Goal: Task Accomplishment & Management: Use online tool/utility

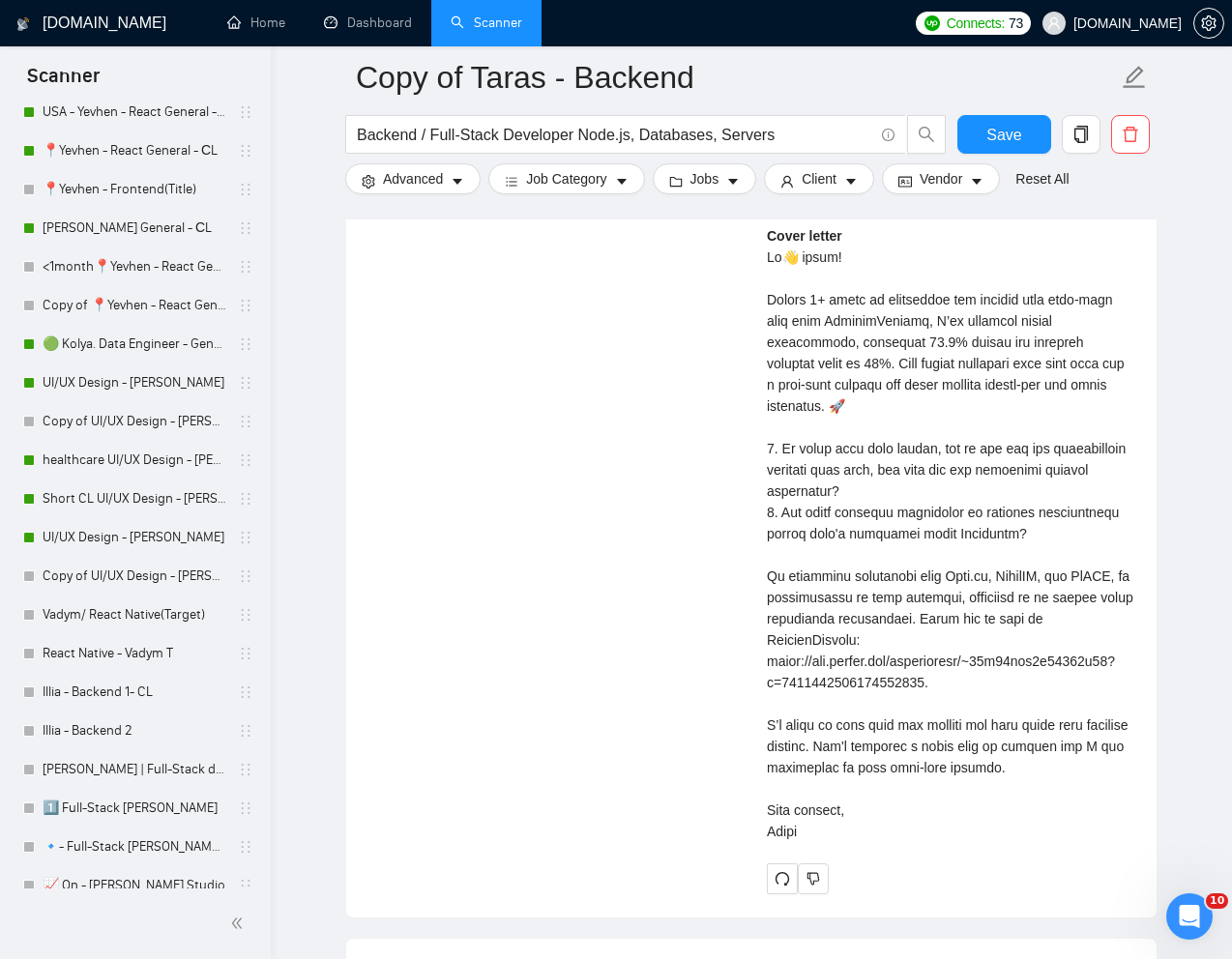
scroll to position [709, 0]
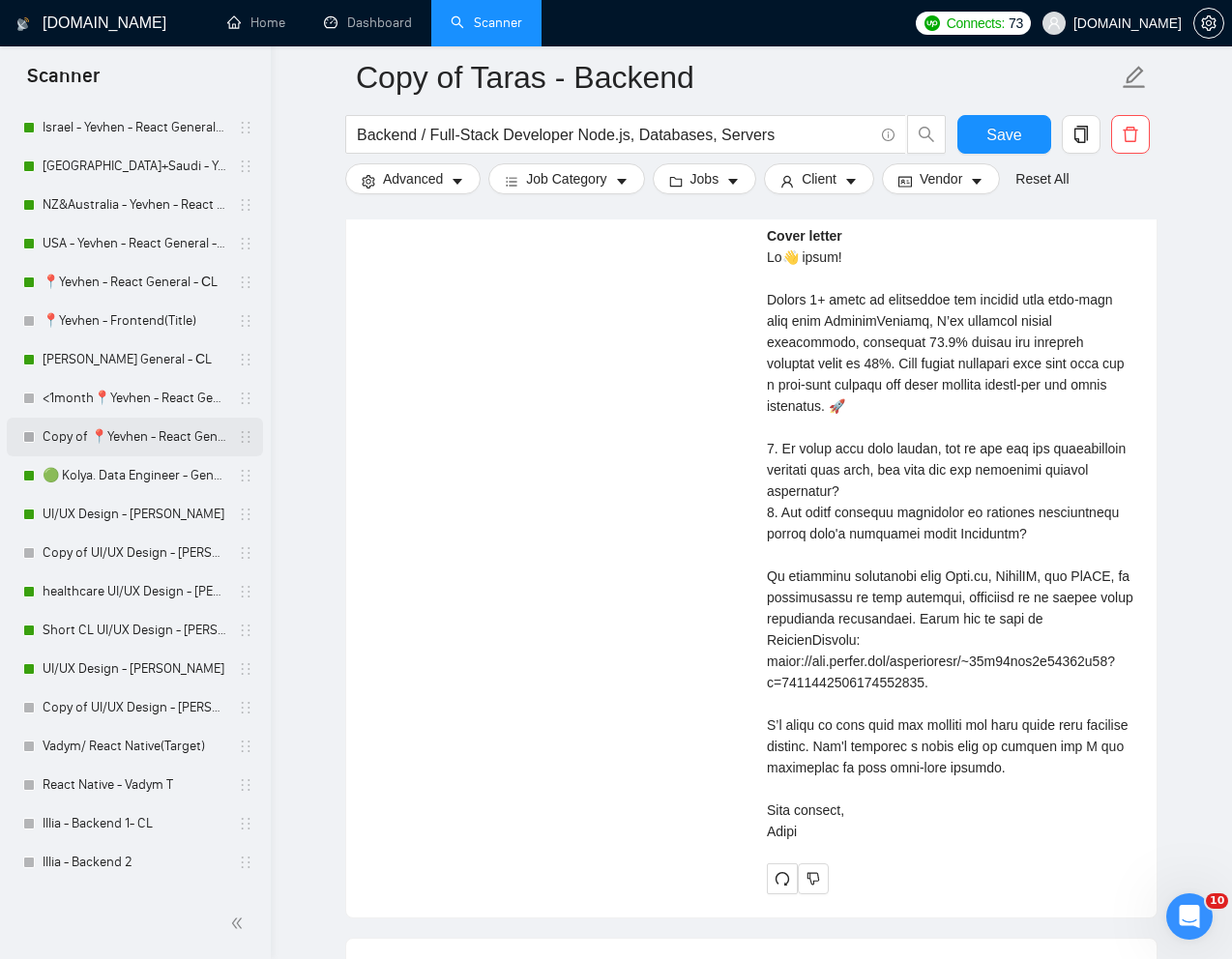
click at [120, 434] on link "Copy of 📍Yevhen - React General - СL" at bounding box center [135, 437] width 184 height 39
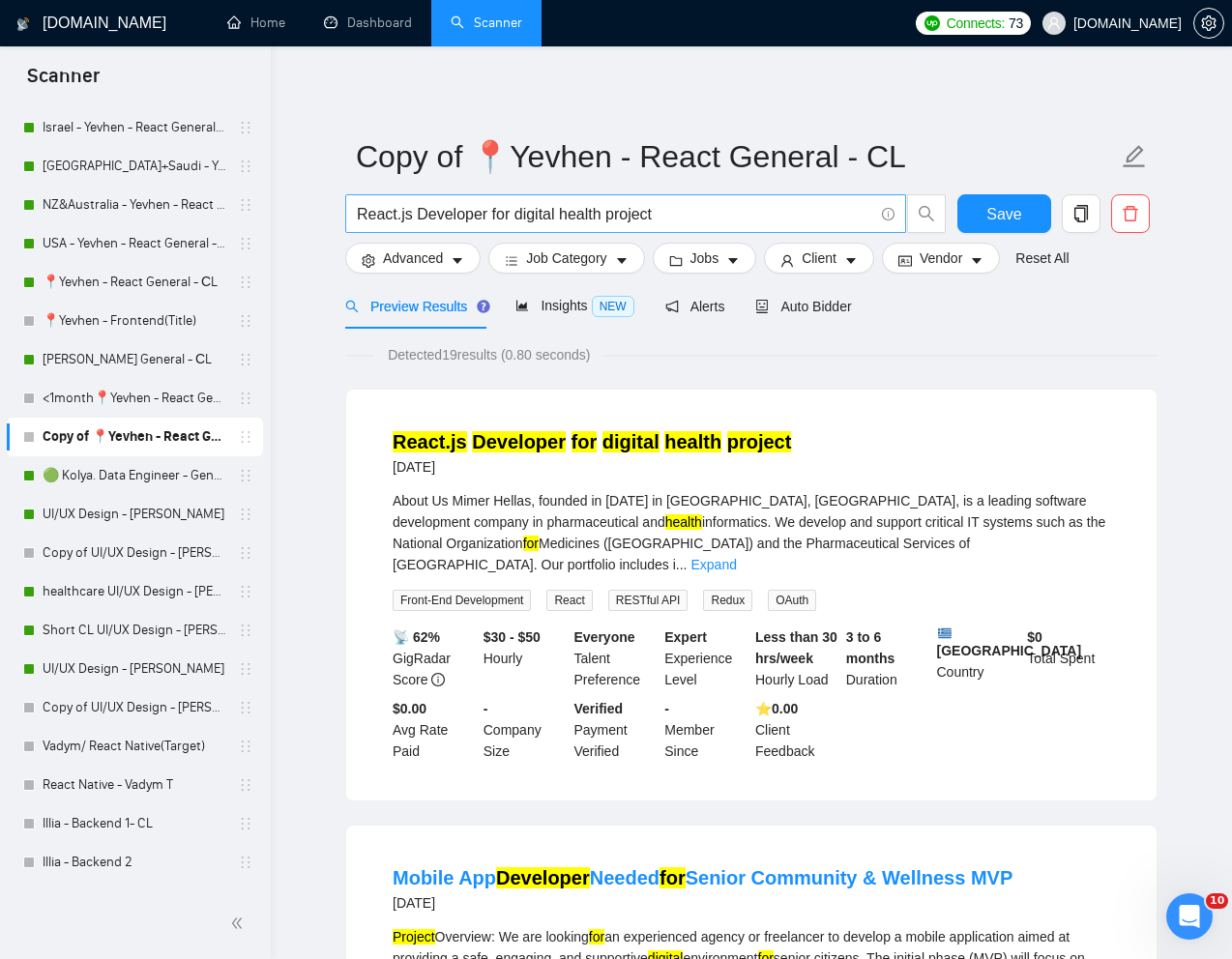
click at [610, 220] on input "React.js Developer for digital health project" at bounding box center [615, 214] width 516 height 24
paste input "Need Next.js Dev for Site Rebuild"
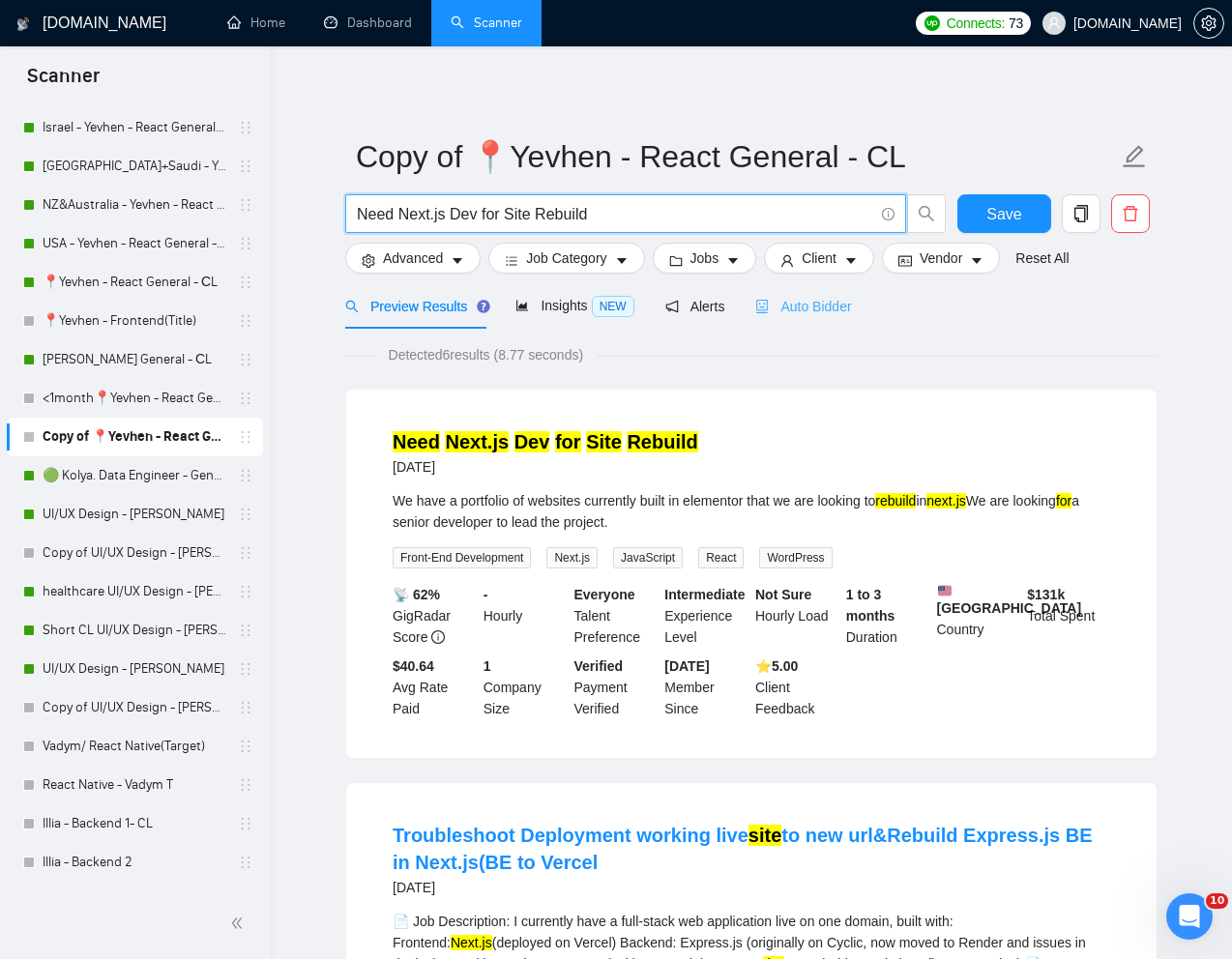
type input "Need Next.js Dev for Site Rebuild"
click at [834, 305] on span "Auto Bidder" at bounding box center [803, 307] width 96 height 16
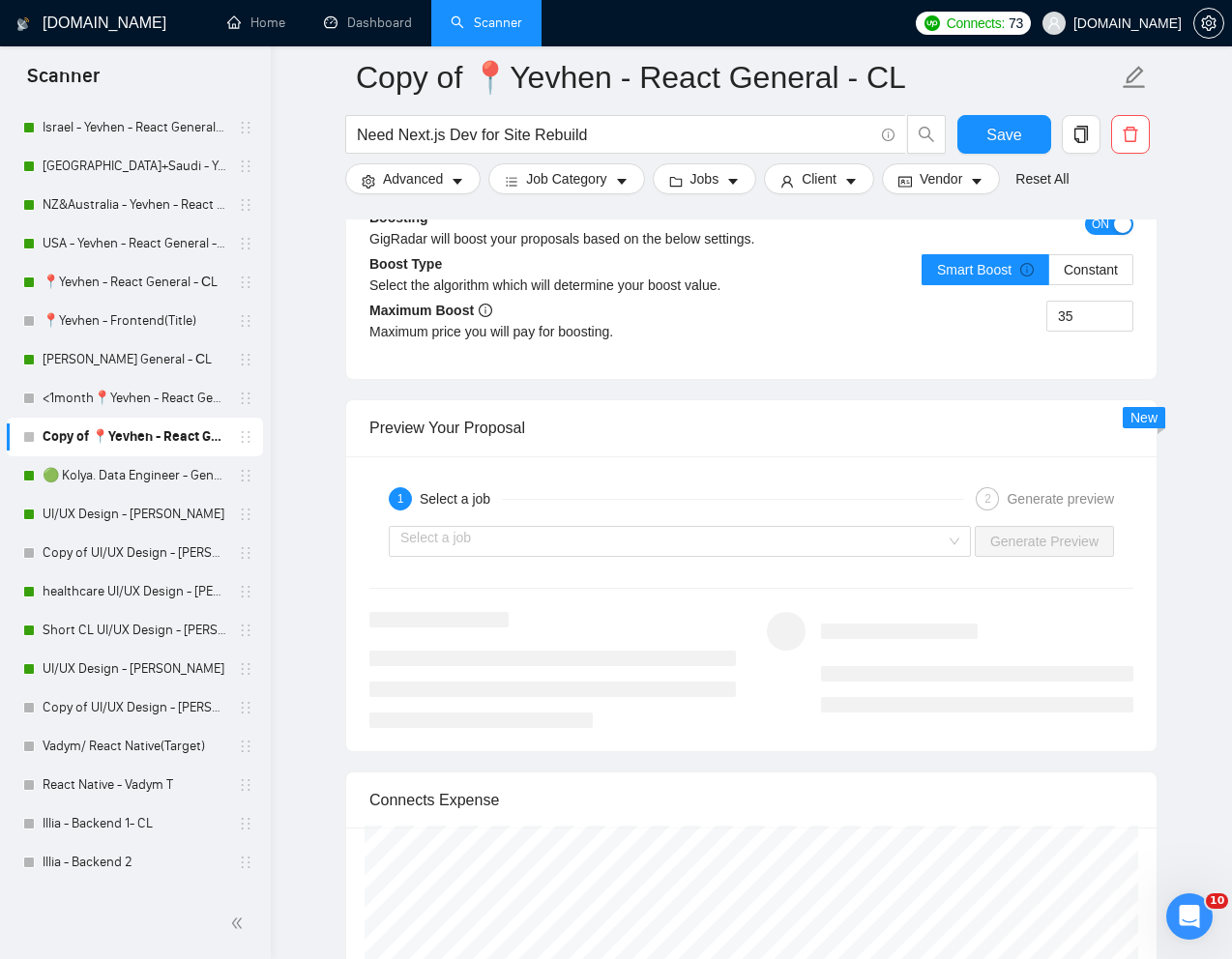
scroll to position [3648, 0]
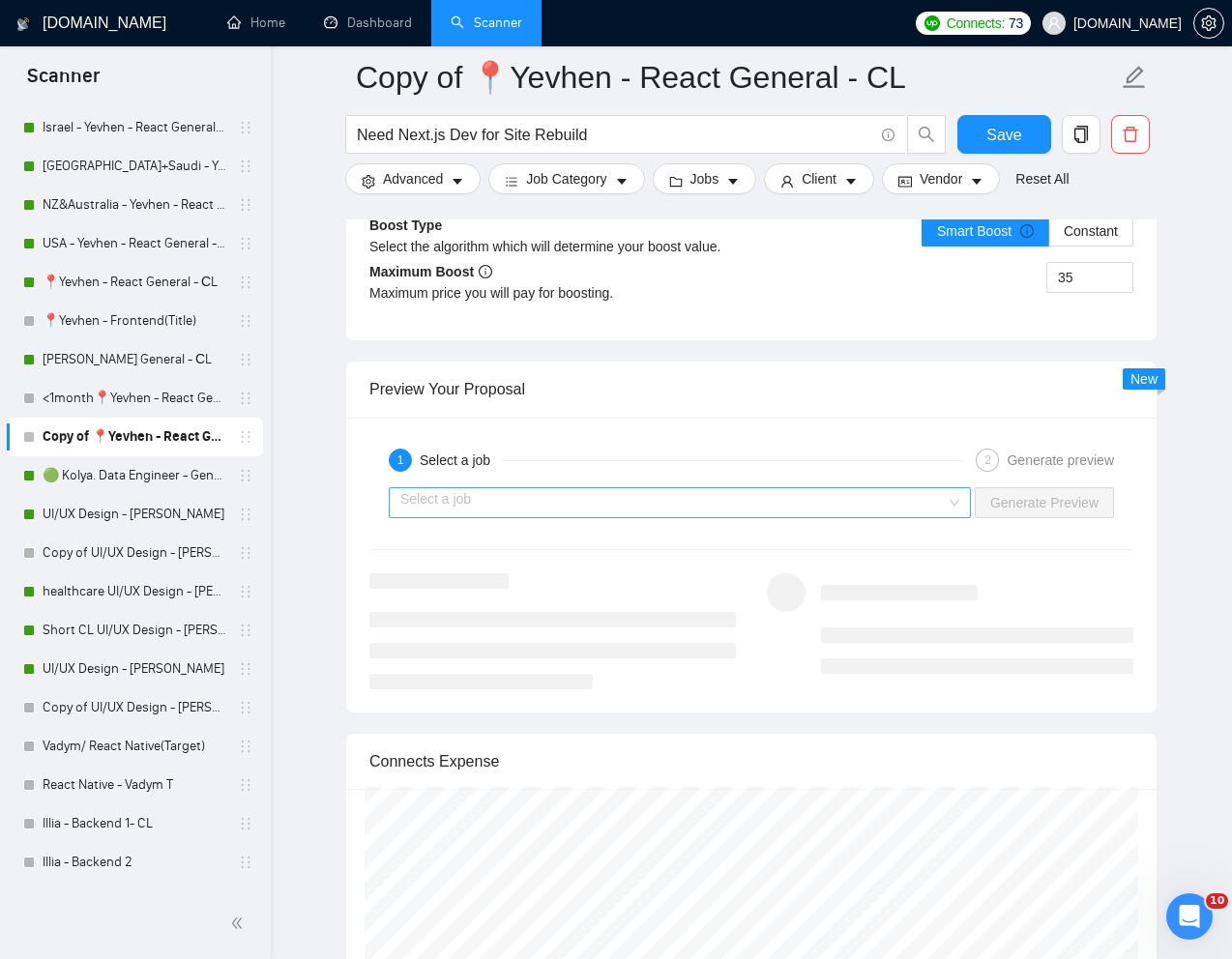
click at [628, 517] on input "search" at bounding box center [673, 502] width 546 height 29
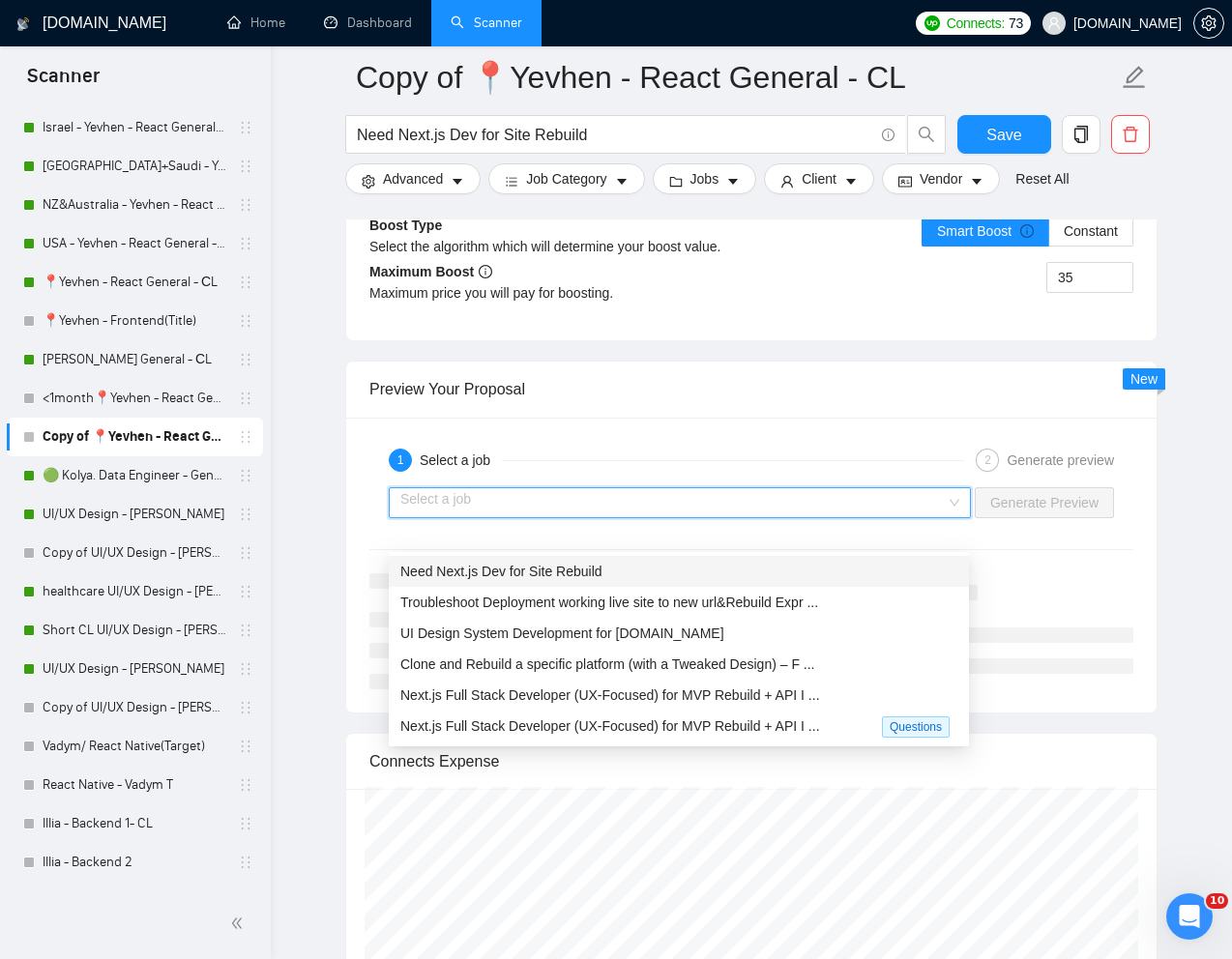
click at [539, 572] on span "Need Next.js Dev for Site Rebuild" at bounding box center [501, 572] width 202 height 16
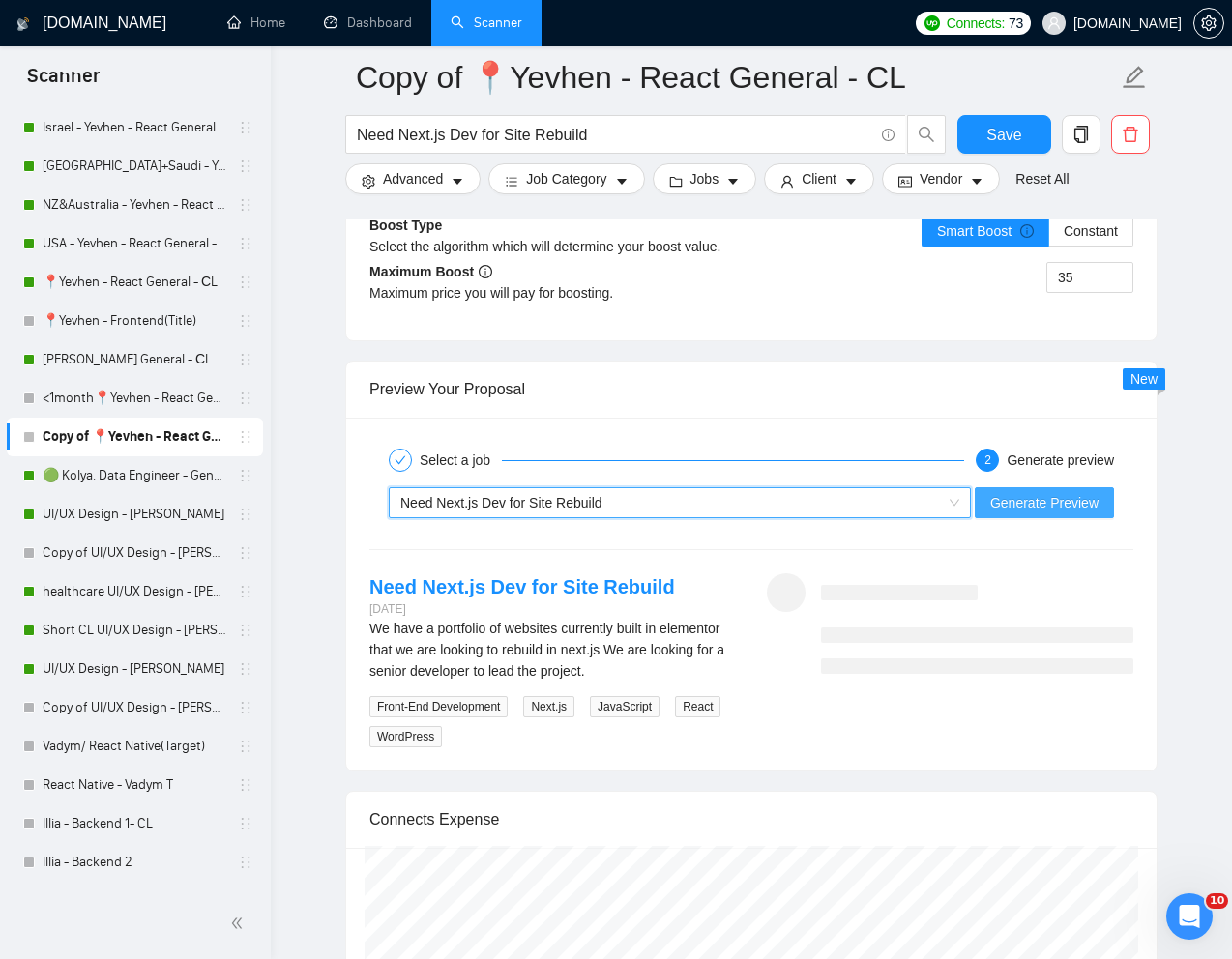
click at [1052, 513] on span "Generate Preview" at bounding box center [1044, 502] width 109 height 22
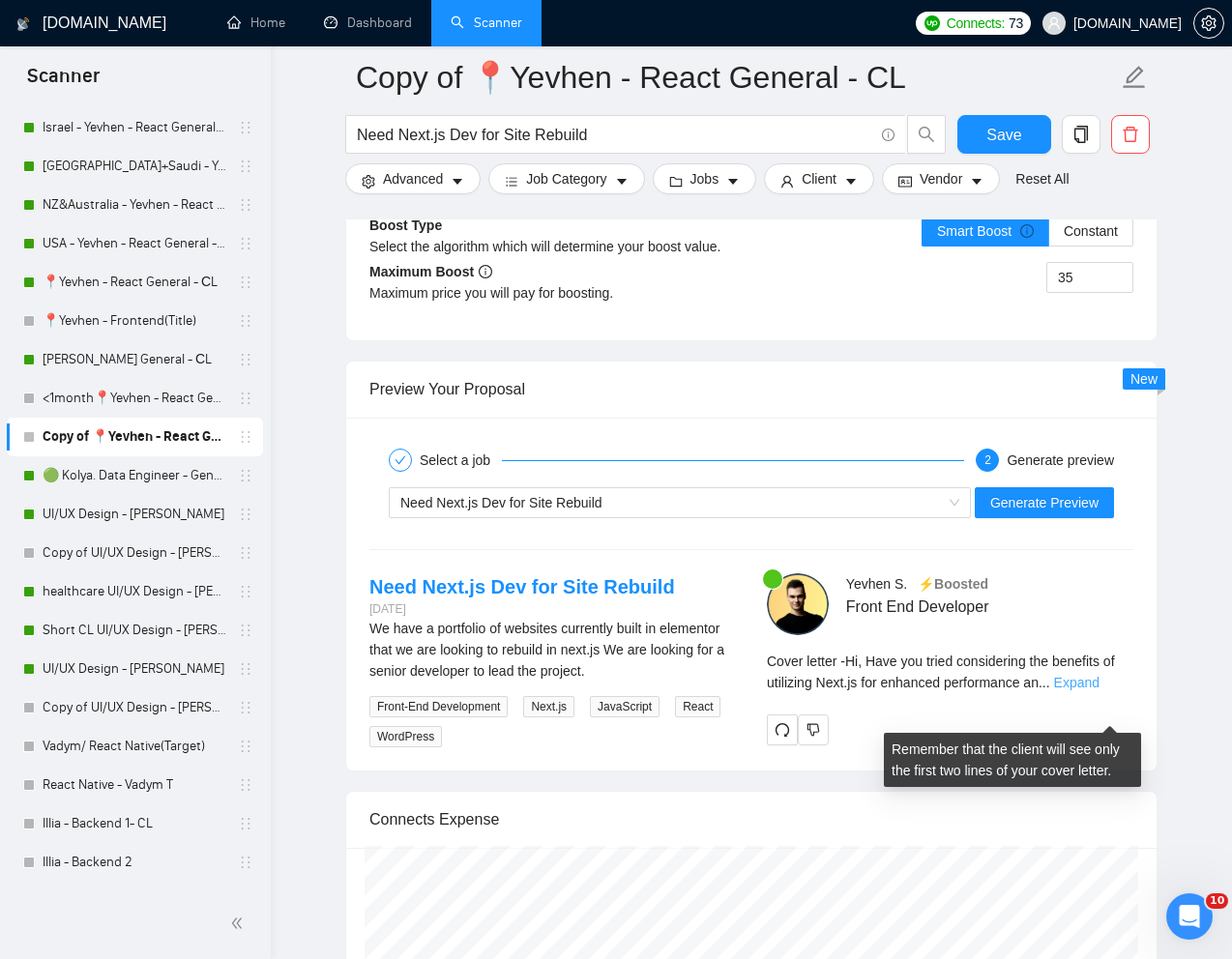
click at [1099, 690] on link "Expand" at bounding box center [1077, 682] width 45 height 16
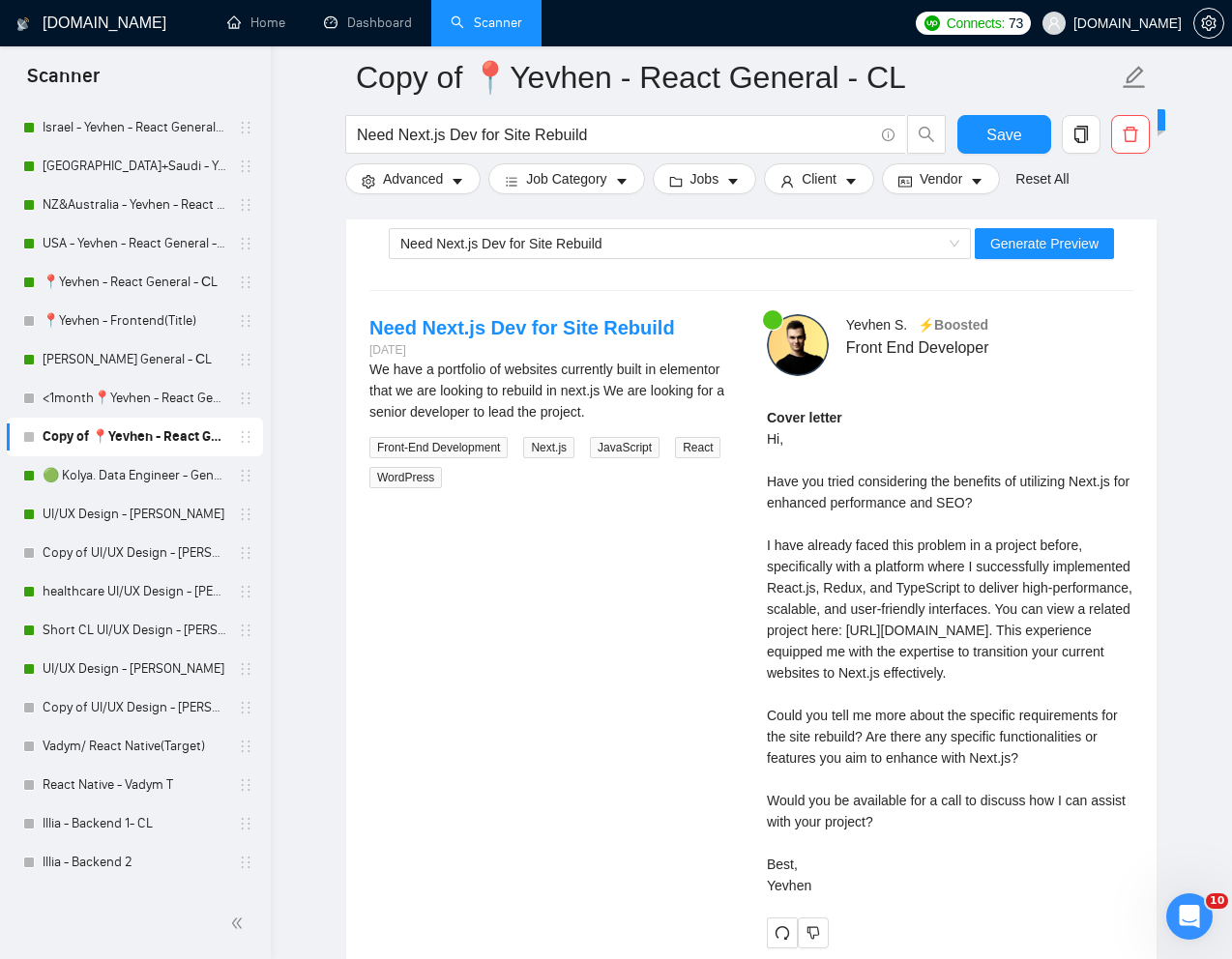
scroll to position [3912, 0]
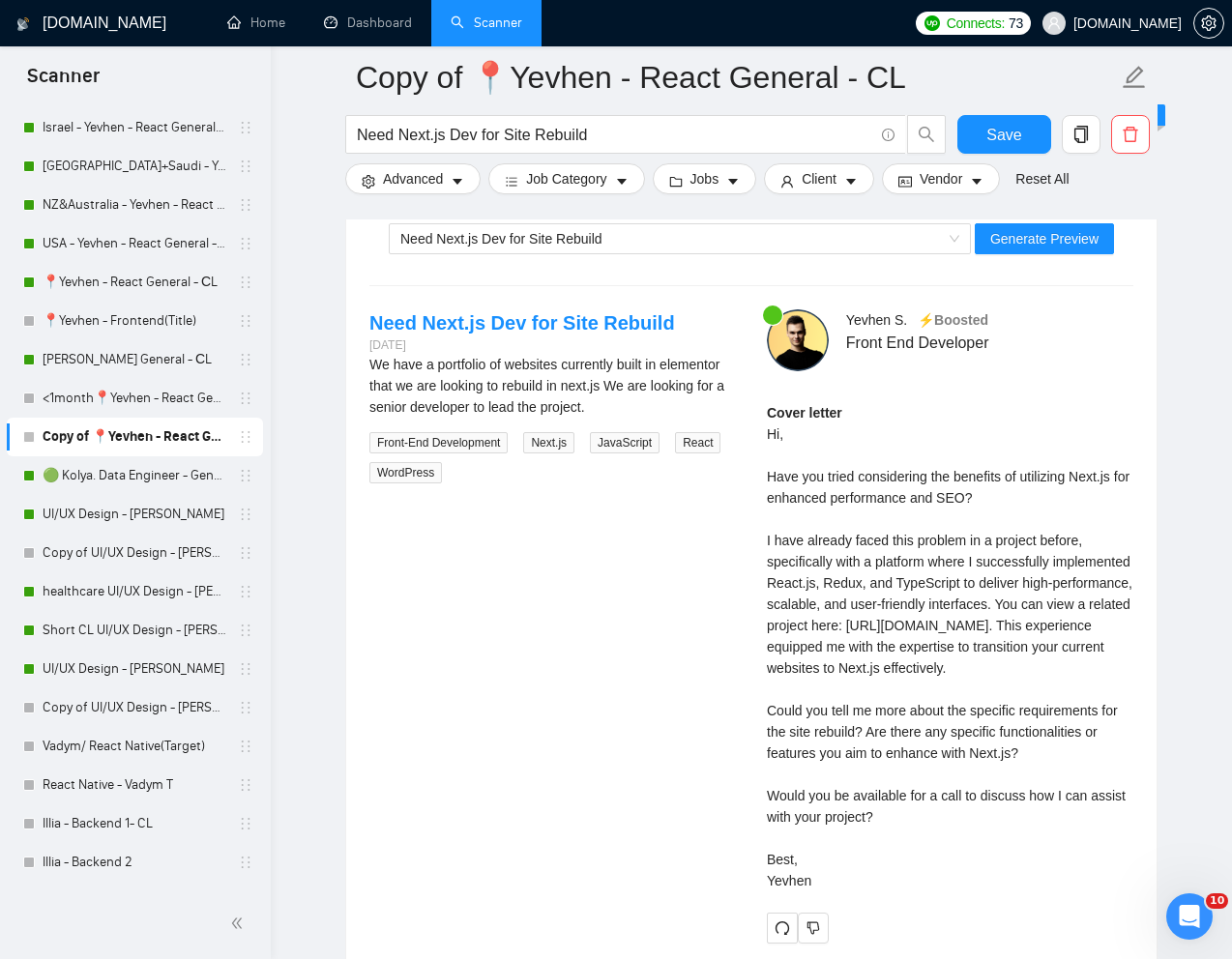
click at [965, 825] on div "Cover letter Hi, Have you tried considering the benefits of utilizing Next.js f…" at bounding box center [949, 646] width 367 height 489
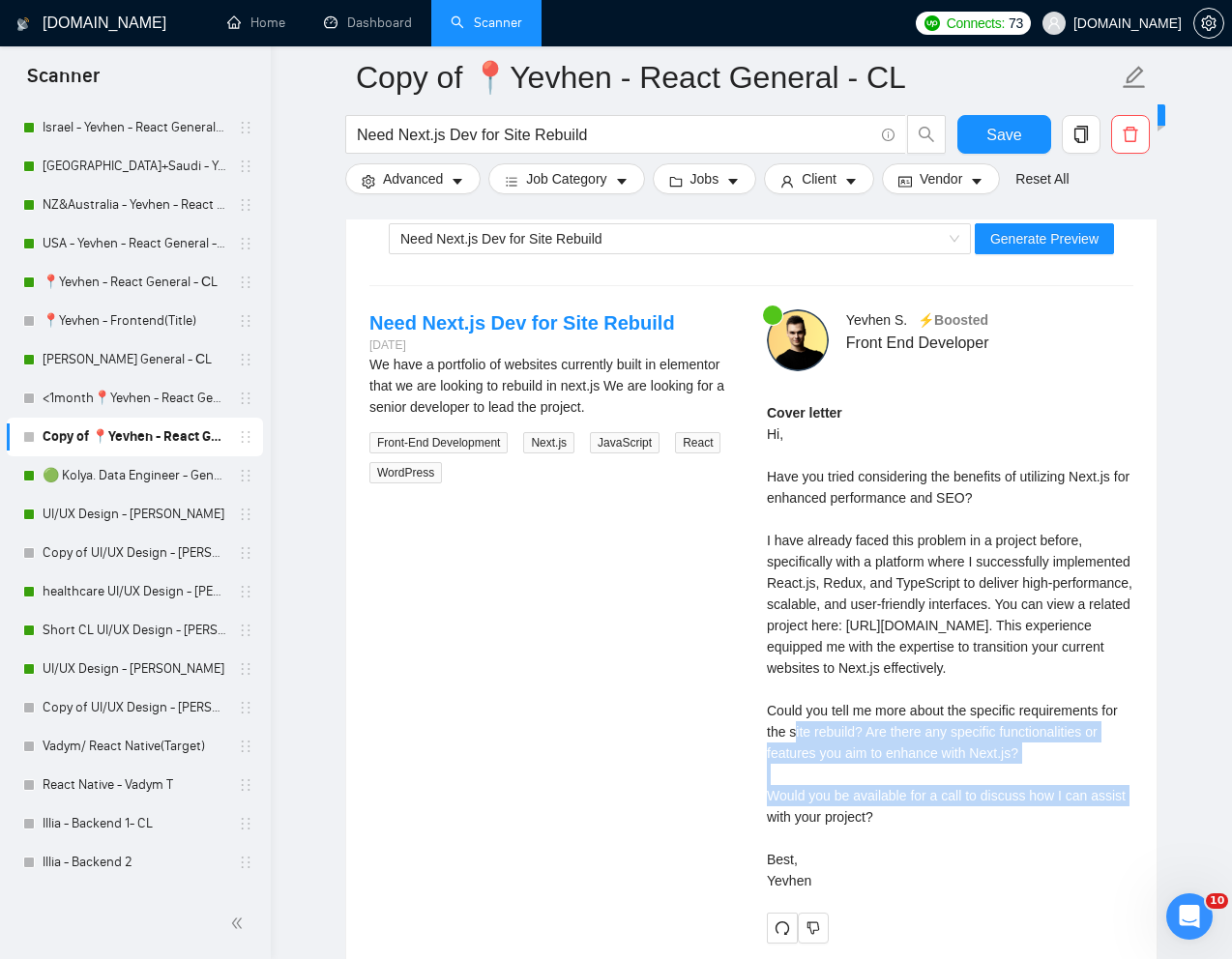
drag, startPoint x: 1030, startPoint y: 825, endPoint x: 762, endPoint y: 788, distance: 270.5
click at [762, 788] on div "Yevhen S . ⚡️Boosted Front End Developer Cover letter Hi, Have you tried consid…" at bounding box center [949, 626] width 397 height 634
copy div "Could you tell me more about the specific requirements for the site rebuild? Ar…"
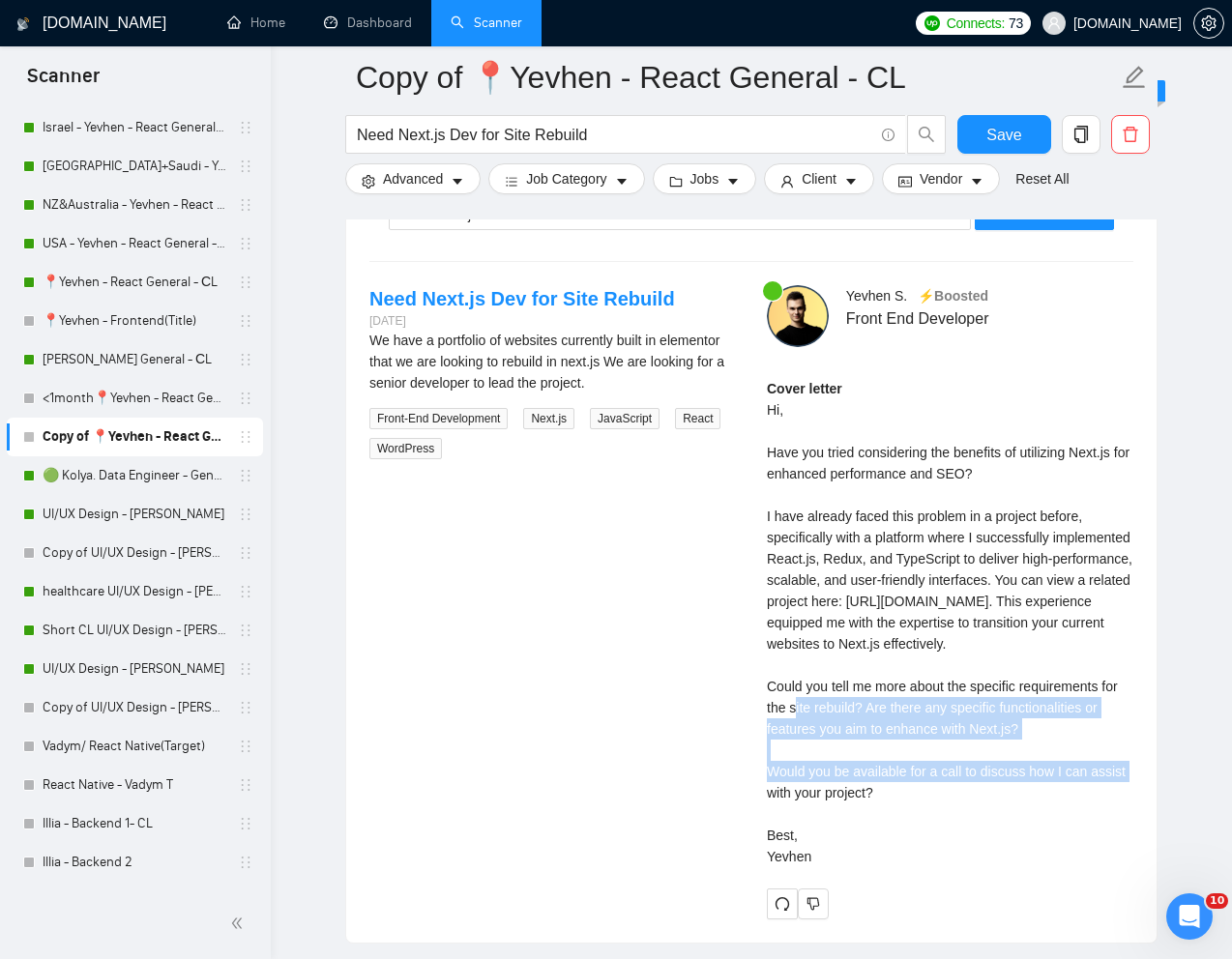
scroll to position [3942, 0]
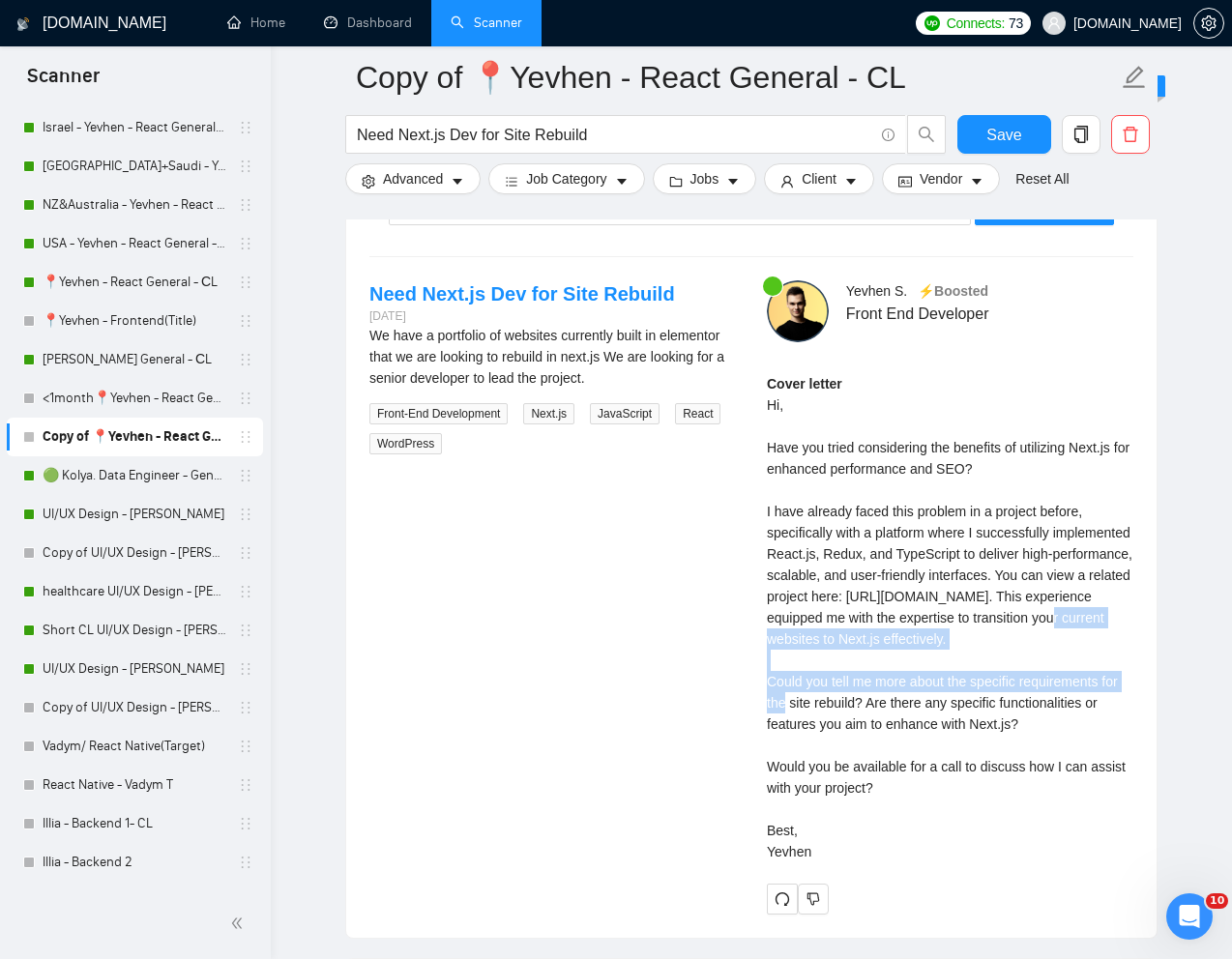
drag, startPoint x: 976, startPoint y: 671, endPoint x: 991, endPoint y: 709, distance: 40.9
click at [991, 709] on div "Cover letter Hi, Have you tried considering the benefits of utilizing Next.js f…" at bounding box center [949, 618] width 367 height 489
copy div "This experience equipped me with the expertise to transition your current websi…"
drag, startPoint x: 762, startPoint y: 845, endPoint x: 940, endPoint y: 916, distance: 191.6
click at [940, 914] on div "Yevhen S . ⚡️Boosted Front End Developer Cover letter Hi, Have you tried consid…" at bounding box center [949, 597] width 397 height 634
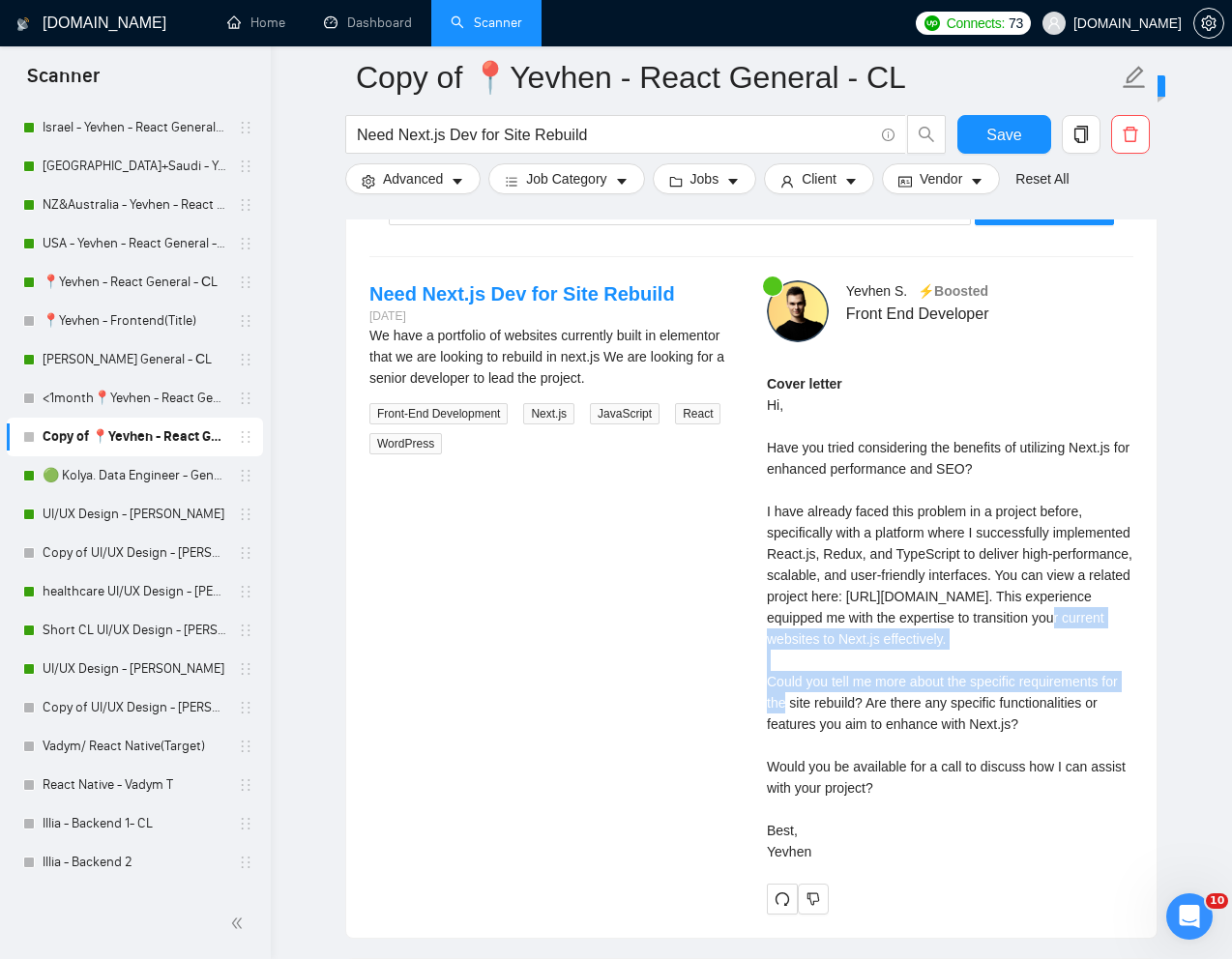
copy div "Would you be available for a call to discuss how I can assist with your project…"
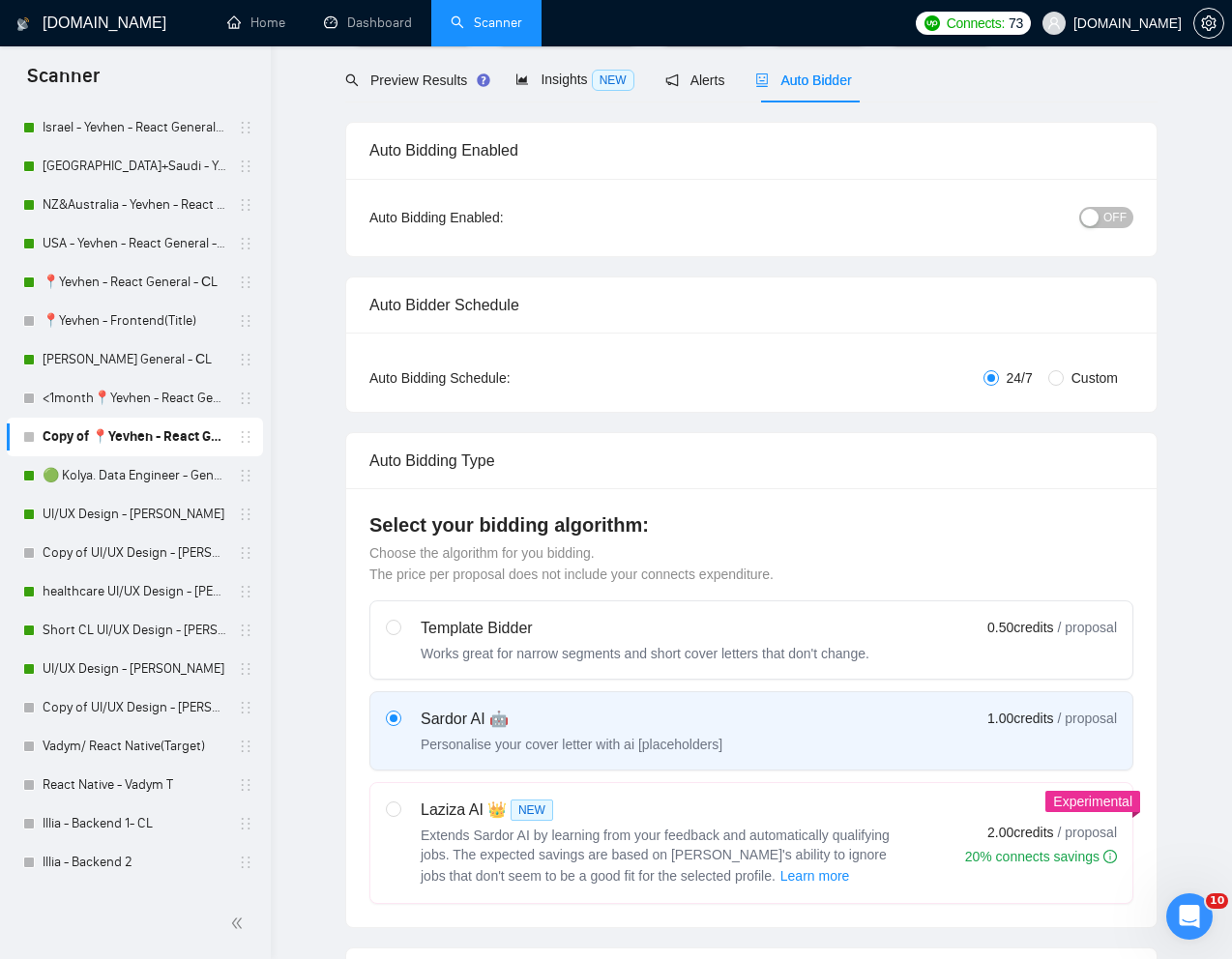
scroll to position [0, 0]
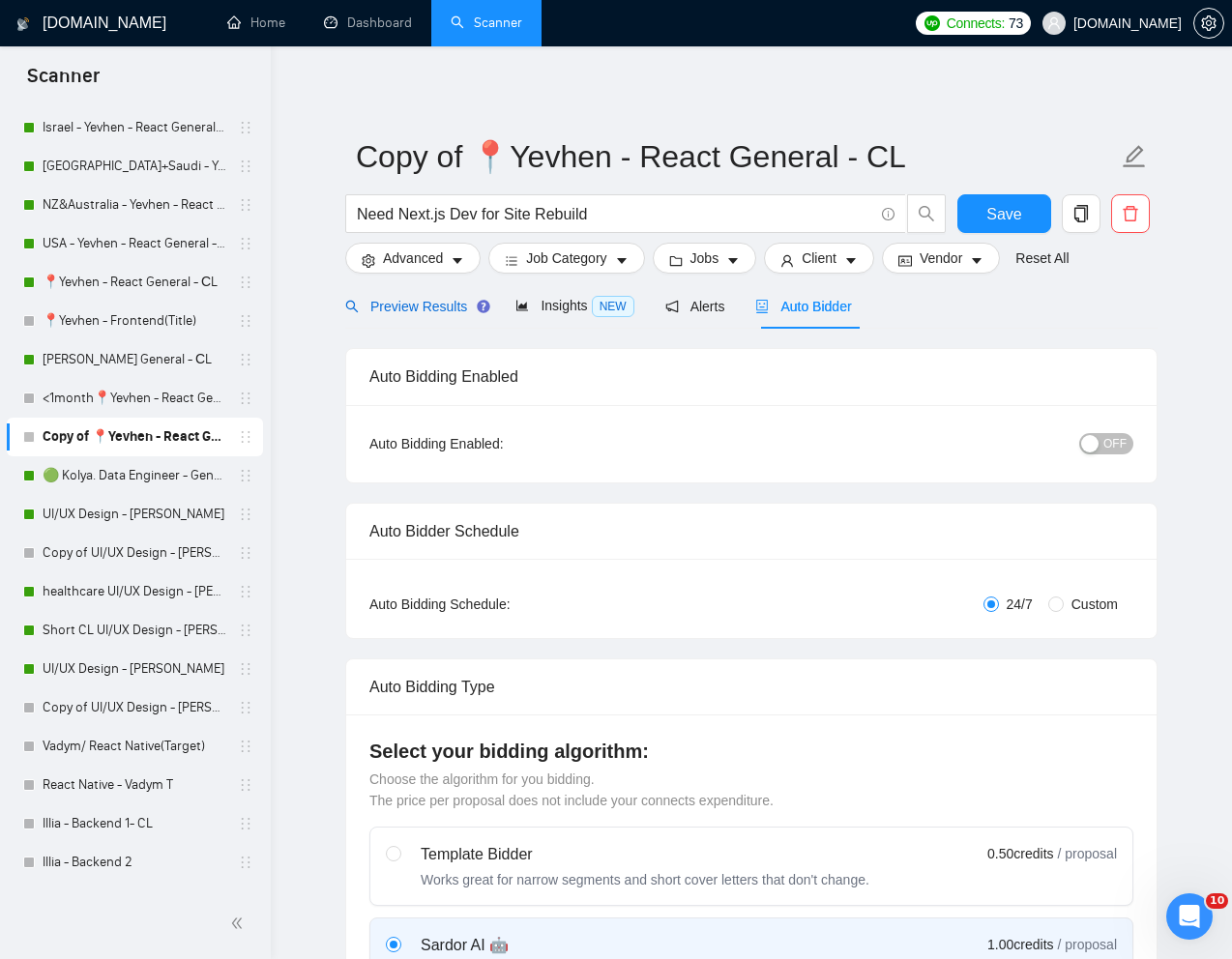
click at [418, 299] on span "Preview Results" at bounding box center [415, 307] width 139 height 16
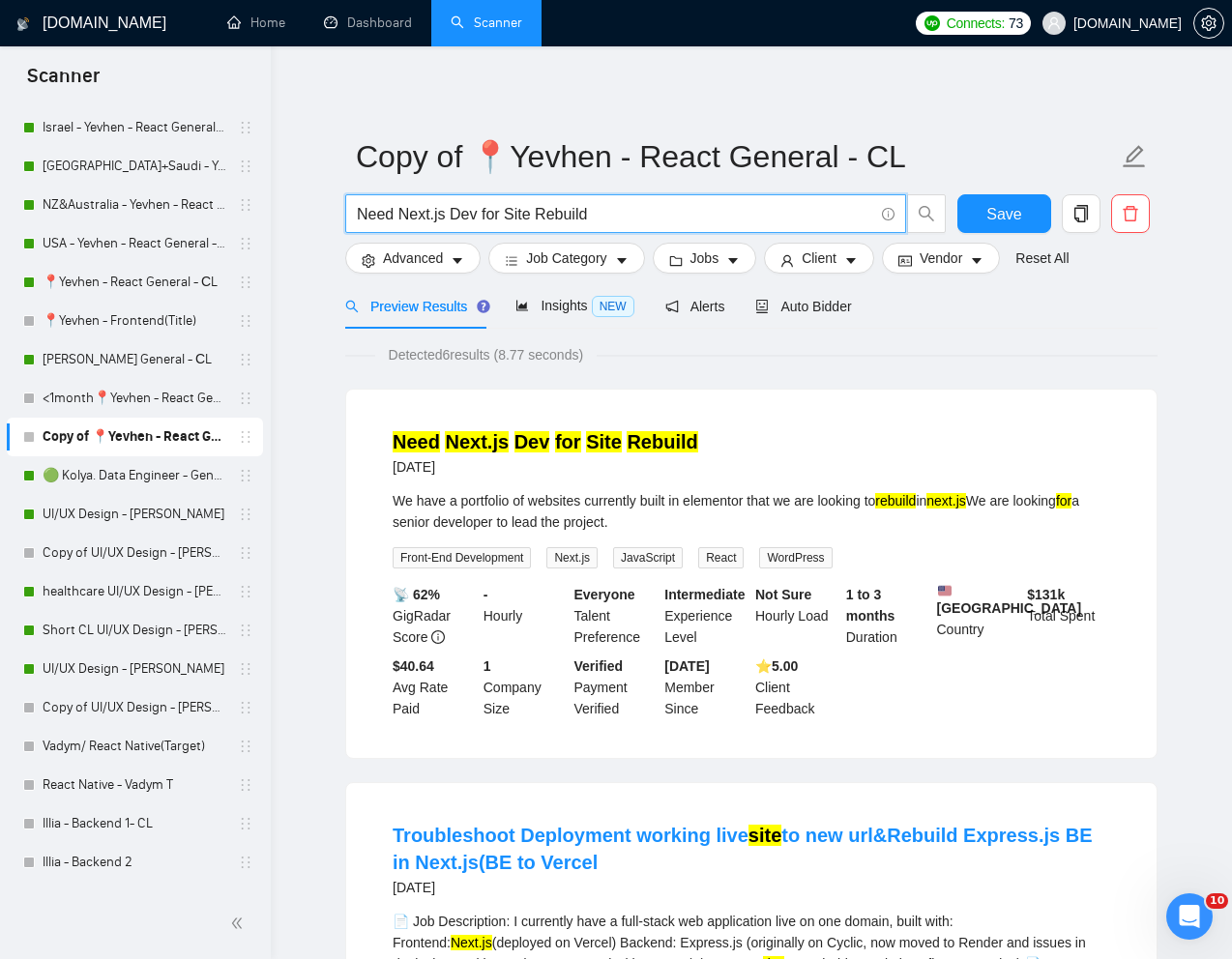
click at [594, 217] on input "Need Next.js Dev for Site Rebuild" at bounding box center [615, 214] width 516 height 24
paste input "Expert Frontend Engineer needed to build Applications with expertise in testing…"
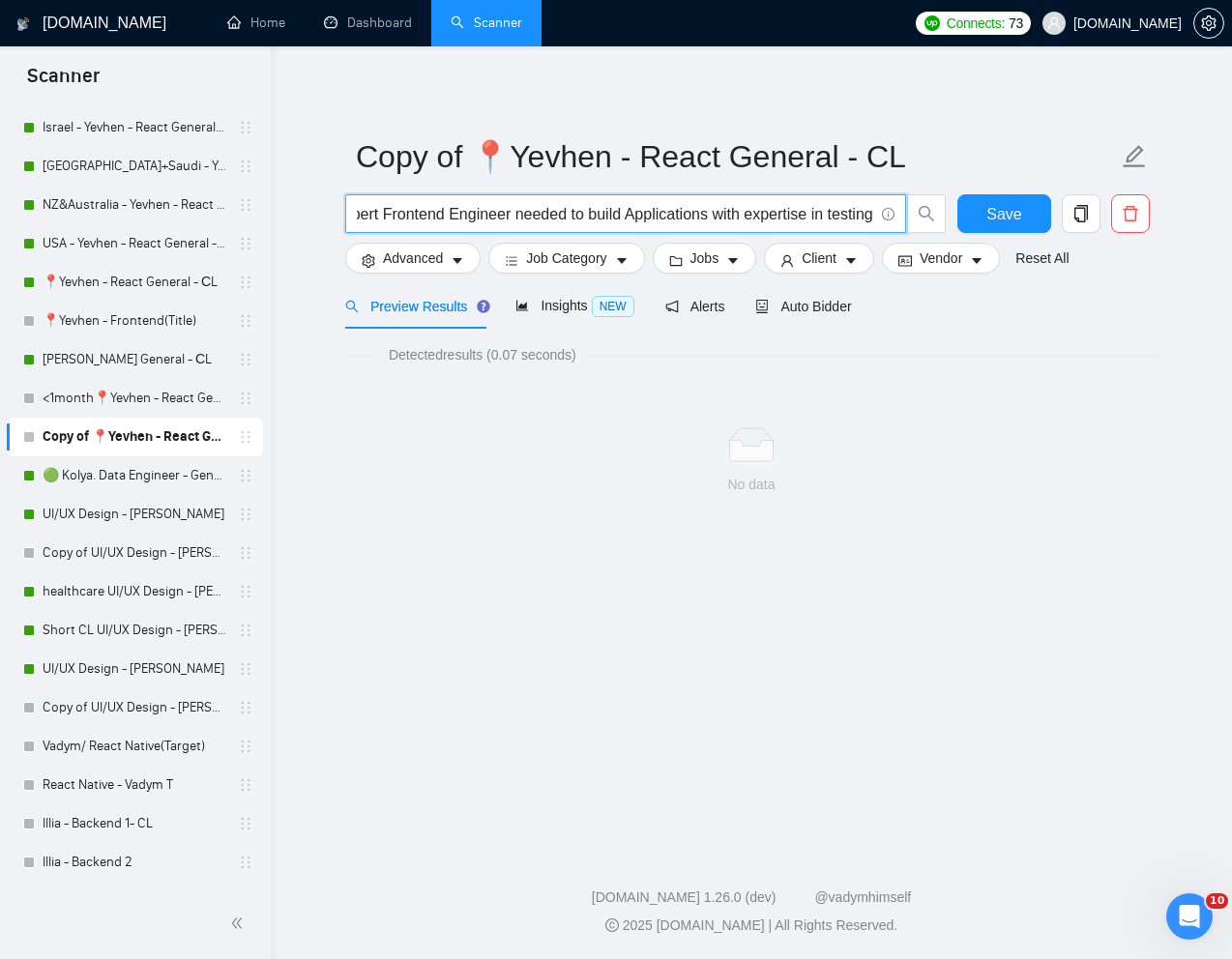
scroll to position [0, 36]
type input "Expert Frontend Engineer needed to build Applications with expertise in testing"
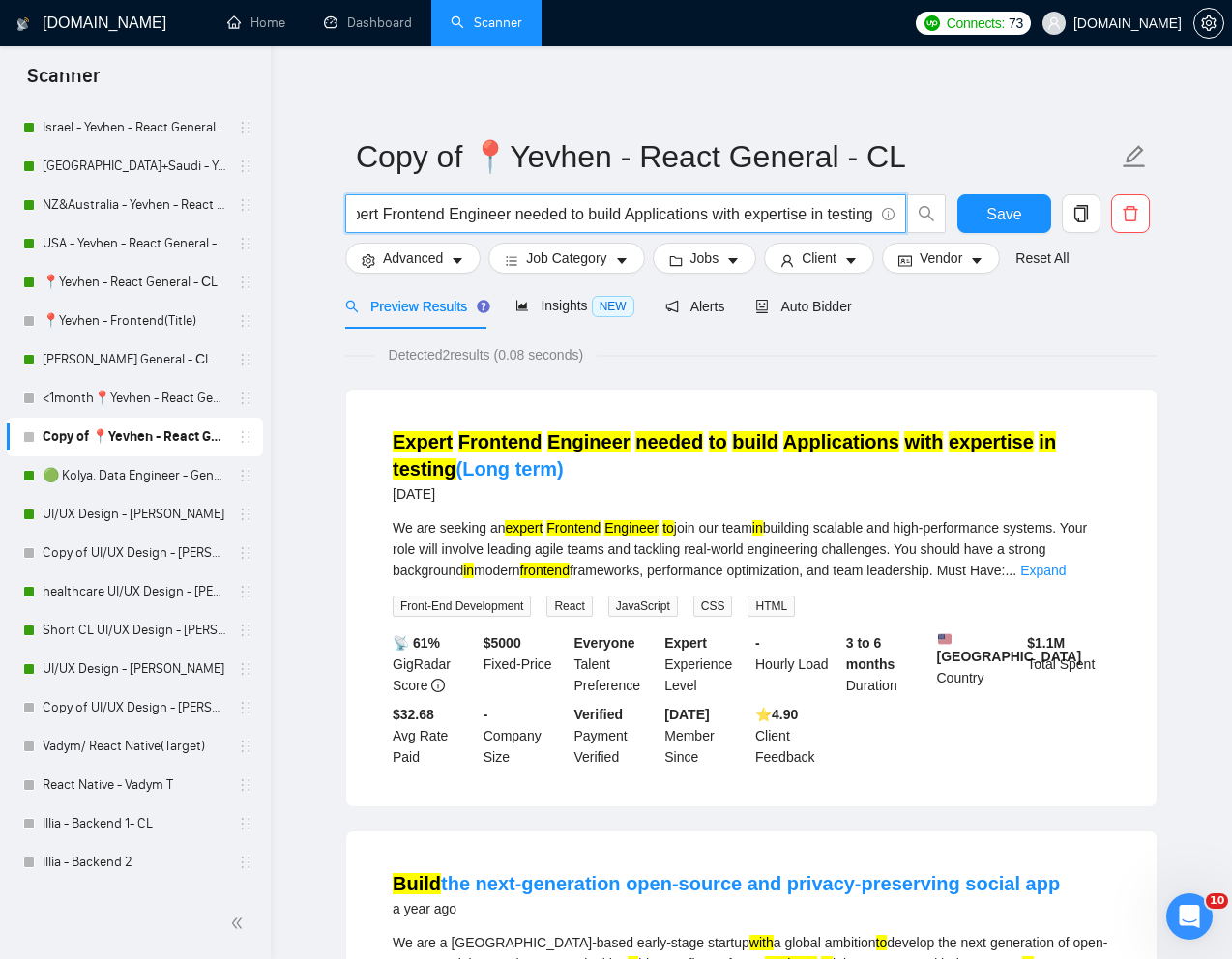
scroll to position [0, 0]
click at [813, 304] on span "Auto Bidder" at bounding box center [803, 307] width 96 height 16
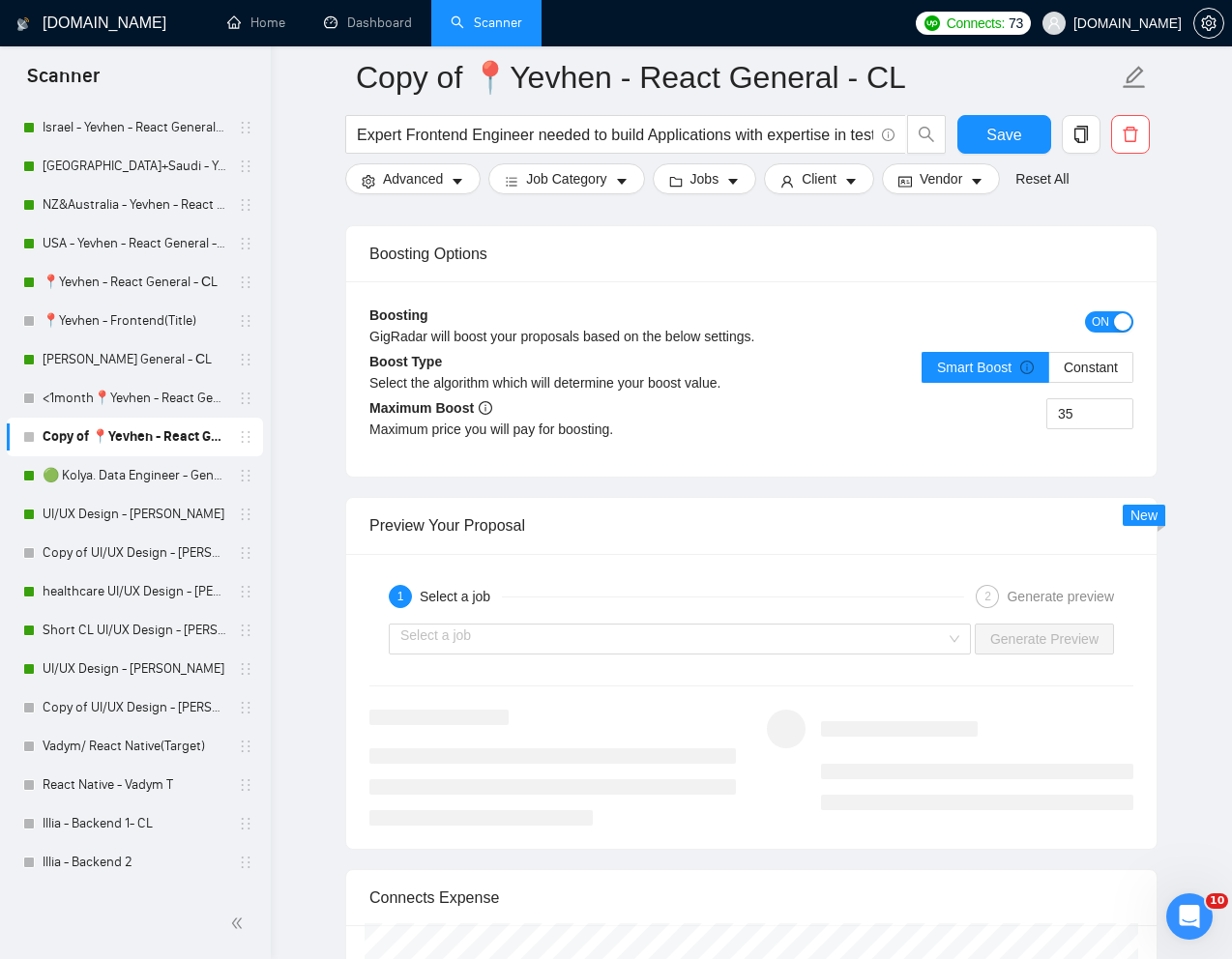
scroll to position [3685, 0]
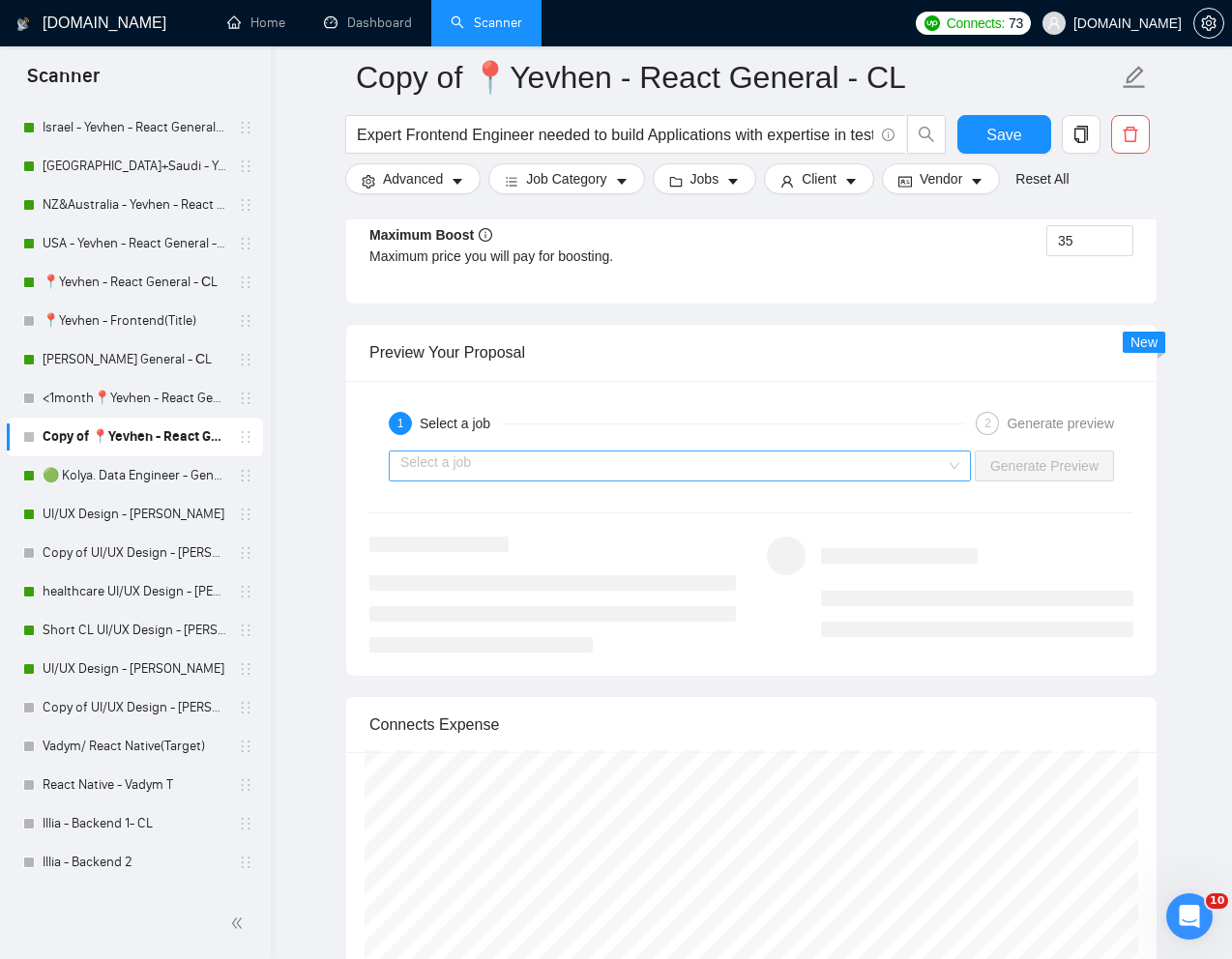
click at [746, 480] on input "search" at bounding box center [673, 466] width 546 height 29
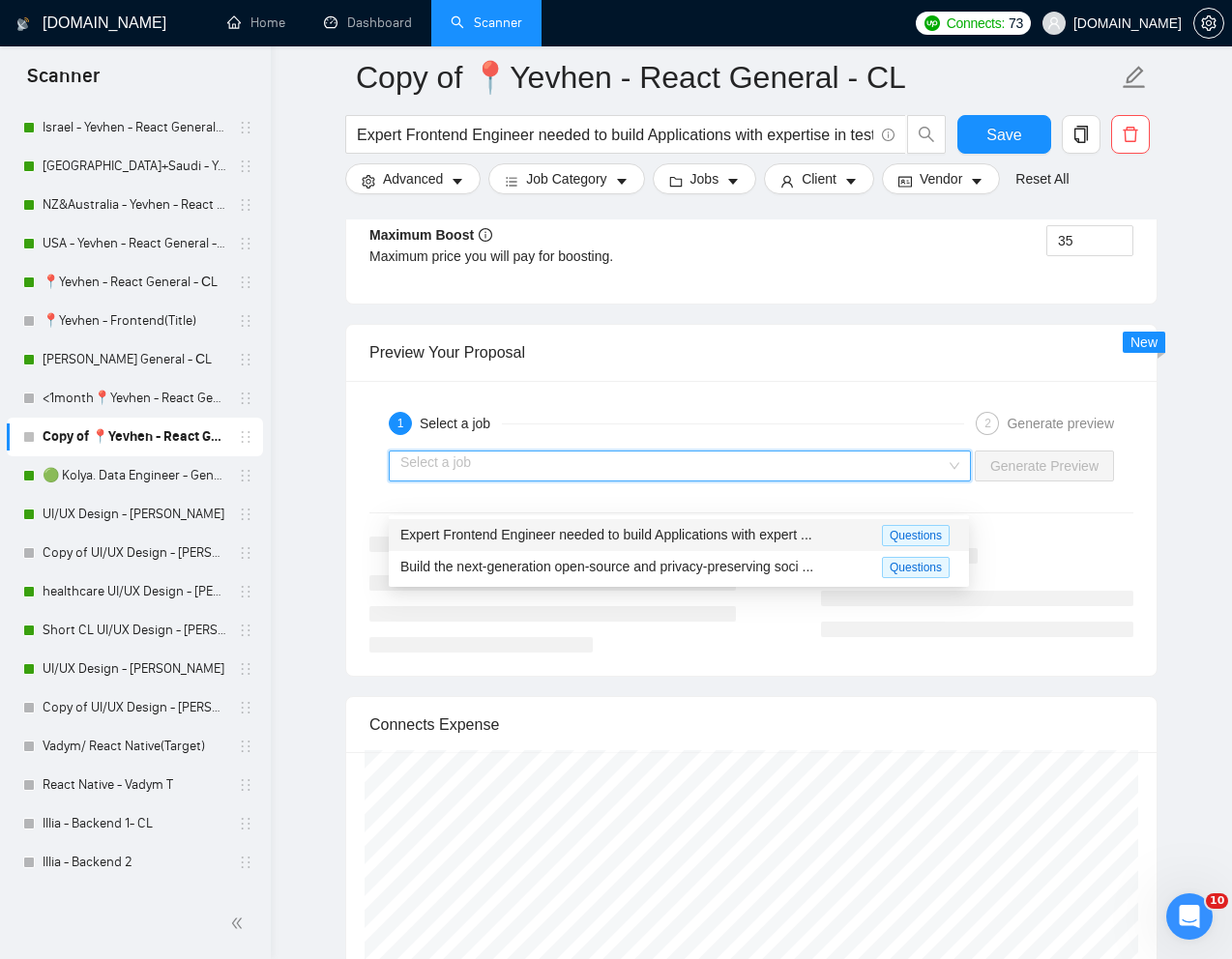
click at [659, 534] on span "Expert Frontend Engineer needed to build Applications with expert ..." at bounding box center [605, 535] width 412 height 16
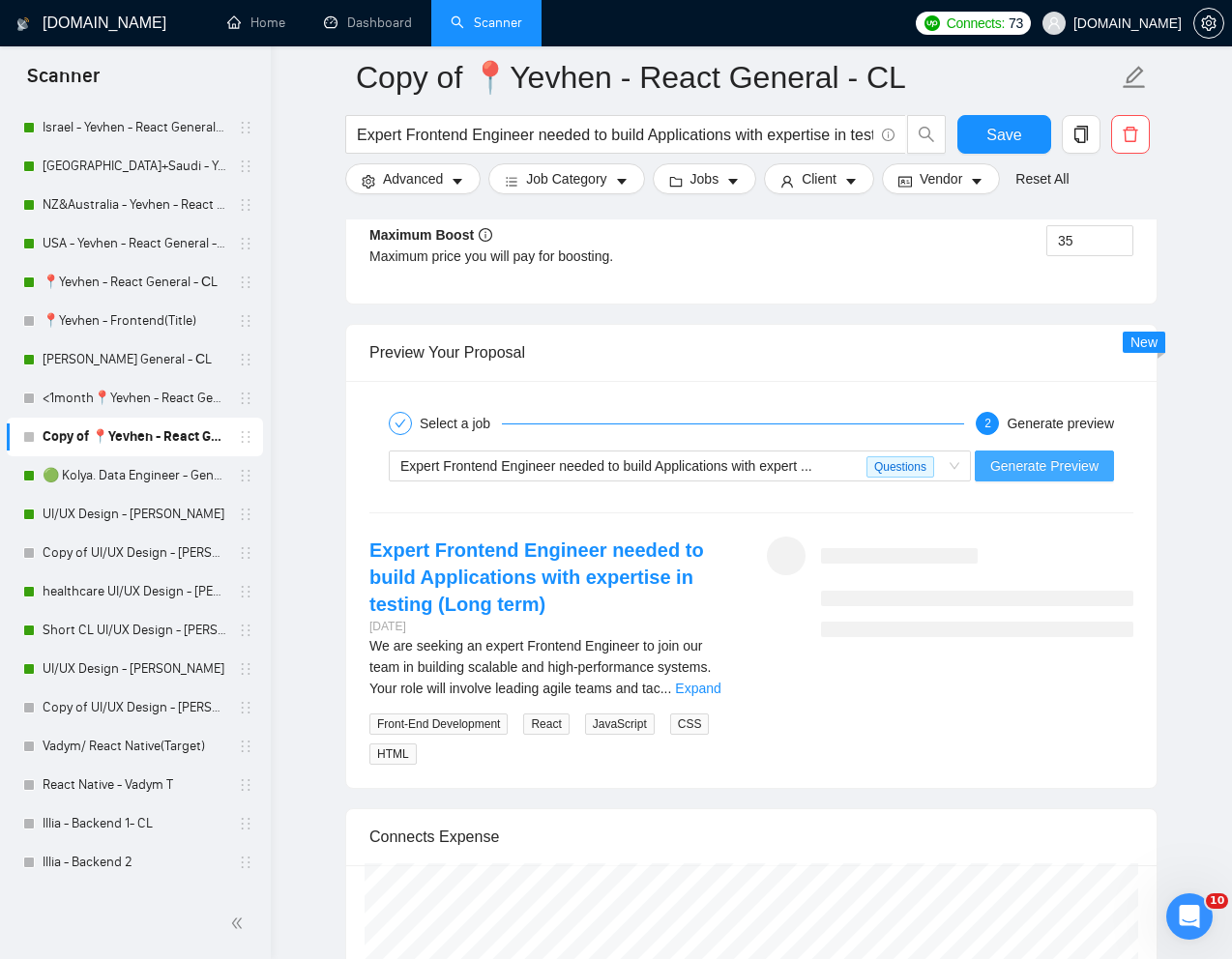
click at [1037, 477] on span "Generate Preview" at bounding box center [1044, 466] width 109 height 22
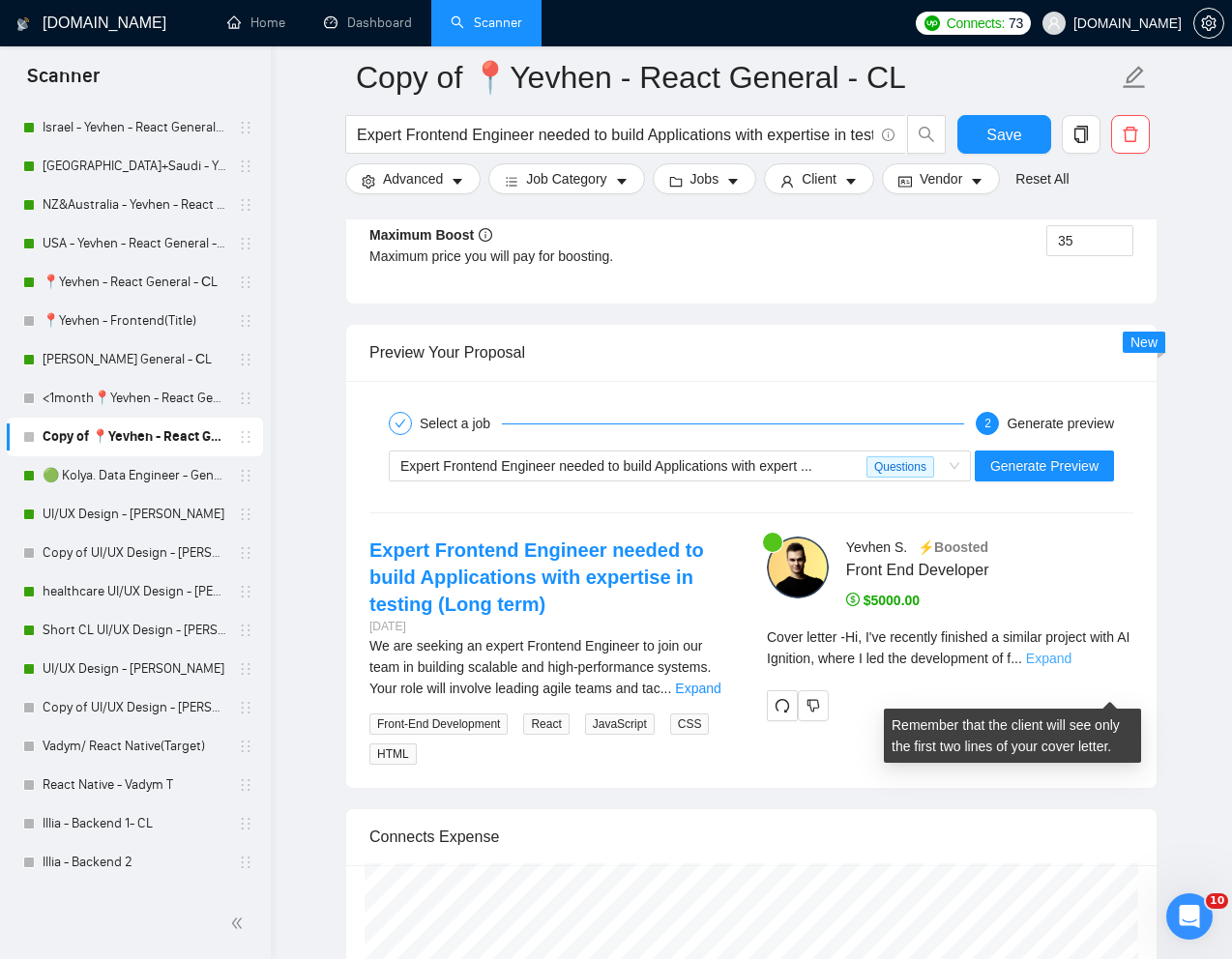
click at [1072, 666] on link "Expand" at bounding box center [1048, 659] width 45 height 16
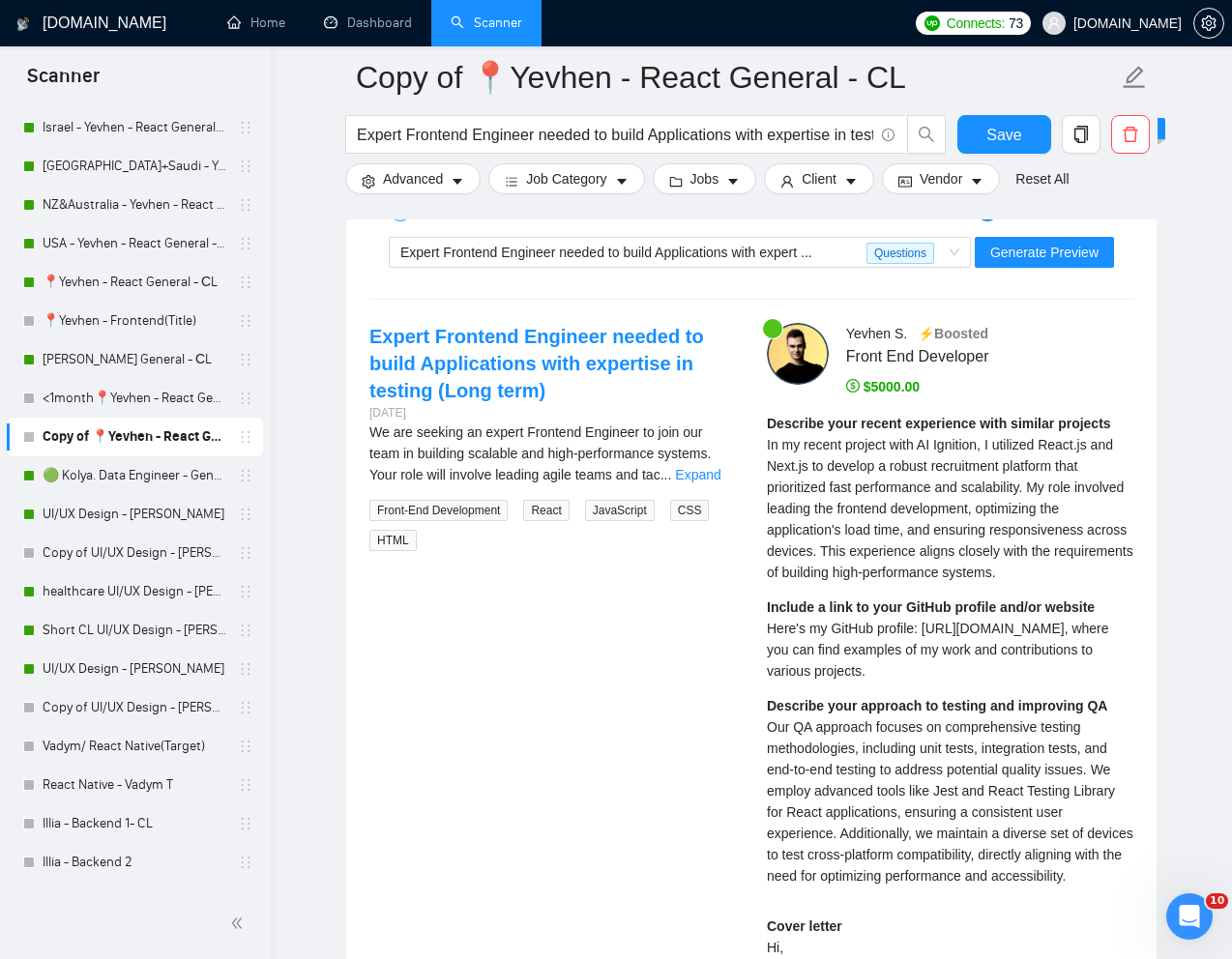
scroll to position [3900, 0]
drag, startPoint x: 756, startPoint y: 658, endPoint x: 907, endPoint y: 702, distance: 157.3
click at [907, 702] on div "Yevhen S . ⚡️Boosted Front End Developer $5000.00 Describe your recent experien…" at bounding box center [949, 899] width 397 height 1155
copy span "Here's my GitHub profile: https://github.com/yeshev, where you can find example…"
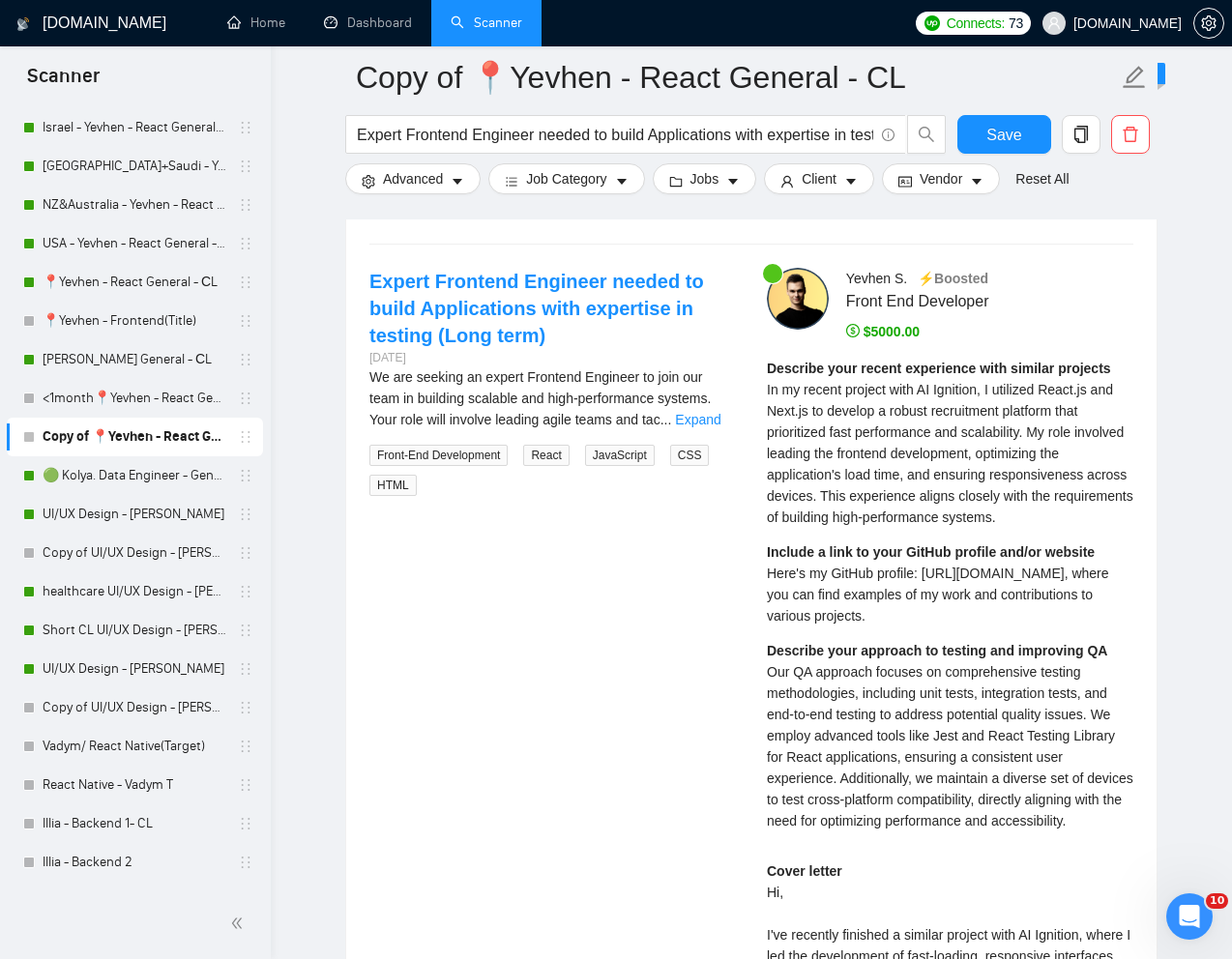
scroll to position [4029, 0]
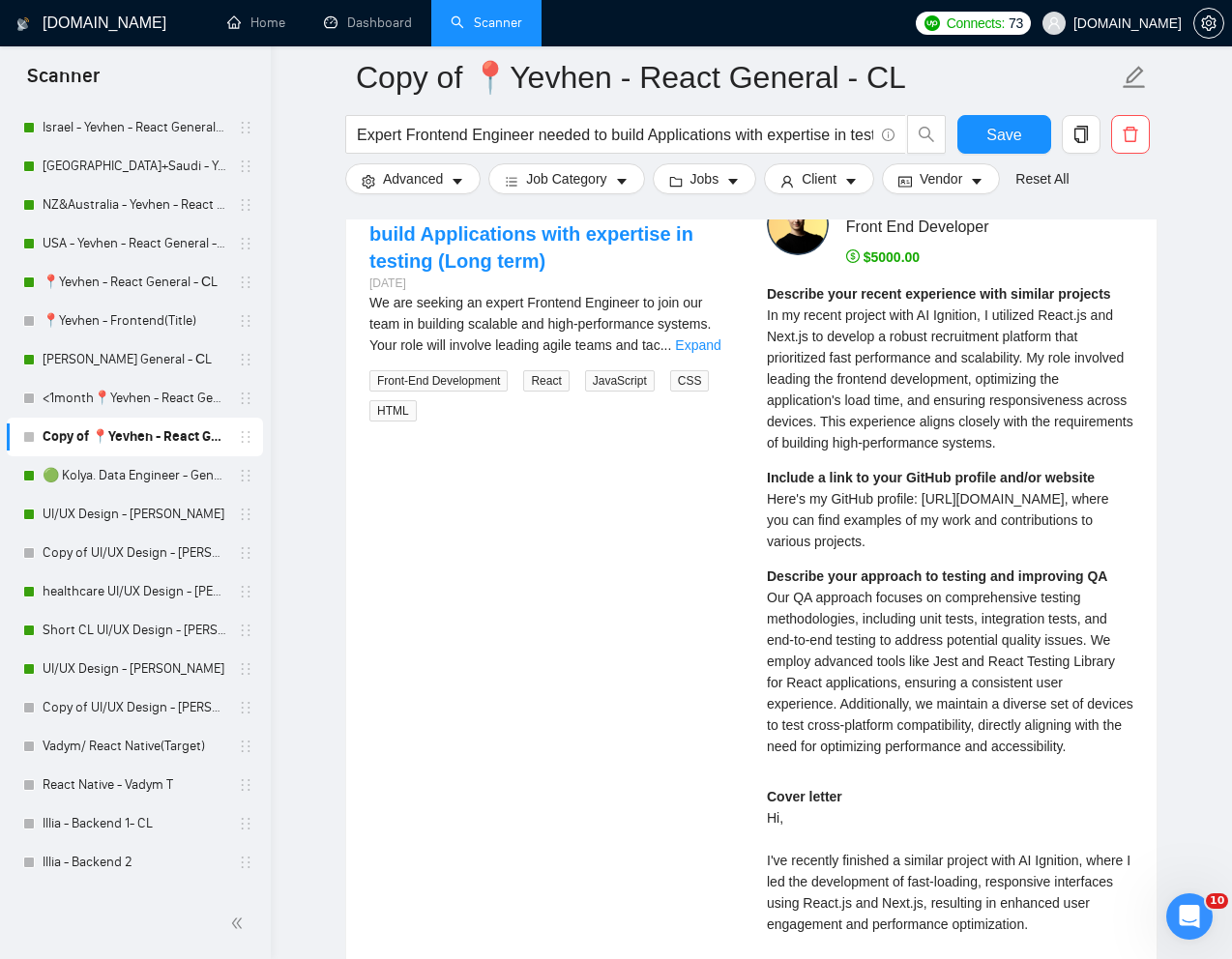
click at [866, 659] on div "Describe your approach to testing and improving QA Our QA approach focuses on c…" at bounding box center [949, 661] width 367 height 192
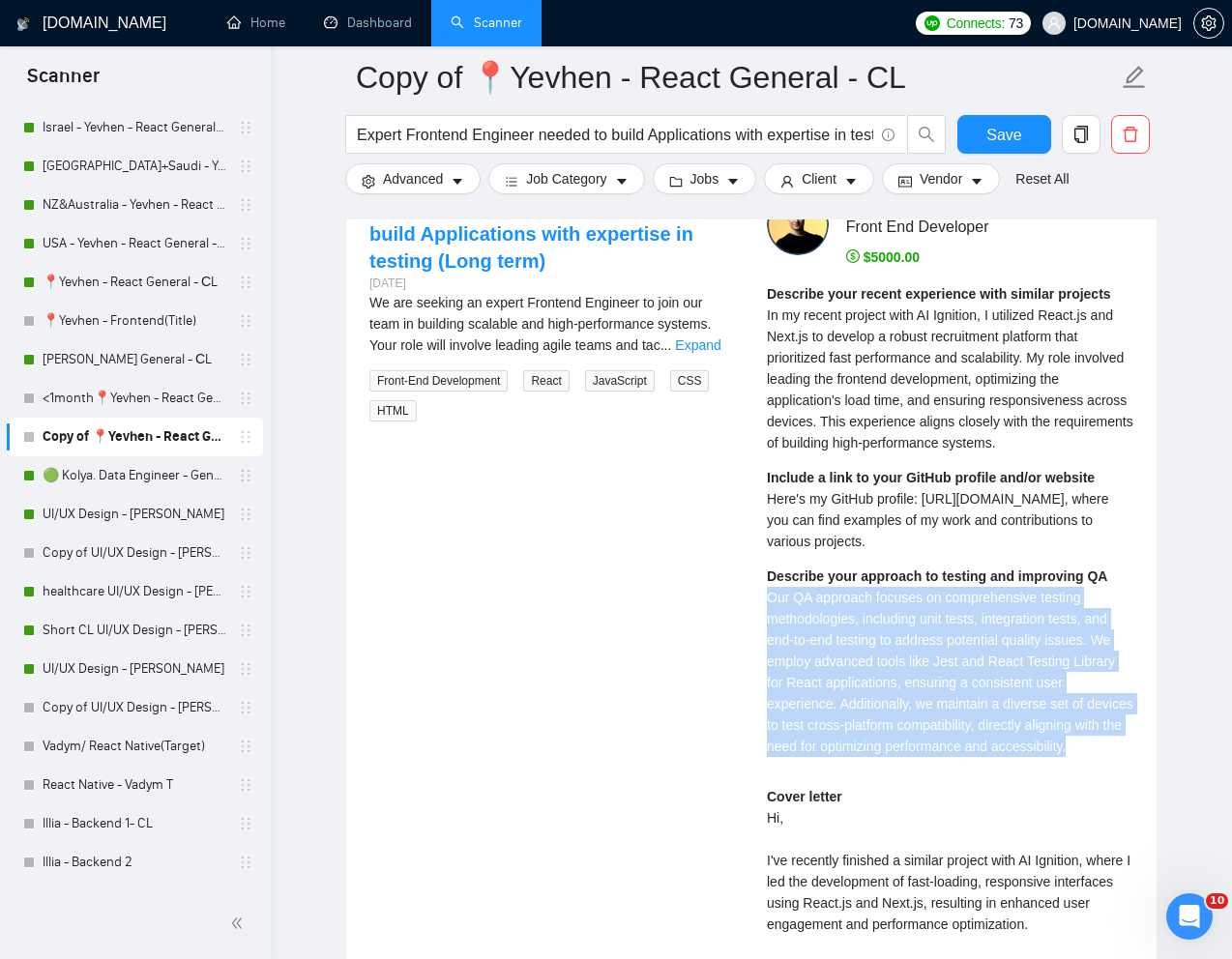
drag, startPoint x: 762, startPoint y: 632, endPoint x: 862, endPoint y: 802, distance: 197.2
click at [862, 802] on div "Yevhen S . ⚡️Boosted Front End Developer $5000.00 Describe your recent experien…" at bounding box center [949, 771] width 397 height 1155
copy span "Our QA approach focuses on comprehensive testing methodologies, including unit …"
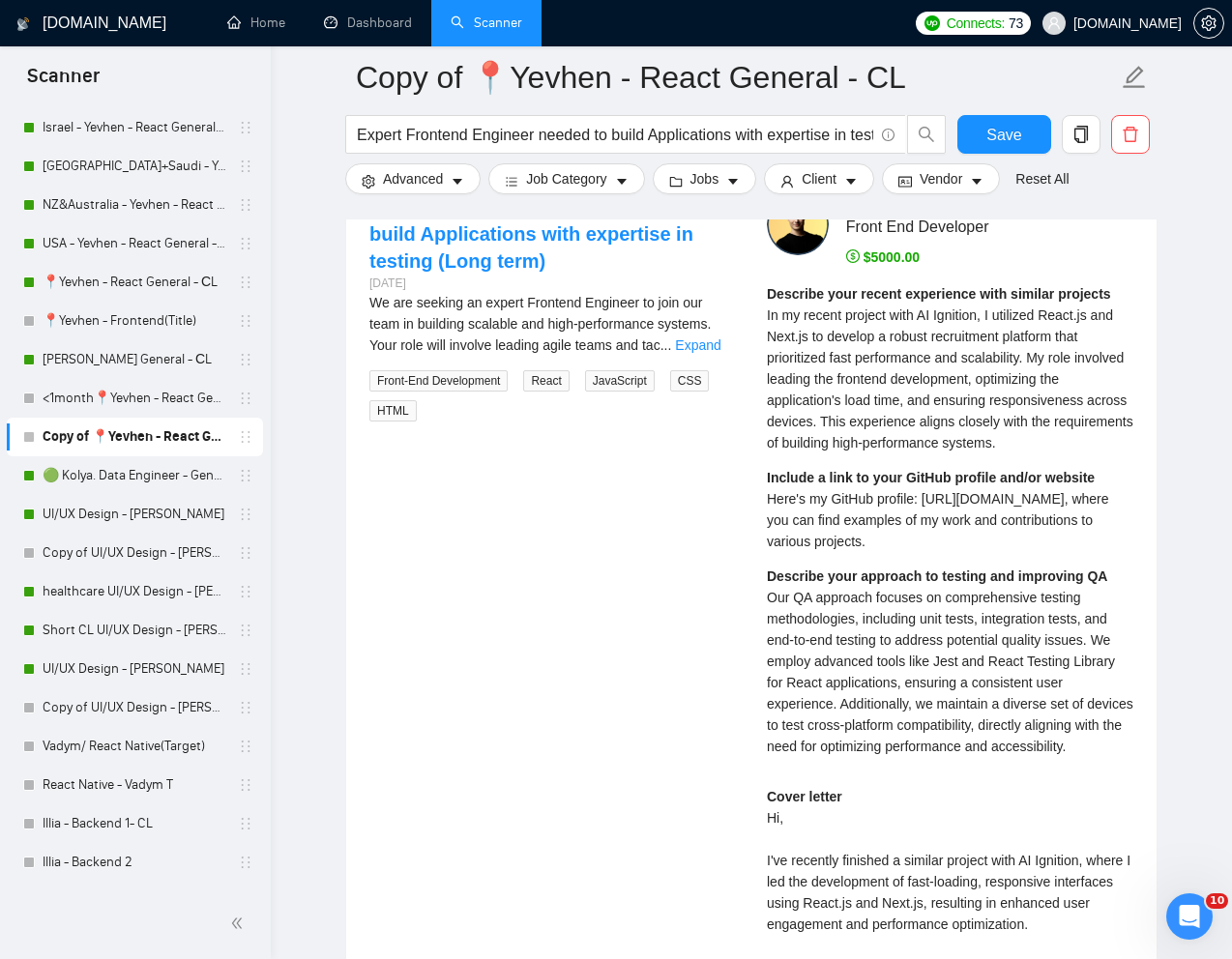
click at [892, 391] on span "In my recent project with AI Ignition, I utilized React.js and Next.js to devel…" at bounding box center [949, 378] width 367 height 143
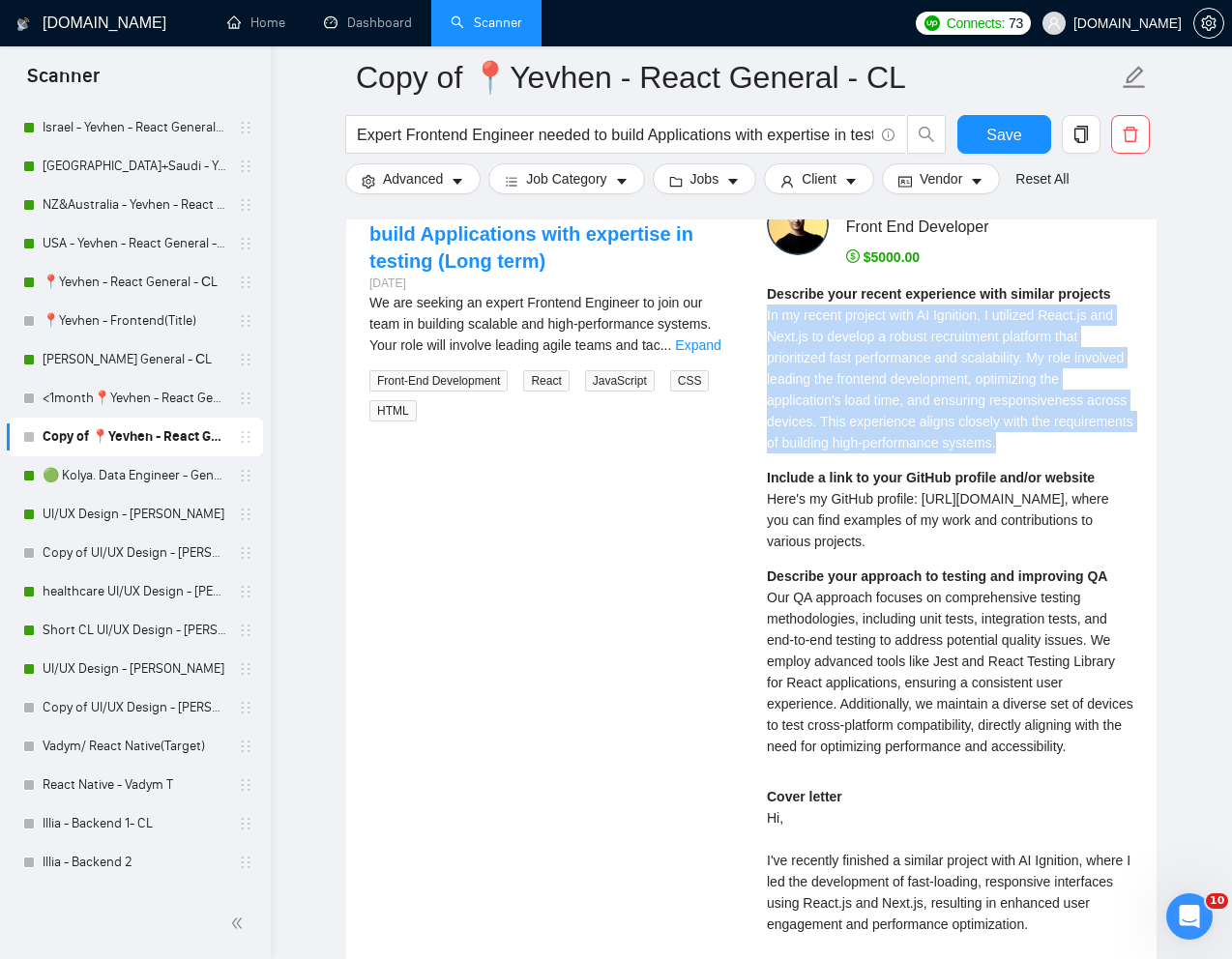
drag, startPoint x: 763, startPoint y: 349, endPoint x: 1108, endPoint y: 470, distance: 365.6
click at [1108, 470] on div "Yevhen S . ⚡️Boosted Front End Developer $5000.00 Describe your recent experien…" at bounding box center [949, 771] width 397 height 1155
copy span "In my recent project with AI Ignition, I utilized React.js and Next.js to devel…"
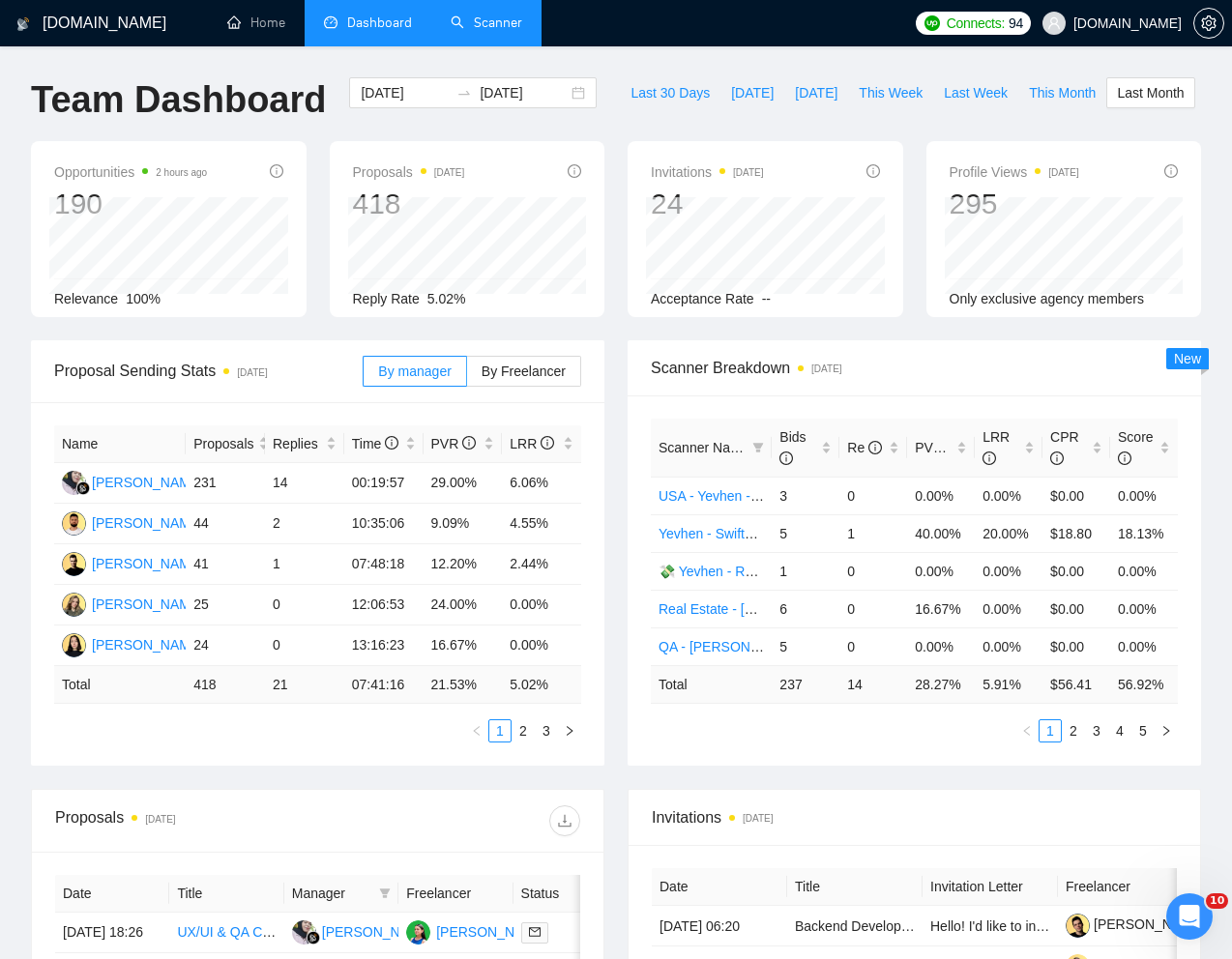
click at [498, 27] on link "Scanner" at bounding box center [486, 22] width 71 height 17
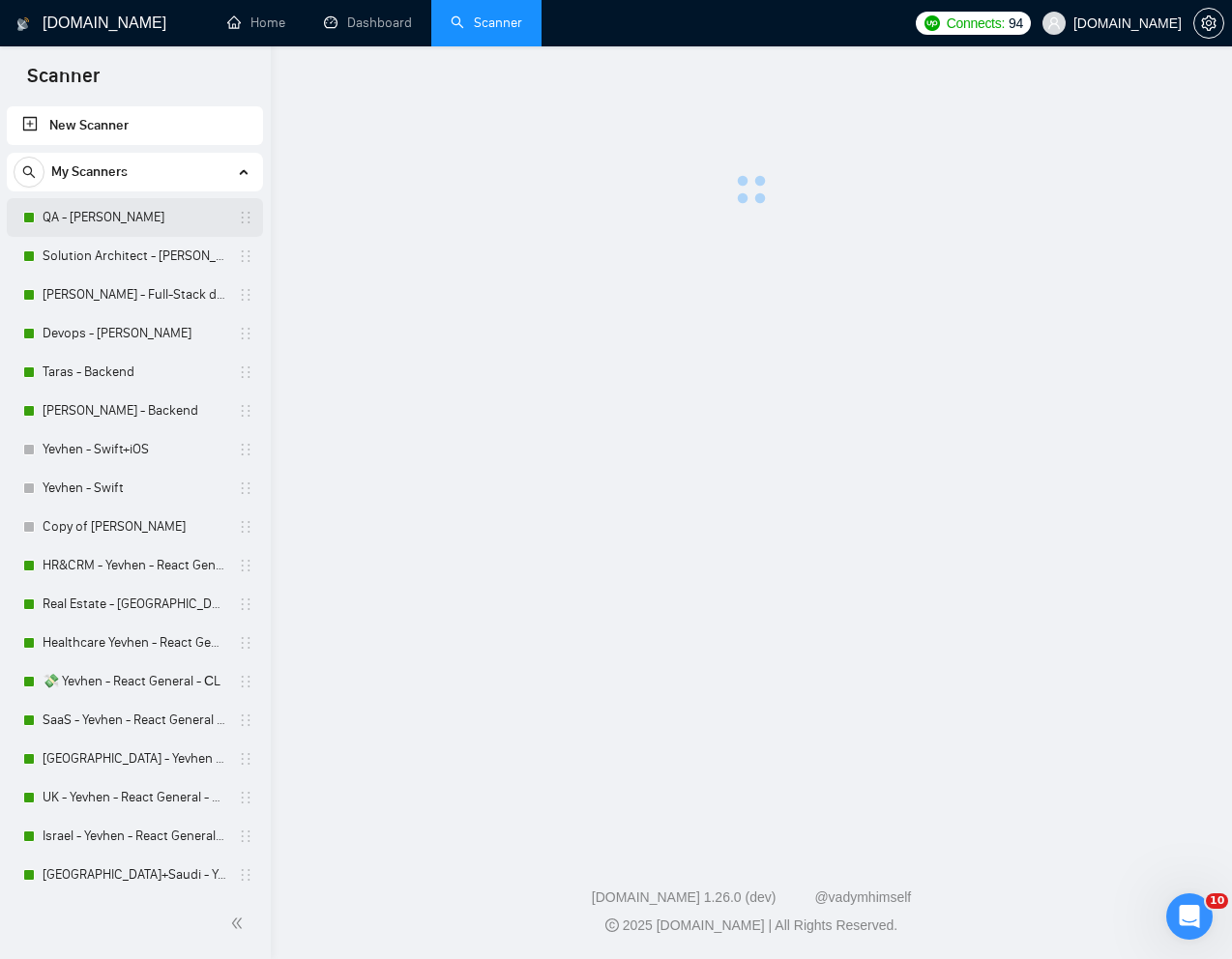
click at [80, 222] on link "QA - [PERSON_NAME]" at bounding box center [135, 218] width 184 height 39
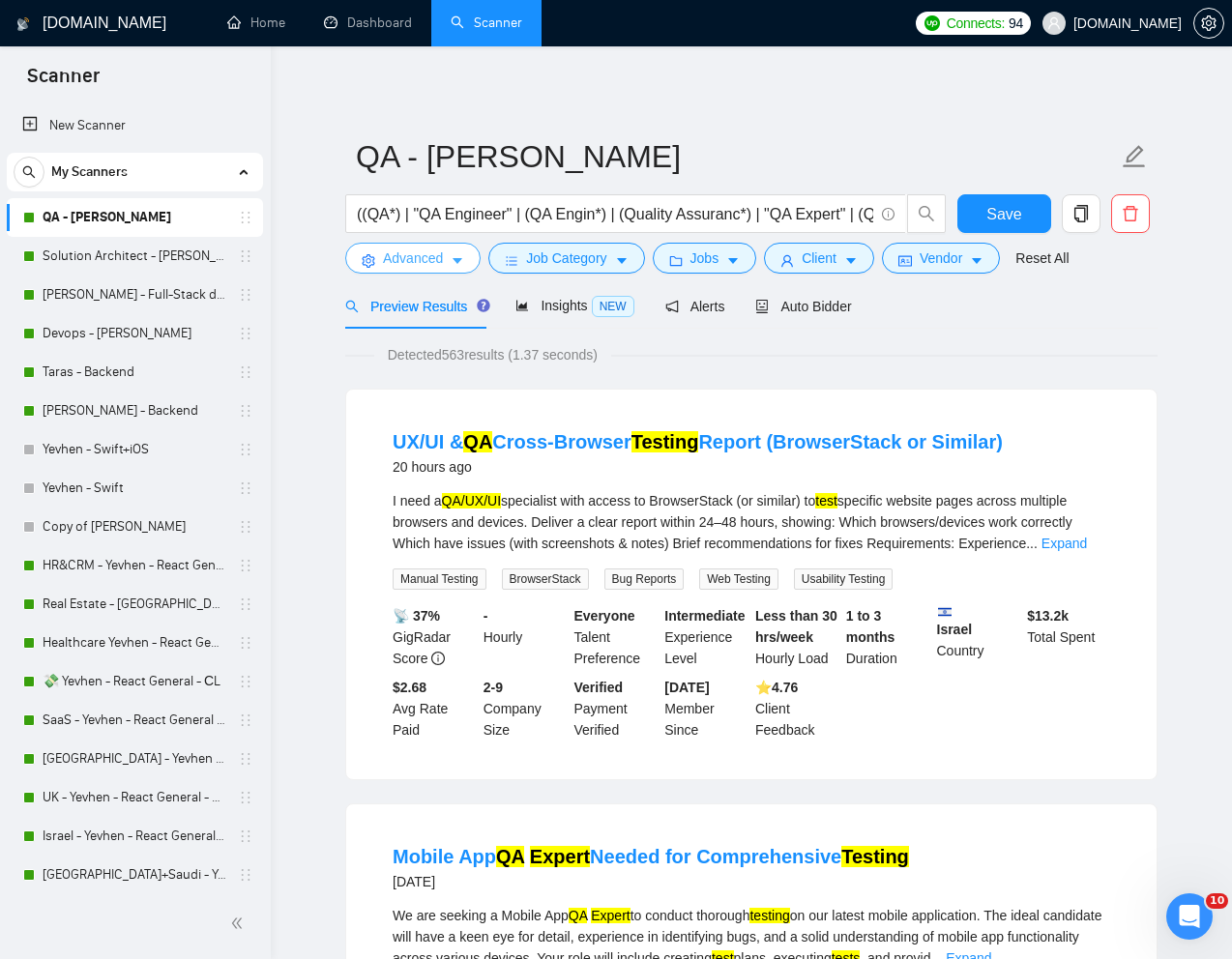
click at [405, 255] on span "Advanced" at bounding box center [413, 258] width 60 height 22
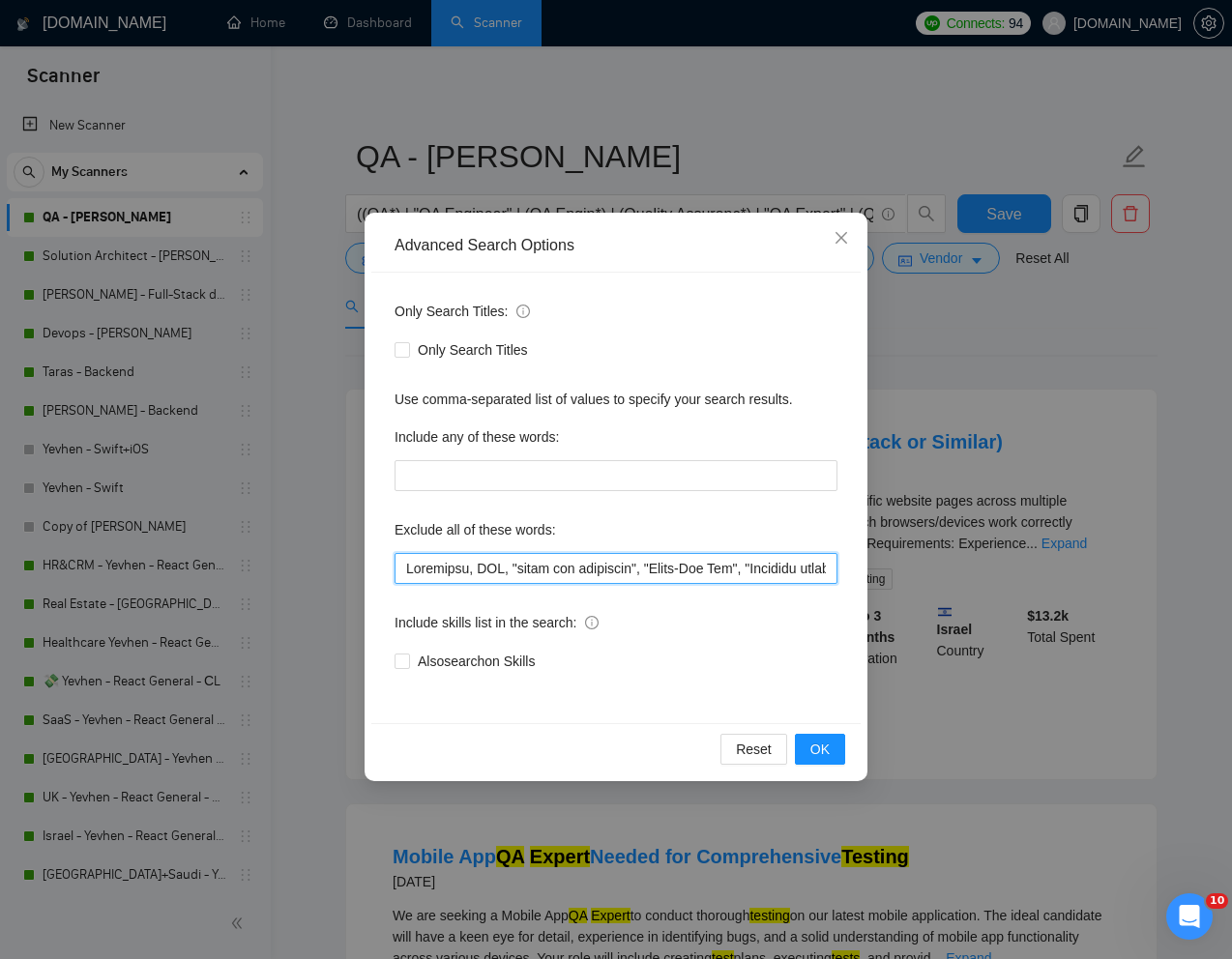
click at [407, 568] on input "text" at bounding box center [615, 569] width 443 height 31
paste input "UX/UI"
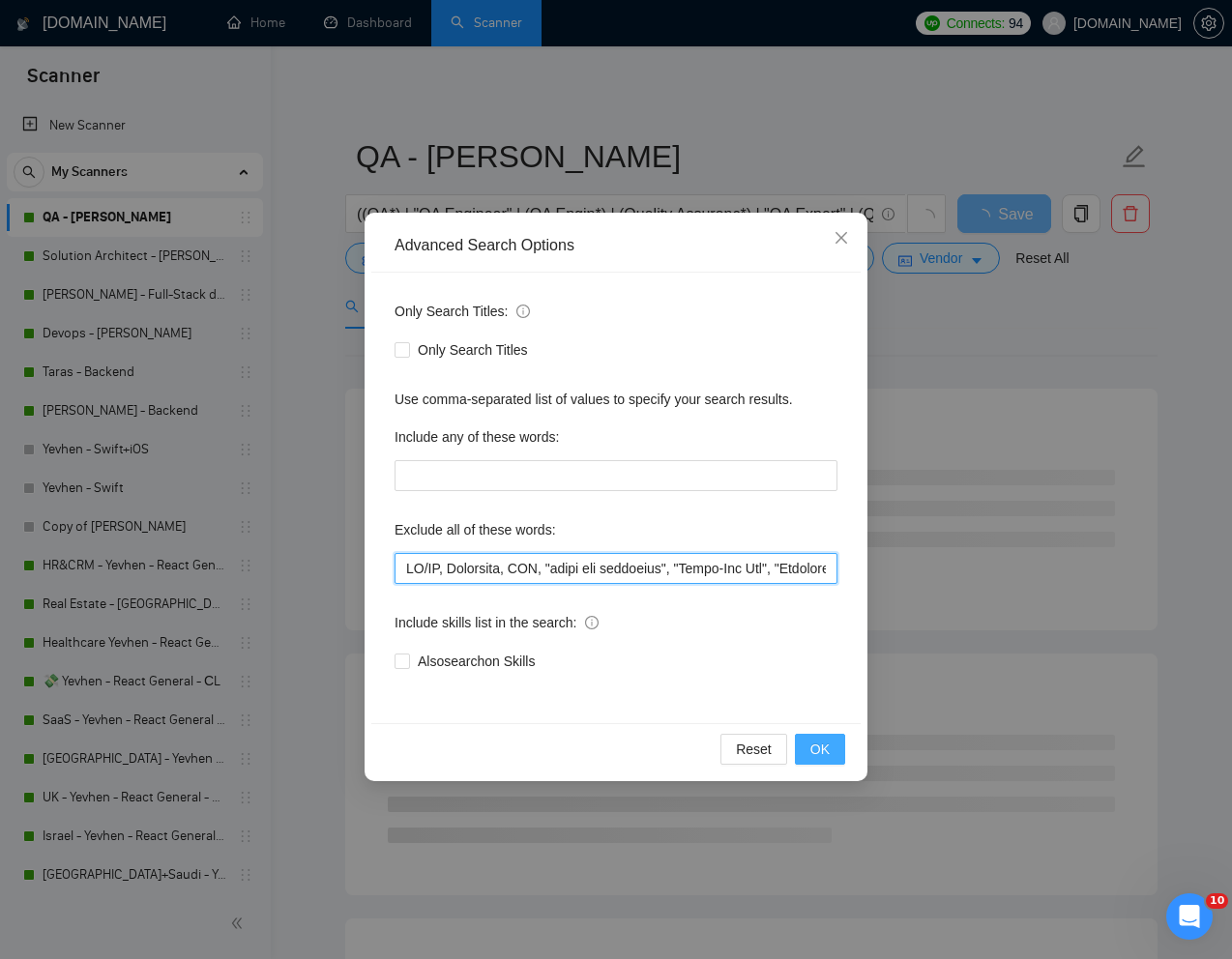
type input "UX/UI, Developer, SQL, "front end developer", "Front-End Dev", "Frontend develo…"
click at [809, 746] on button "OK" at bounding box center [819, 750] width 50 height 31
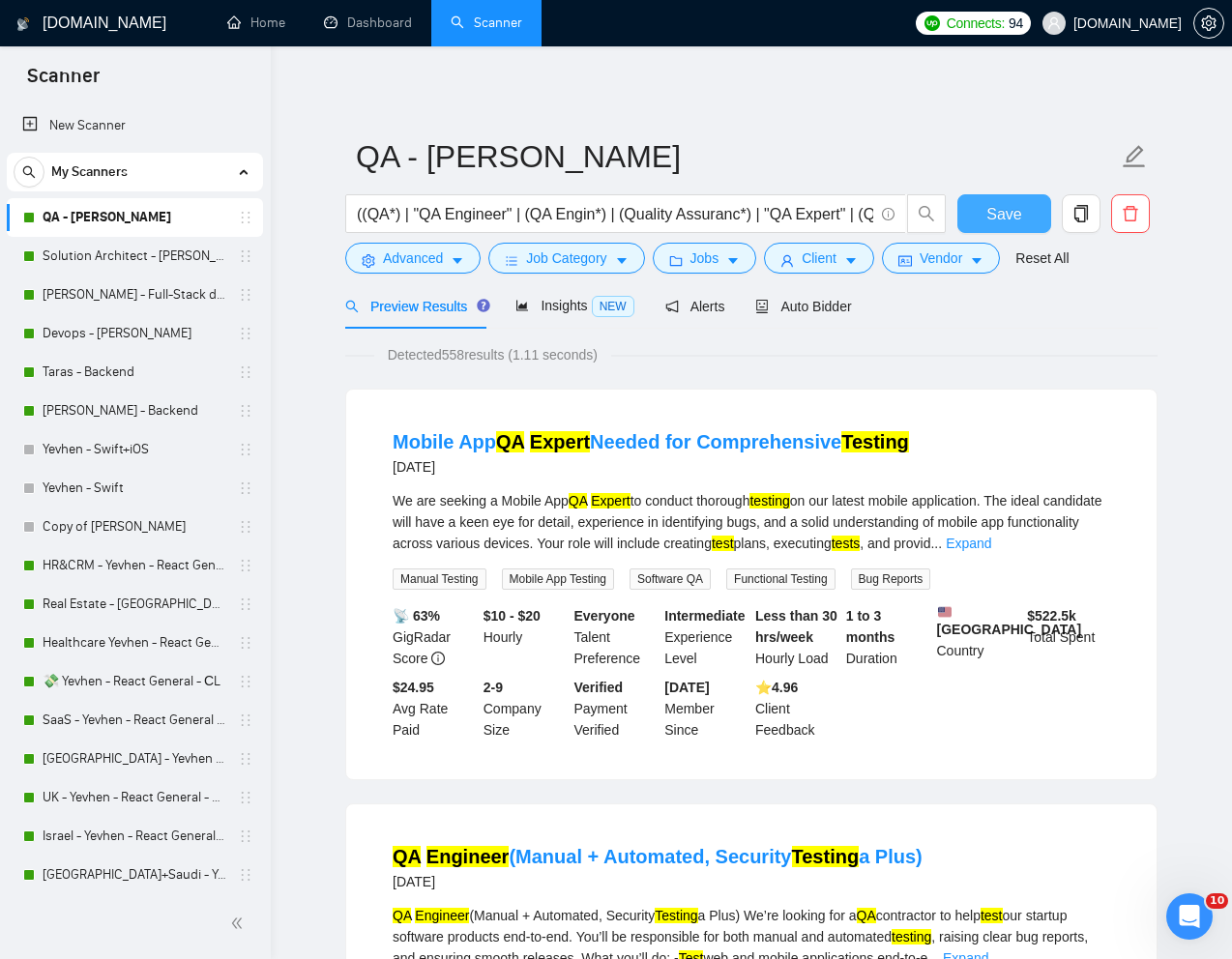
click at [1001, 204] on span "Save" at bounding box center [1004, 214] width 35 height 24
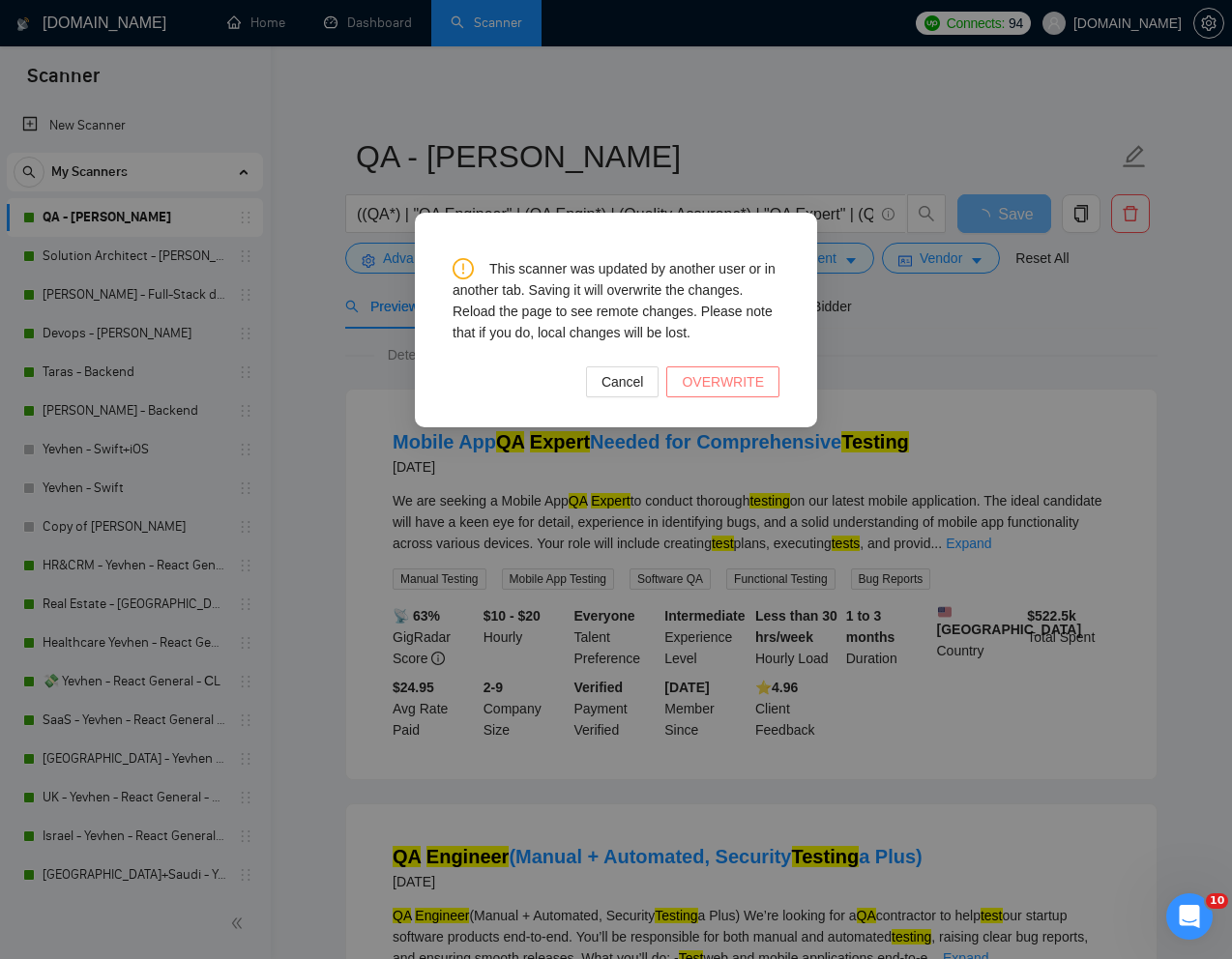
click at [750, 384] on span "OVERWRITE" at bounding box center [723, 382] width 82 height 22
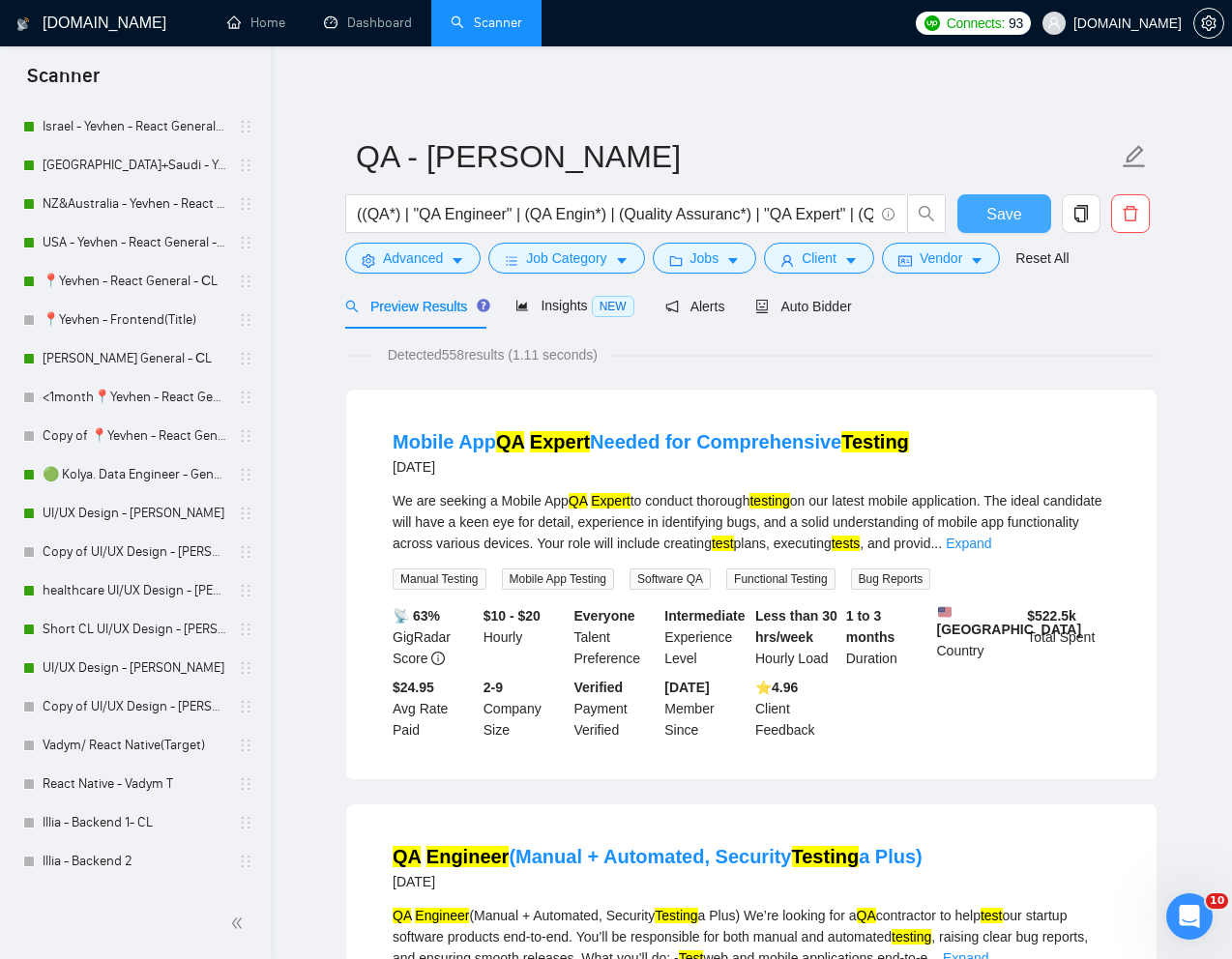
scroll to position [757, 0]
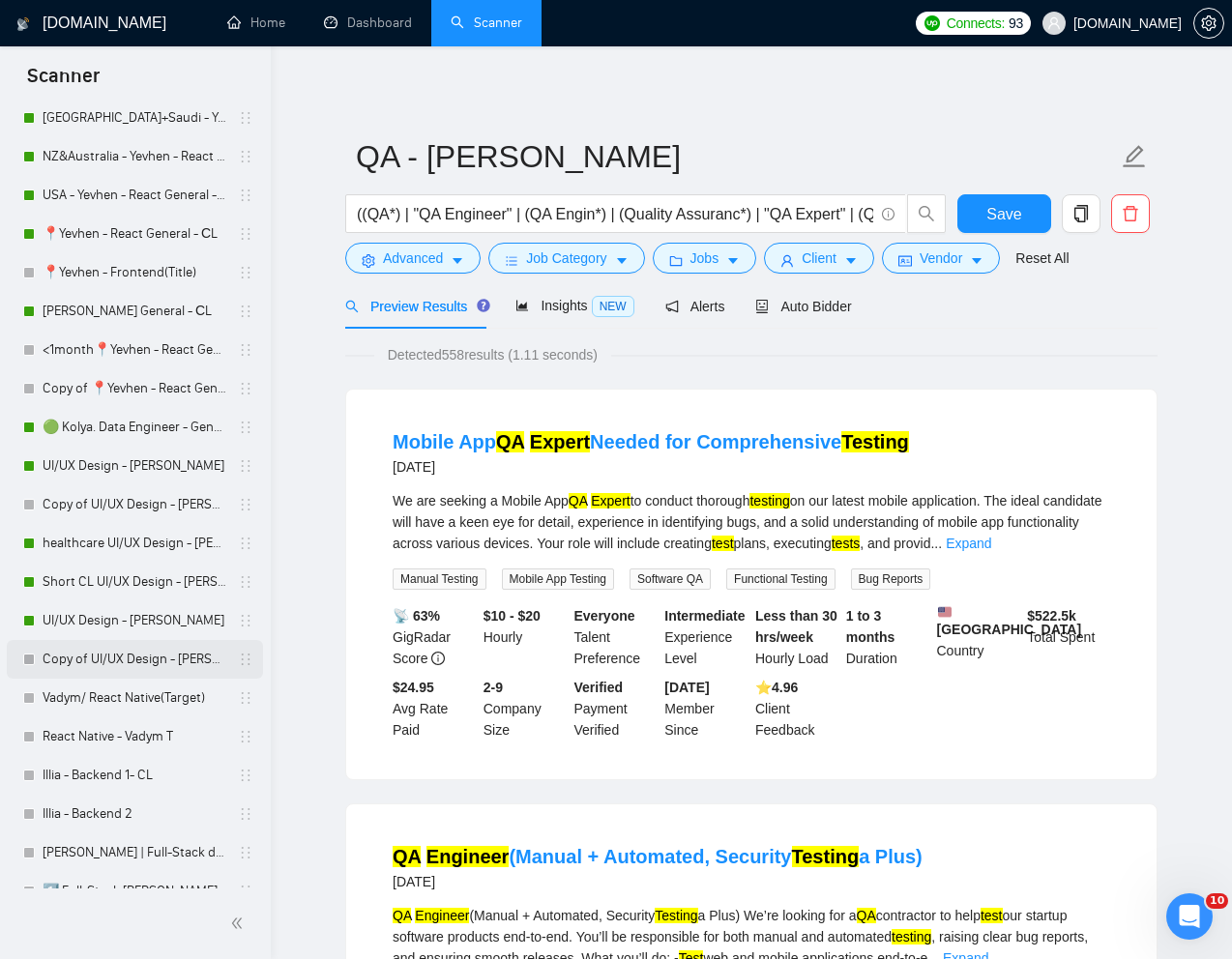
click at [112, 664] on link "Copy of UI/UX Design - [PERSON_NAME]" at bounding box center [135, 660] width 184 height 39
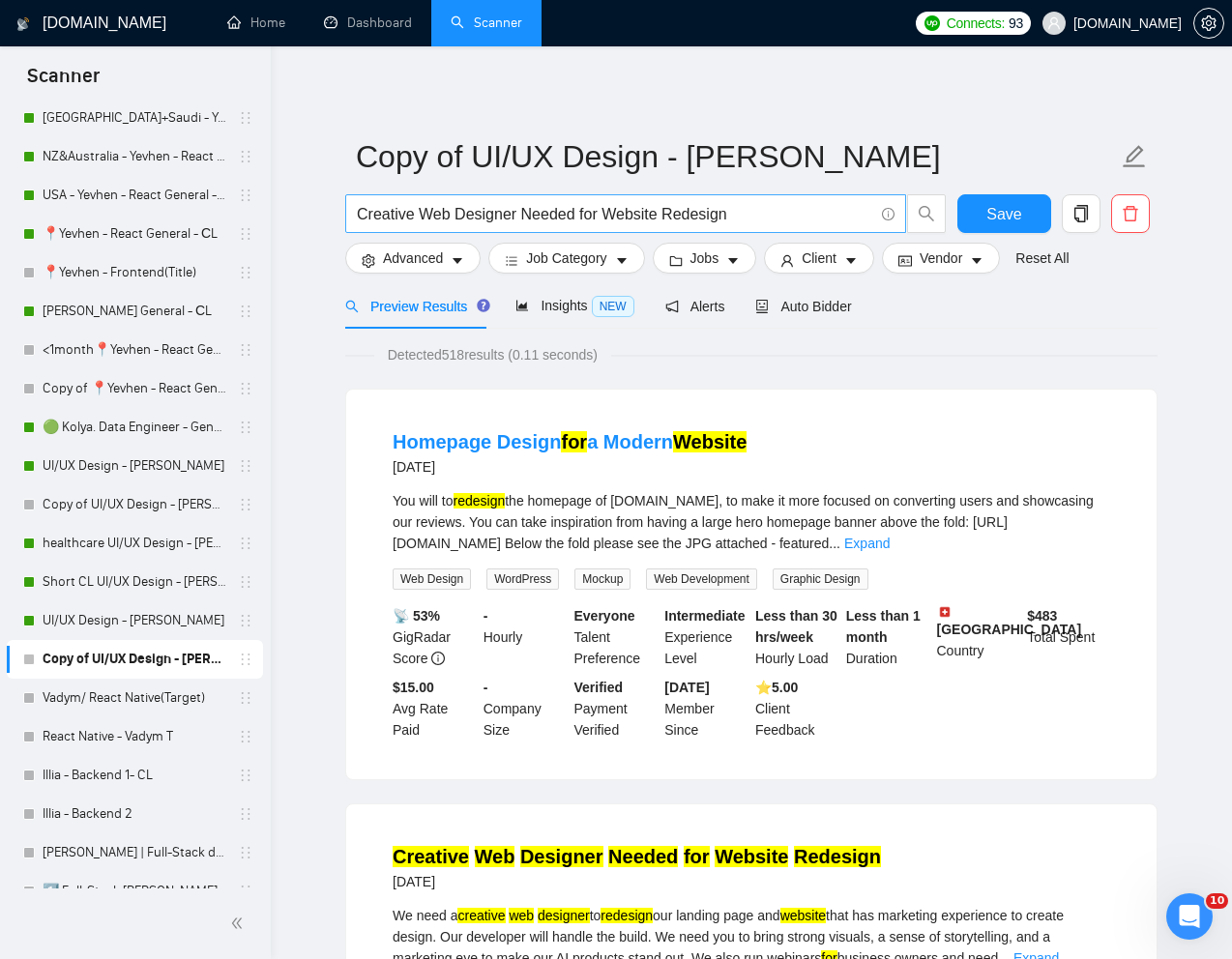
click at [533, 217] on input "Creative Web Designer Needed for Website Redesign" at bounding box center [615, 214] width 516 height 24
paste input "UI/UX Designer"
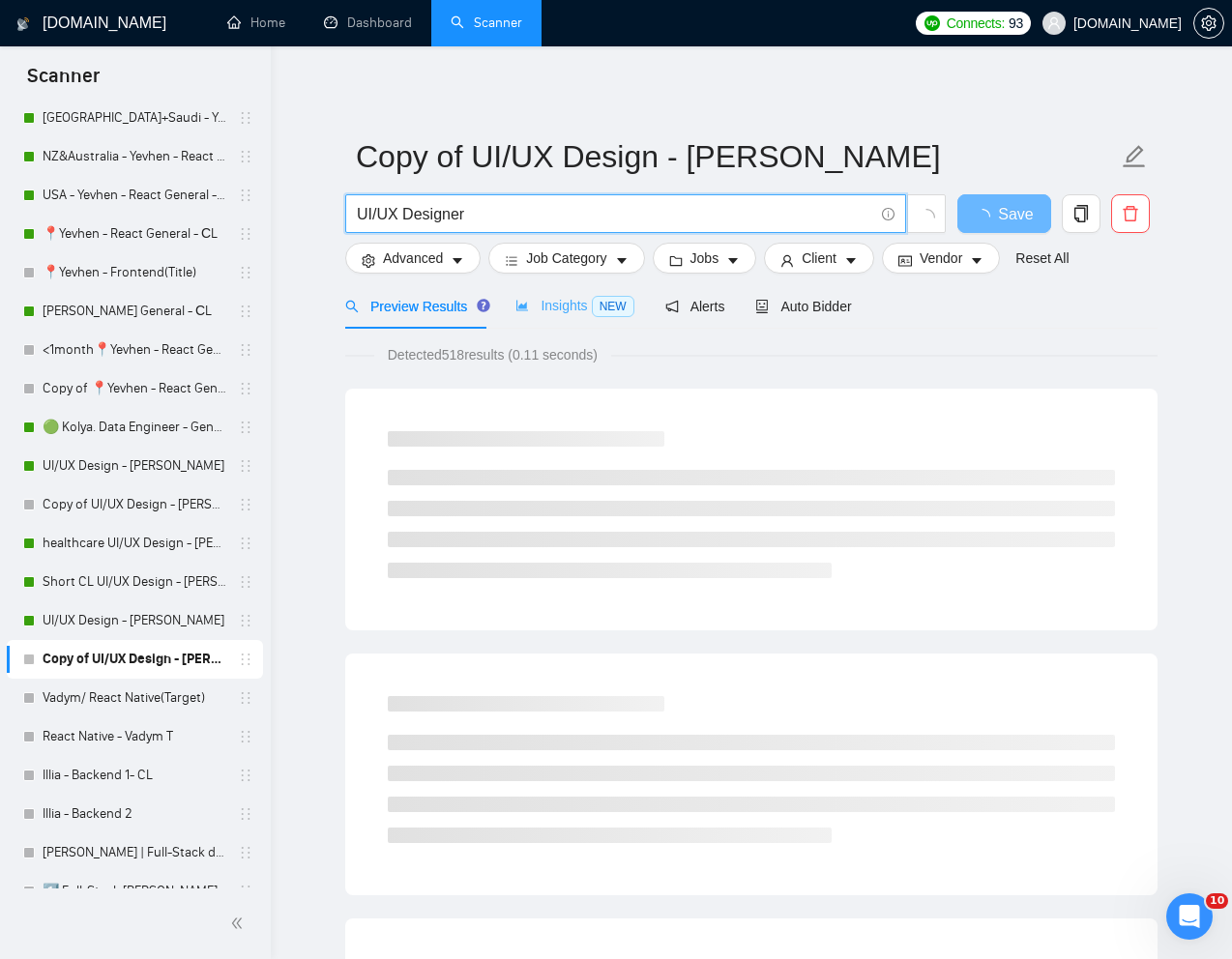
type input "UI/UX Designer"
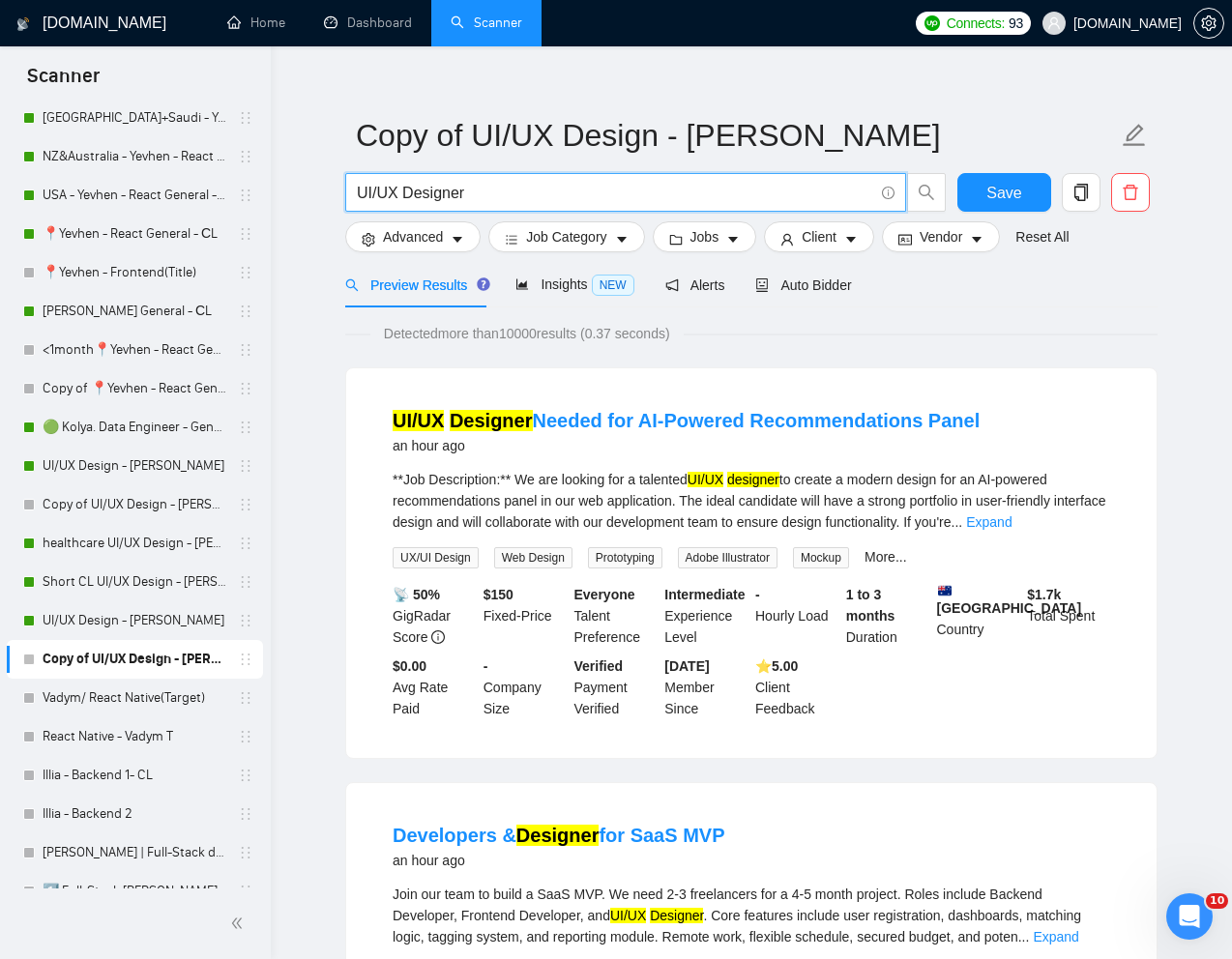
scroll to position [22, 0]
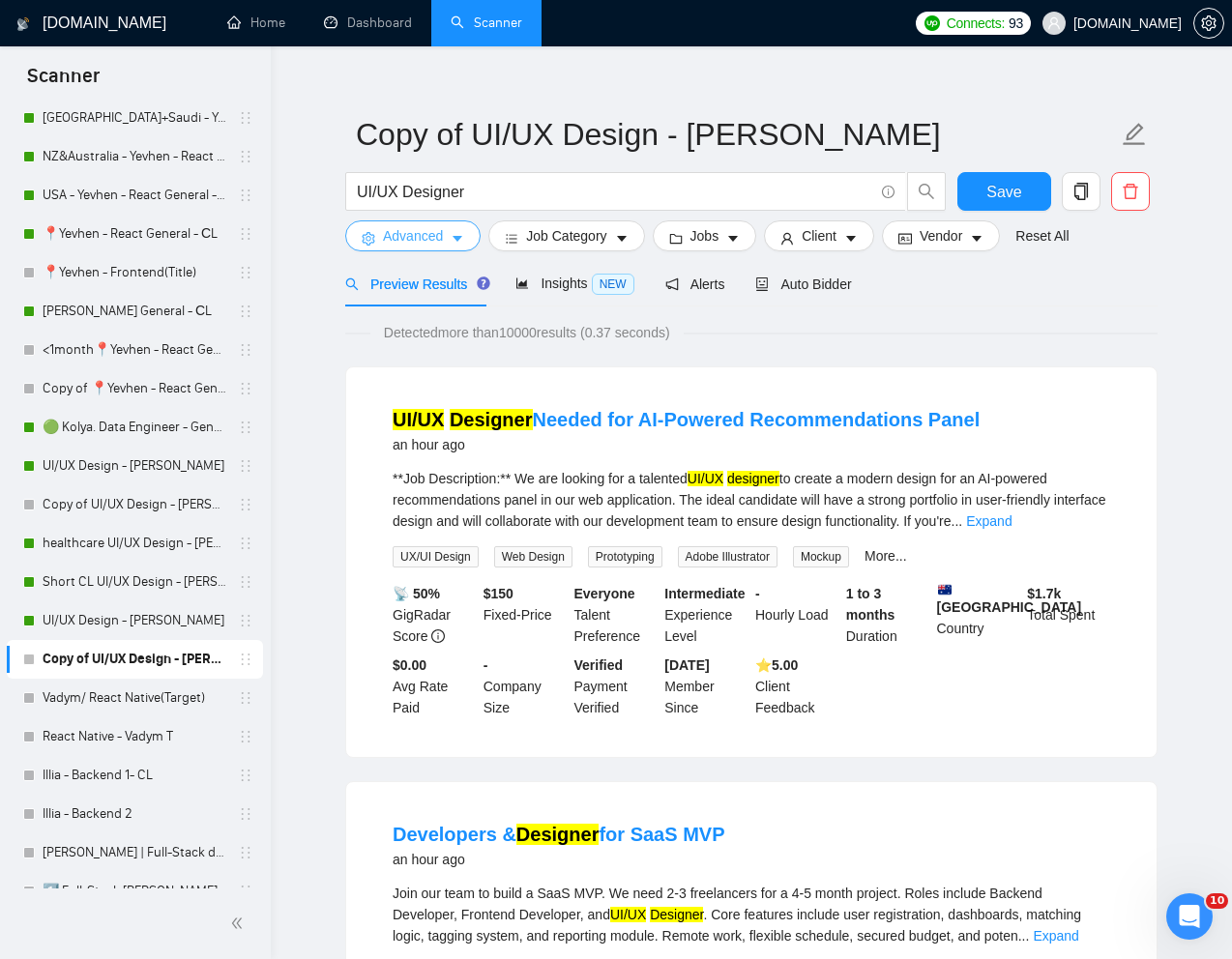
click at [452, 241] on icon "caret-down" at bounding box center [458, 239] width 14 height 14
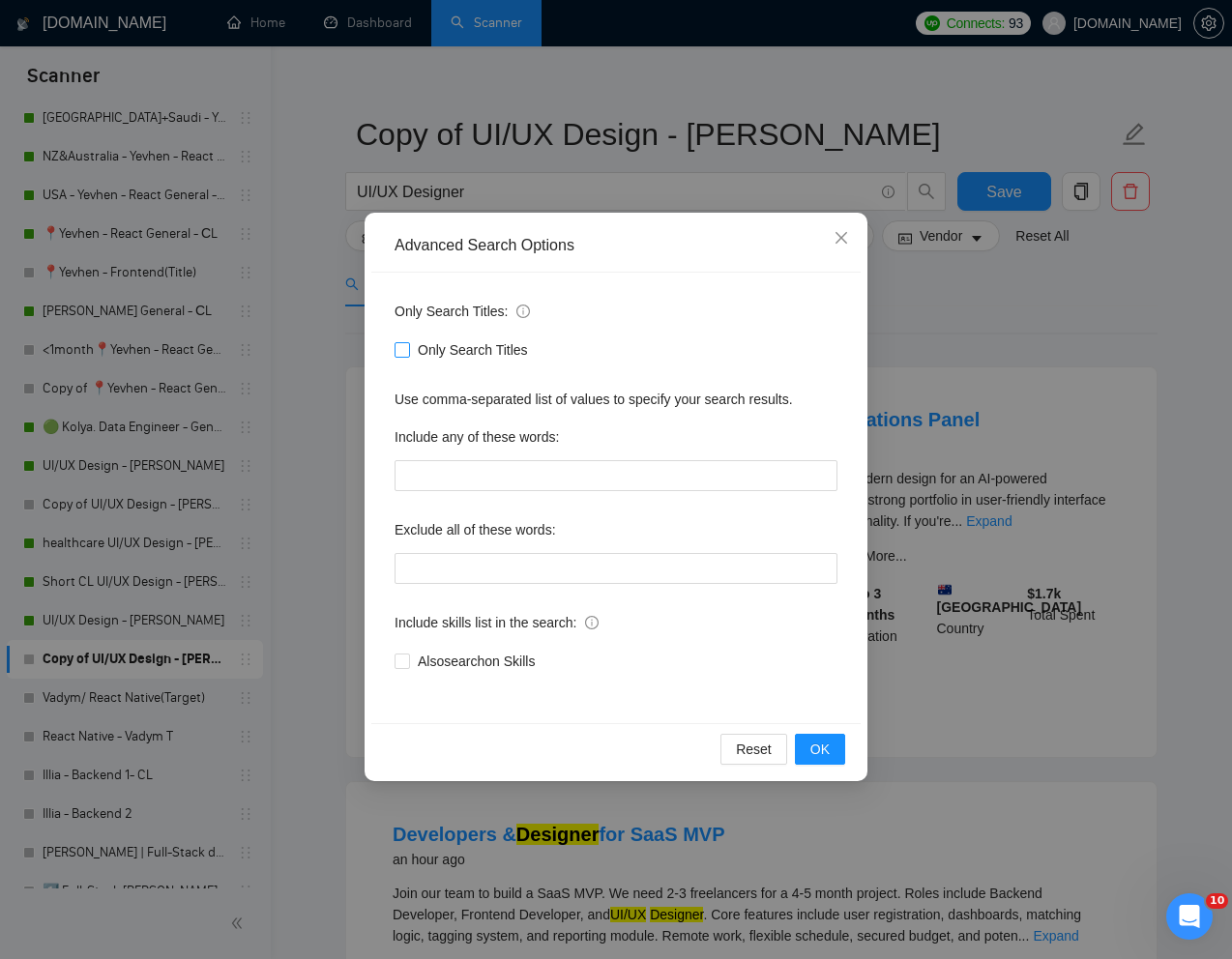
click at [401, 353] on input "Only Search Titles" at bounding box center [401, 349] width 14 height 14
checkbox input "true"
click at [819, 757] on span "OK" at bounding box center [820, 749] width 20 height 22
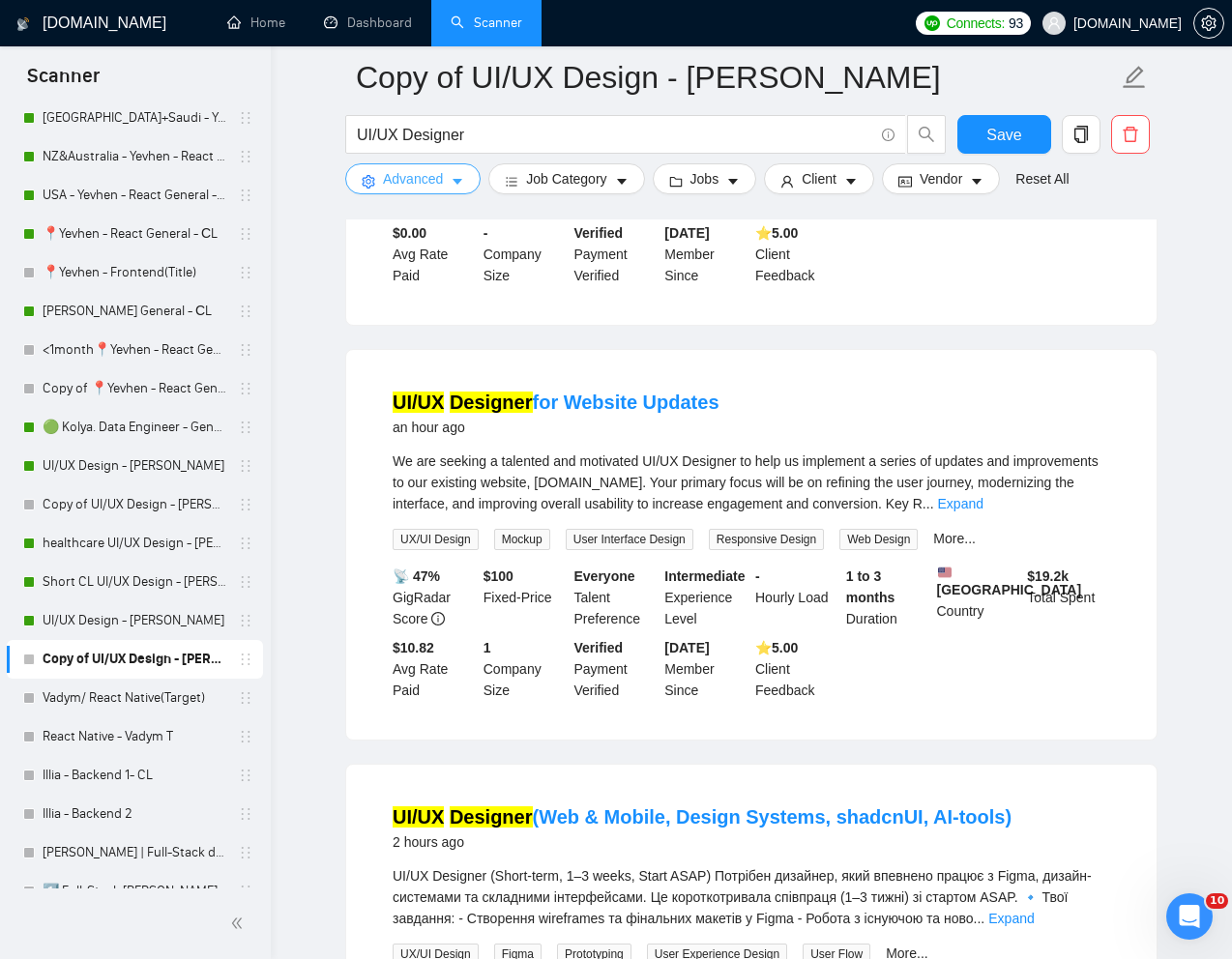
scroll to position [461, 0]
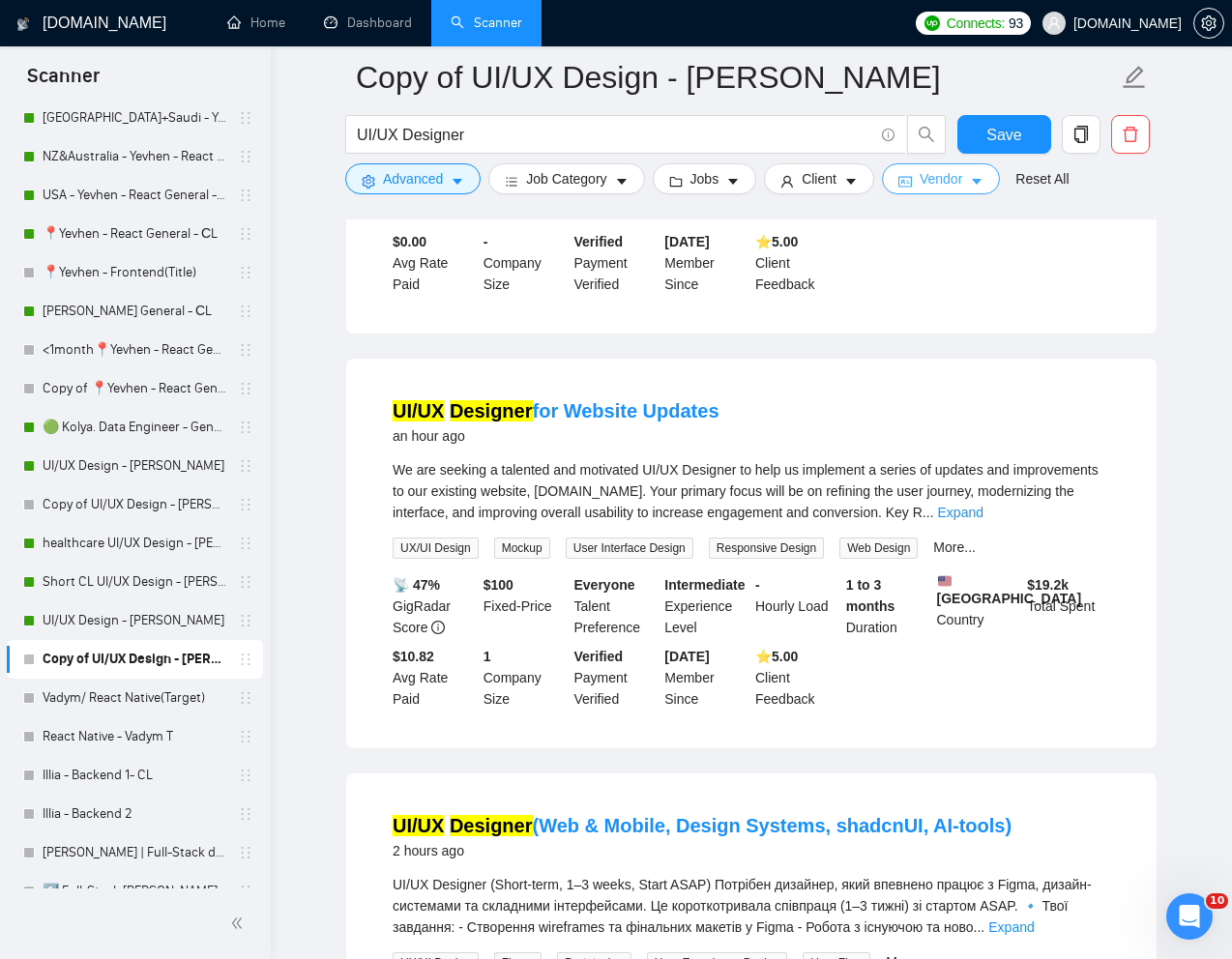
click at [935, 175] on span "Vendor" at bounding box center [941, 179] width 43 height 22
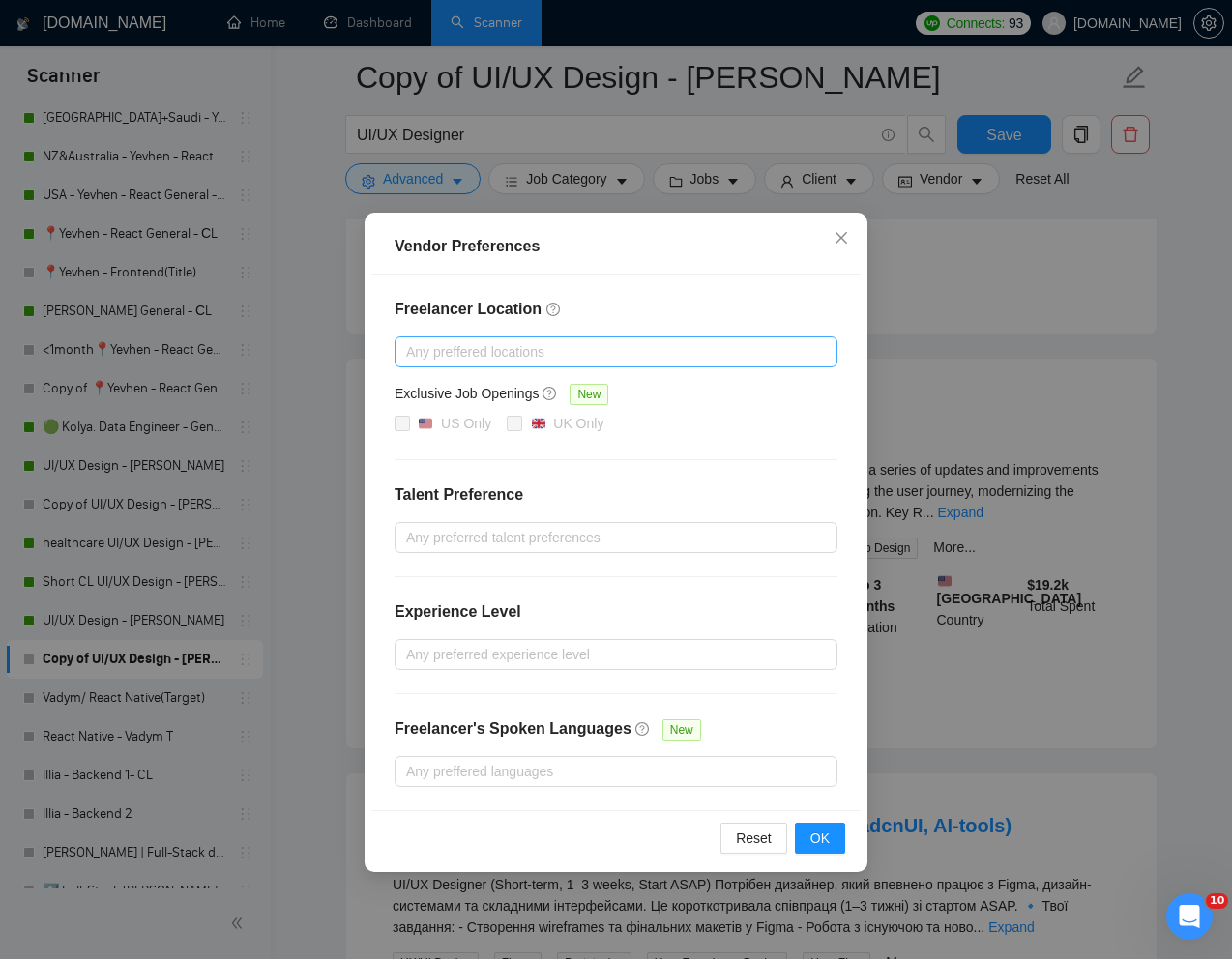
click at [590, 350] on div at bounding box center [605, 352] width 414 height 23
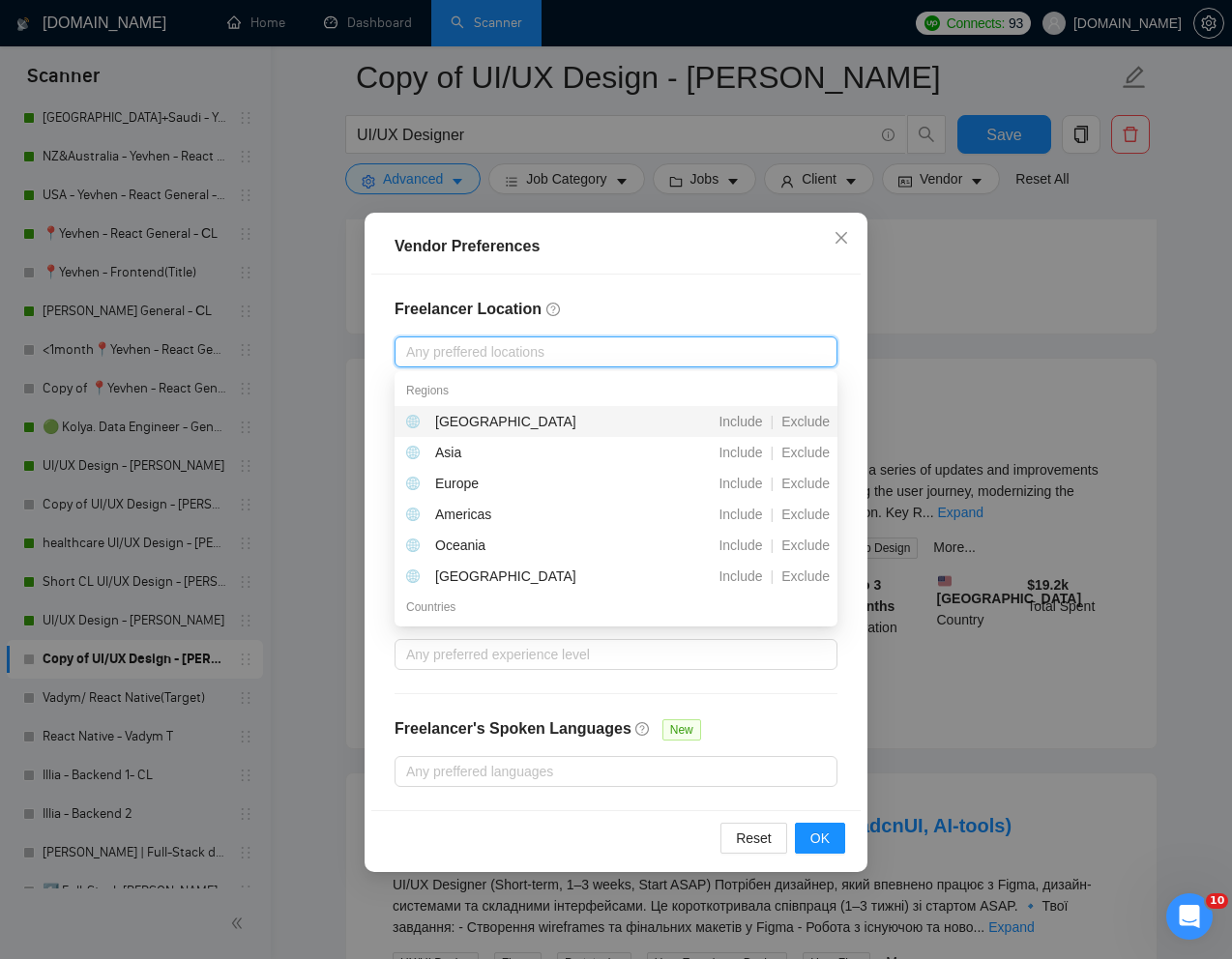
click at [676, 290] on div "Freelancer Location Any preffered locations Exclusive Job Openings New US Only …" at bounding box center [616, 543] width 489 height 536
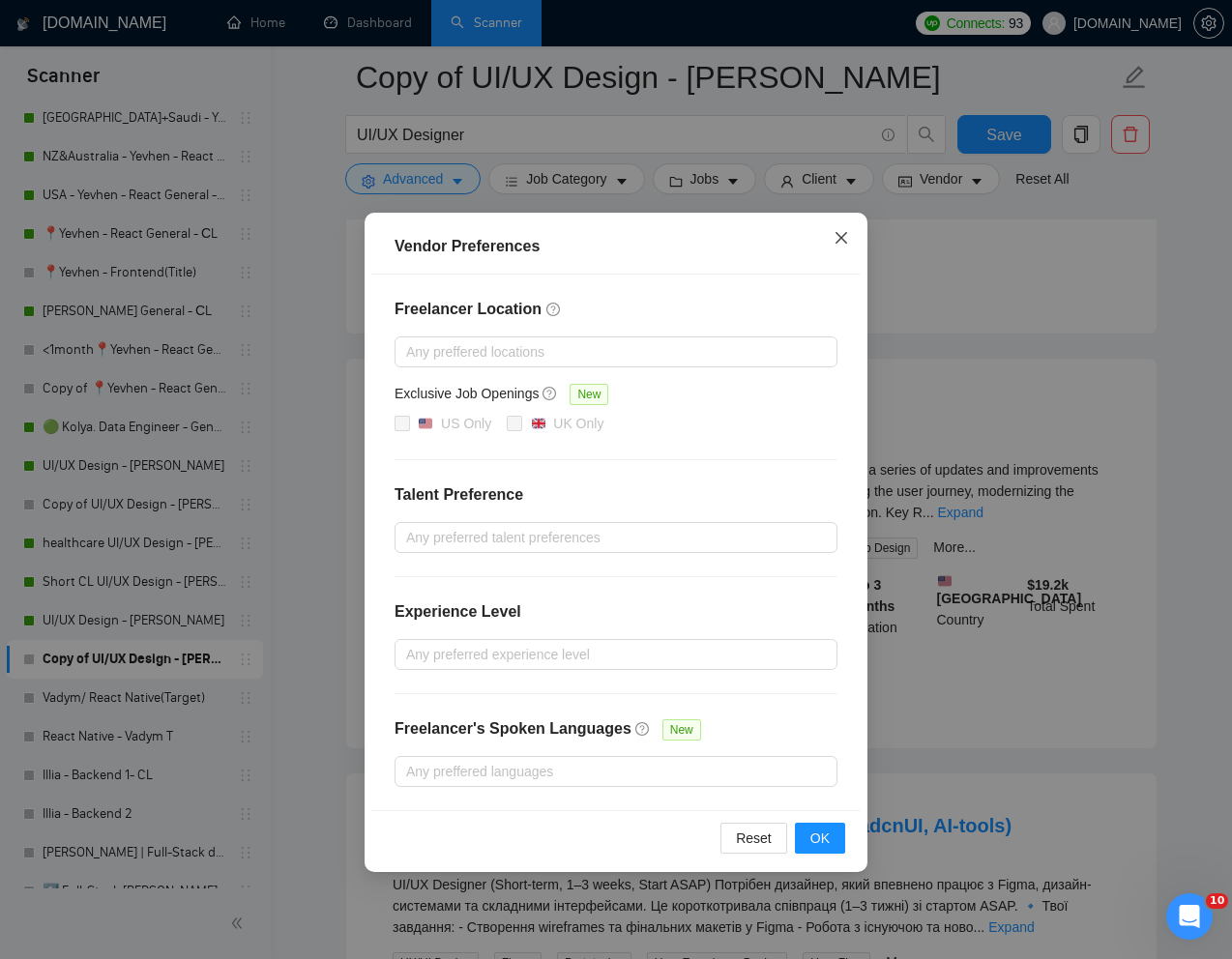
click at [840, 247] on span "Close" at bounding box center [841, 239] width 52 height 52
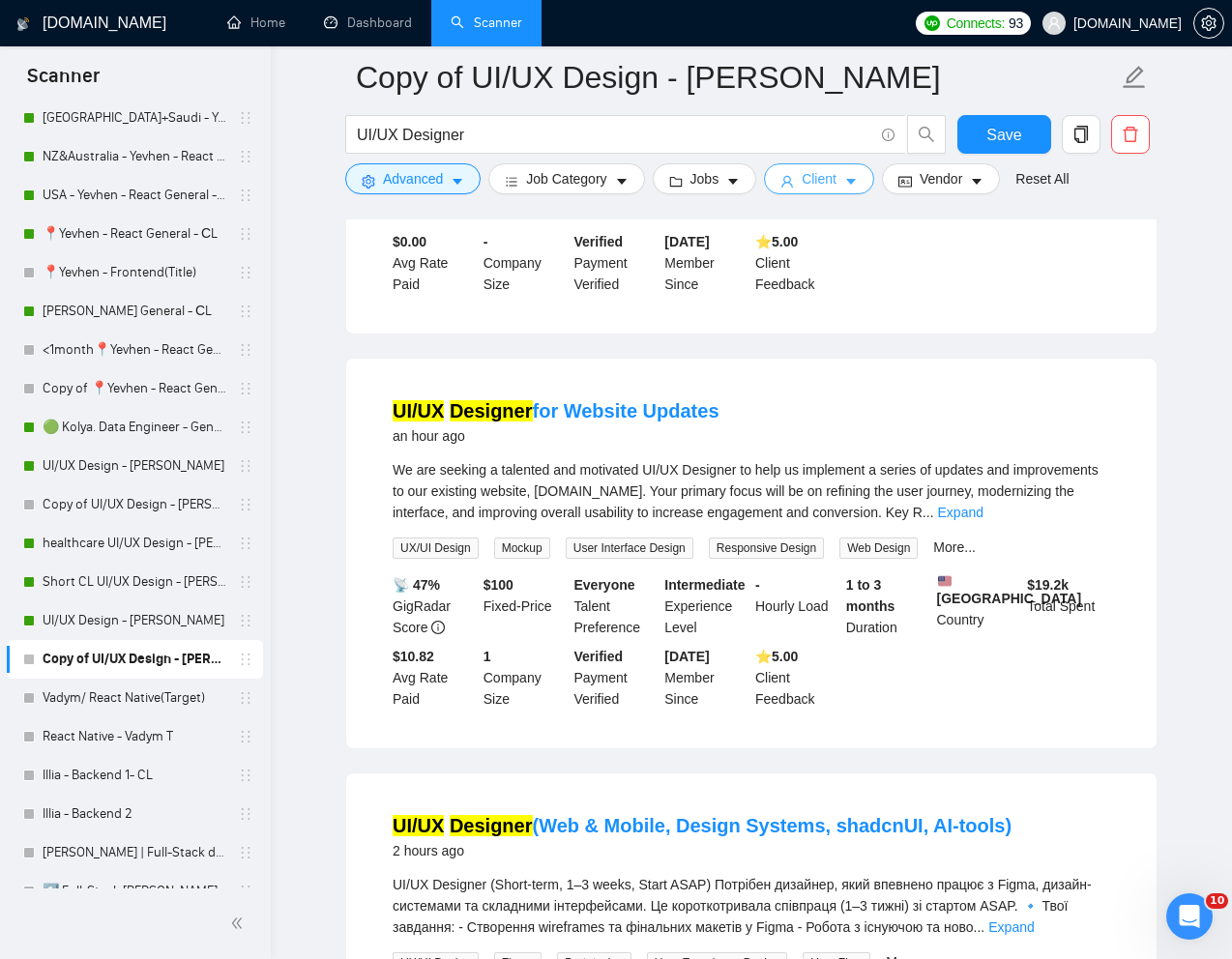
click at [835, 176] on span "Client" at bounding box center [819, 179] width 35 height 22
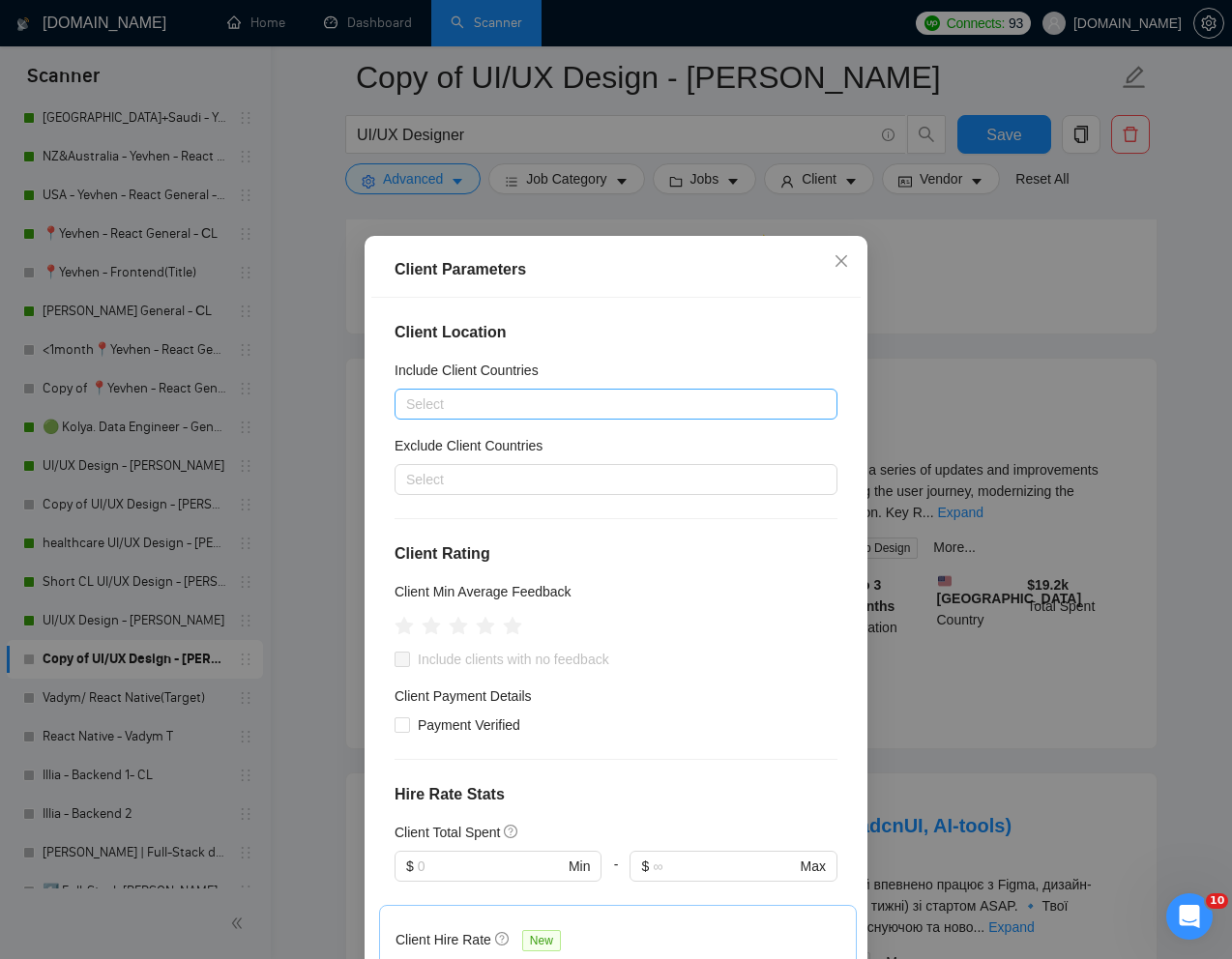
click at [599, 409] on div at bounding box center [605, 404] width 414 height 23
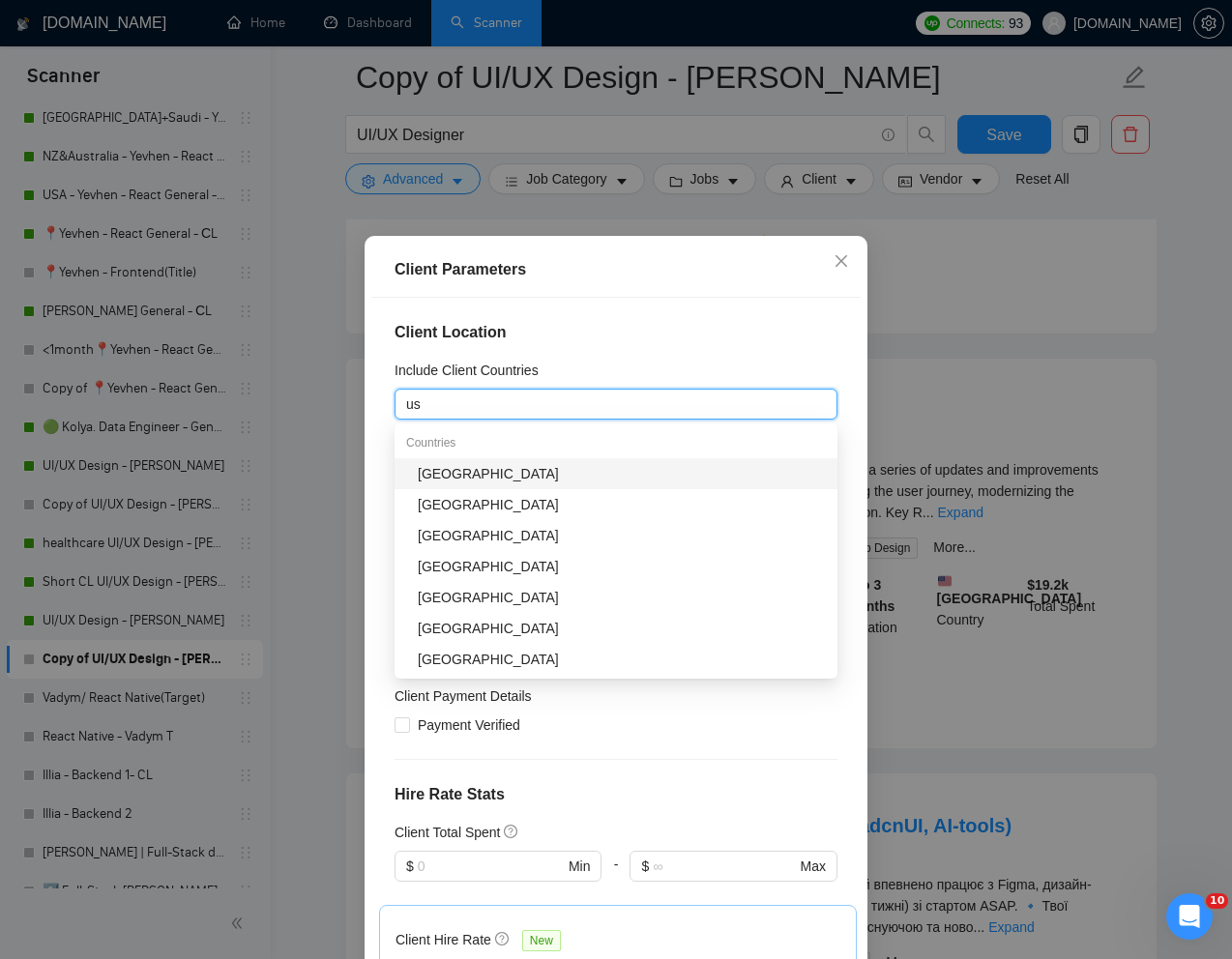
type input "u"
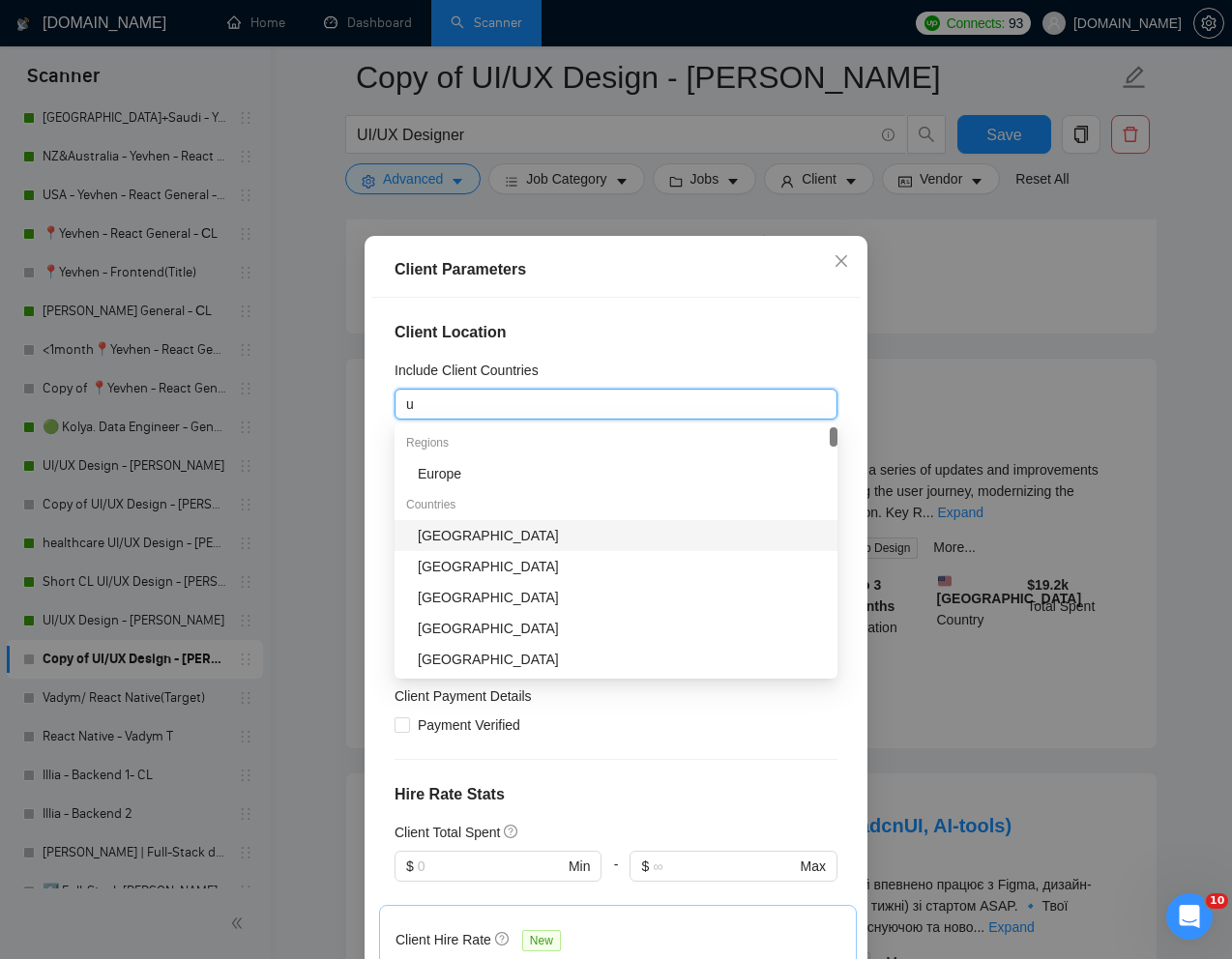
click at [477, 538] on div "[GEOGRAPHIC_DATA]" at bounding box center [621, 536] width 408 height 22
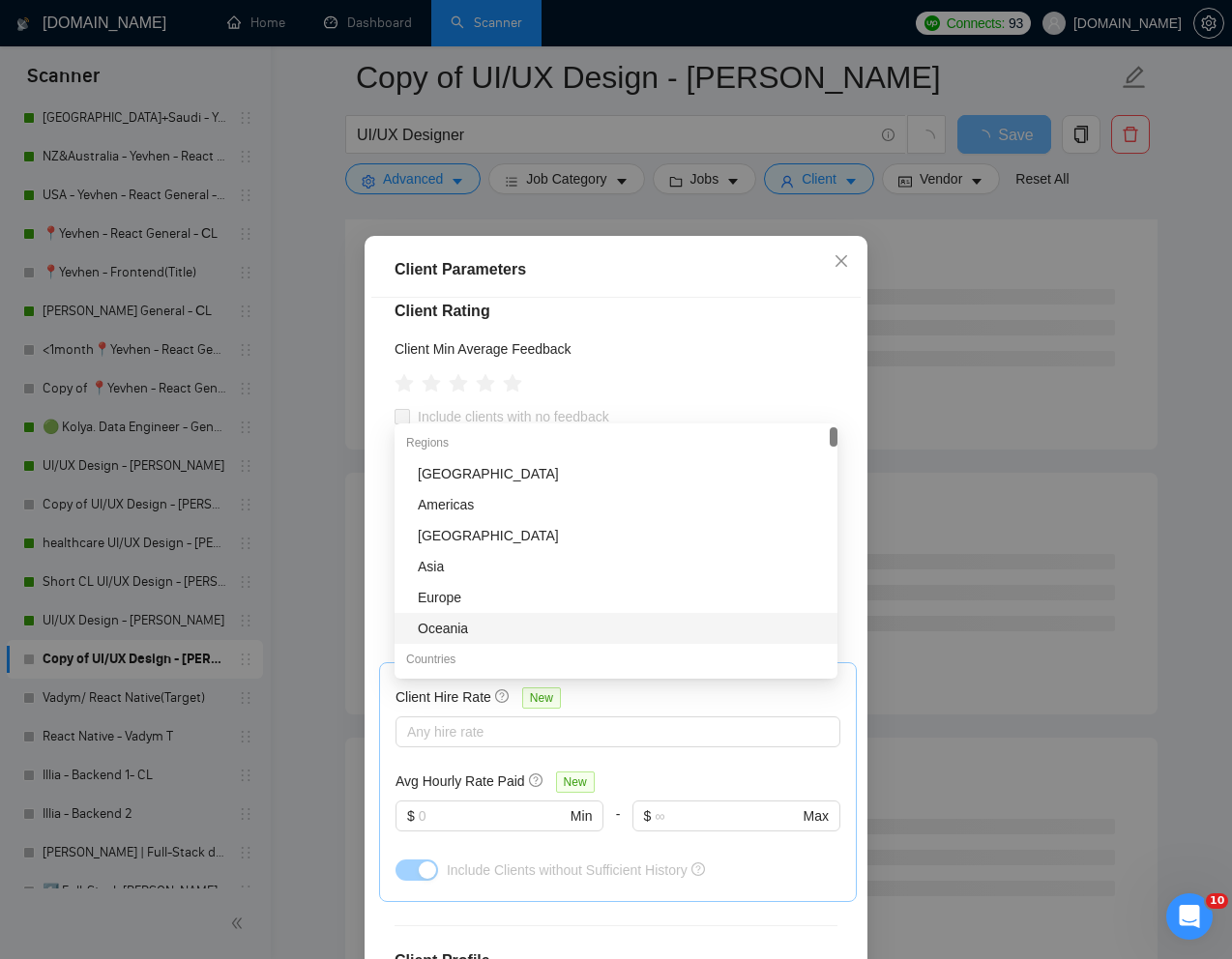
click at [842, 765] on div "Client Hire Rate New Any hire rate Avg Hourly Rate Paid New $ Min - $ Max Inclu…" at bounding box center [618, 781] width 477 height 240
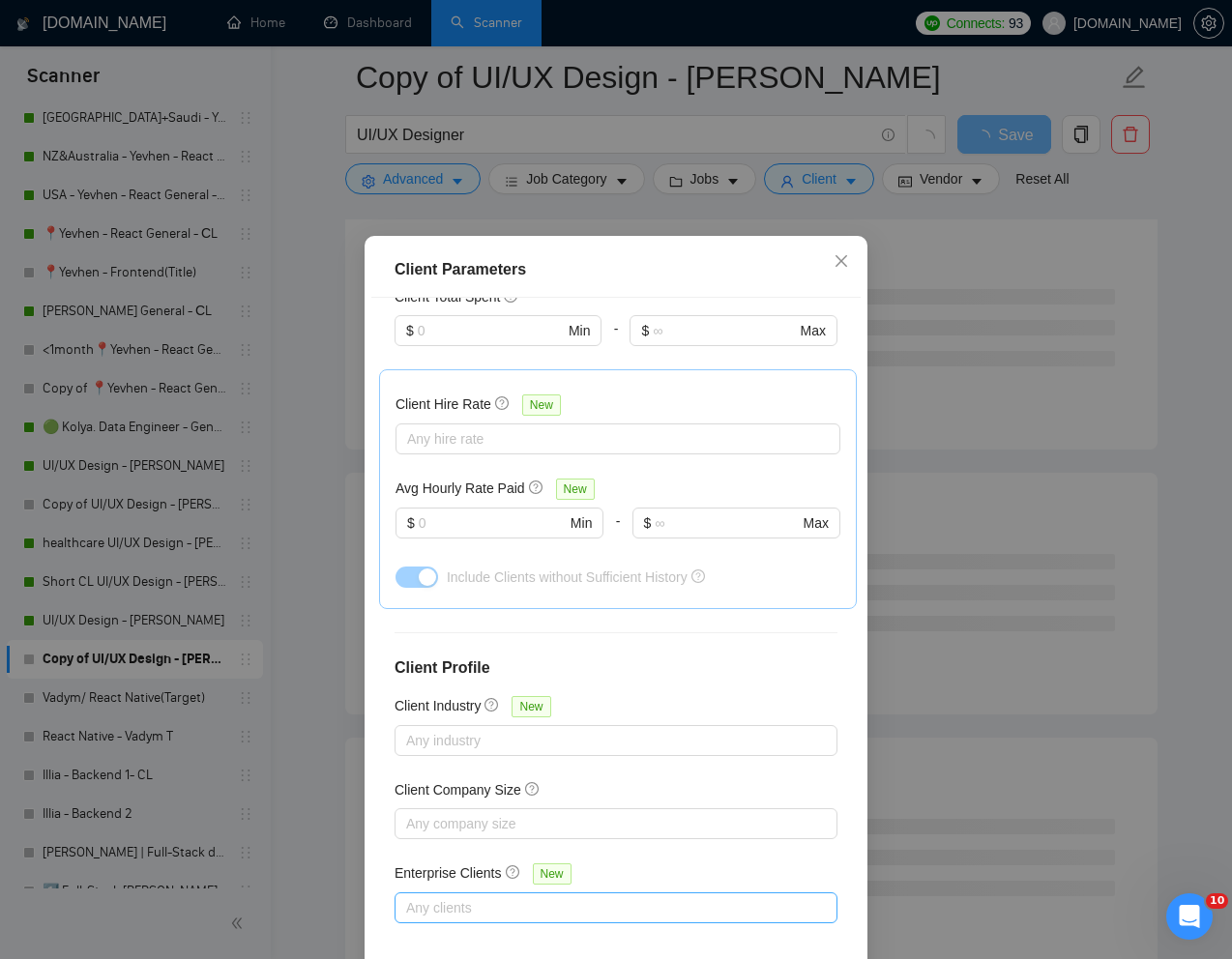
scroll to position [96, 0]
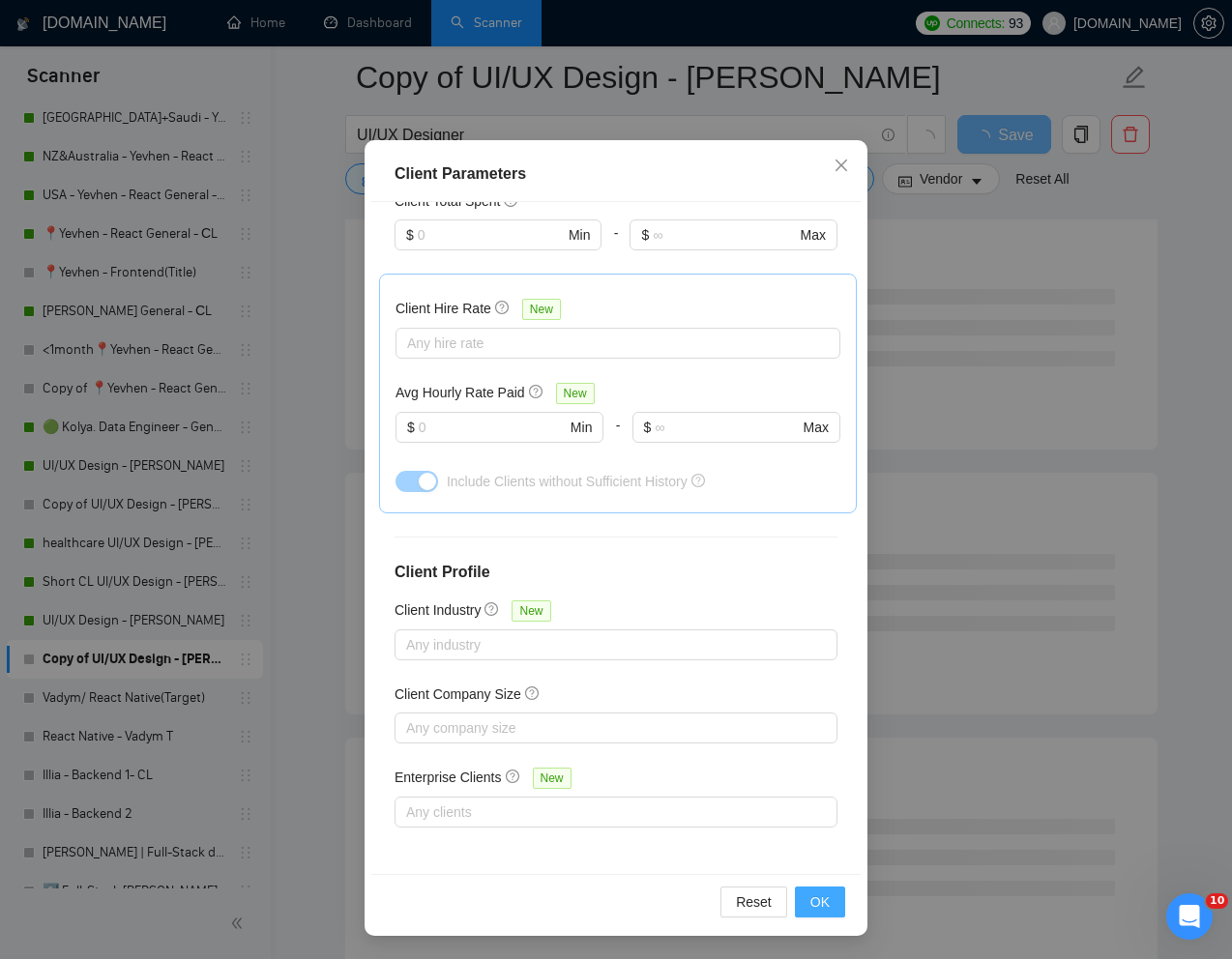
click at [822, 896] on span "OK" at bounding box center [820, 902] width 20 height 22
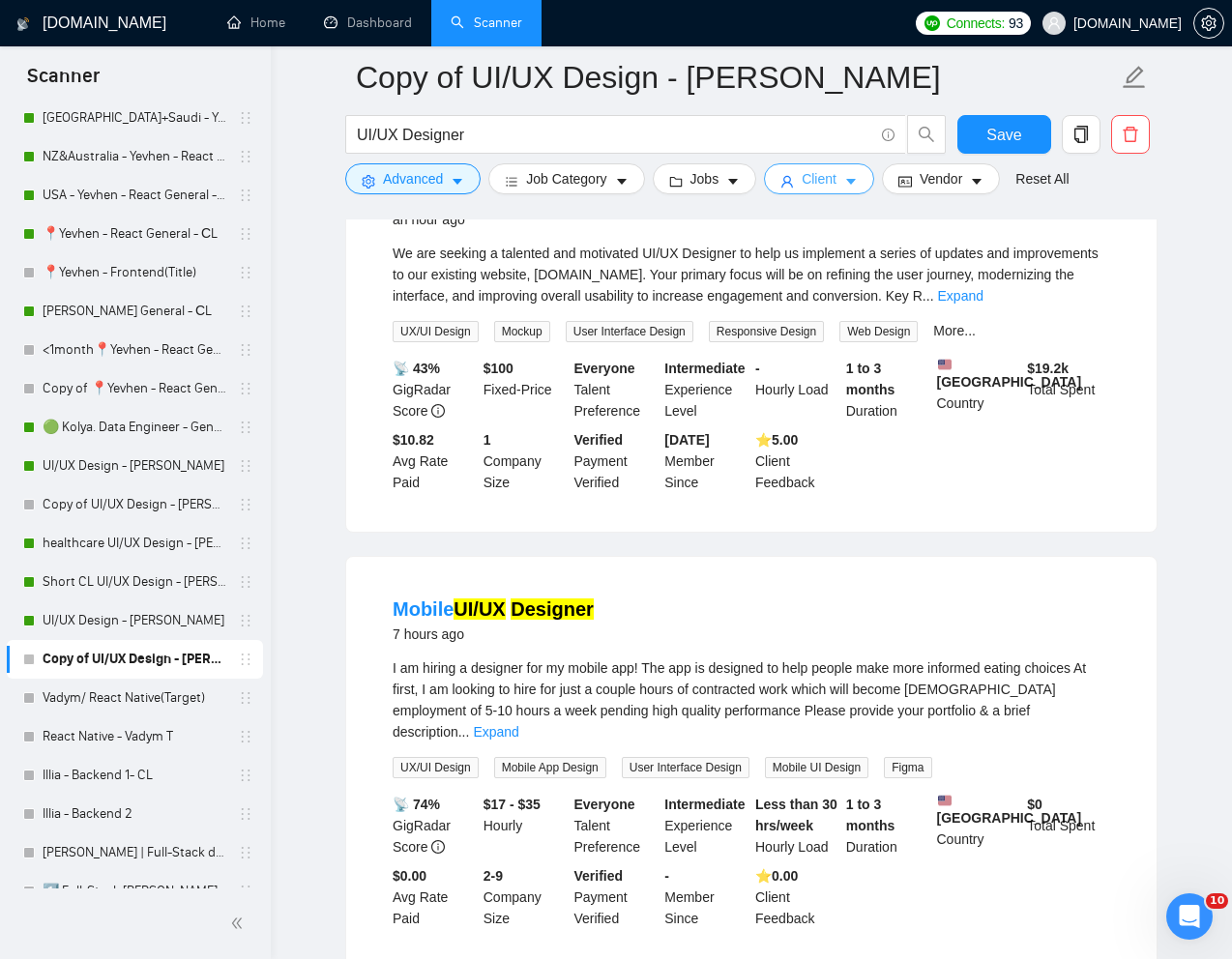
scroll to position [0, 0]
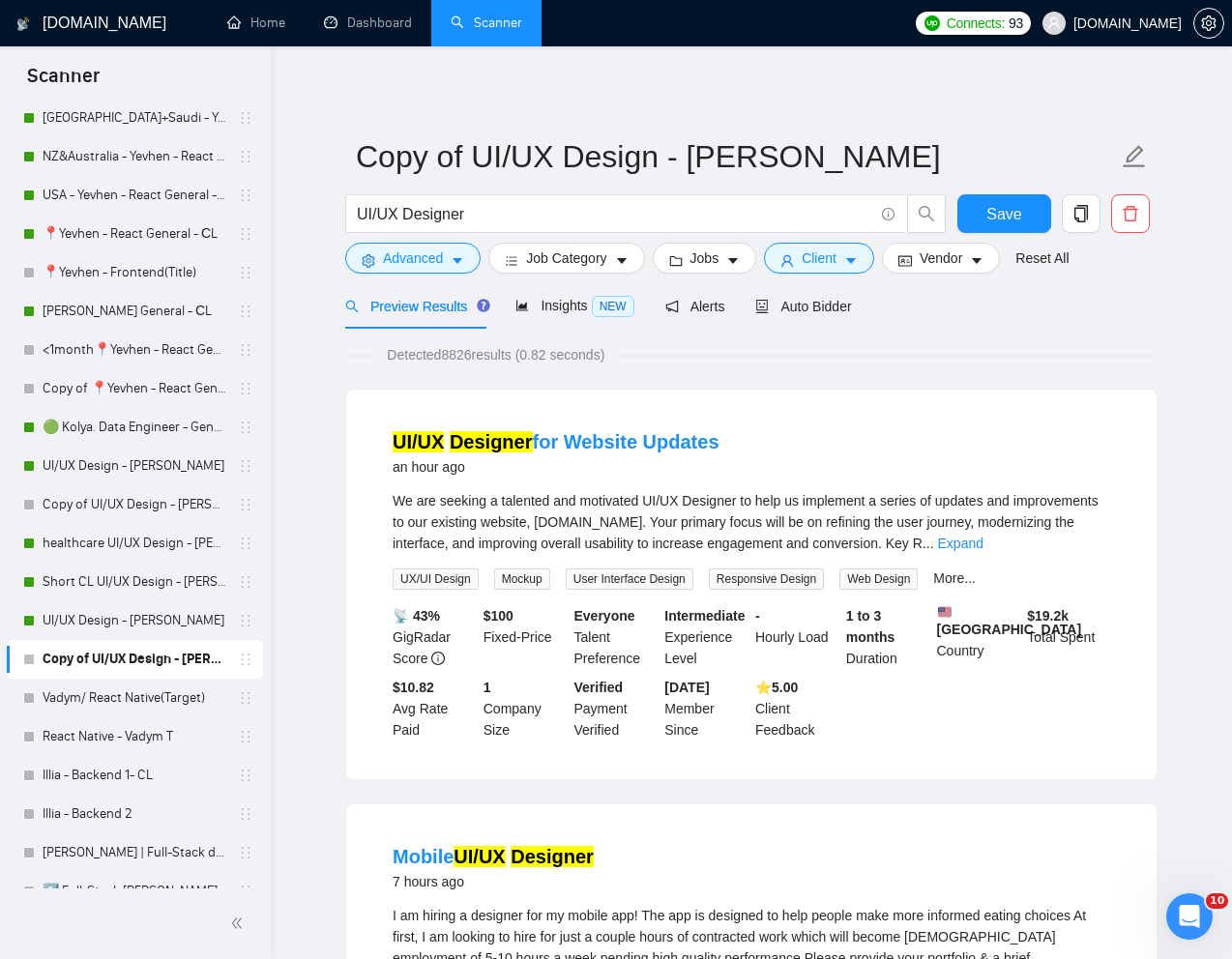
click at [808, 279] on form "Copy of UI/UX Design - [PERSON_NAME]/UX Designer Save Advanced Job Category Job…" at bounding box center [751, 204] width 813 height 157
click at [819, 306] on span "Auto Bidder" at bounding box center [803, 307] width 96 height 16
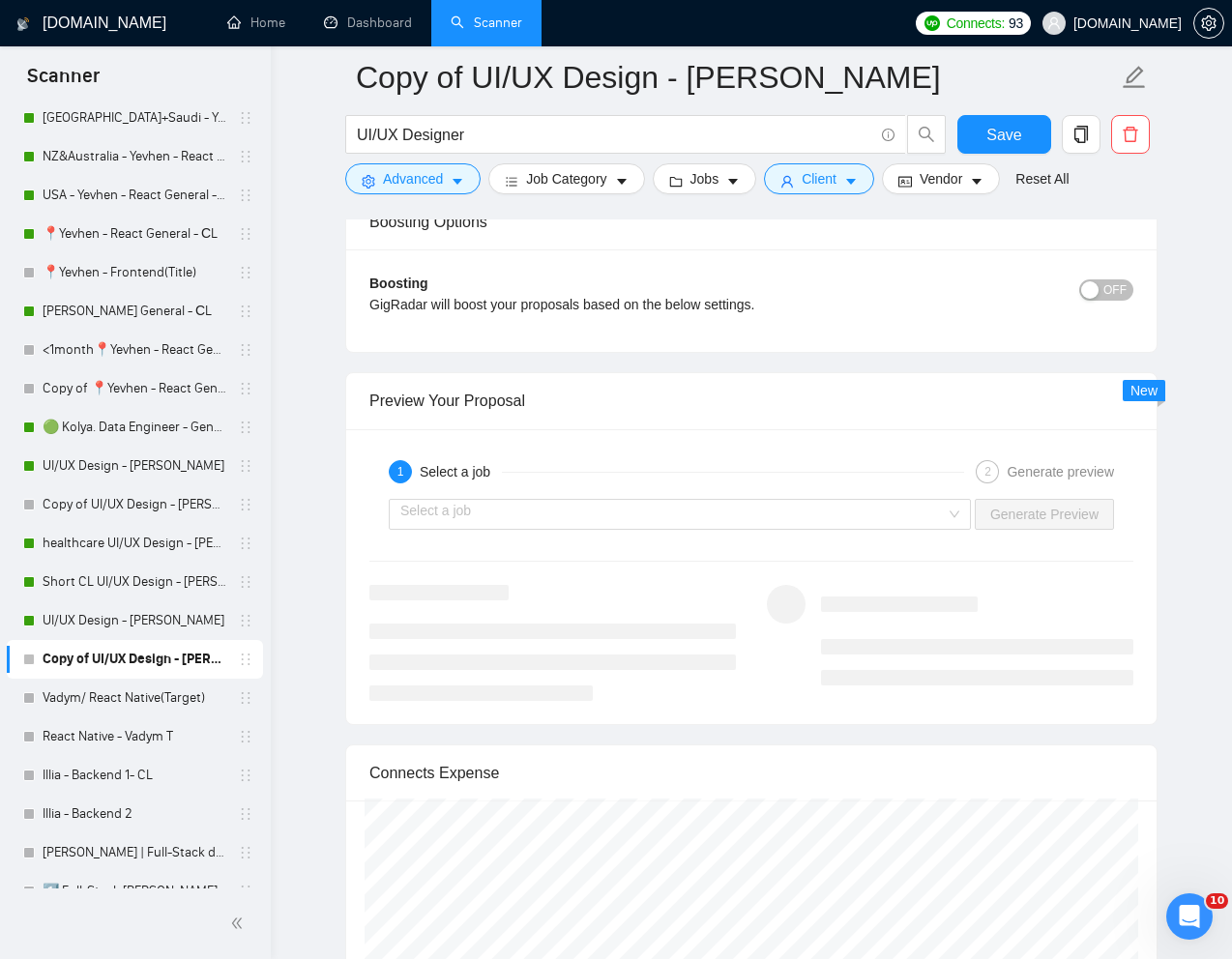
scroll to position [3644, 0]
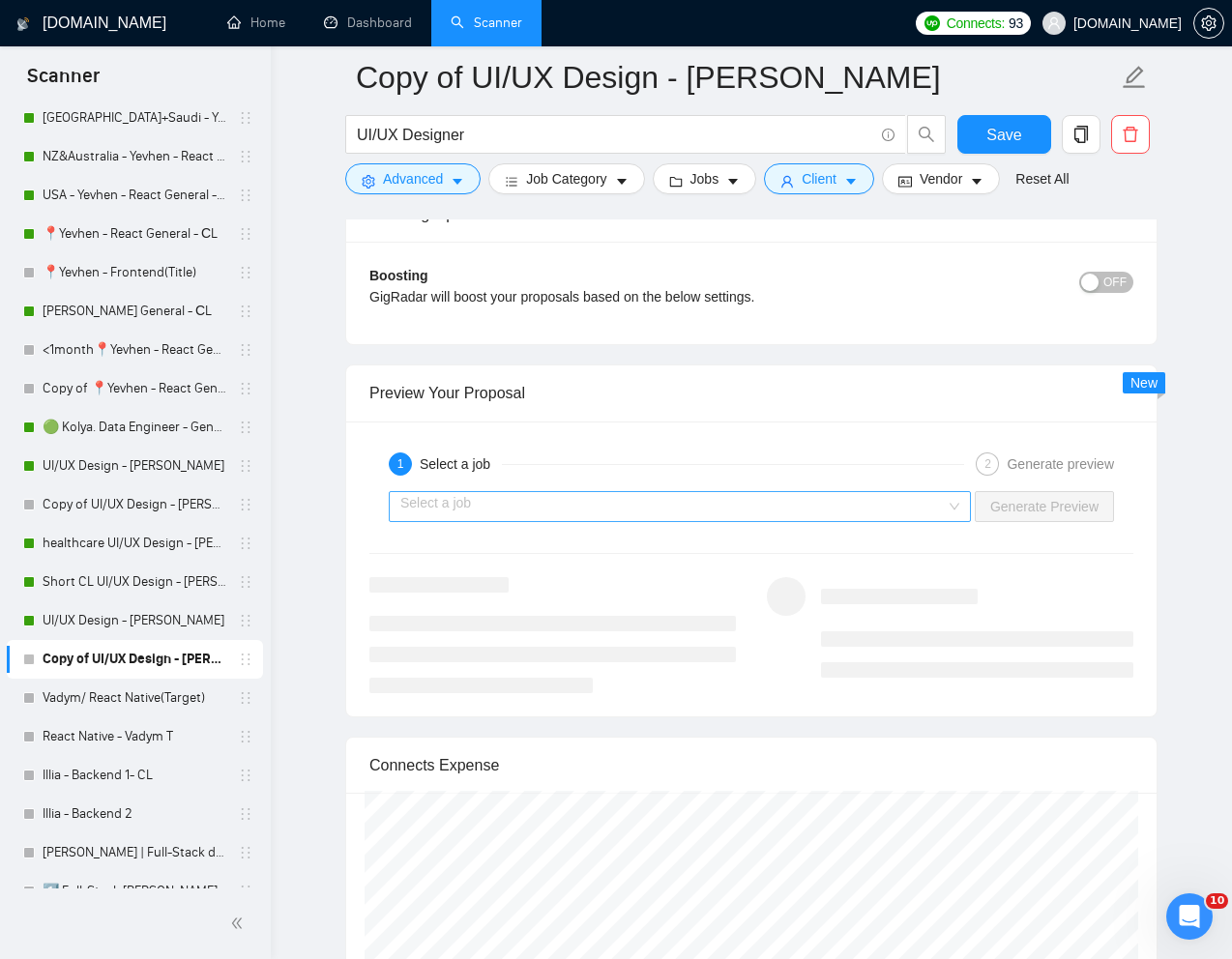
click at [806, 515] on input "search" at bounding box center [673, 506] width 546 height 29
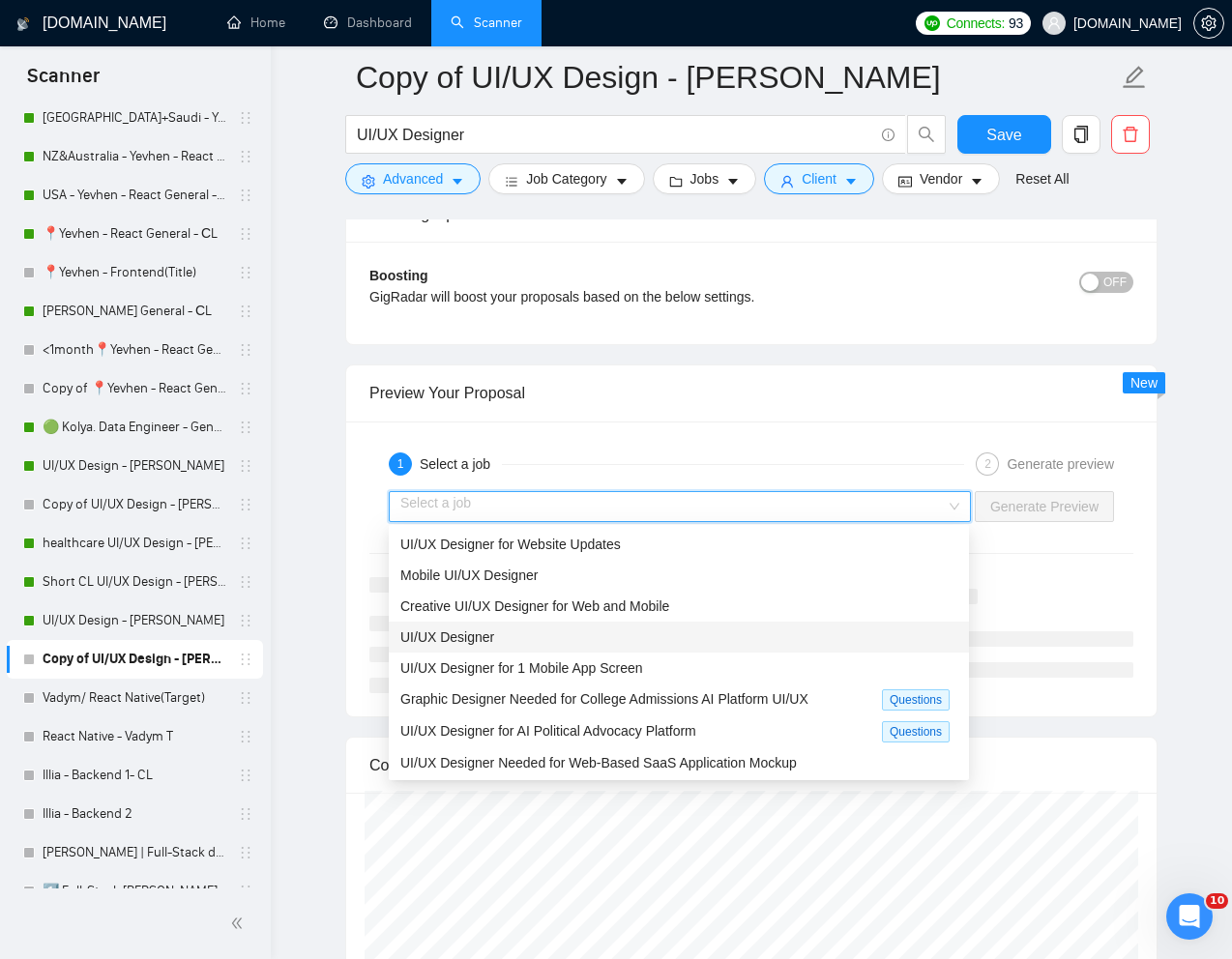
click at [605, 638] on div "UI/UX Designer" at bounding box center [679, 637] width 557 height 22
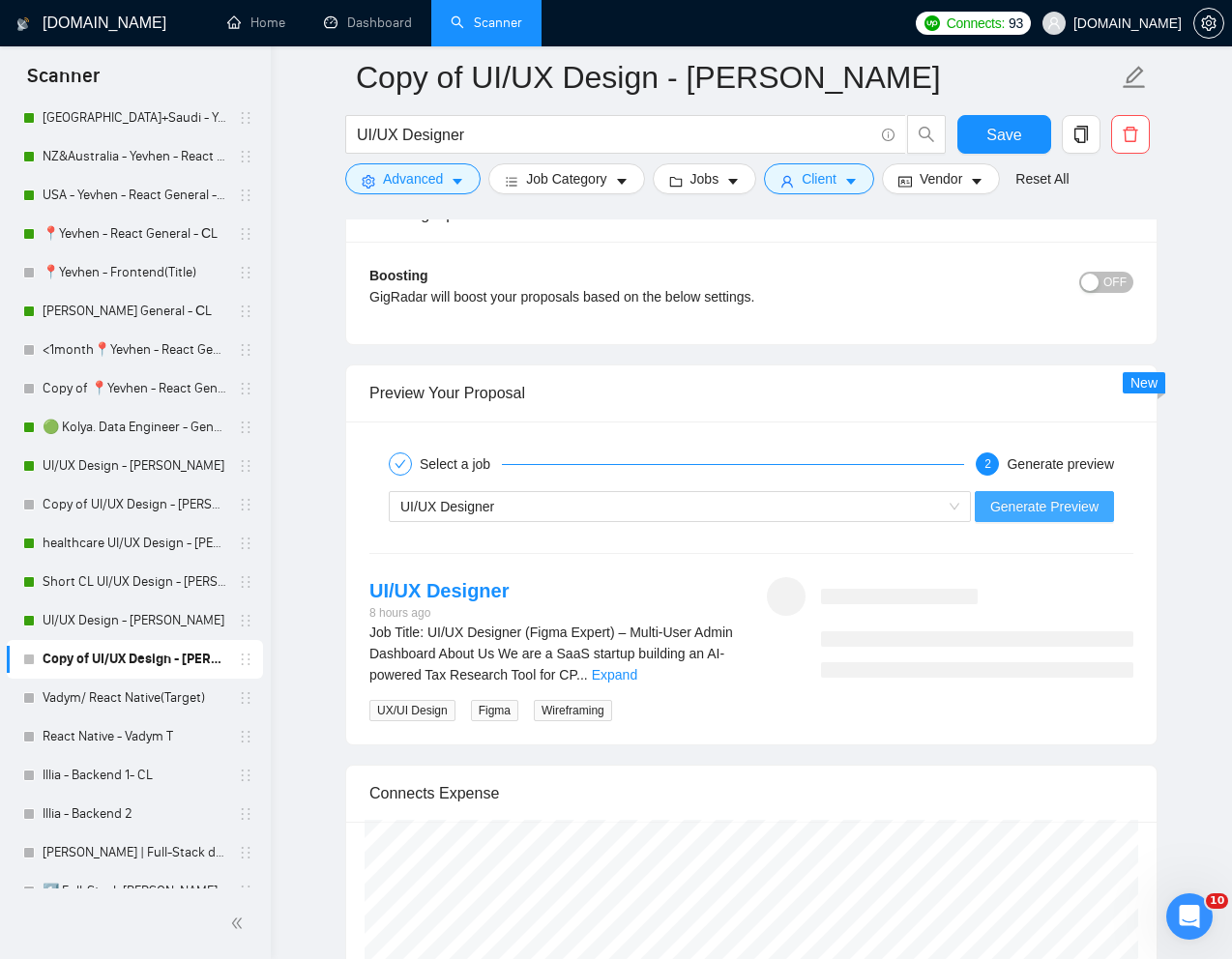
click at [1058, 511] on span "Generate Preview" at bounding box center [1044, 506] width 109 height 22
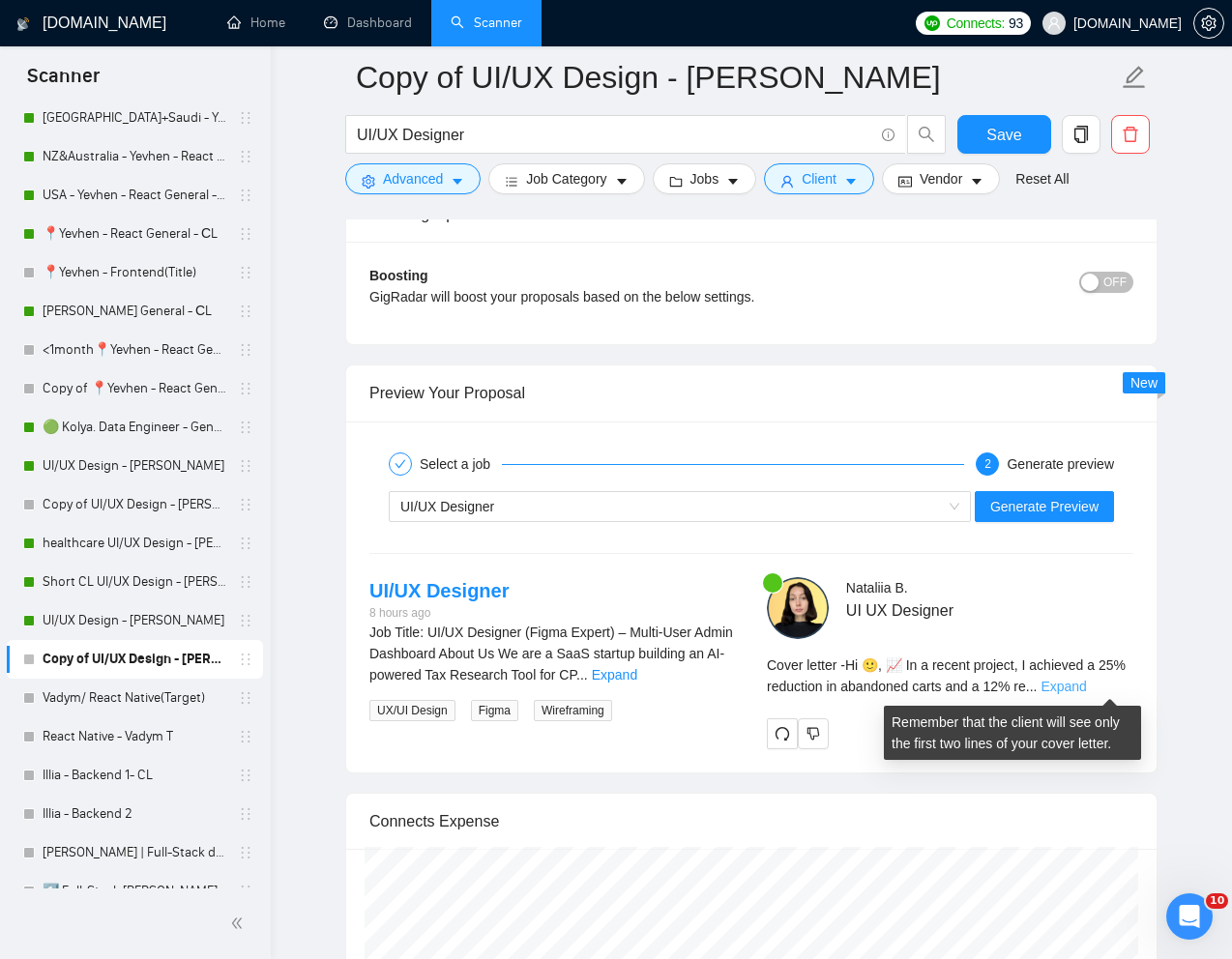
click at [1085, 683] on link "Expand" at bounding box center [1063, 686] width 45 height 16
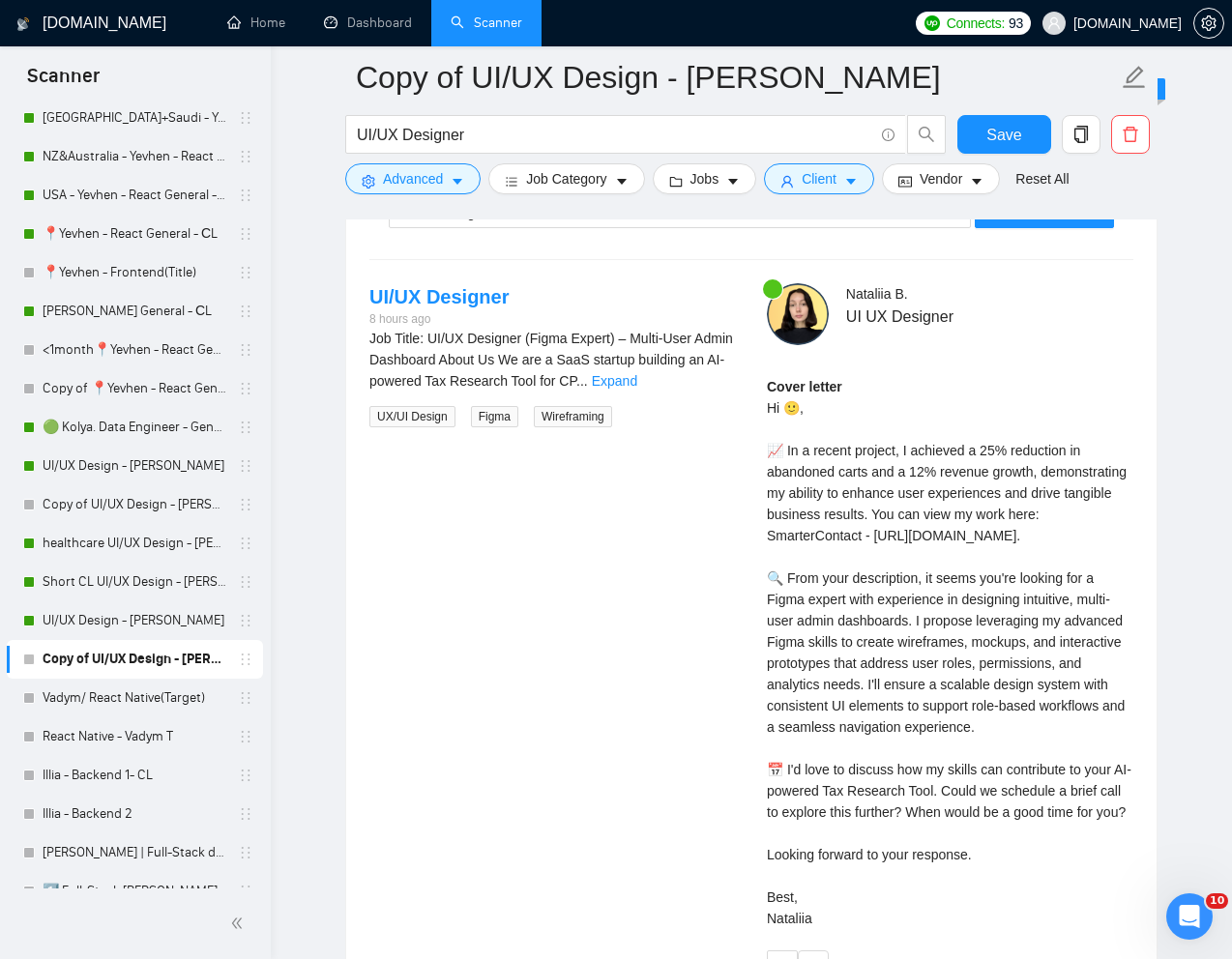
scroll to position [3875, 0]
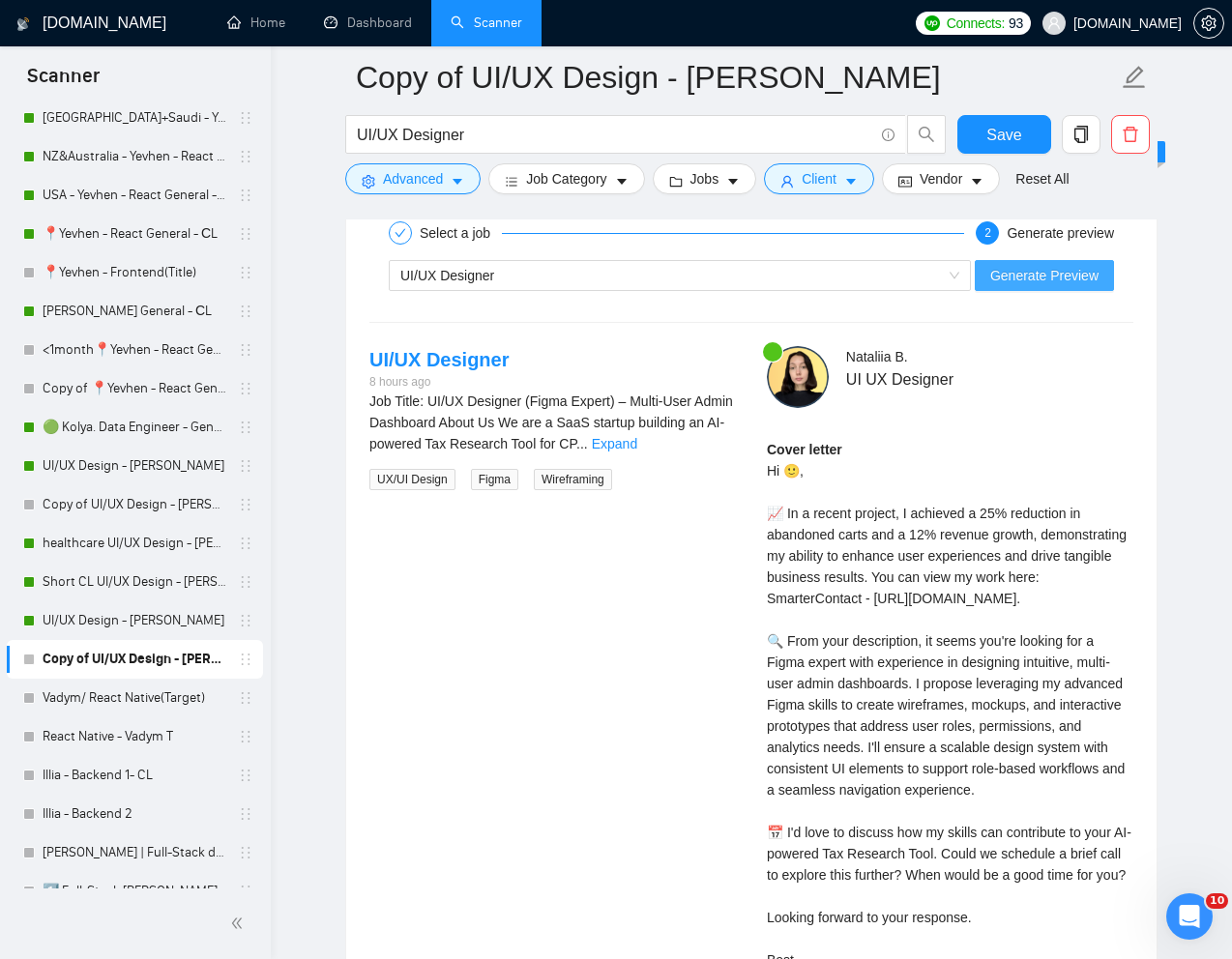
click at [1037, 276] on span "Generate Preview" at bounding box center [1044, 276] width 109 height 22
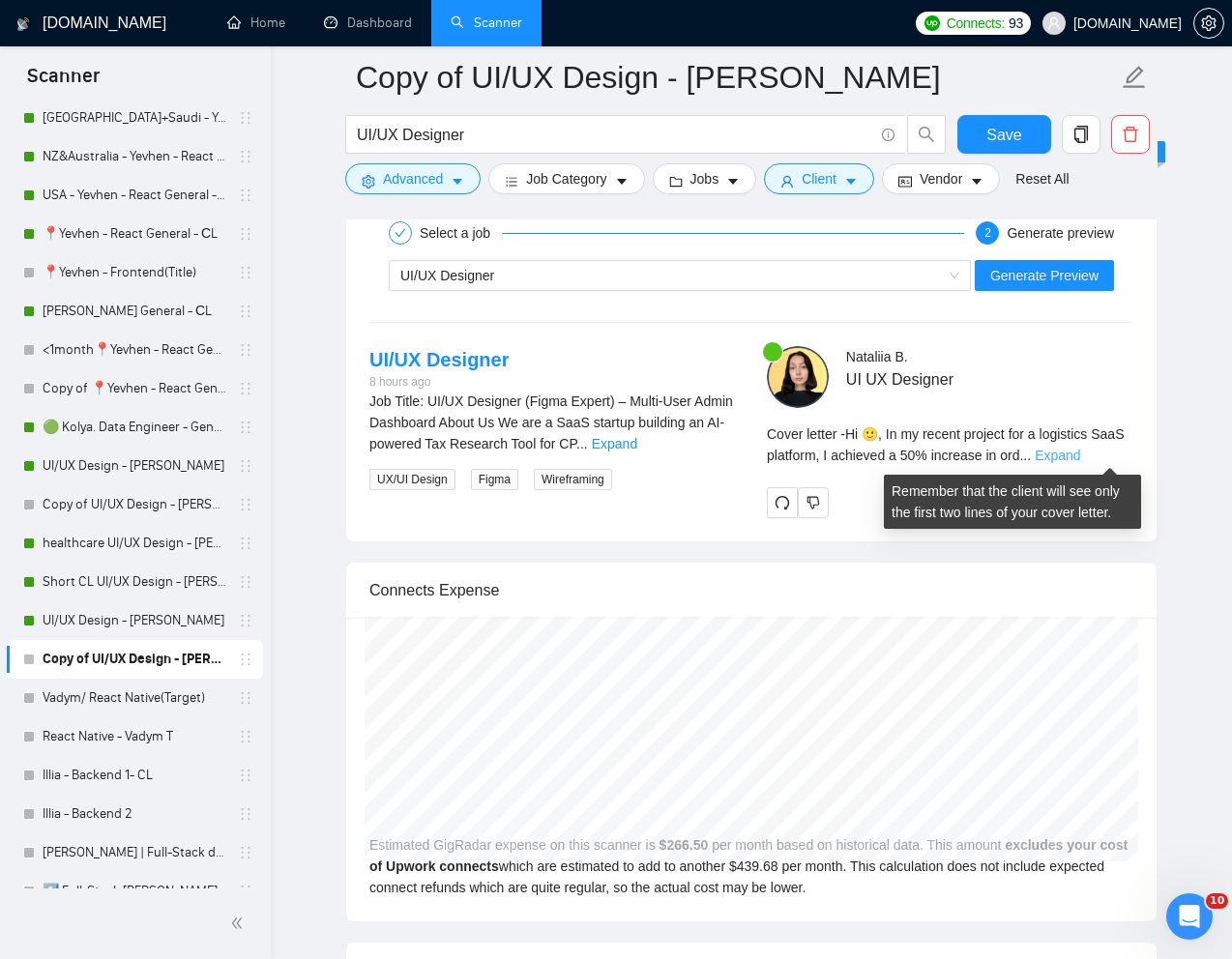
click at [1080, 452] on link "Expand" at bounding box center [1057, 456] width 45 height 16
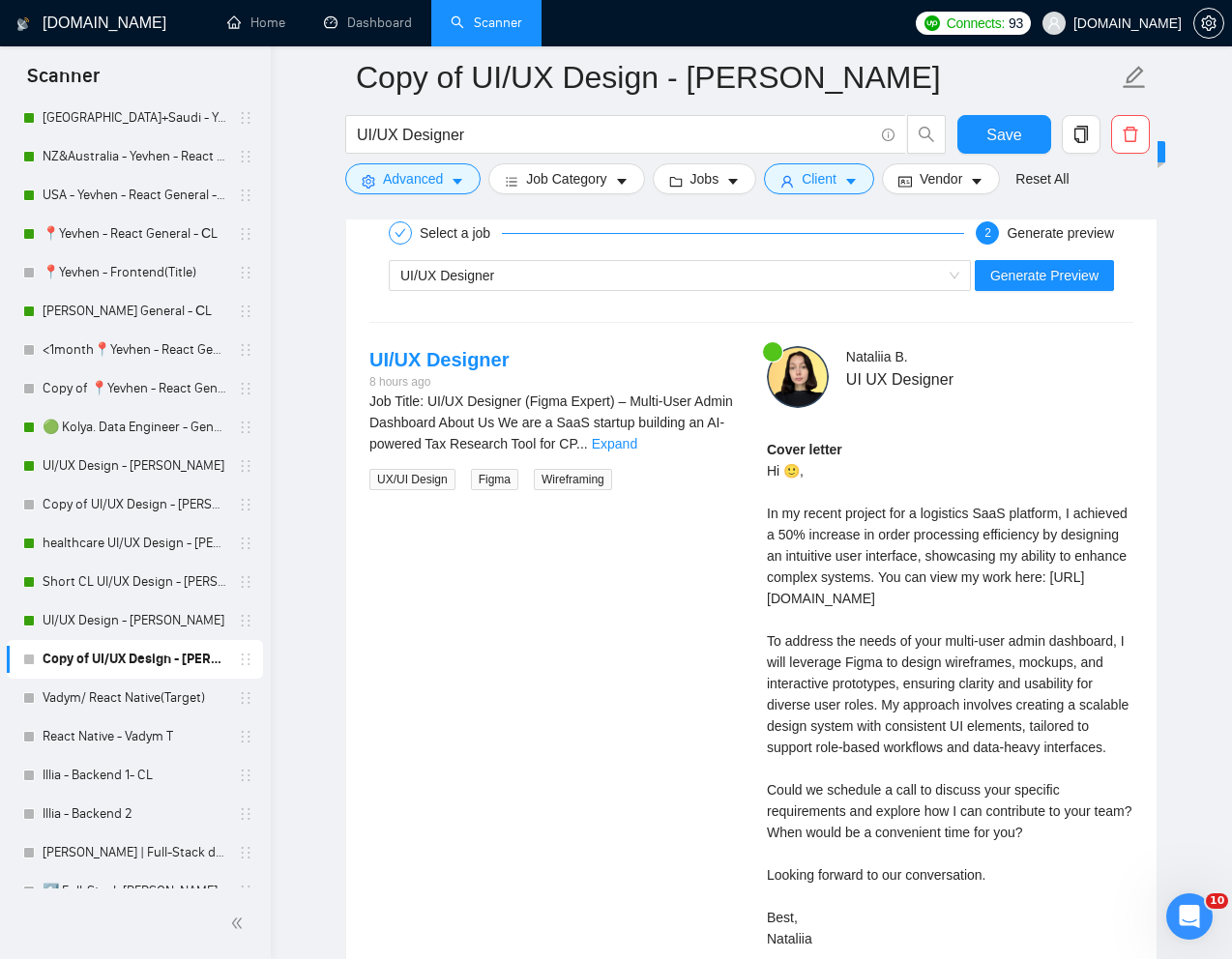
click at [819, 682] on div "Cover letter Hi 🙂, In my recent project for a logistics SaaS platform, I achiev…" at bounding box center [949, 694] width 367 height 510
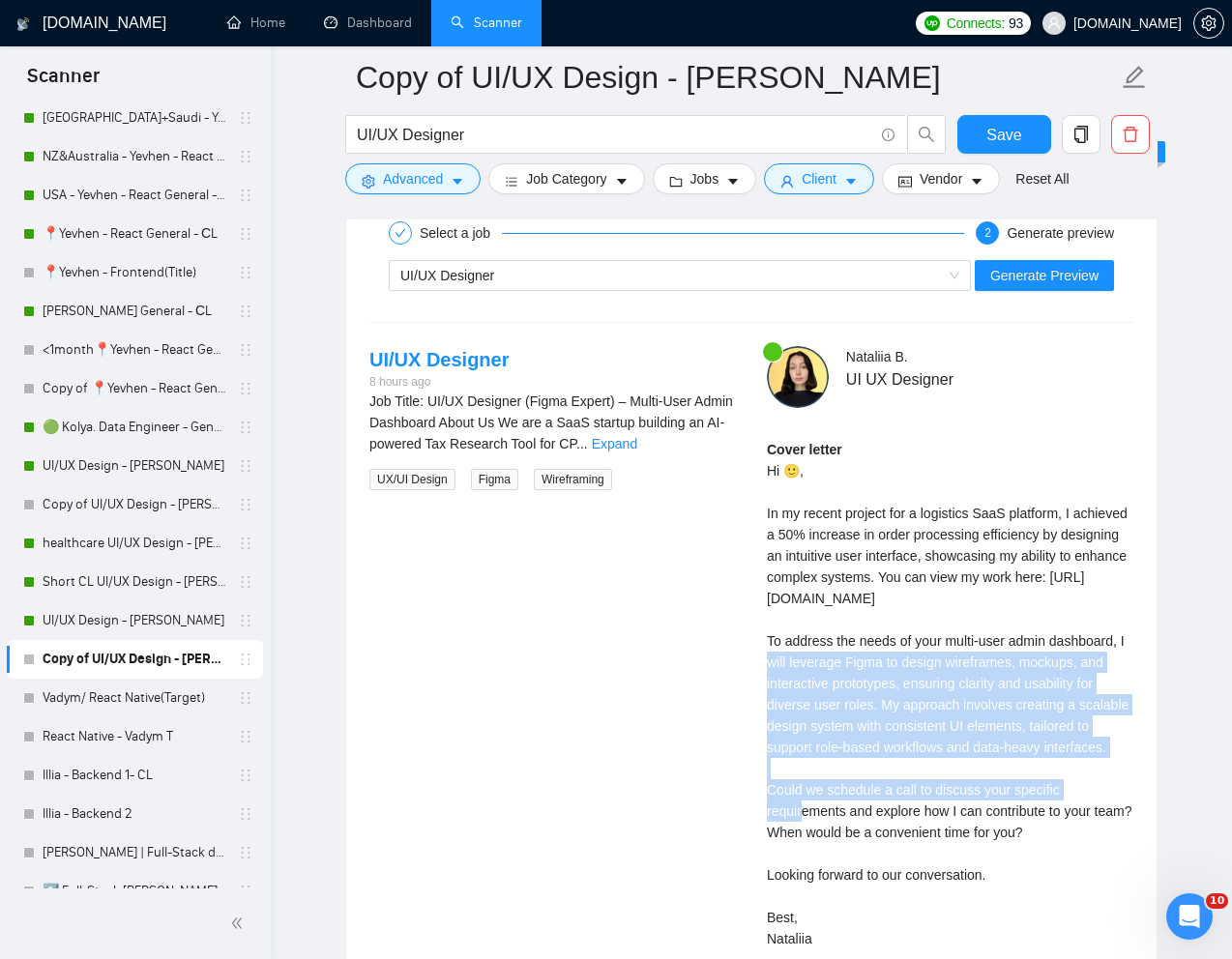
drag, startPoint x: 768, startPoint y: 663, endPoint x: 852, endPoint y: 793, distance: 154.8
click at [852, 793] on div "Cover letter Hi 🙂, In my recent project for a logistics SaaS platform, I achiev…" at bounding box center [949, 694] width 367 height 510
copy div "o address the needs of your multi-user admin dashboard, I will leverage Figma t…"
drag, startPoint x: 765, startPoint y: 832, endPoint x: 1091, endPoint y: 880, distance: 329.5
click at [1091, 880] on div "[PERSON_NAME] UI UX Designer Cover letter Hi 🙂, In my recent project for a logi…" at bounding box center [949, 674] width 397 height 655
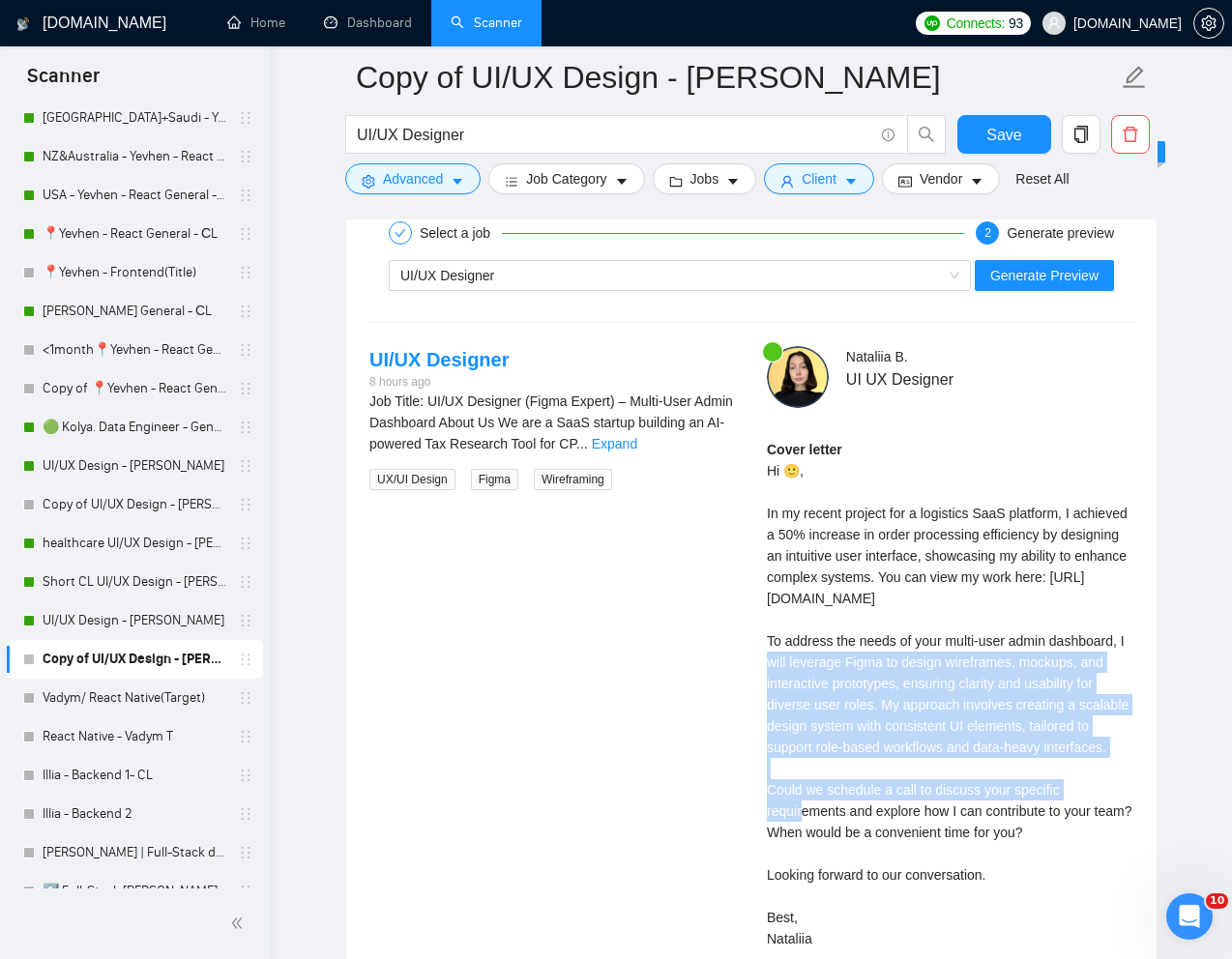
copy div "ould we schedule a call to discuss your specific requirements and explore how I…"
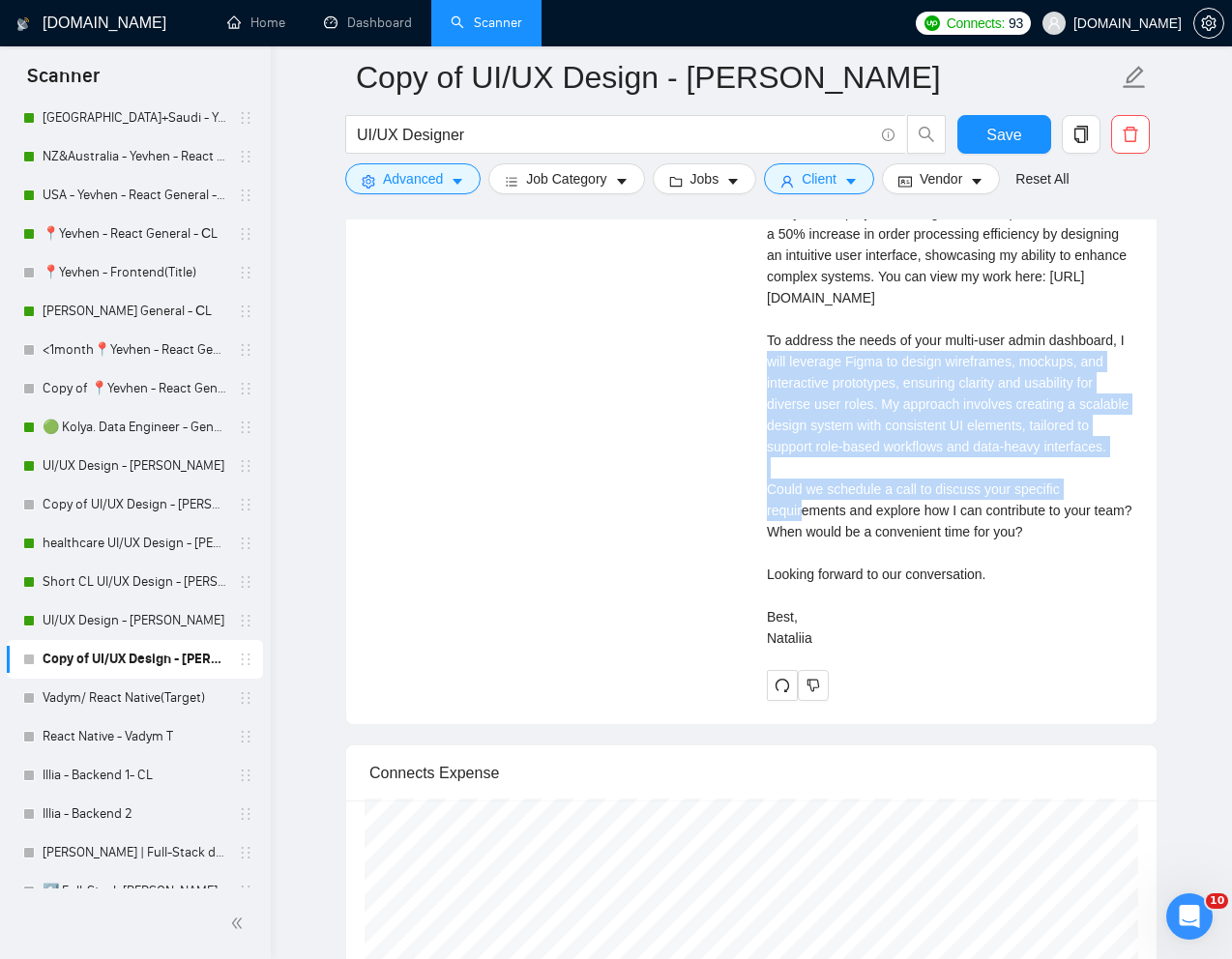
scroll to position [4180, 0]
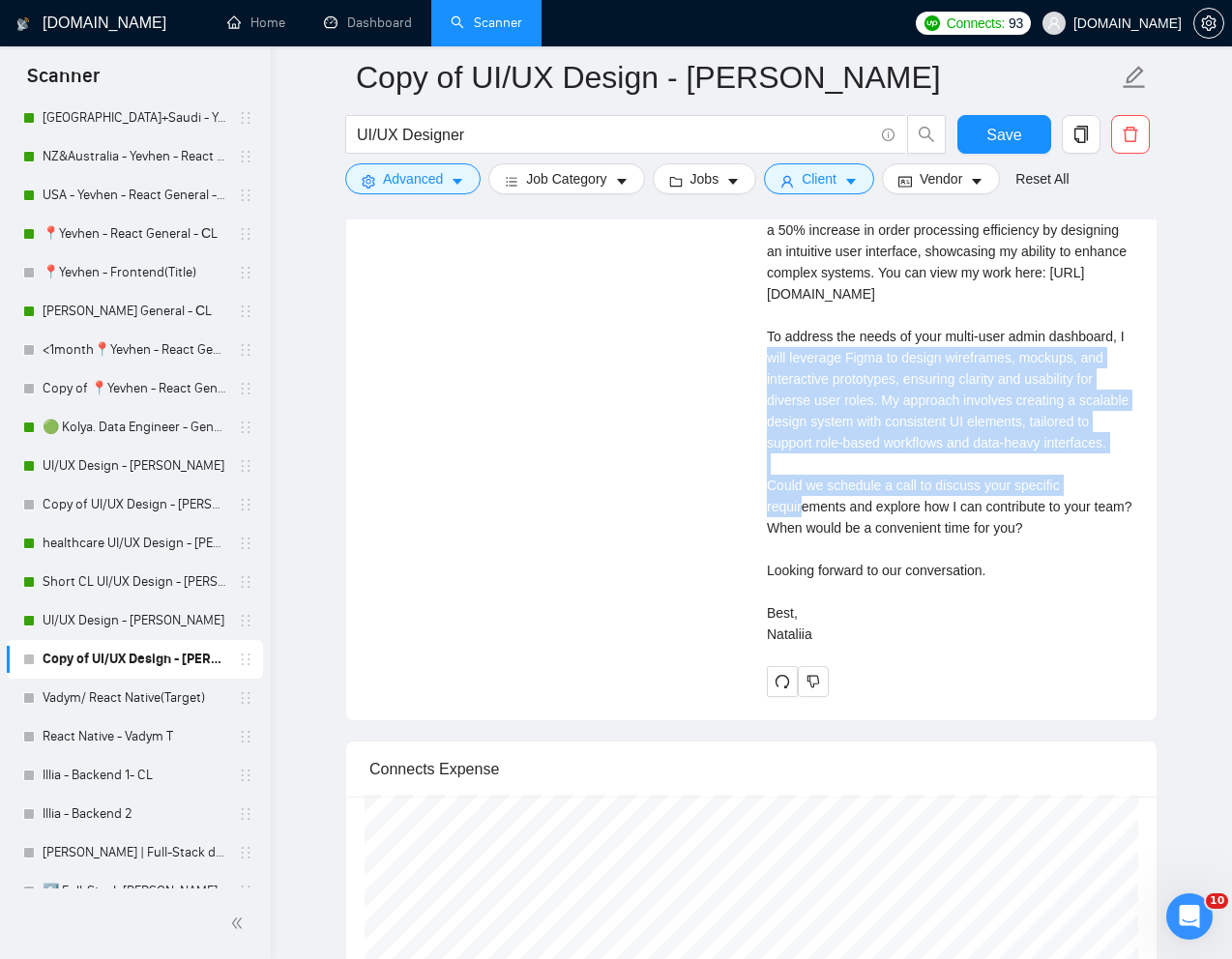
drag, startPoint x: 817, startPoint y: 676, endPoint x: 764, endPoint y: 663, distance: 54.6
click at [764, 663] on div "[PERSON_NAME] UI UX Designer Cover letter Hi 🙂, In my recent project for a logi…" at bounding box center [949, 370] width 397 height 655
copy div "est, Nataliia"
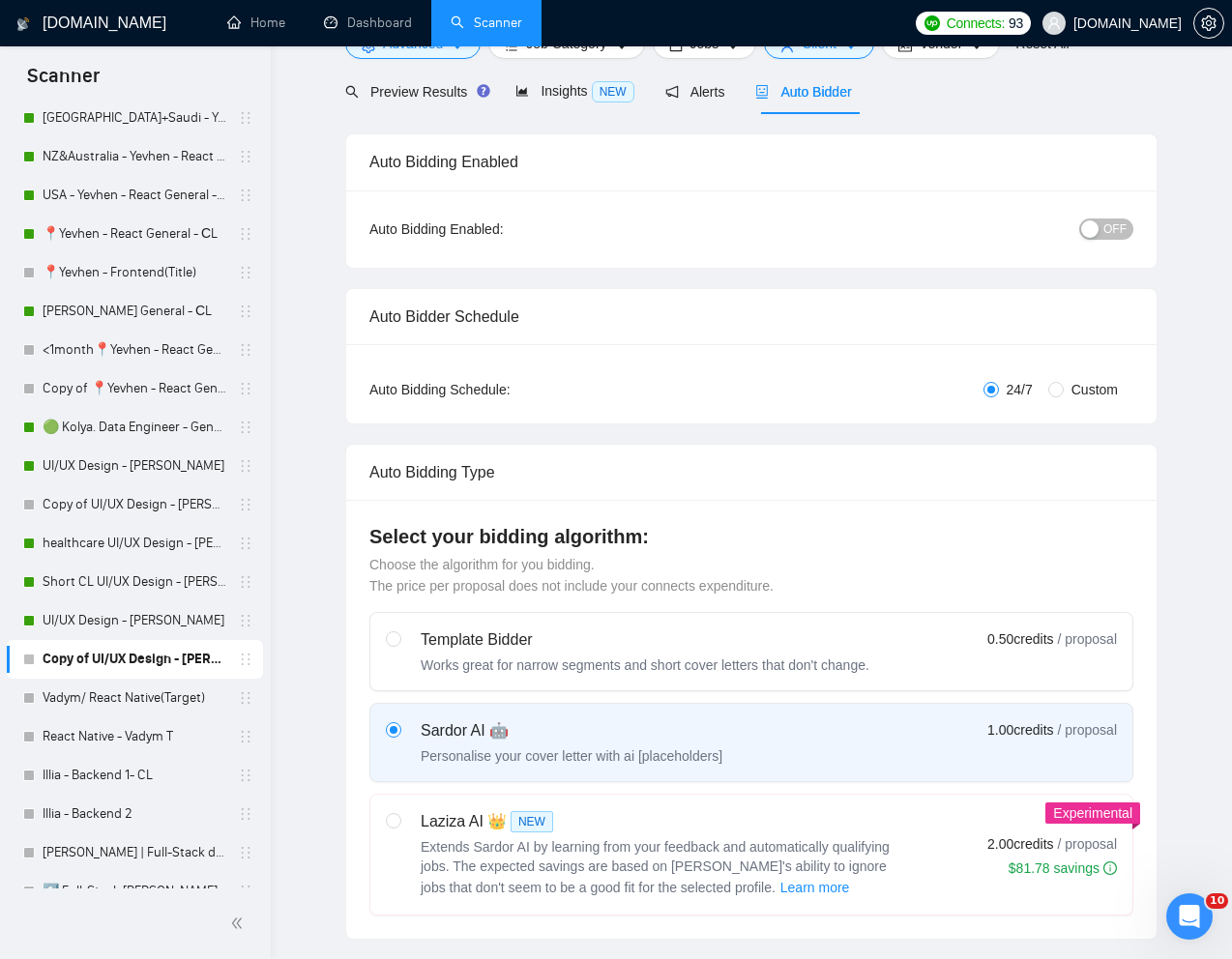
scroll to position [0, 0]
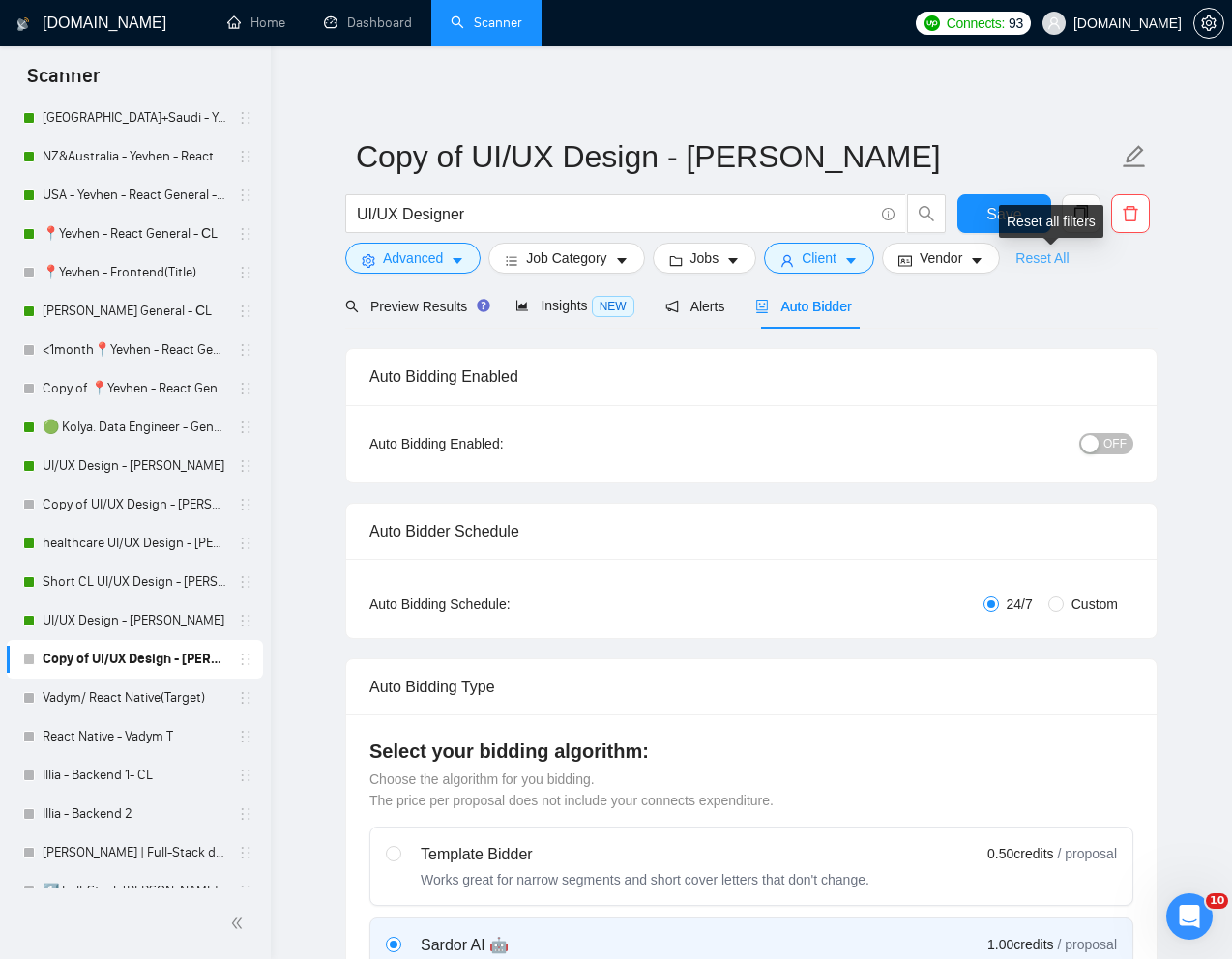
click at [1058, 261] on link "Reset All" at bounding box center [1041, 258] width 53 height 22
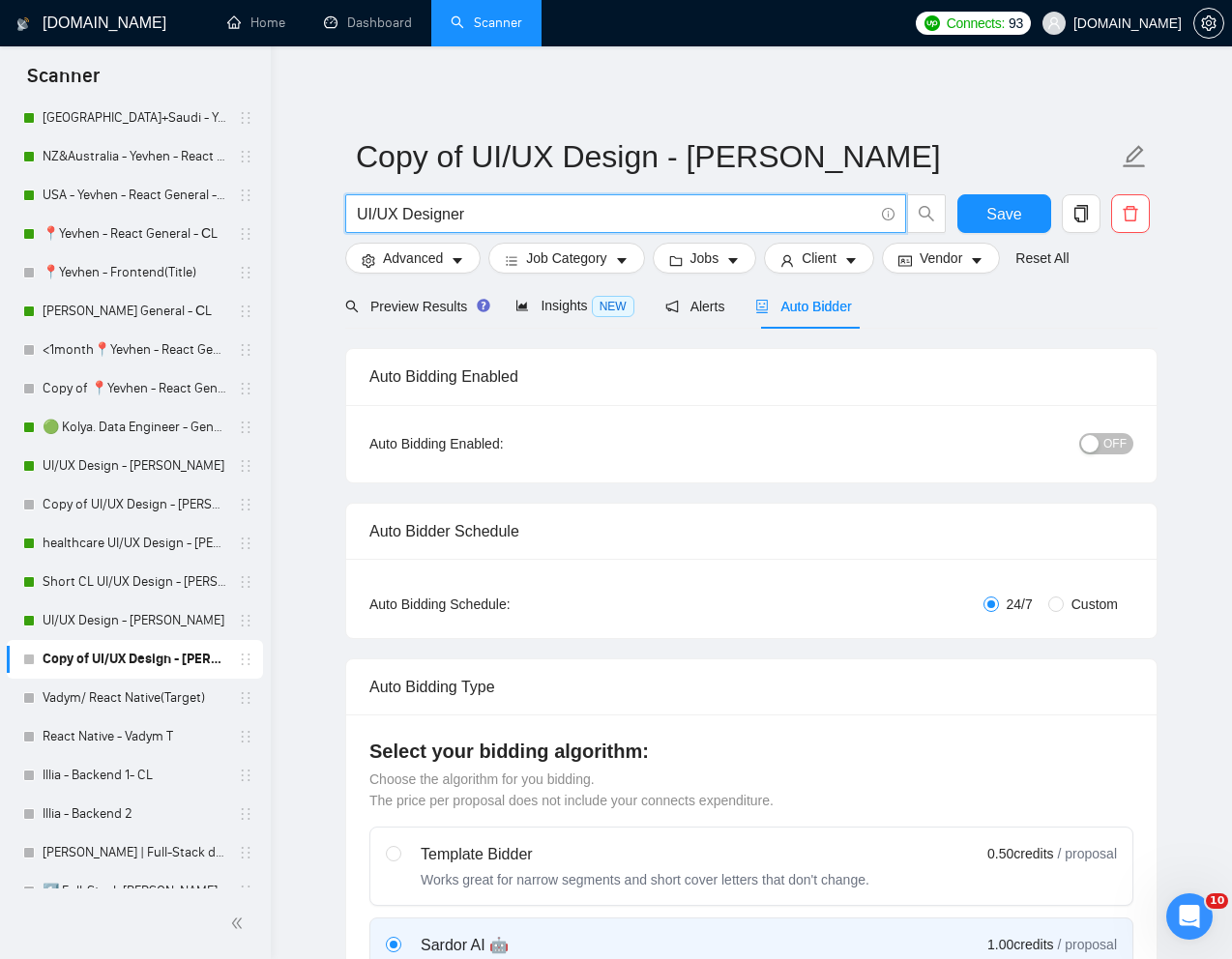
click at [420, 217] on input "UI/UX Designer" at bounding box center [615, 214] width 516 height 24
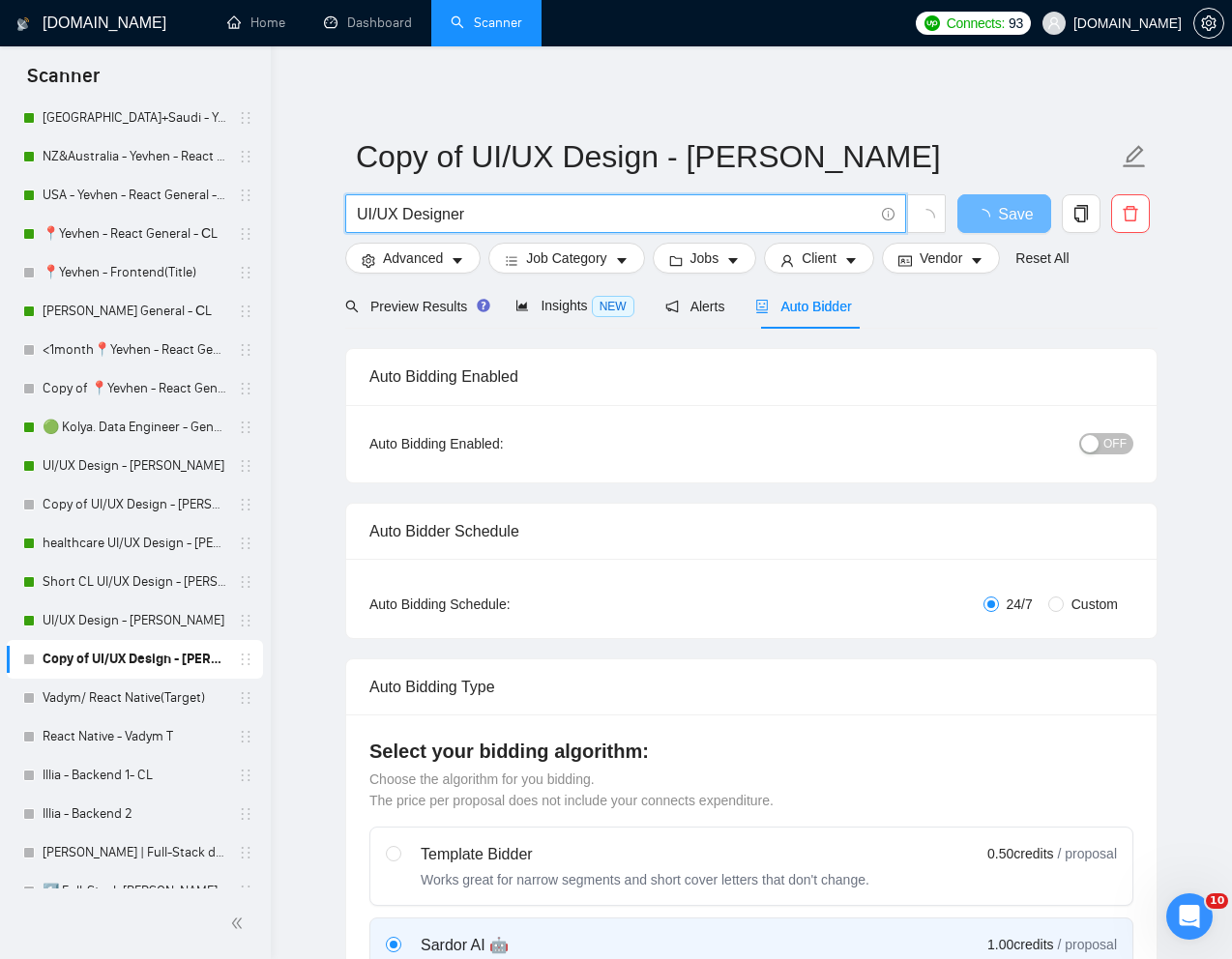
paste input "Freelancer for Multi-Platform Product"
type input "UI/UX Freelancer for Multi-Platform Product"
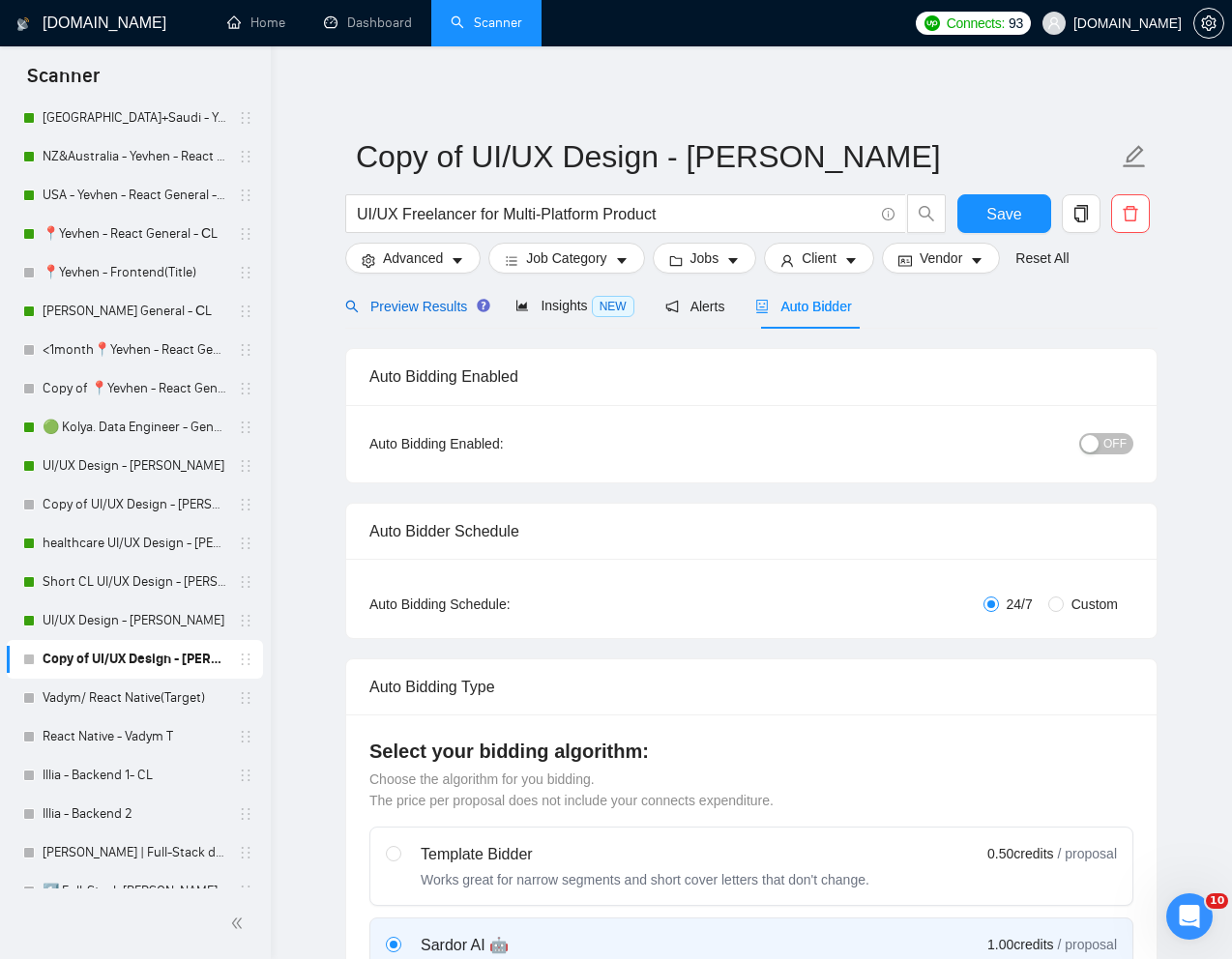
click at [408, 311] on span "Preview Results" at bounding box center [415, 307] width 139 height 16
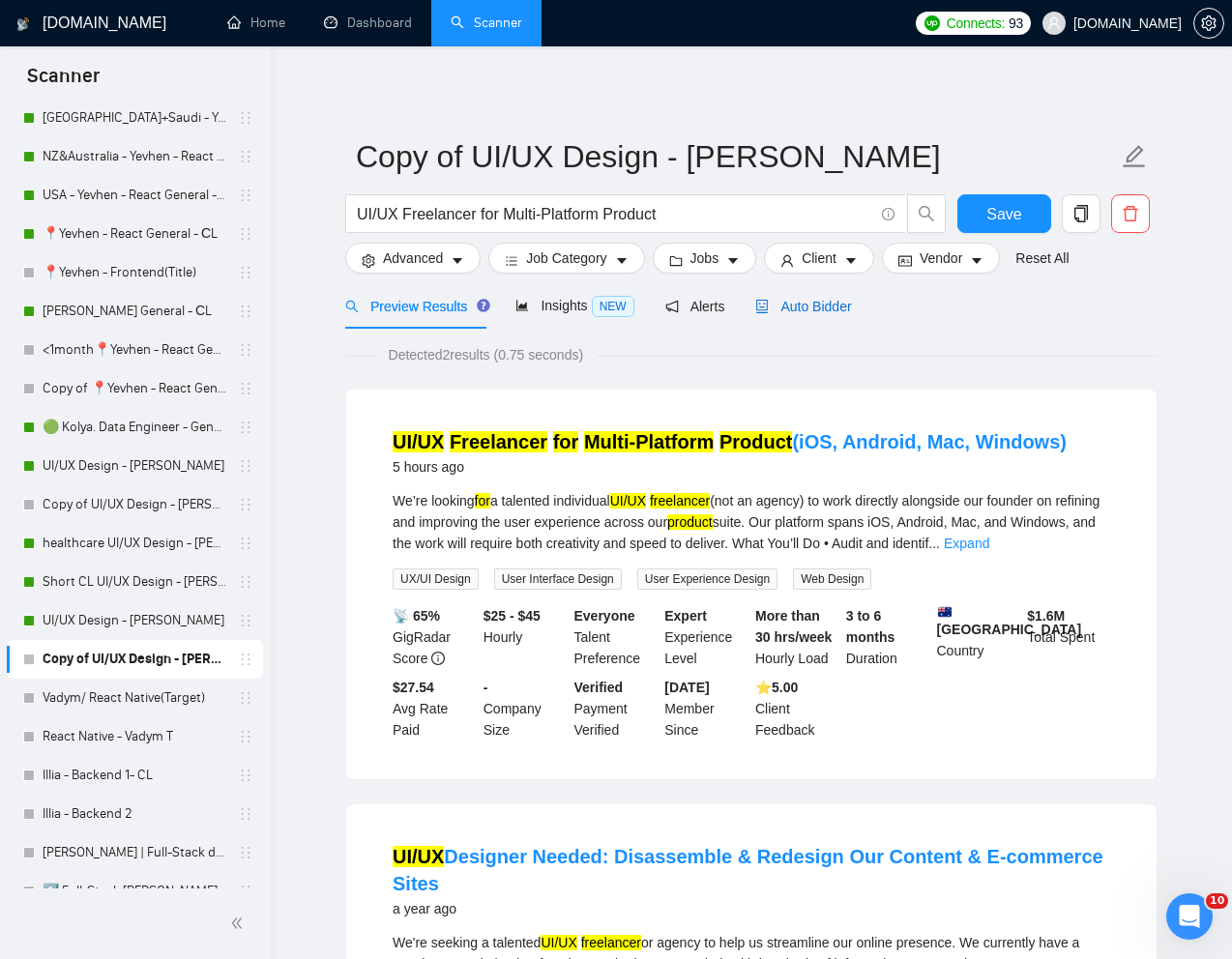
click at [843, 304] on span "Auto Bidder" at bounding box center [803, 307] width 96 height 16
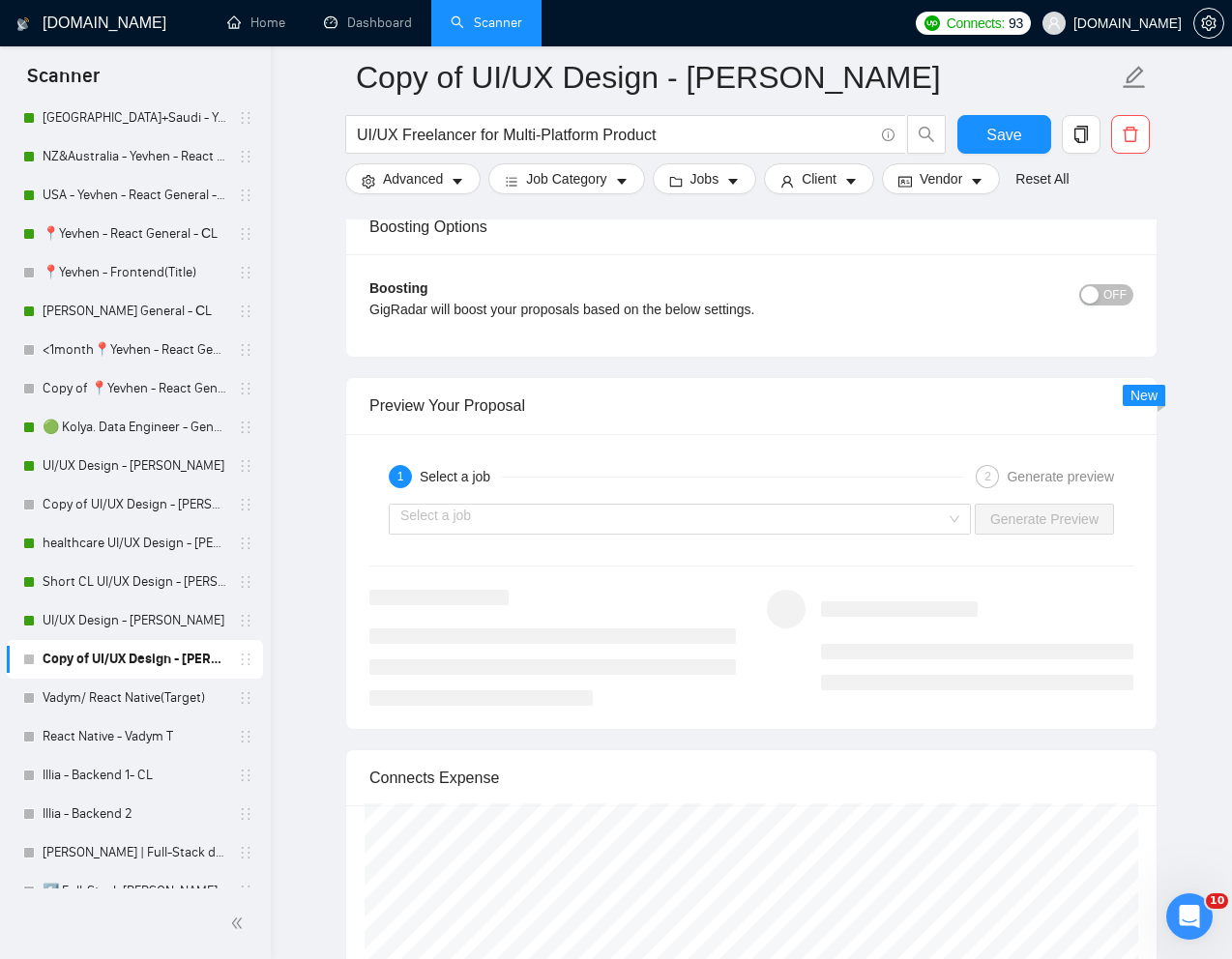
scroll to position [3674, 0]
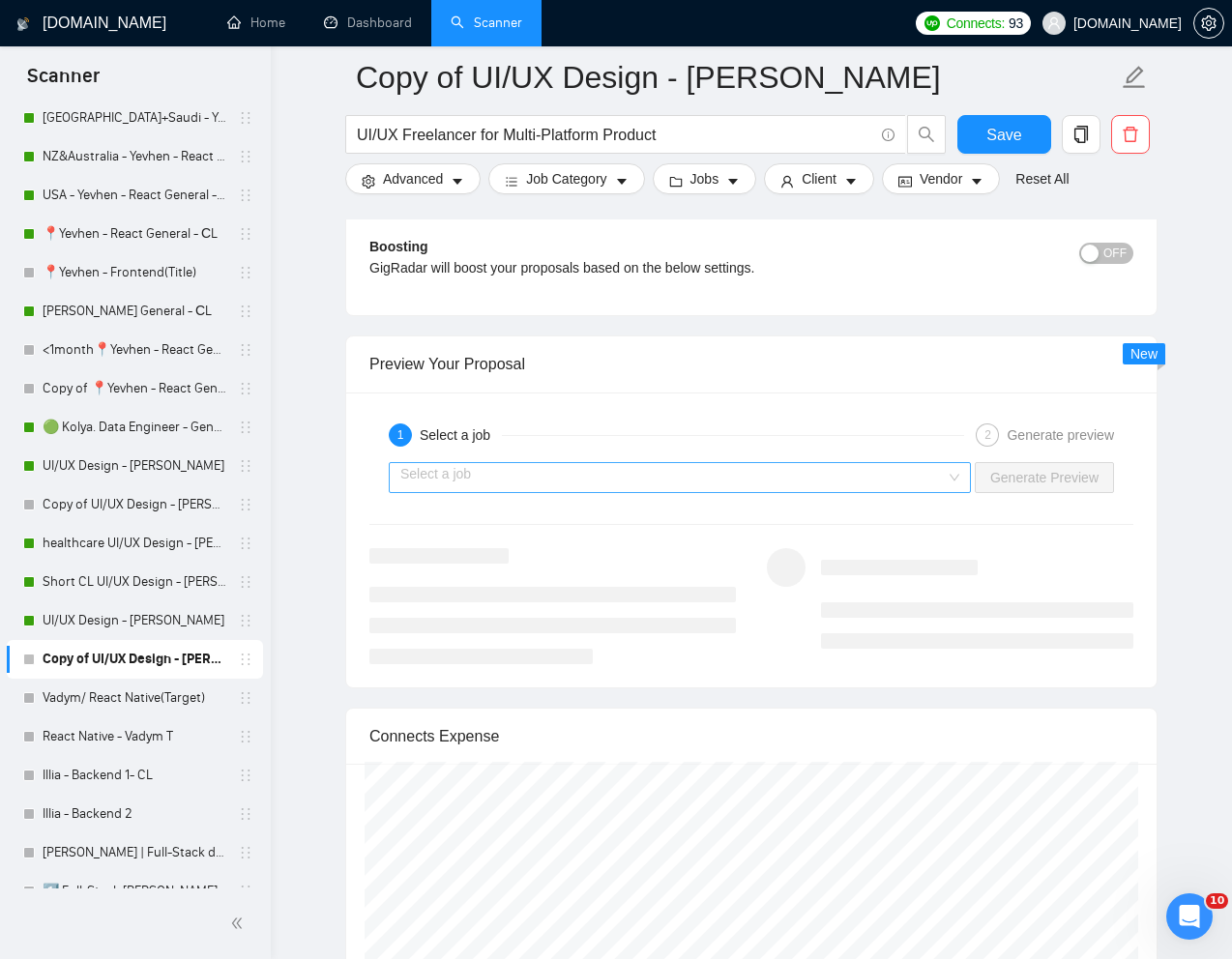
click at [749, 485] on input "search" at bounding box center [673, 478] width 546 height 29
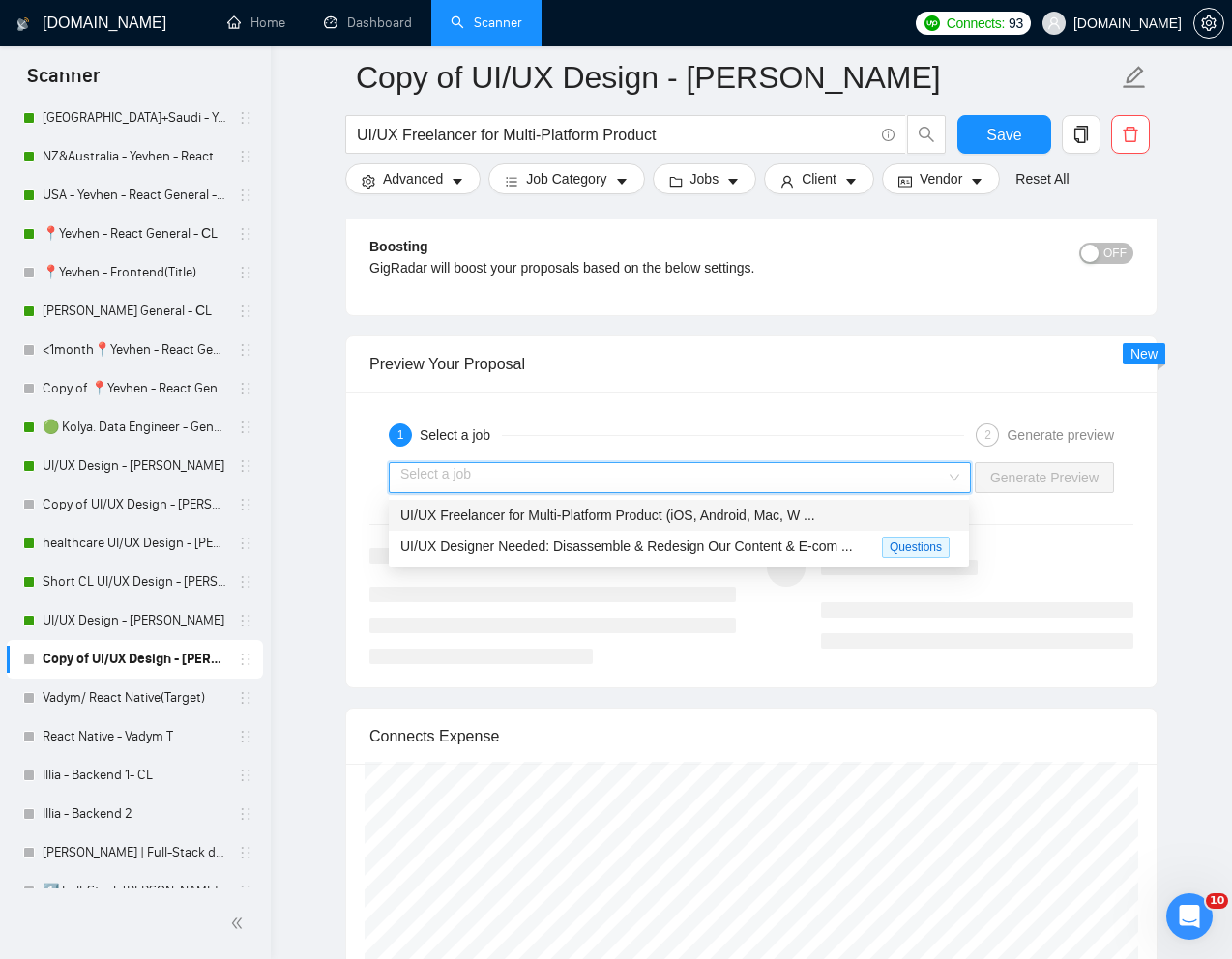
click at [558, 523] on div "UI/UX Freelancer for Multi-Platform Product (iOS, Android, Mac, W ..." at bounding box center [679, 515] width 557 height 22
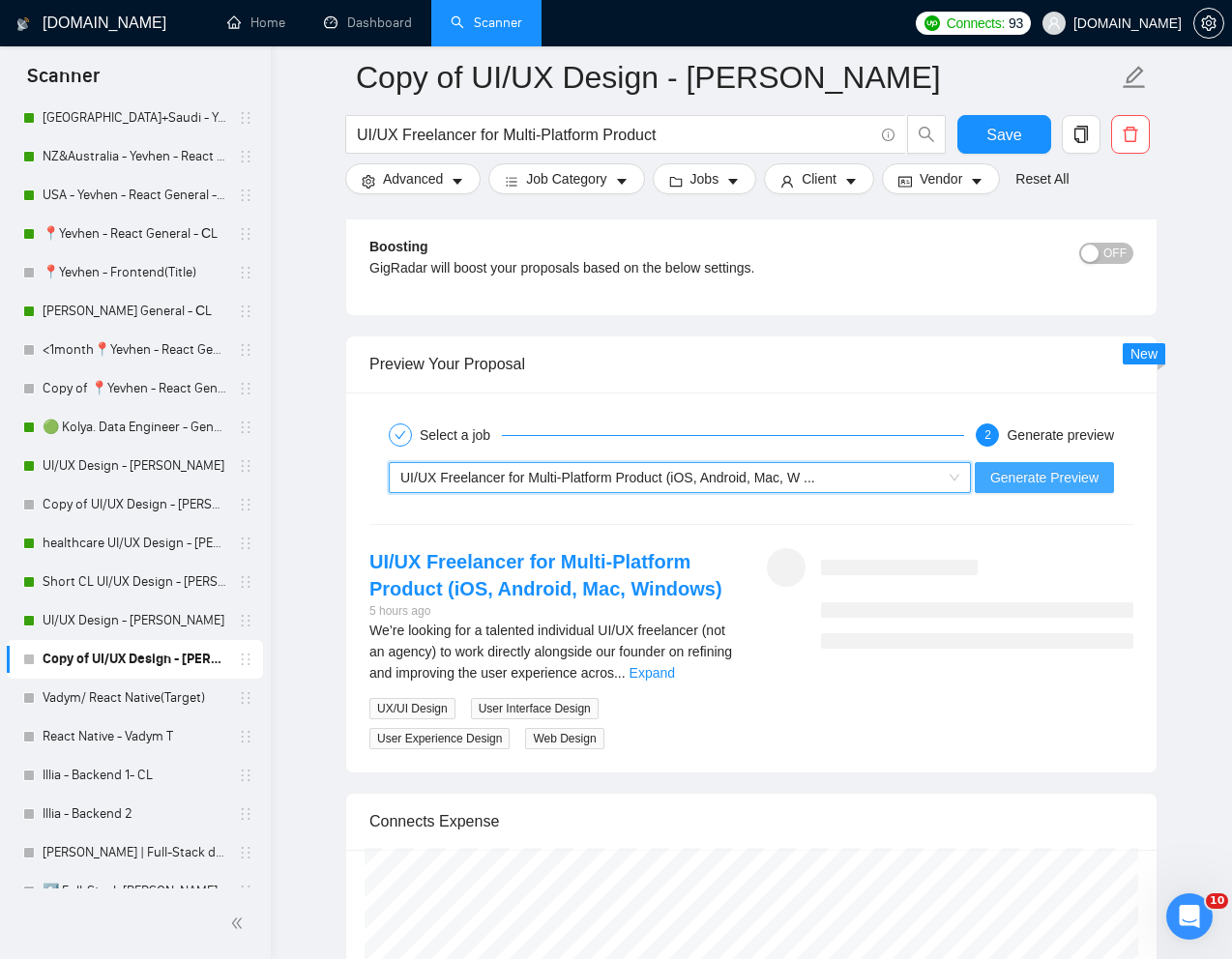
click at [1096, 477] on span "Generate Preview" at bounding box center [1044, 478] width 109 height 22
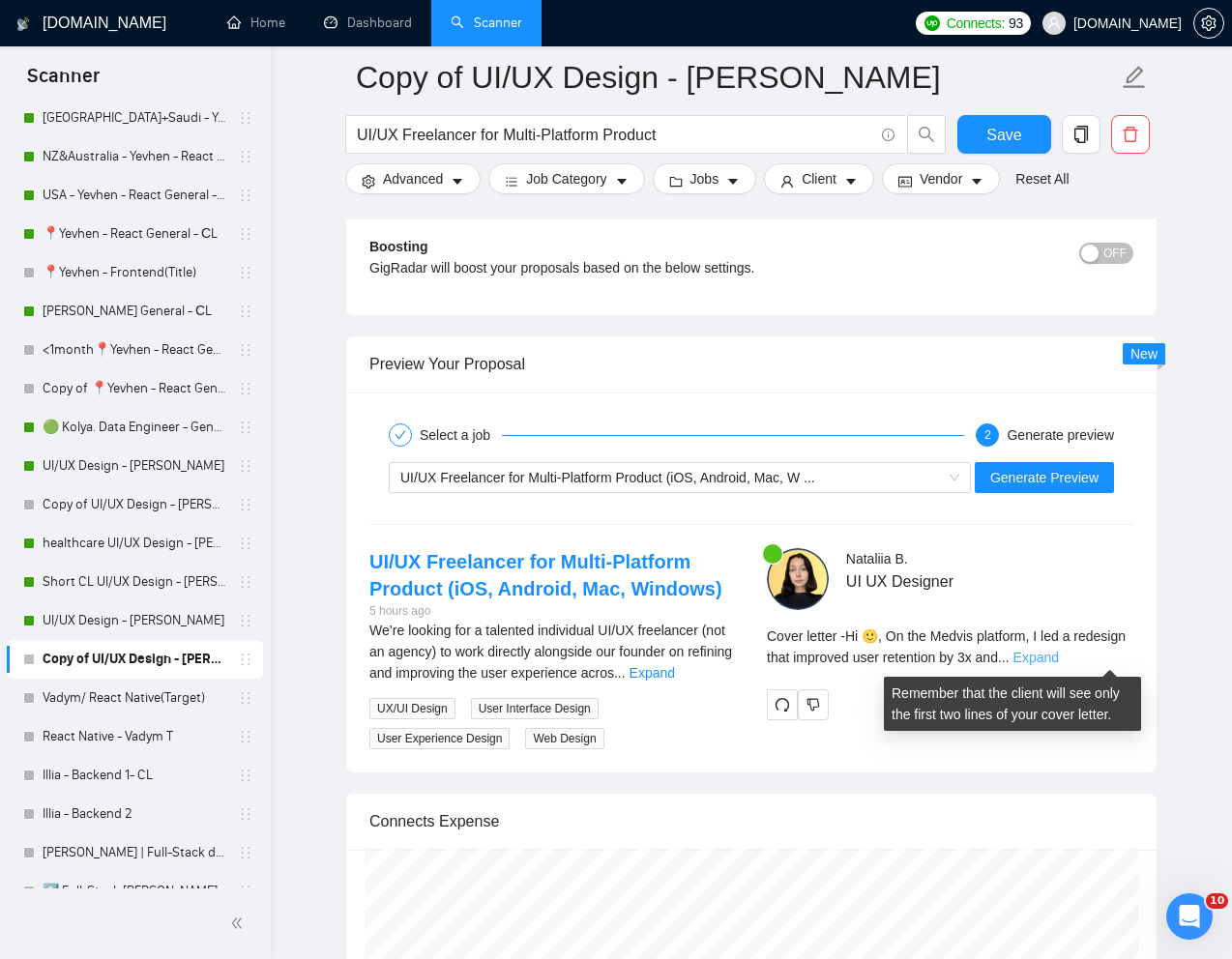
click at [1059, 654] on link "Expand" at bounding box center [1035, 658] width 45 height 16
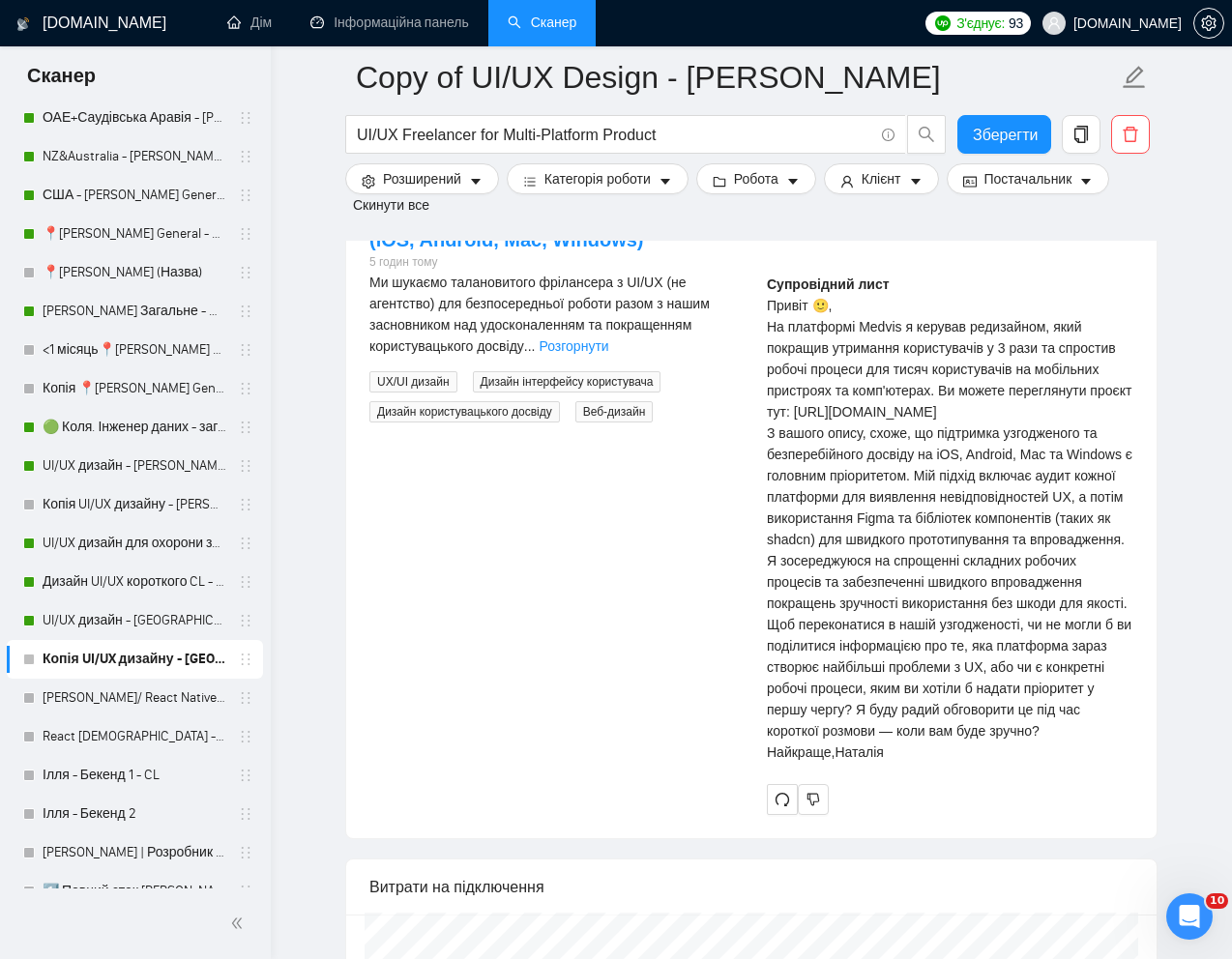
scroll to position [4243, 0]
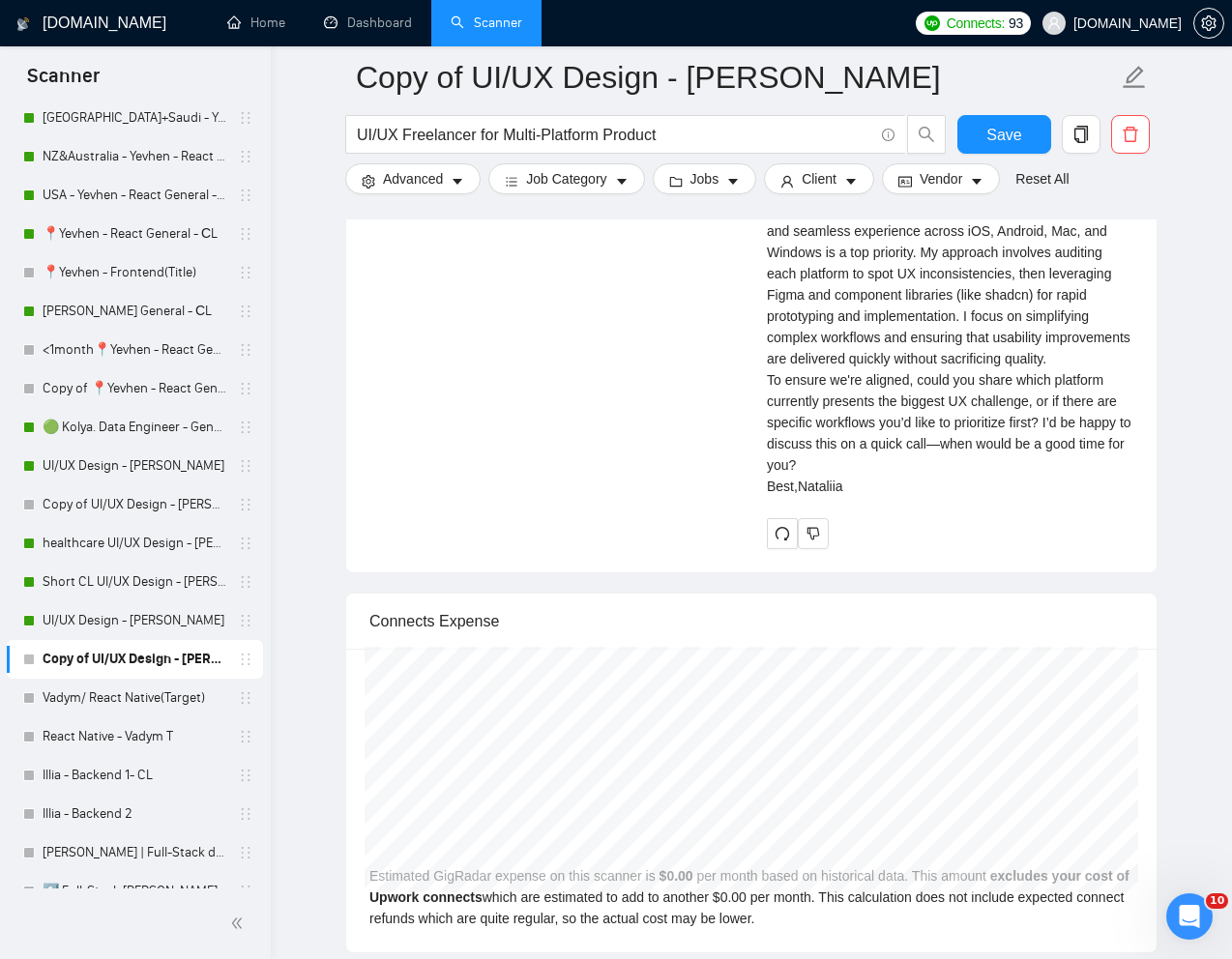
click at [1004, 497] on div "Cover letter Hi 🙂, On the Medvis platform, I led a redesign that improved user …" at bounding box center [949, 283] width 367 height 425
drag, startPoint x: 925, startPoint y: 508, endPoint x: 1005, endPoint y: 540, distance: 86.2
click at [1005, 497] on div "Cover letter Hi 🙂, On the Medvis platform, I led a redesign that improved user …" at bounding box center [949, 283] width 367 height 425
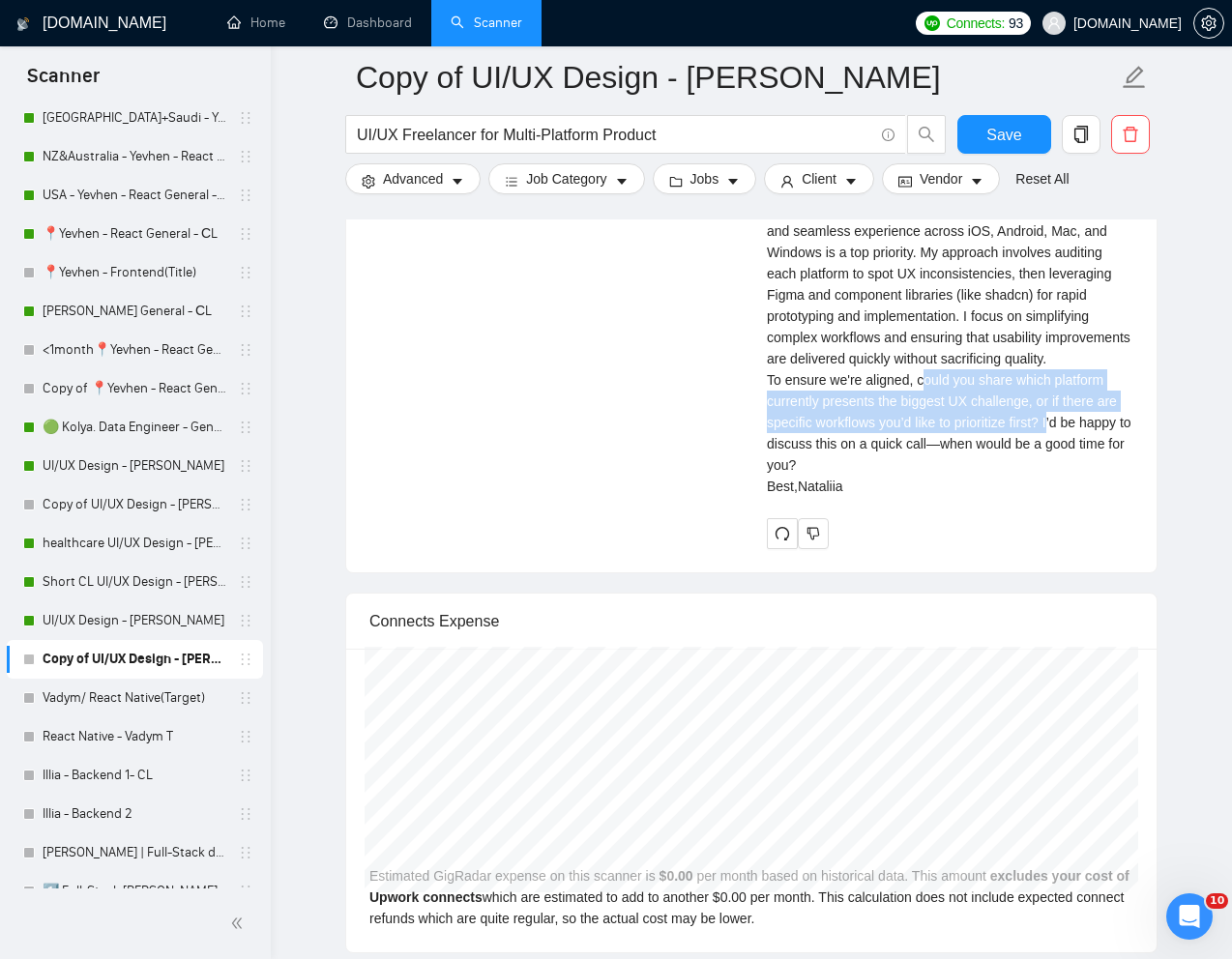
drag, startPoint x: 921, startPoint y: 506, endPoint x: 1058, endPoint y: 547, distance: 143.0
click at [1058, 497] on div "Cover letter Hi 🙂, On the Medvis platform, I led a redesign that improved user …" at bounding box center [949, 283] width 367 height 425
copy div "could you share which platform currently presents the biggest UX challenge, or …"
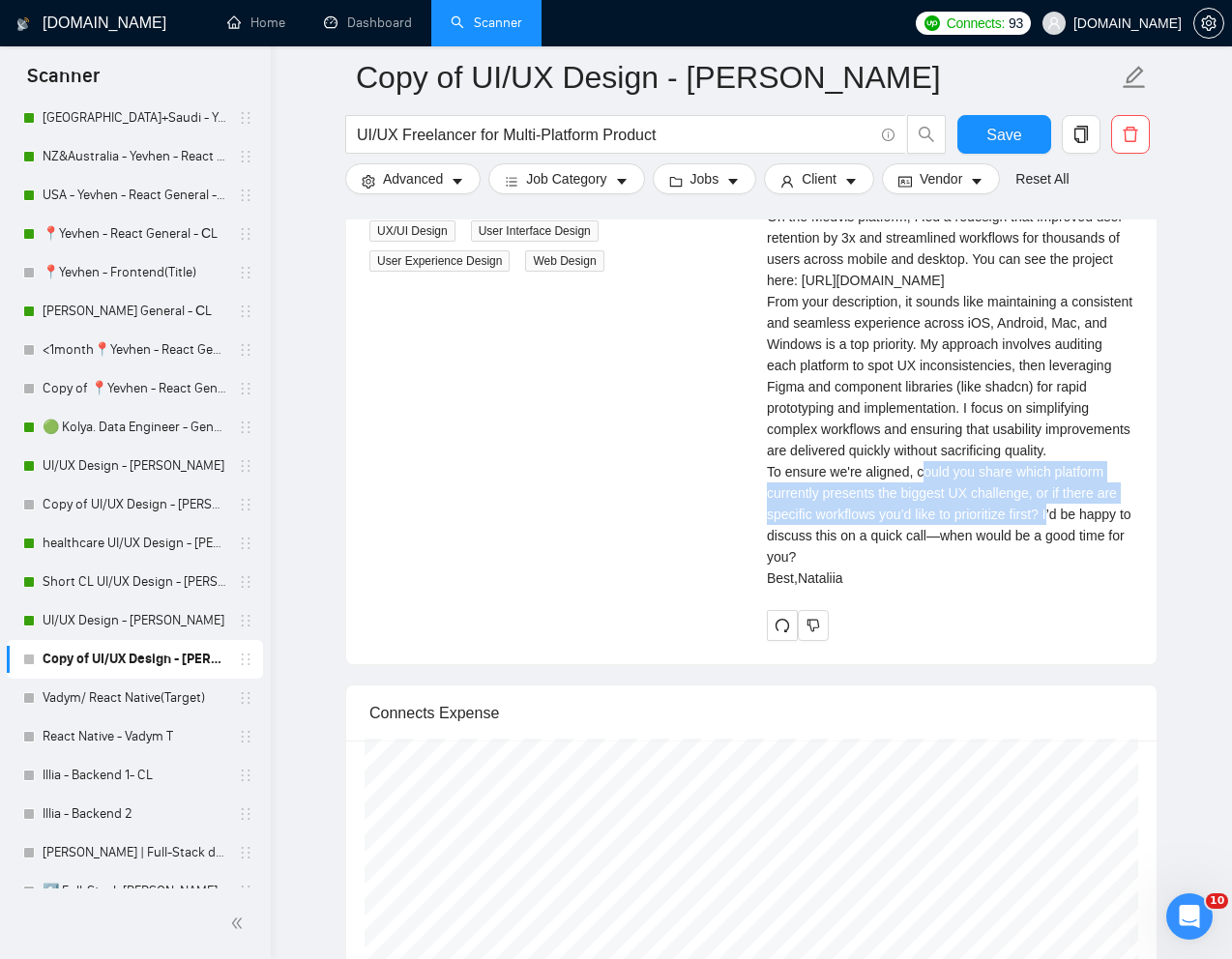
scroll to position [4144, 0]
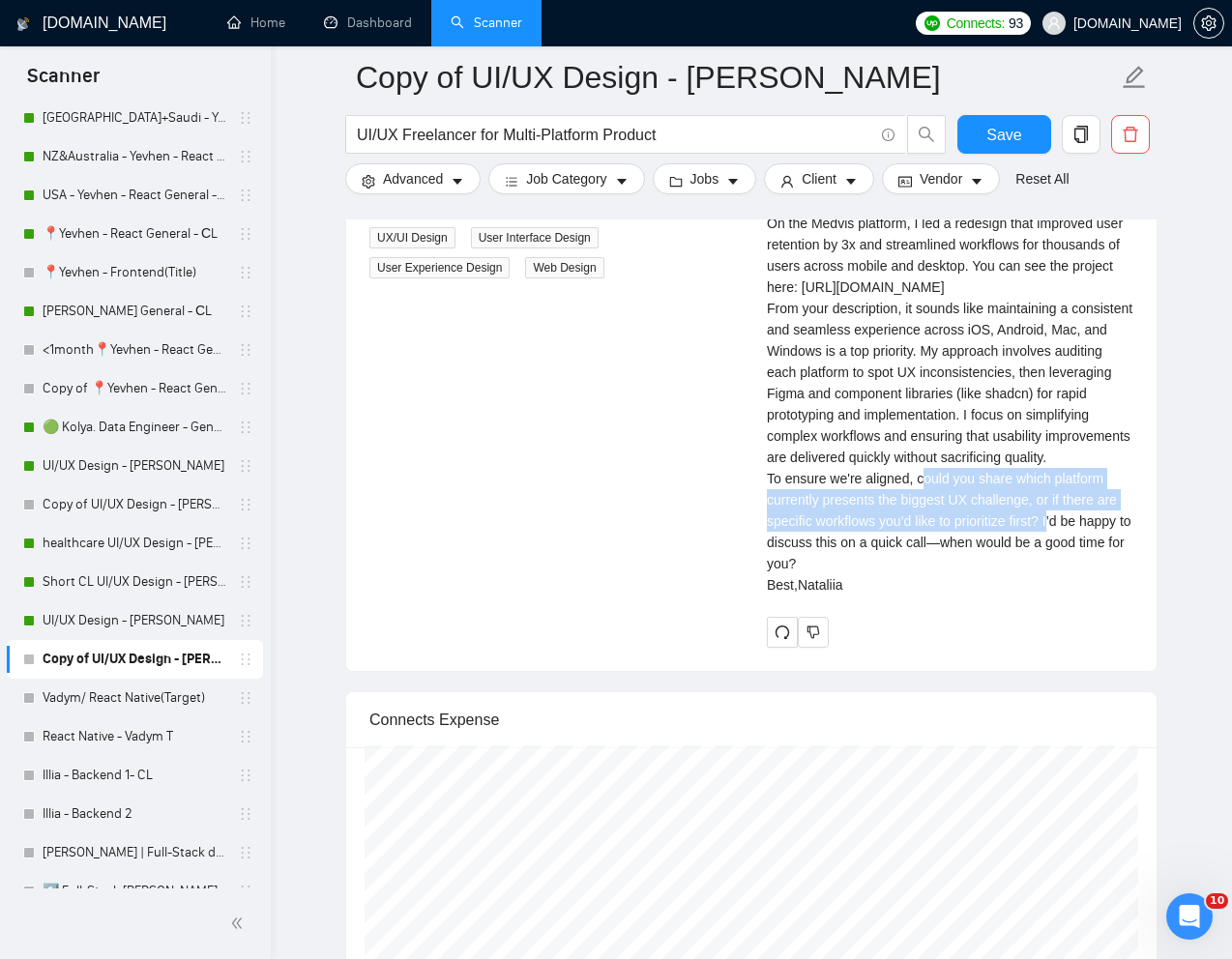
drag, startPoint x: 989, startPoint y: 438, endPoint x: 953, endPoint y: 554, distance: 121.5
click at [953, 556] on div "Cover letter Hi 🙂, On the Medvis platform, I led a redesign that improved user …" at bounding box center [949, 382] width 367 height 425
copy div "My approach involves auditing each platform to spot UX inconsistencies, then le…"
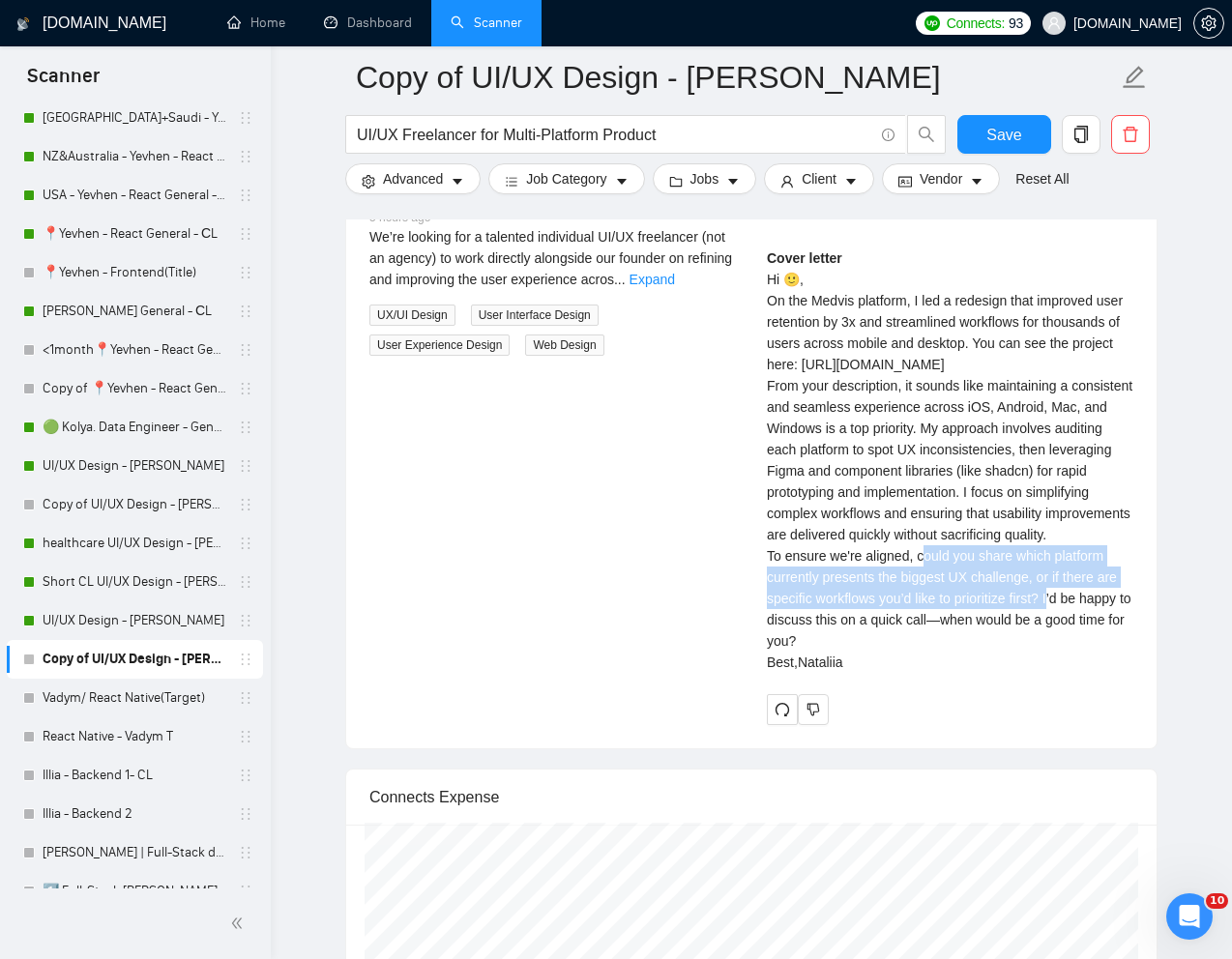
scroll to position [4029, 0]
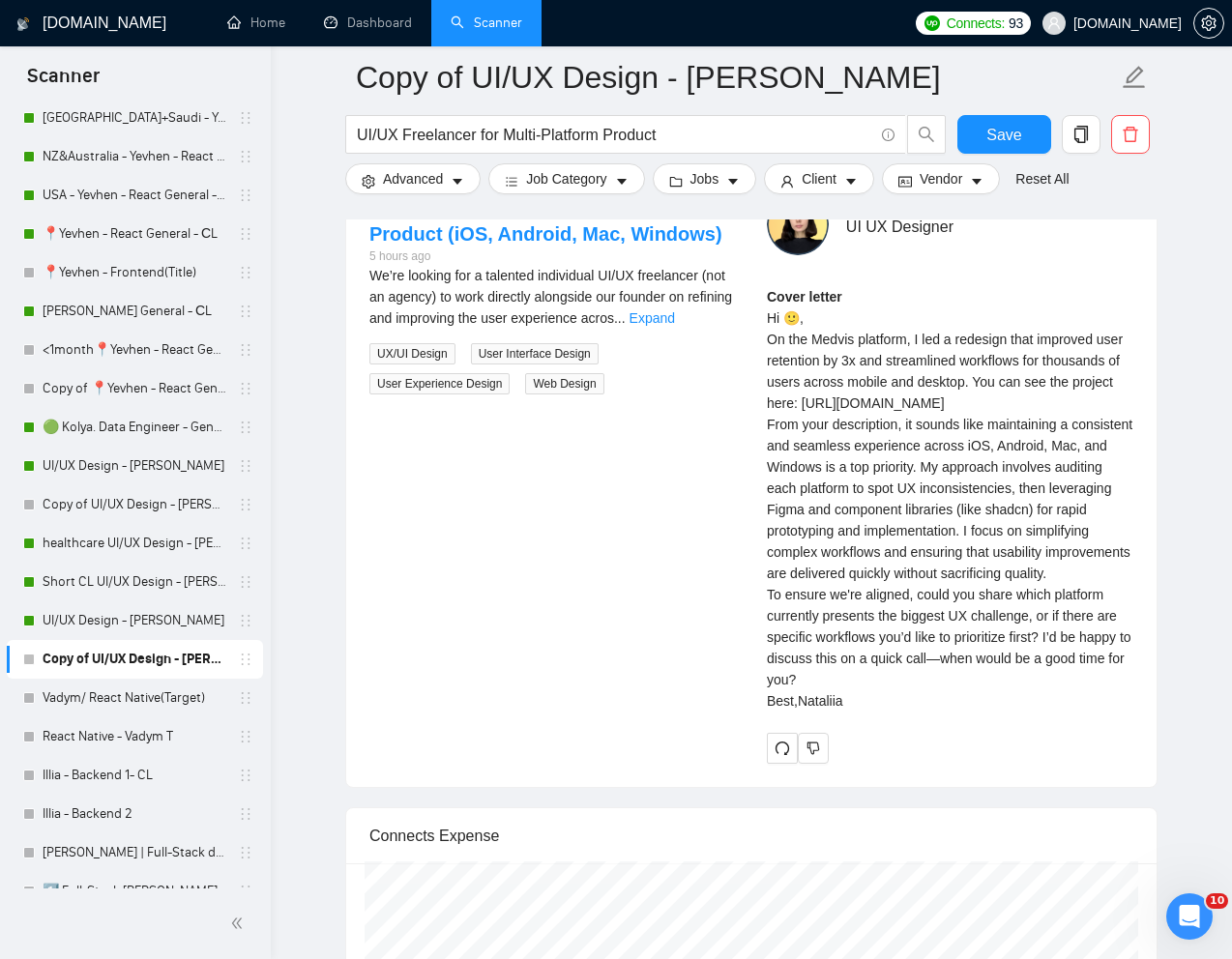
click at [831, 401] on div "Cover letter Hi 🙂, On the Medvis platform, I led a redesign that improved user …" at bounding box center [949, 499] width 367 height 425
drag, startPoint x: 764, startPoint y: 364, endPoint x: 990, endPoint y: 460, distance: 245.5
click at [990, 460] on div "[PERSON_NAME] UI UX Designer Cover letter Hi 🙂, On the Medvis platform, I led a…" at bounding box center [949, 478] width 397 height 570
copy div "On the Medvis platform, I led a redesign that improved user retention by 3x and…"
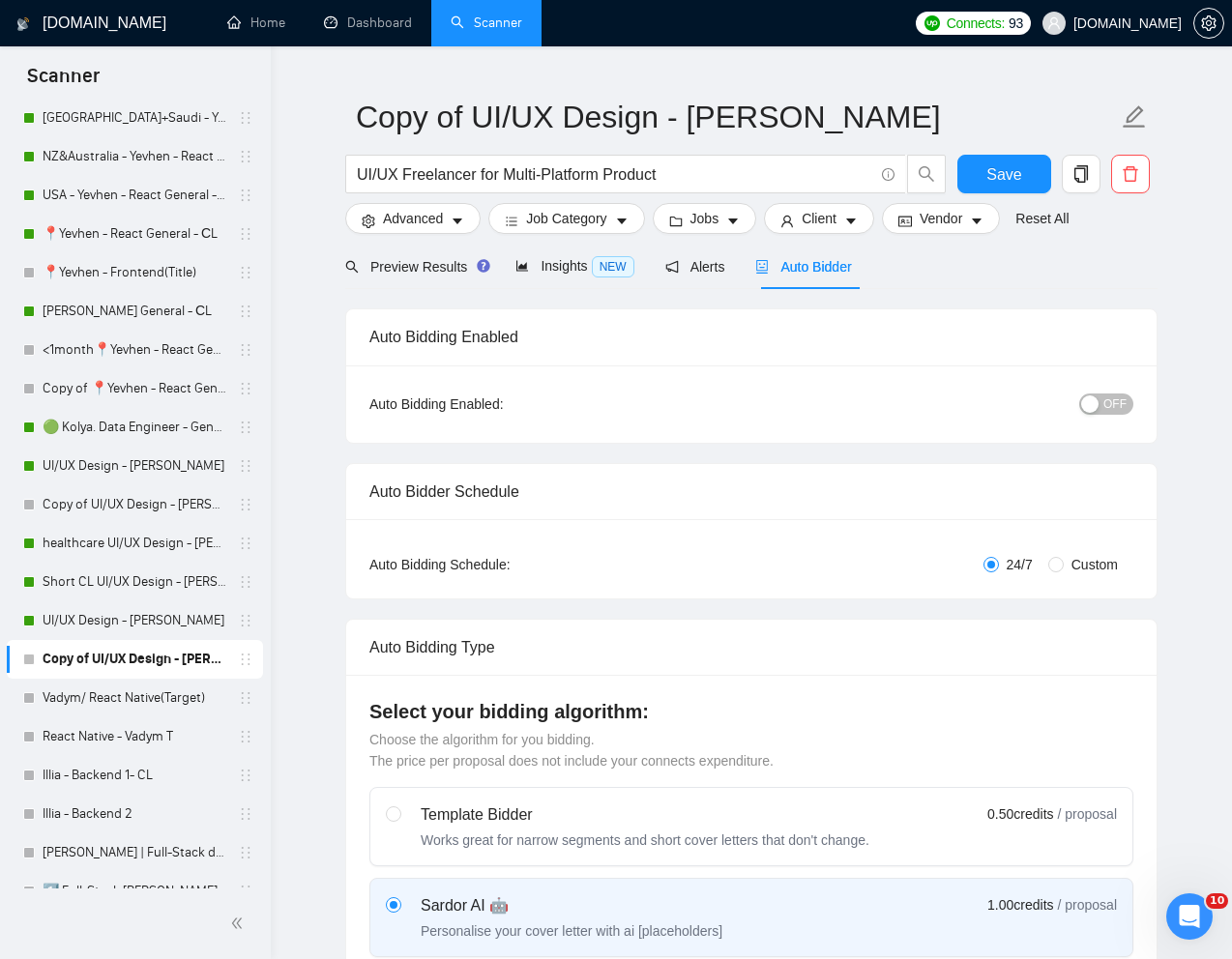
scroll to position [0, 0]
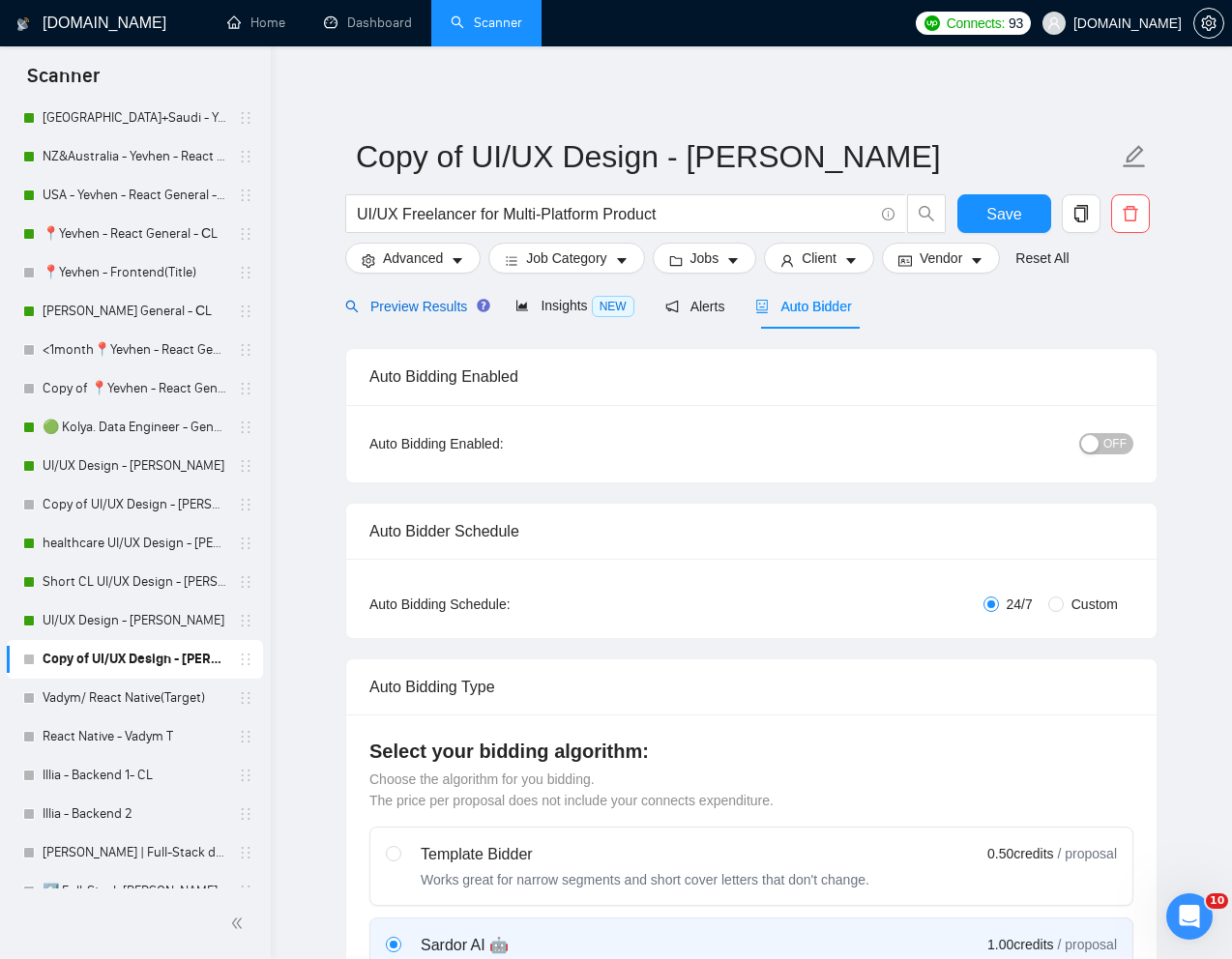
click at [409, 299] on span "Preview Results" at bounding box center [415, 307] width 139 height 16
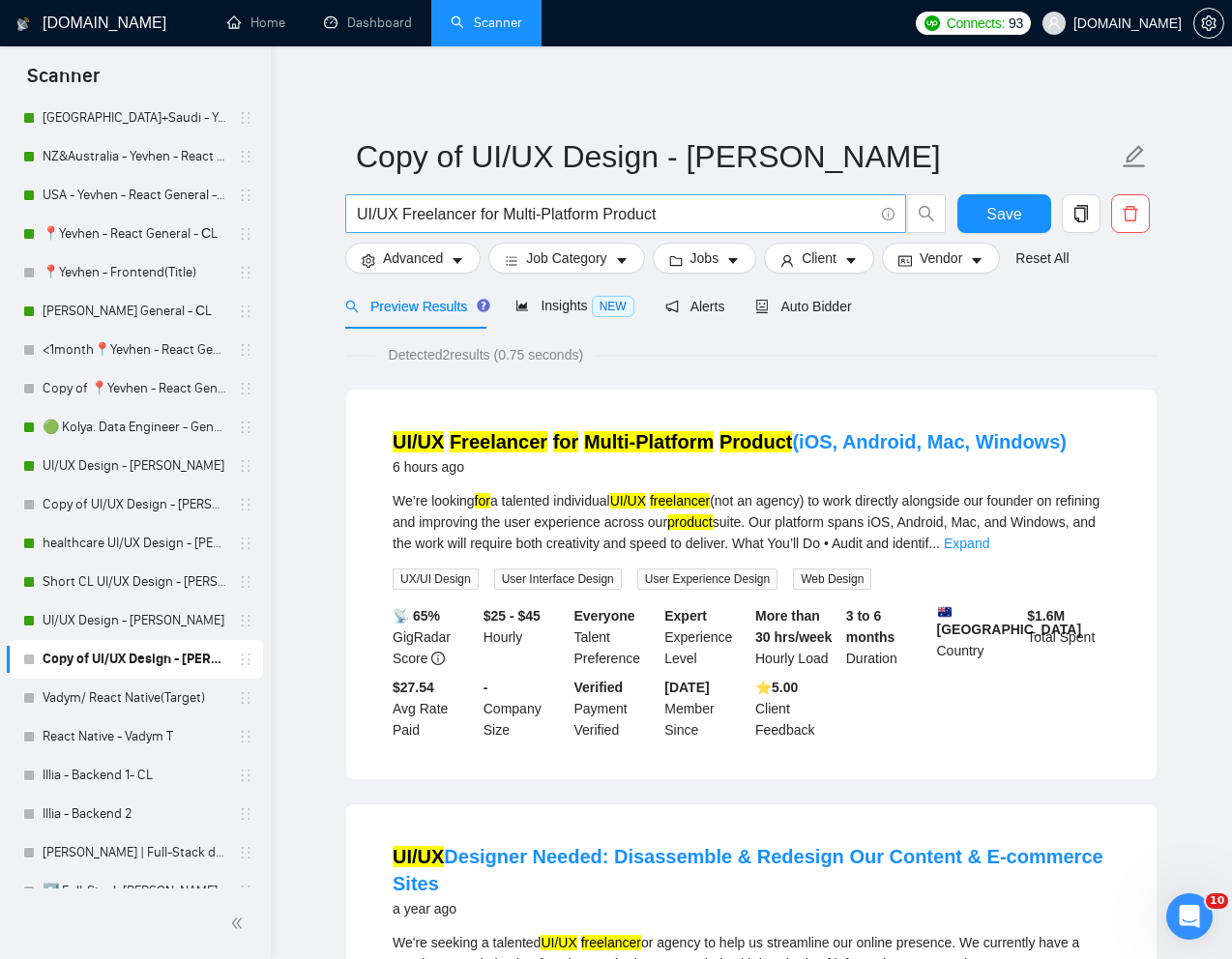
click at [490, 213] on input "UI/UX Freelancer for Multi-Platform Product" at bounding box center [615, 214] width 516 height 24
paste input "Senior UX / UI Designer"
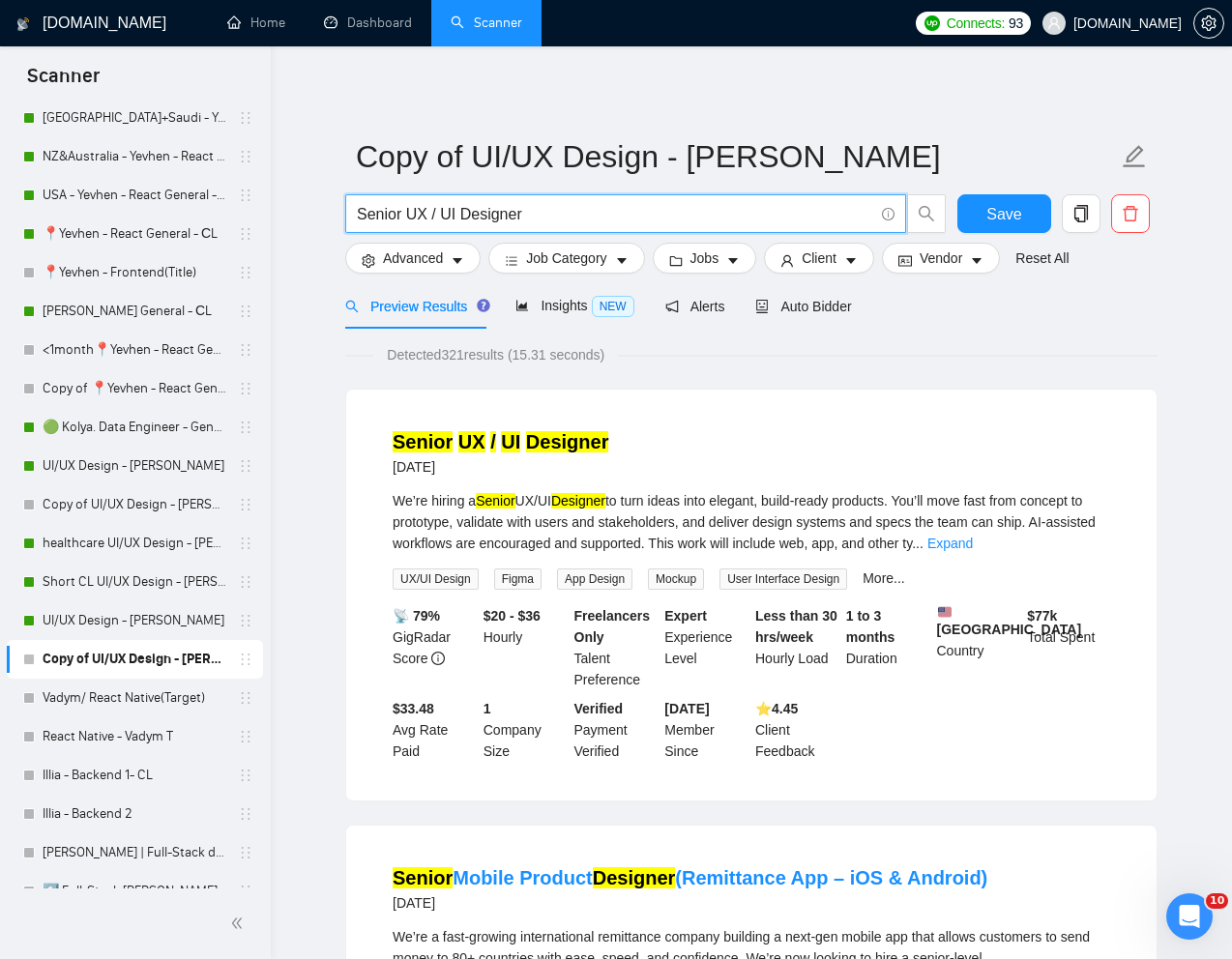
type input "Senior UX / UI Designer"
click at [837, 309] on span "Auto Bidder" at bounding box center [803, 307] width 96 height 16
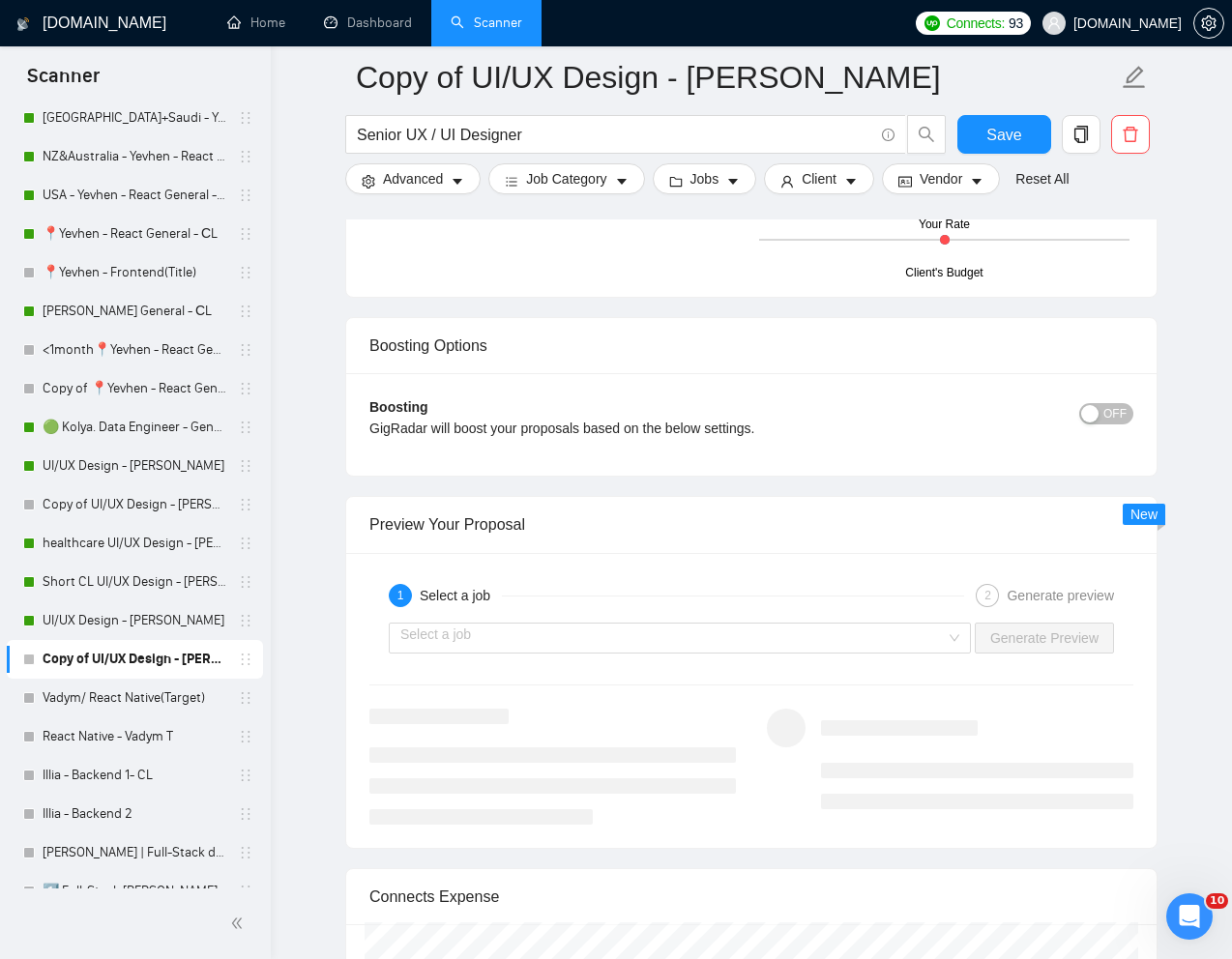
scroll to position [3472, 0]
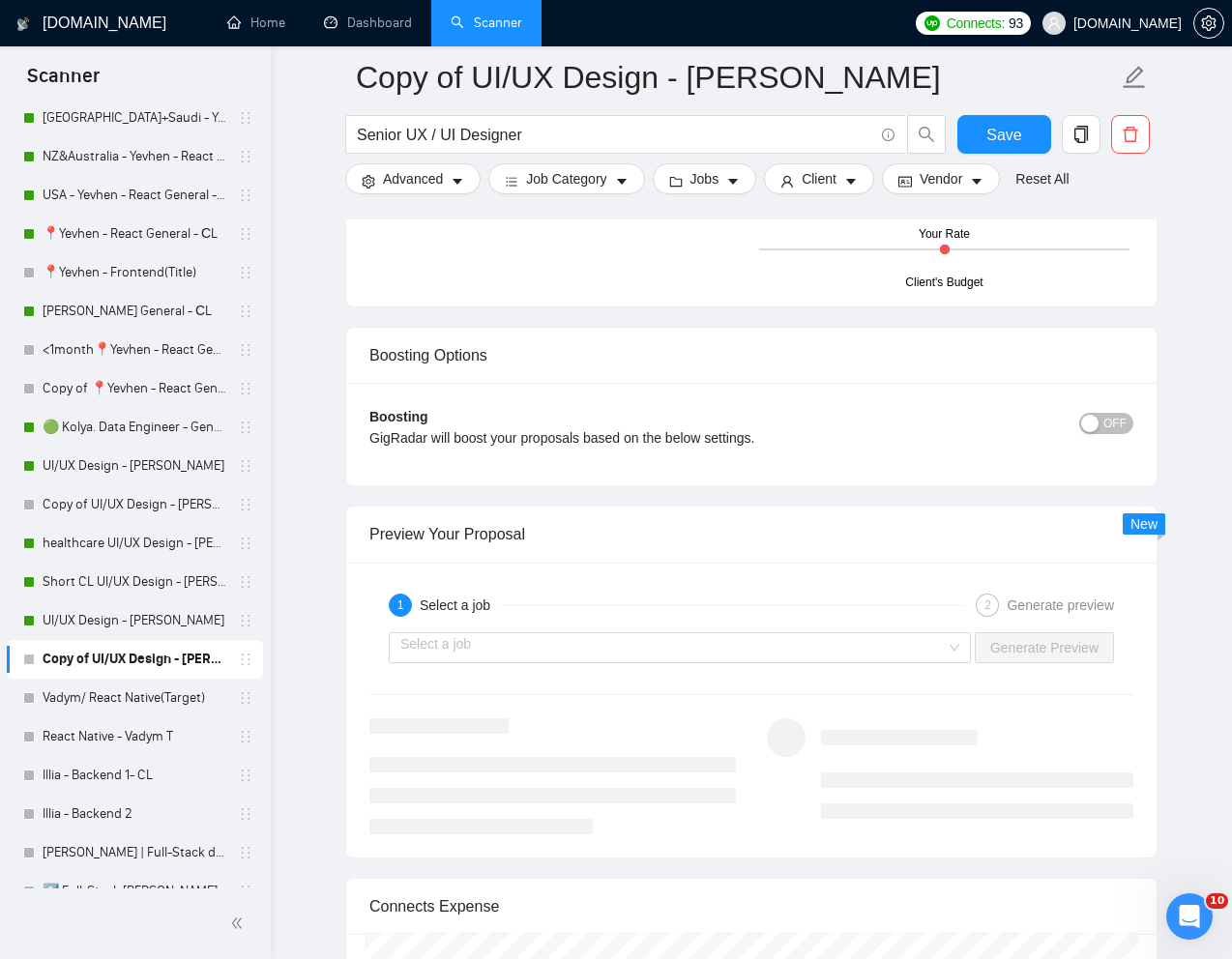
click at [773, 671] on div "1 Select a job 2 Generate preview Select a job Generate Preview" at bounding box center [751, 711] width 811 height 295
click at [773, 663] on div "Select a job Generate Preview" at bounding box center [751, 647] width 768 height 46
click at [745, 655] on input "search" at bounding box center [673, 648] width 546 height 29
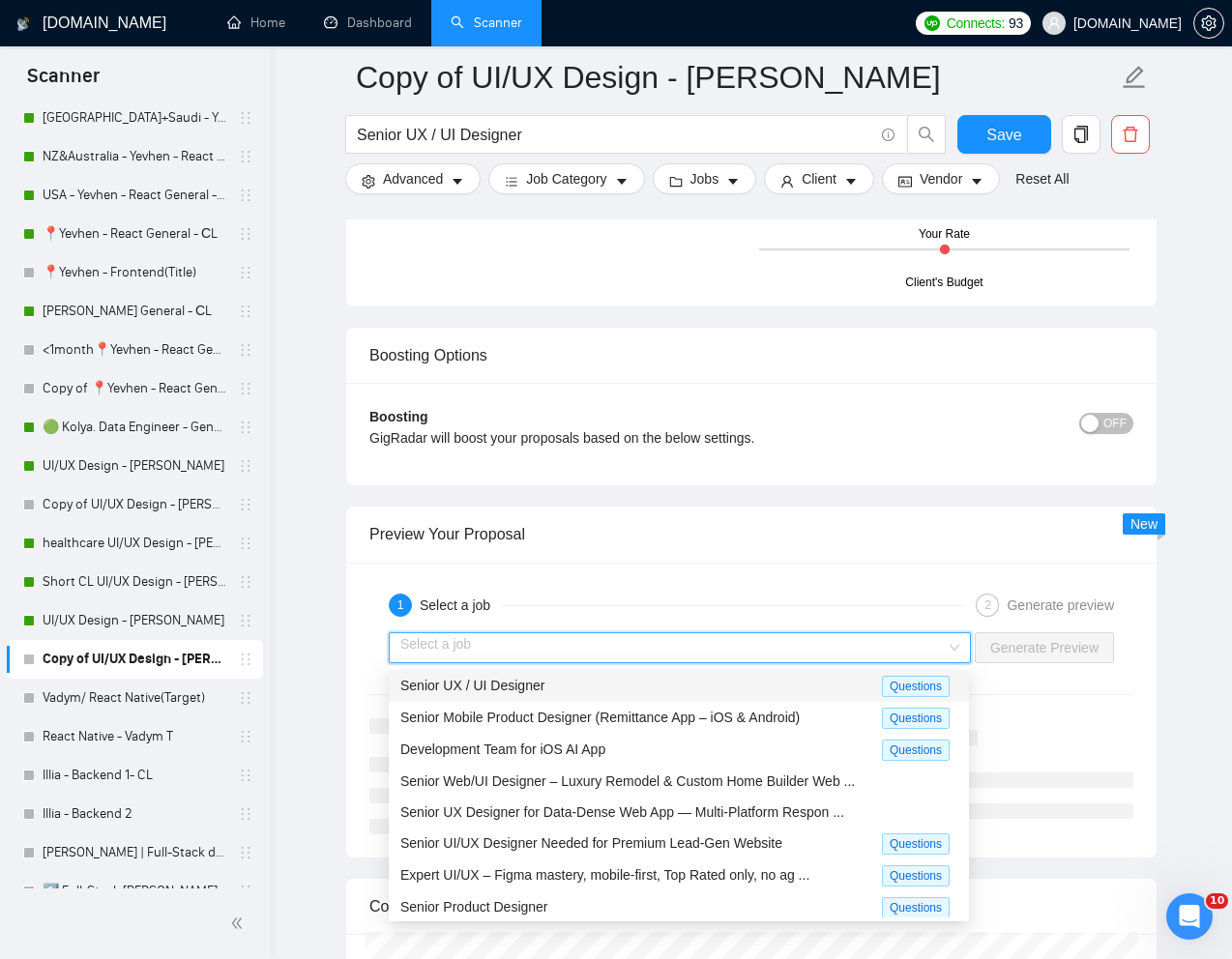
click at [574, 688] on div "Senior UX / UI Designer" at bounding box center [640, 685] width 481 height 22
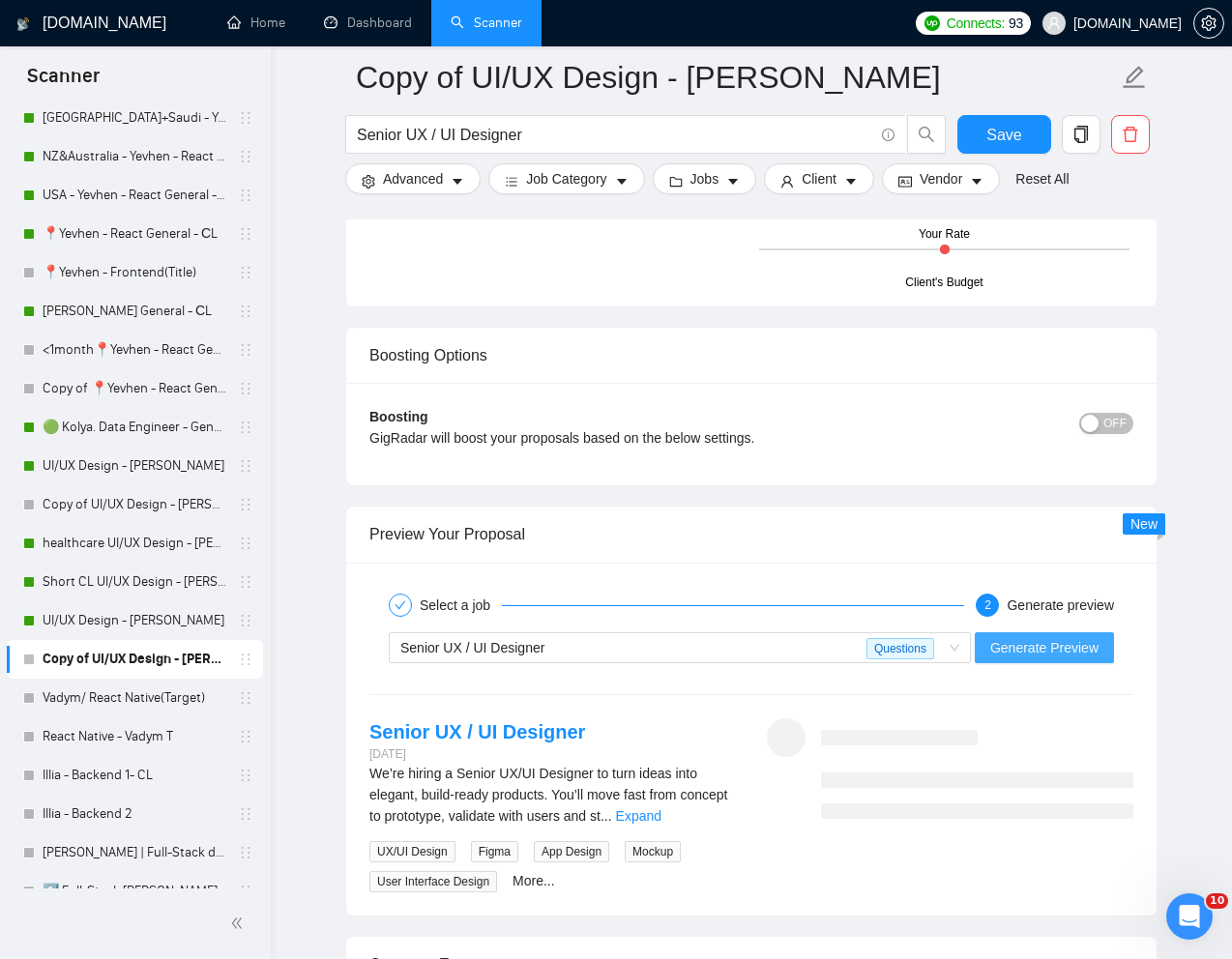
click at [1067, 647] on span "Generate Preview" at bounding box center [1044, 648] width 109 height 22
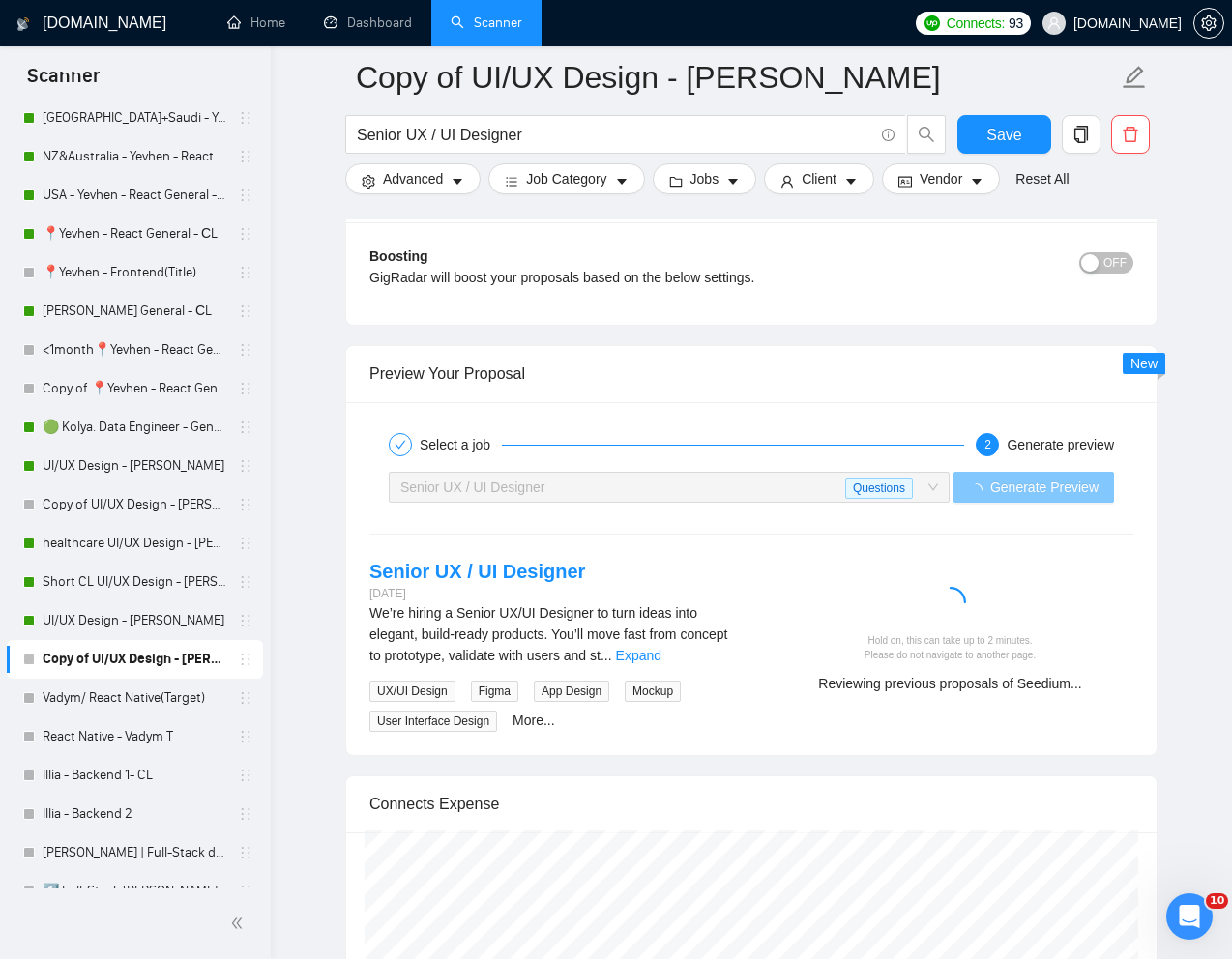
scroll to position [3695, 0]
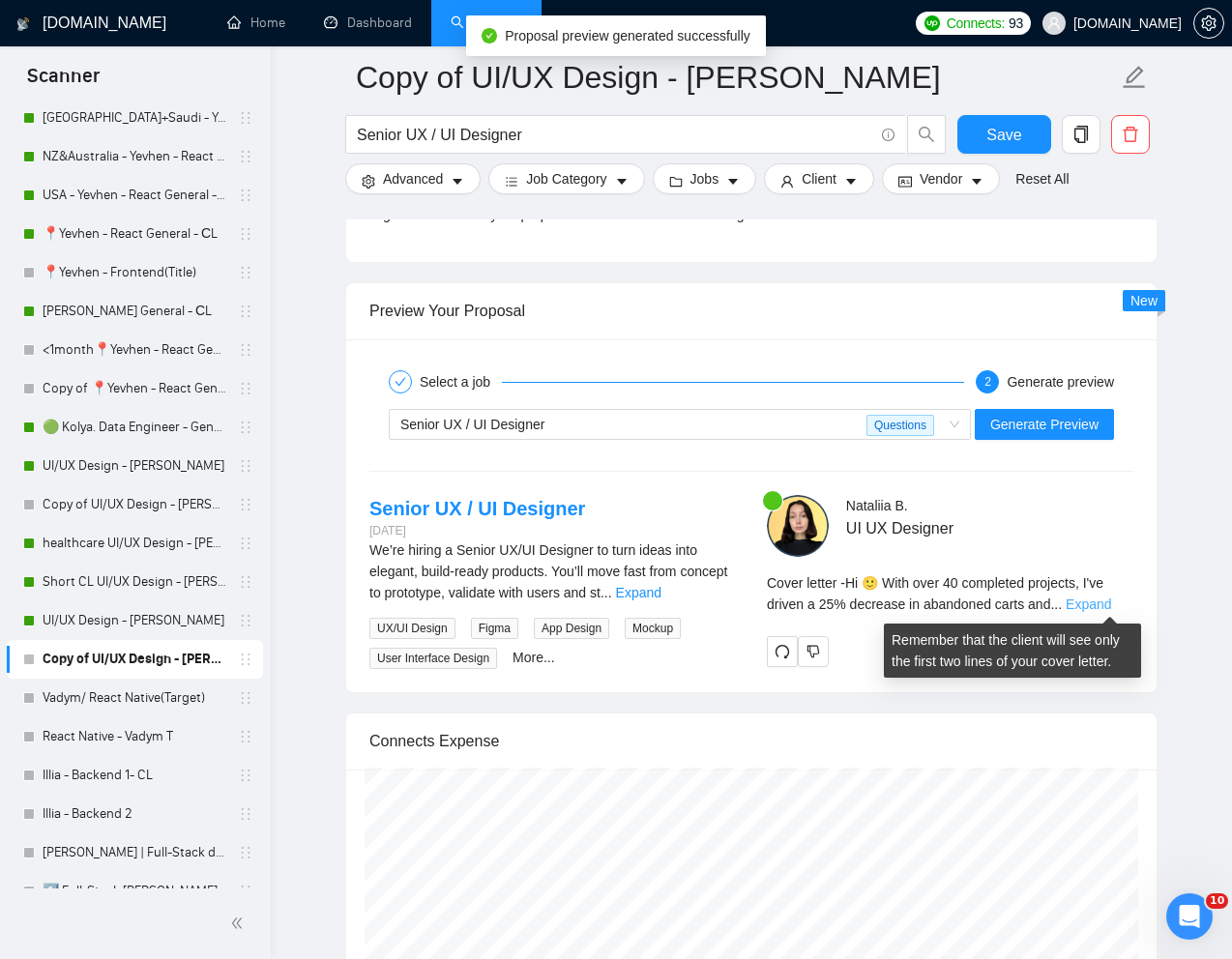
click at [1101, 605] on link "Expand" at bounding box center [1088, 604] width 45 height 16
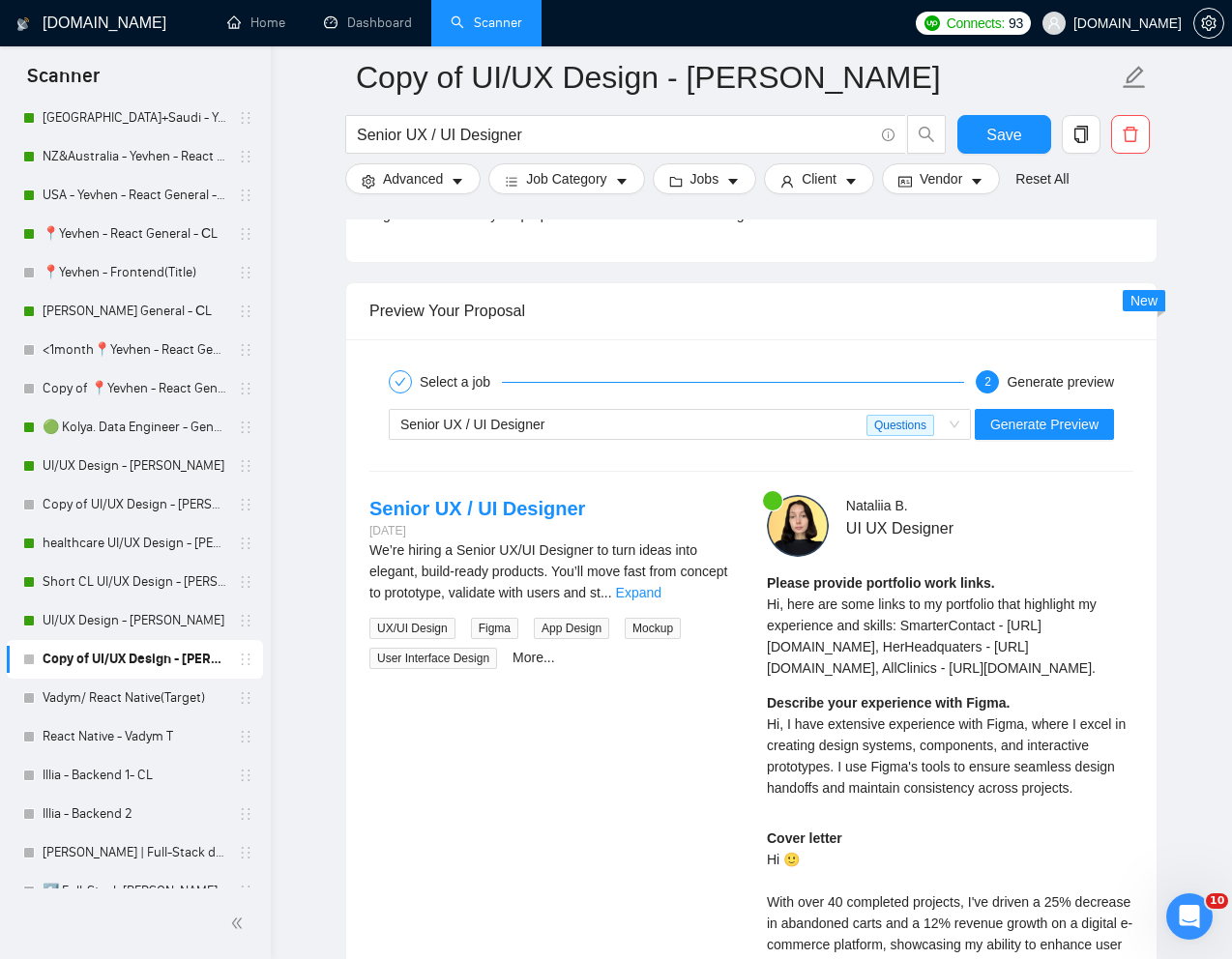
drag, startPoint x: 769, startPoint y: 609, endPoint x: 1011, endPoint y: 737, distance: 273.8
click at [1011, 676] on span "Hi, here are some links to my portfolio that highlight my experience and skills…" at bounding box center [931, 635] width 330 height 79
click at [983, 678] on div "Please provide portfolio work links. Hi, here are some links to my portfolio th…" at bounding box center [949, 625] width 367 height 107
drag, startPoint x: 978, startPoint y: 754, endPoint x: 759, endPoint y: 610, distance: 262.1
click at [759, 610] on div "[PERSON_NAME] UI UX Designer Please provide portfolio work links. Hi, here are …" at bounding box center [949, 910] width 397 height 831
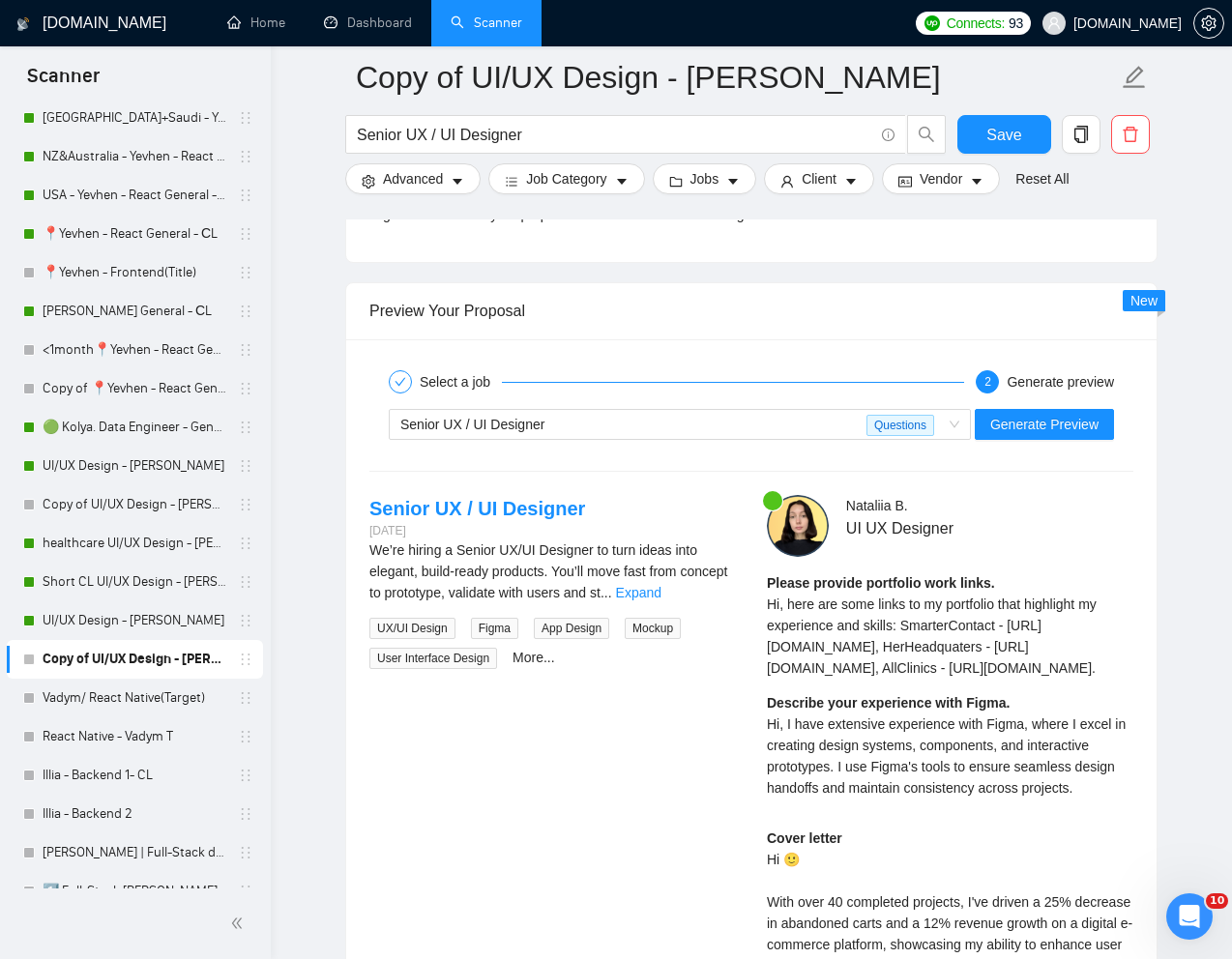
copy span "Hi, here are some links to my portfolio that highlight my experience and skills…"
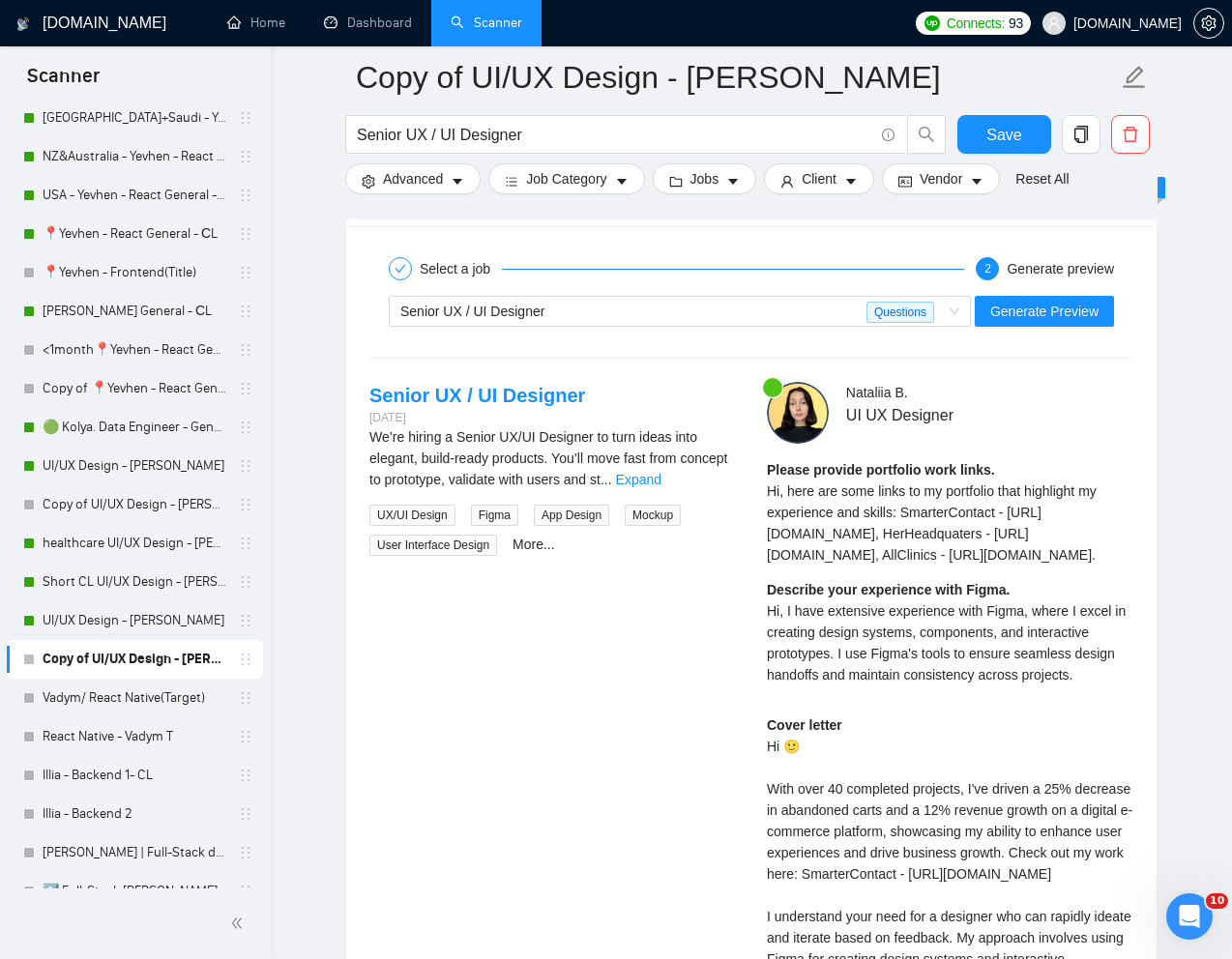
scroll to position [3847, 0]
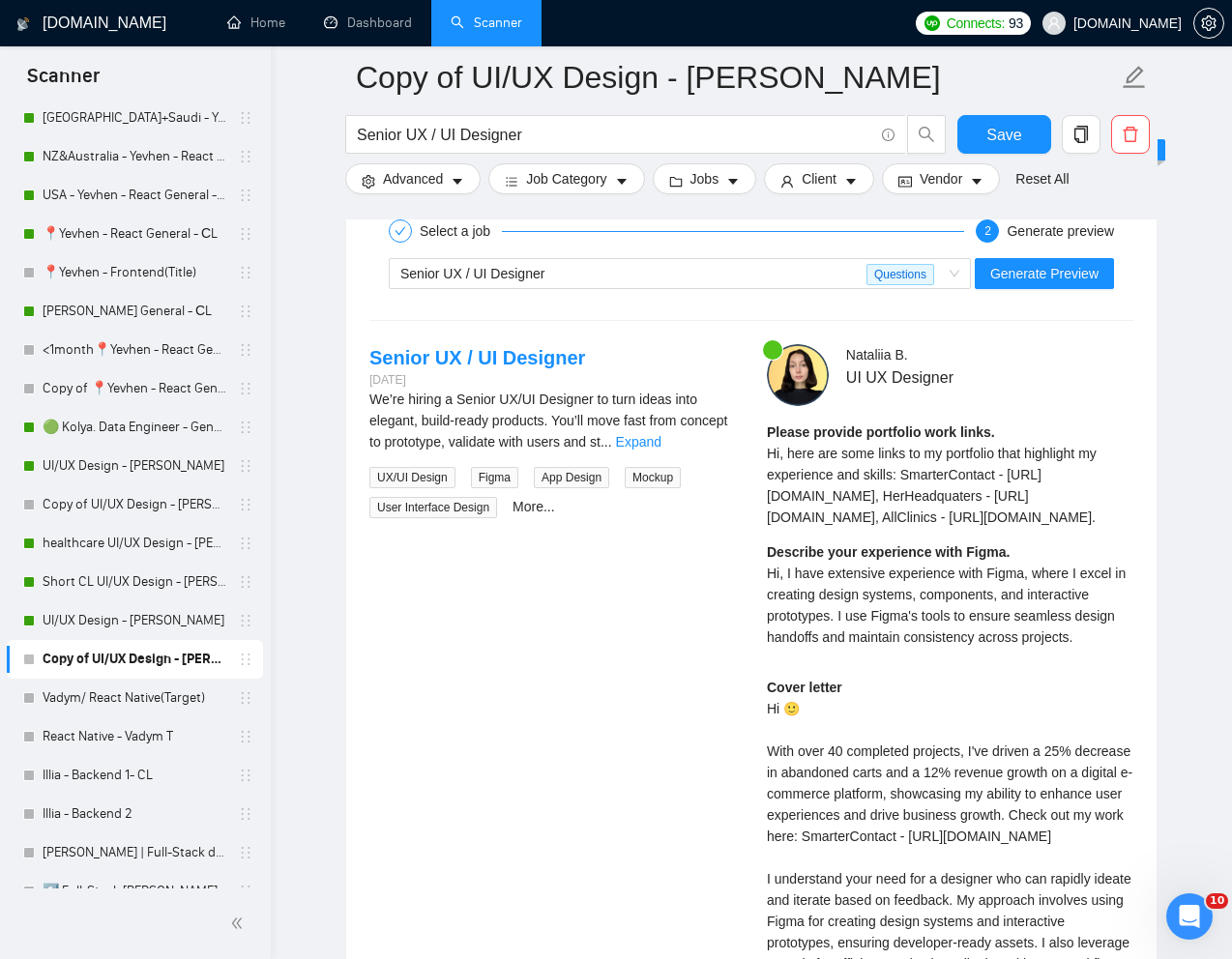
click at [927, 645] on span "Hi, I have extensive experience with Figma, where I excel in creating design sy…" at bounding box center [946, 604] width 359 height 79
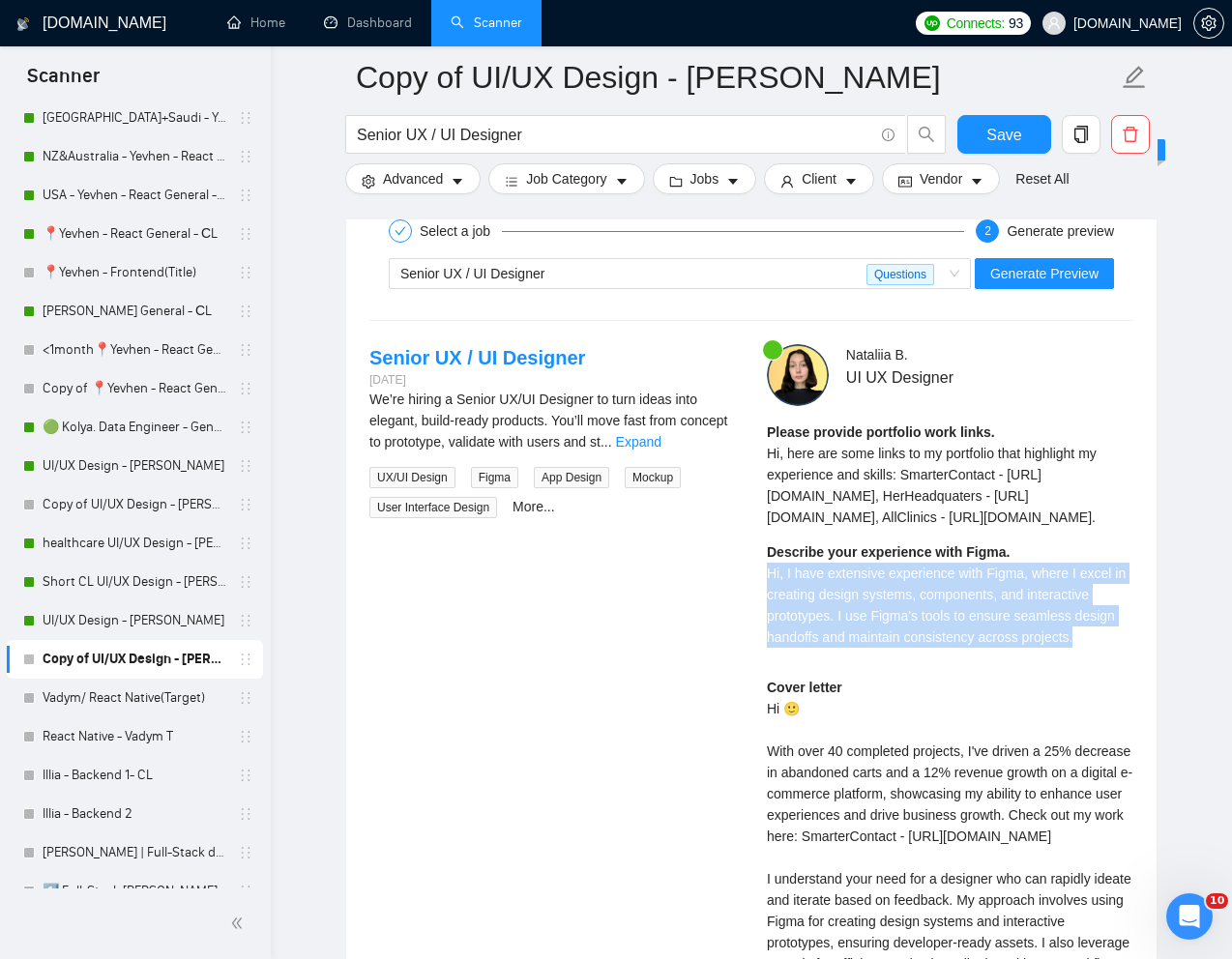
drag, startPoint x: 766, startPoint y: 661, endPoint x: 1117, endPoint y: 726, distance: 357.0
click at [1117, 648] on div "Describe your experience with Figma. Hi, I have extensive experience with Figma…" at bounding box center [949, 594] width 367 height 107
copy span "Hi, I have extensive experience with Figma, where I excel in creating design sy…"
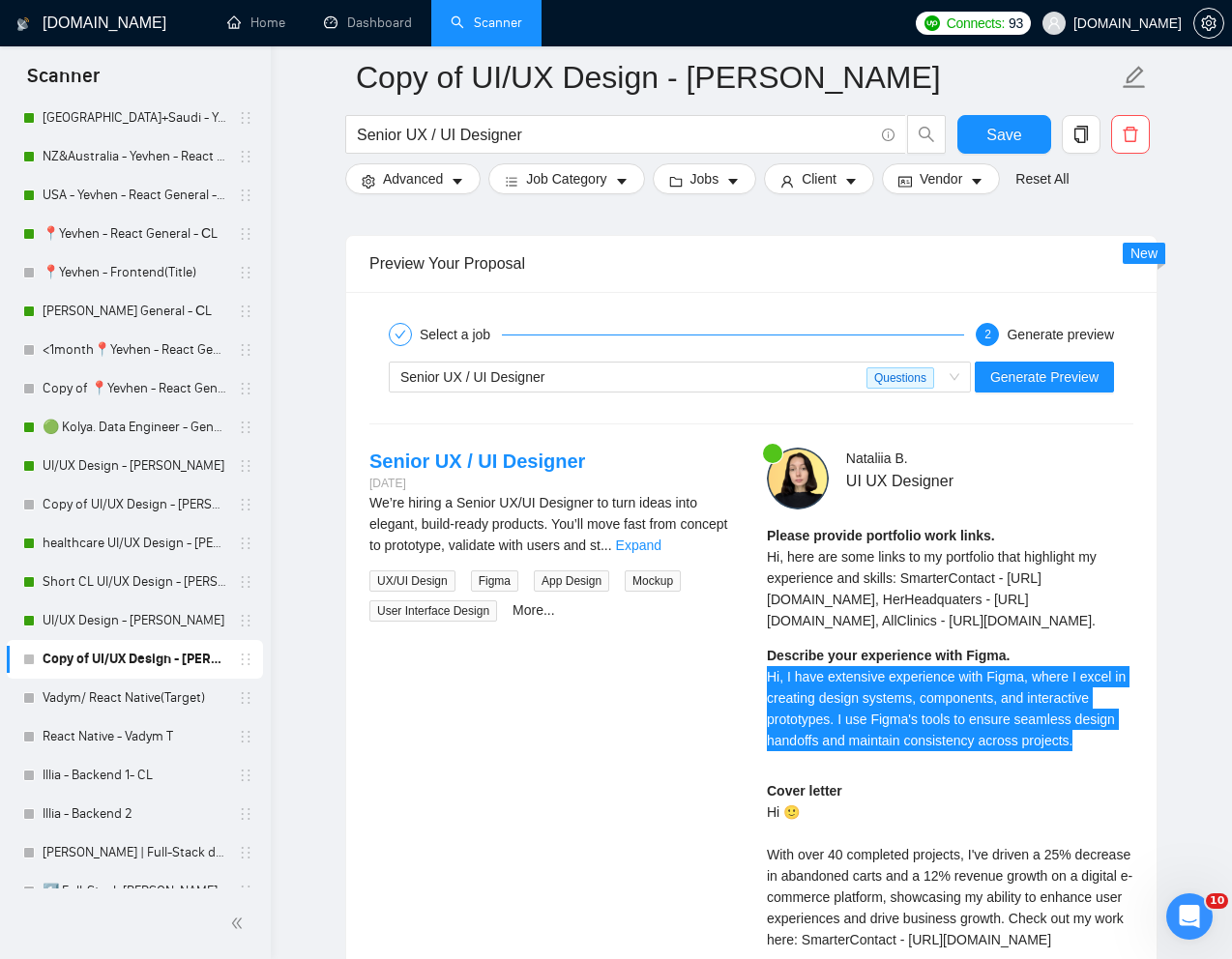
scroll to position [3692, 0]
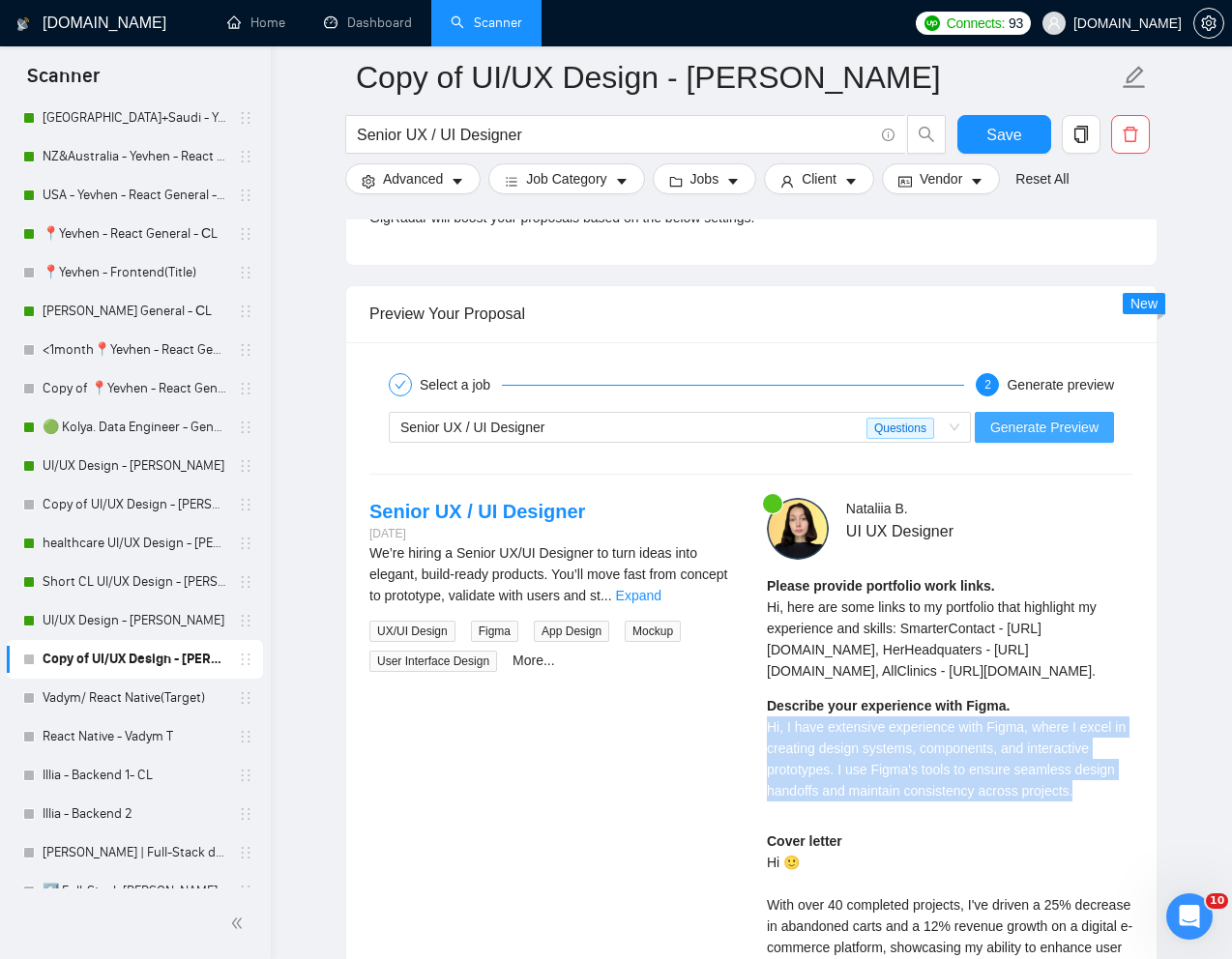
click at [990, 426] on span "Generate Preview" at bounding box center [1044, 427] width 109 height 22
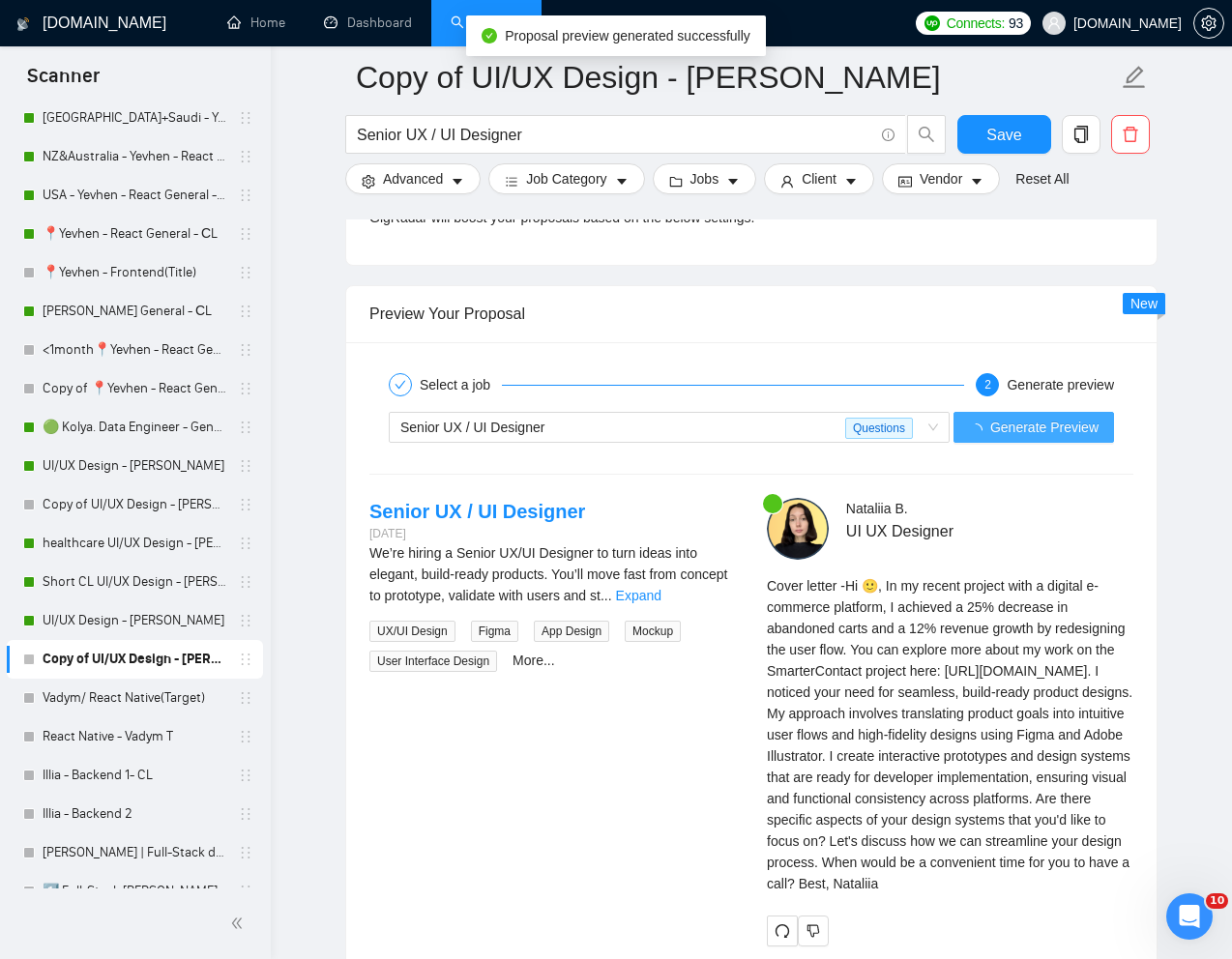
scroll to position [757, 0]
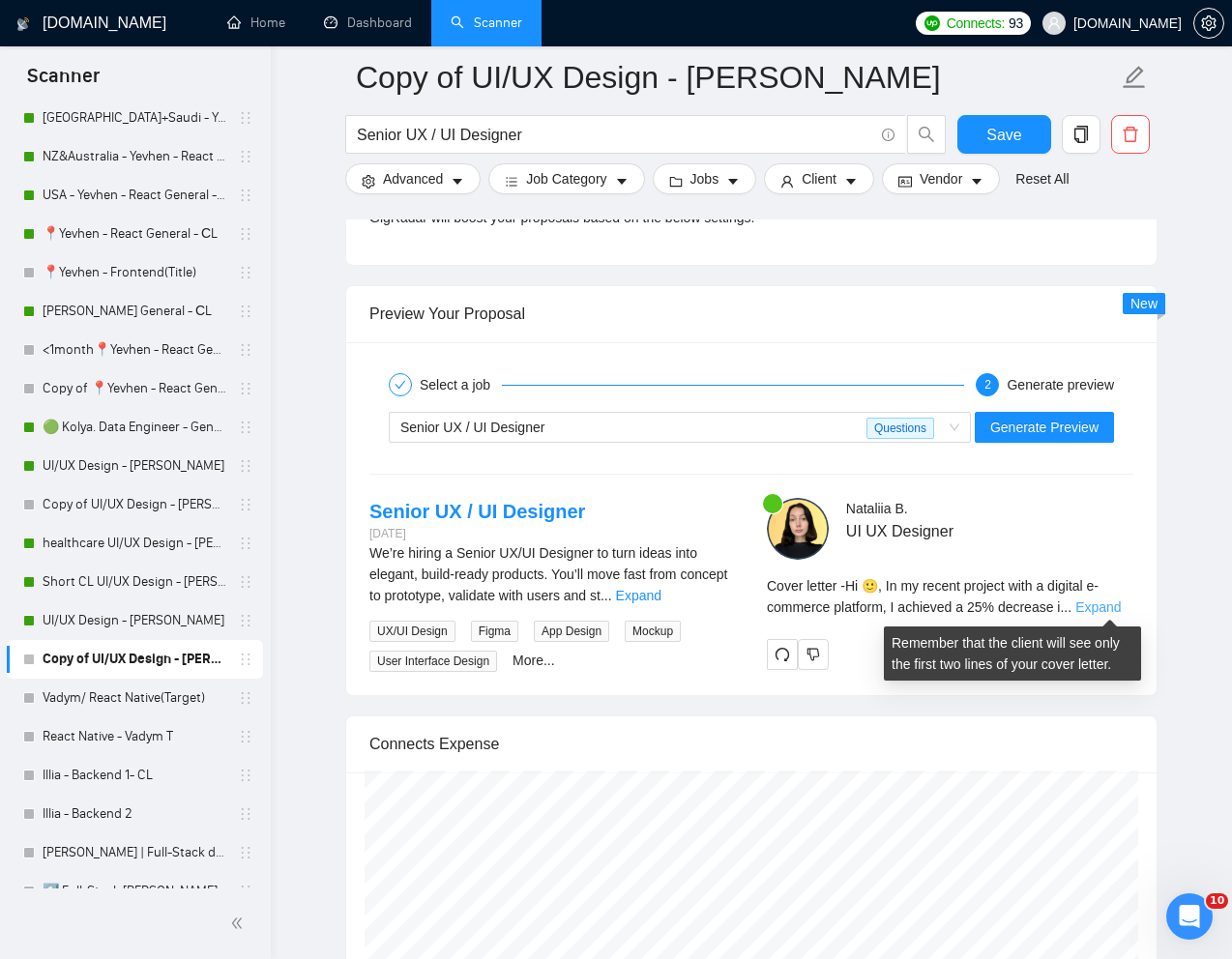
click at [1100, 604] on link "Expand" at bounding box center [1098, 607] width 45 height 16
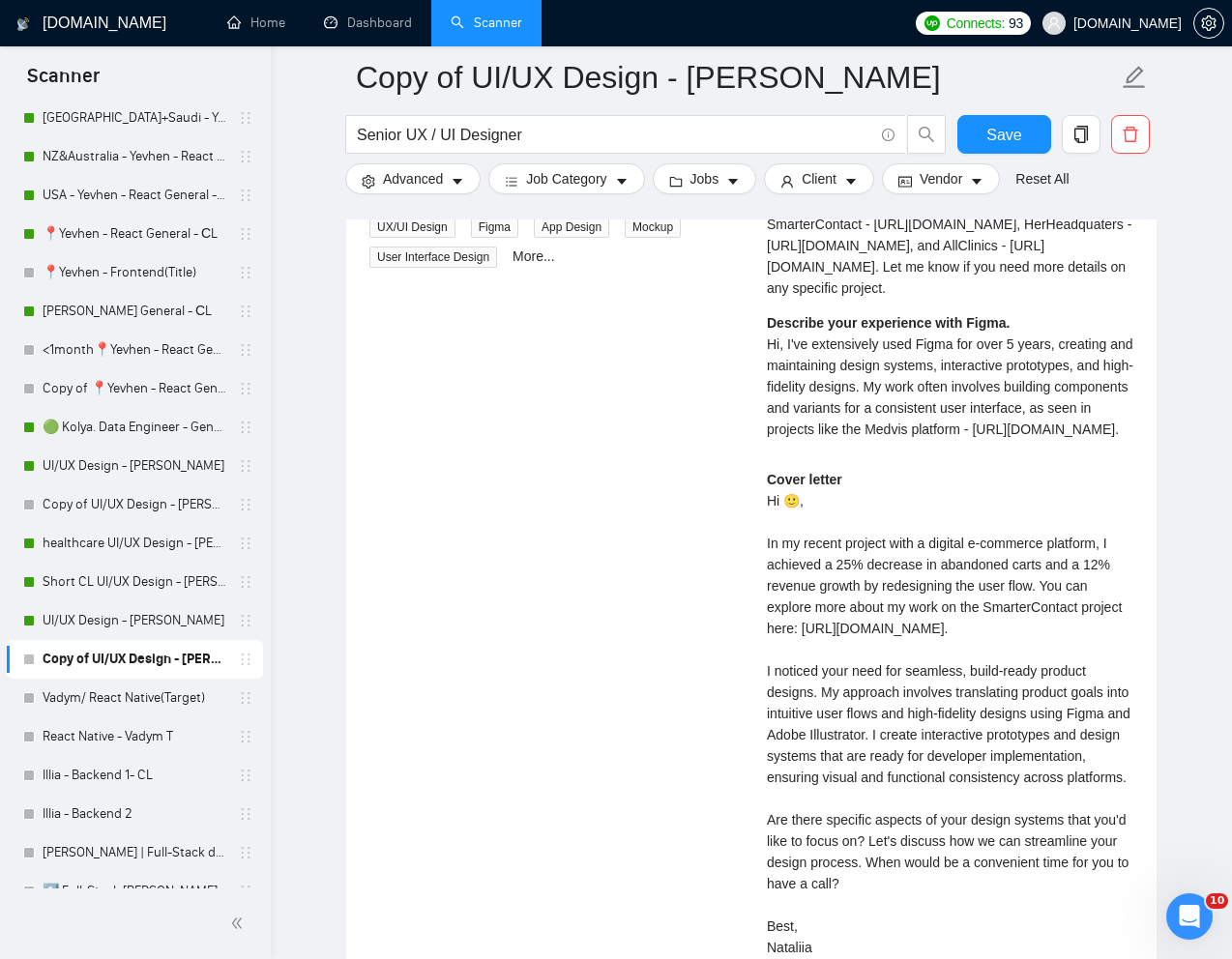
scroll to position [4099, 0]
click at [1022, 668] on div "Cover letter Hi 🙂, In my recent project with a digital e-commerce platform, I a…" at bounding box center [949, 712] width 367 height 489
copy div "ommerce"
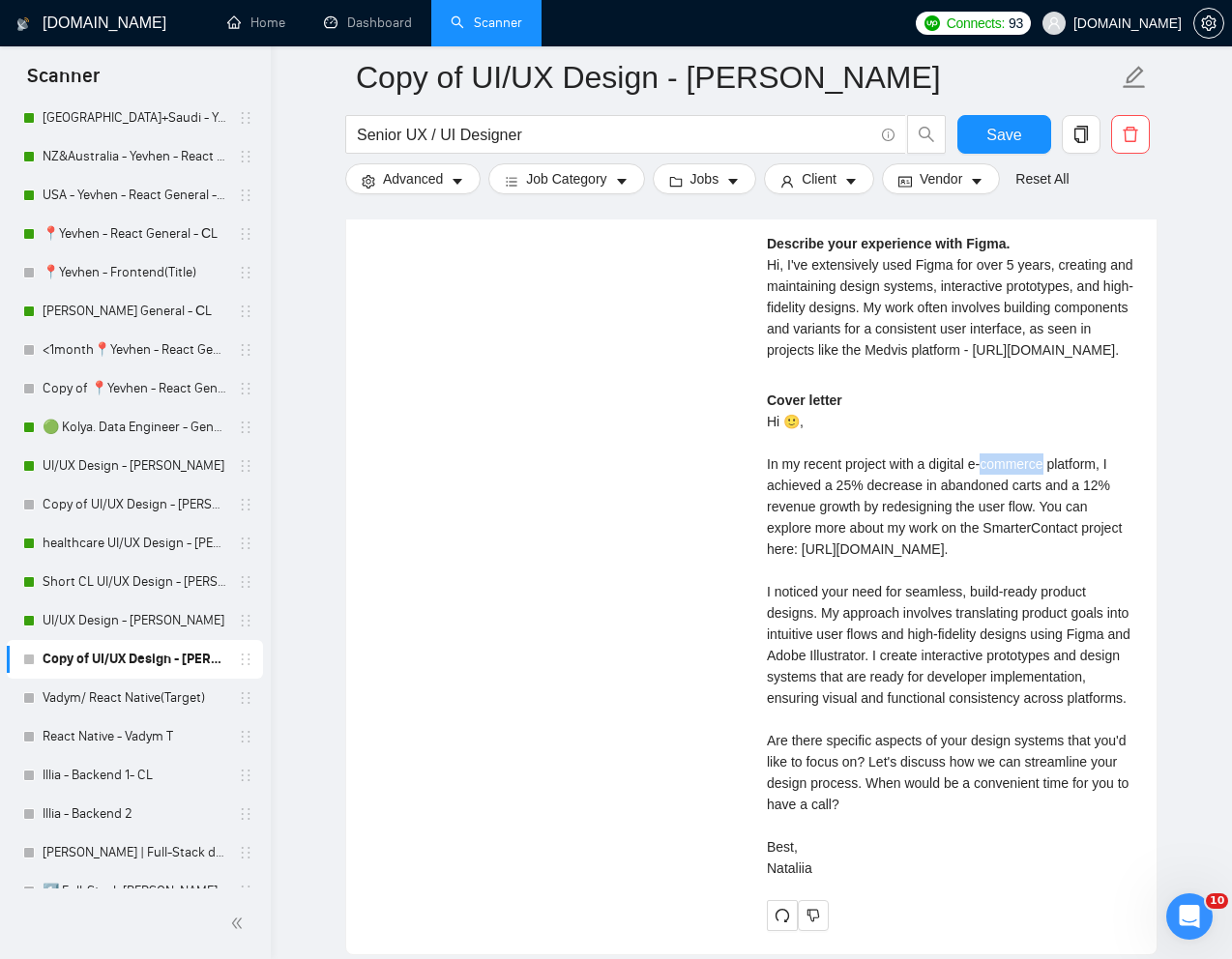
scroll to position [3864, 0]
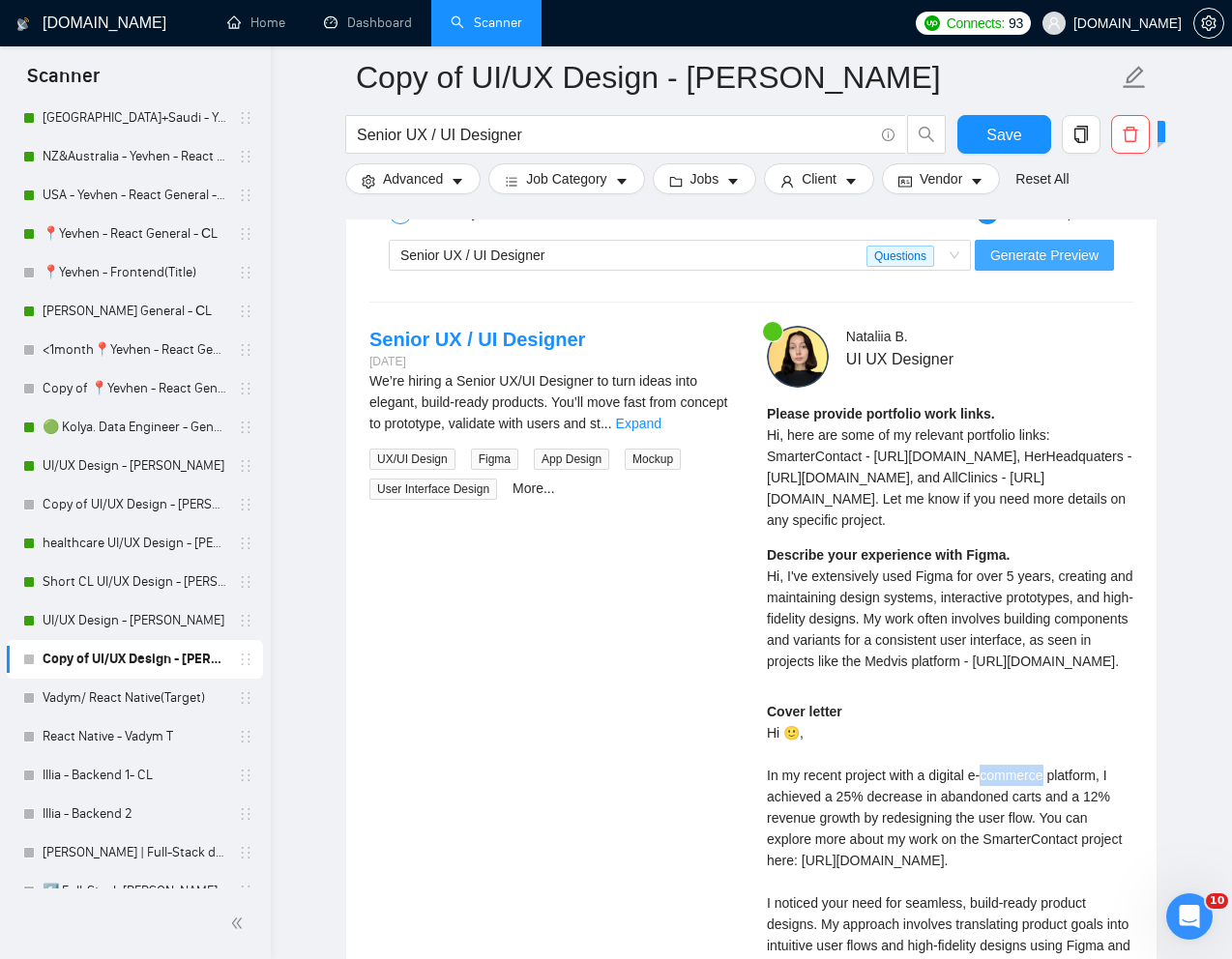
click at [1047, 265] on span "Generate Preview" at bounding box center [1044, 255] width 109 height 22
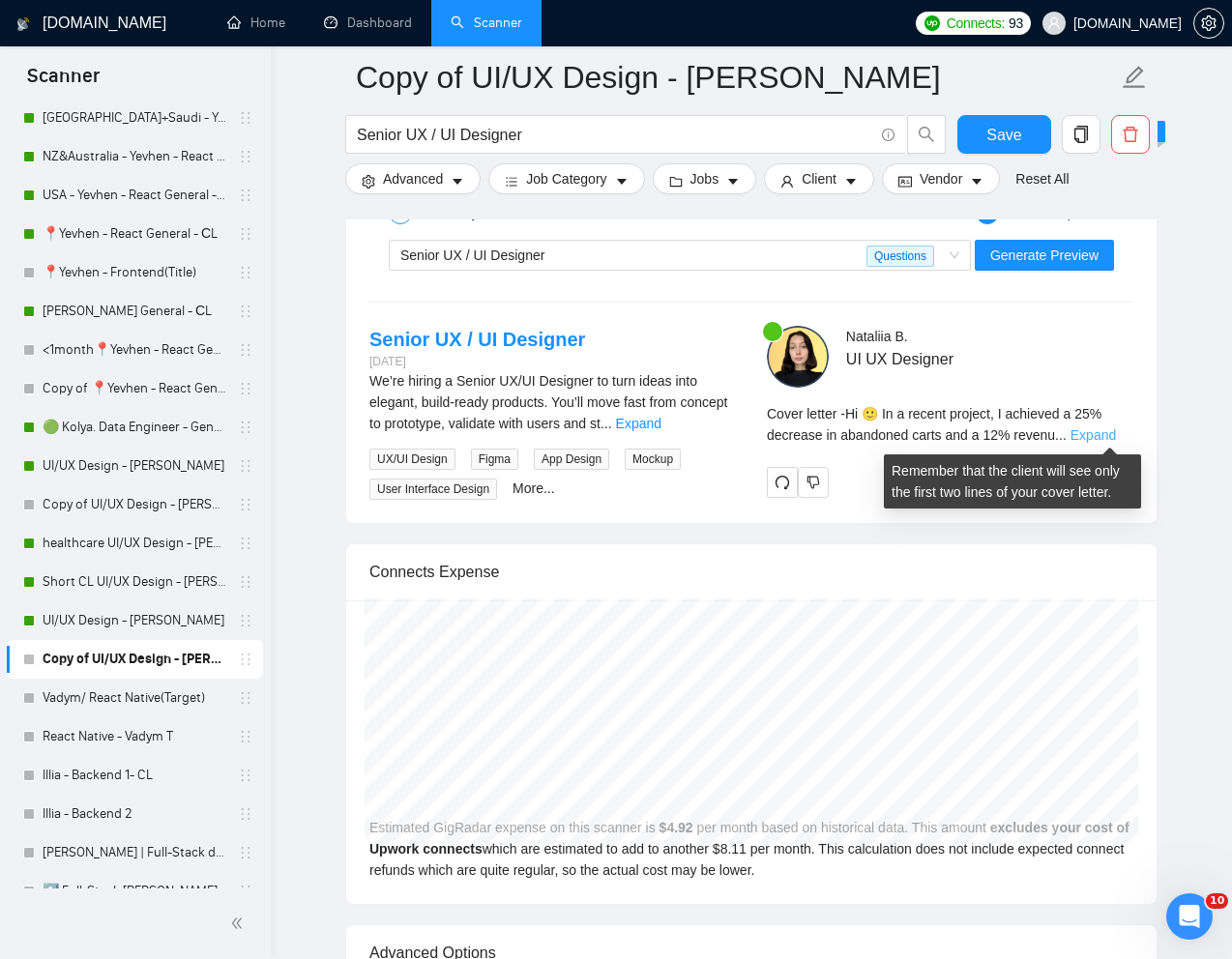
click at [1103, 428] on link "Expand" at bounding box center [1093, 435] width 45 height 16
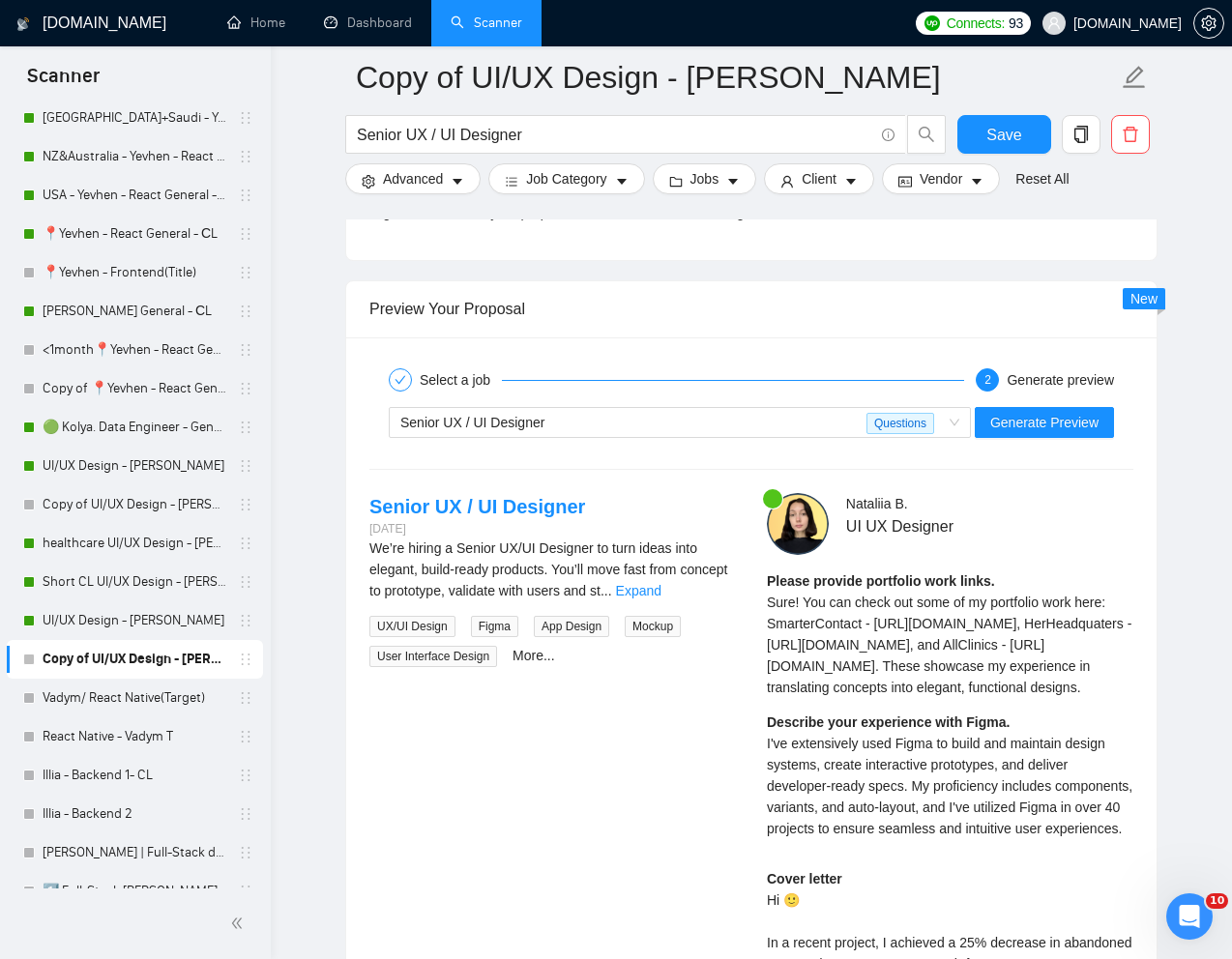
scroll to position [3548, 0]
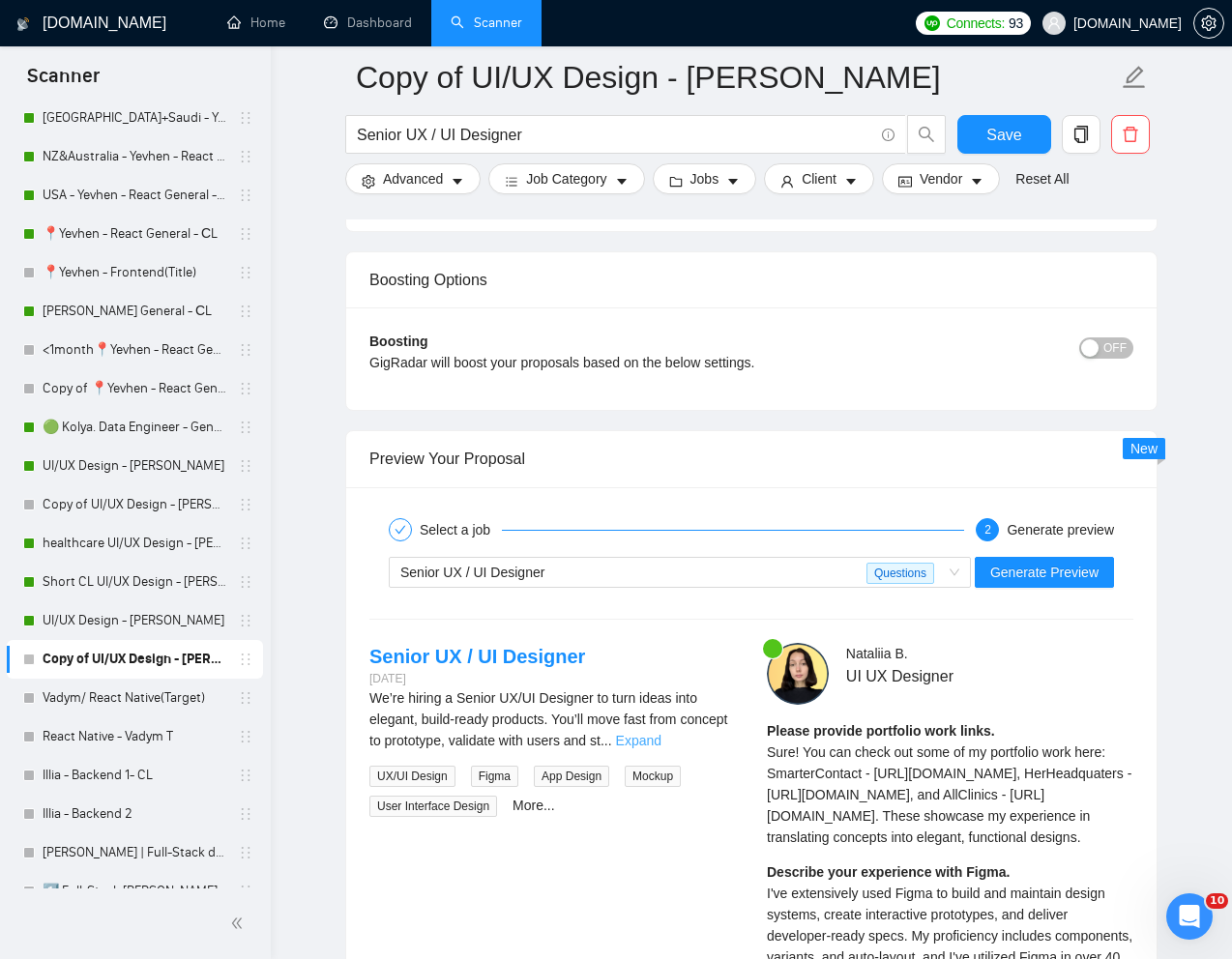
click at [661, 735] on link "Expand" at bounding box center [638, 741] width 45 height 16
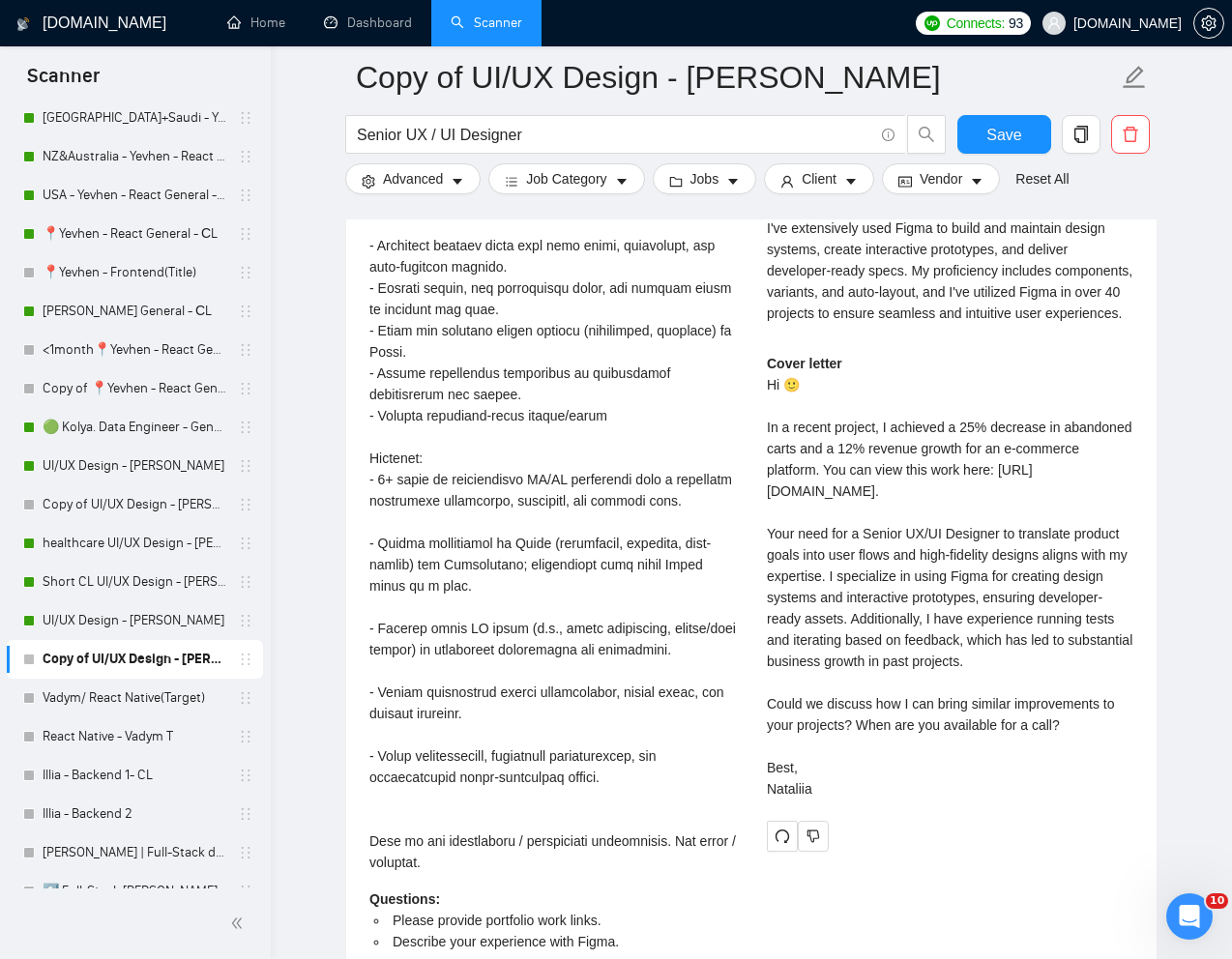
scroll to position [4213, 0]
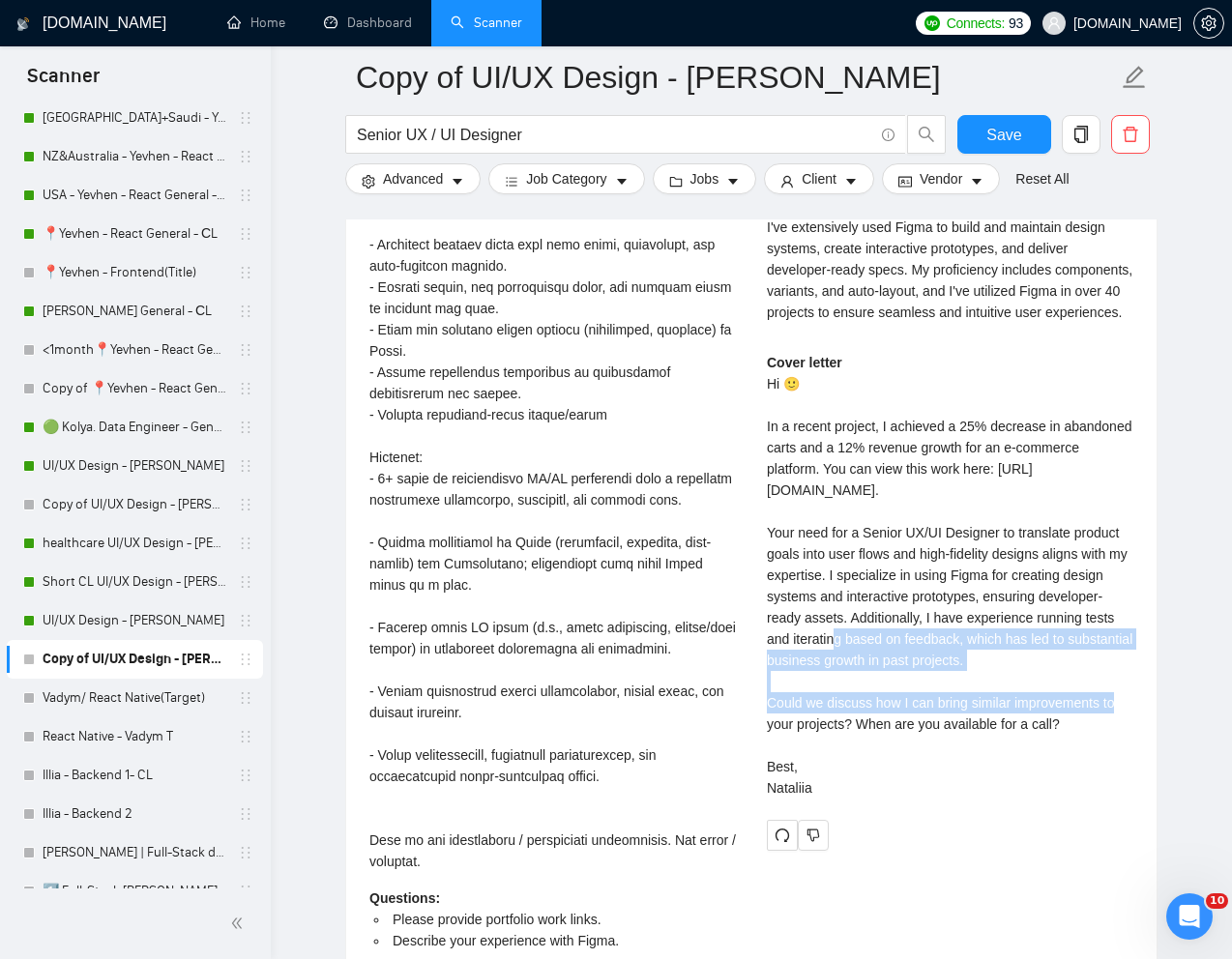
drag, startPoint x: 920, startPoint y: 763, endPoint x: 1100, endPoint y: 815, distance: 187.4
click at [1100, 799] on div "Cover letter Hi 🙂 In a recent project, I achieved a 25% decrease in abandoned c…" at bounding box center [949, 575] width 367 height 447
copy div "dditionally, I have experience running tests and iterating based on feedback, w…"
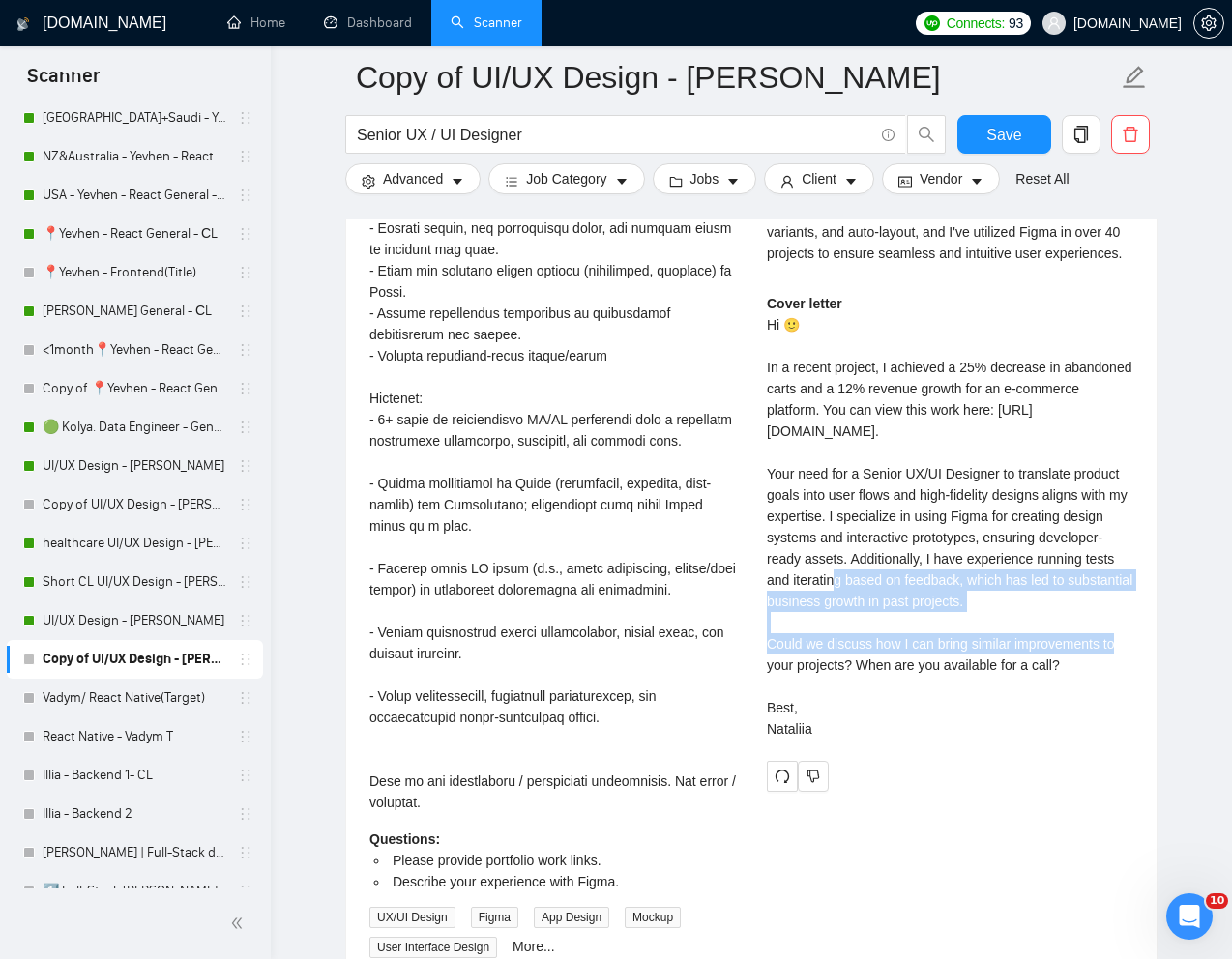
scroll to position [4277, 0]
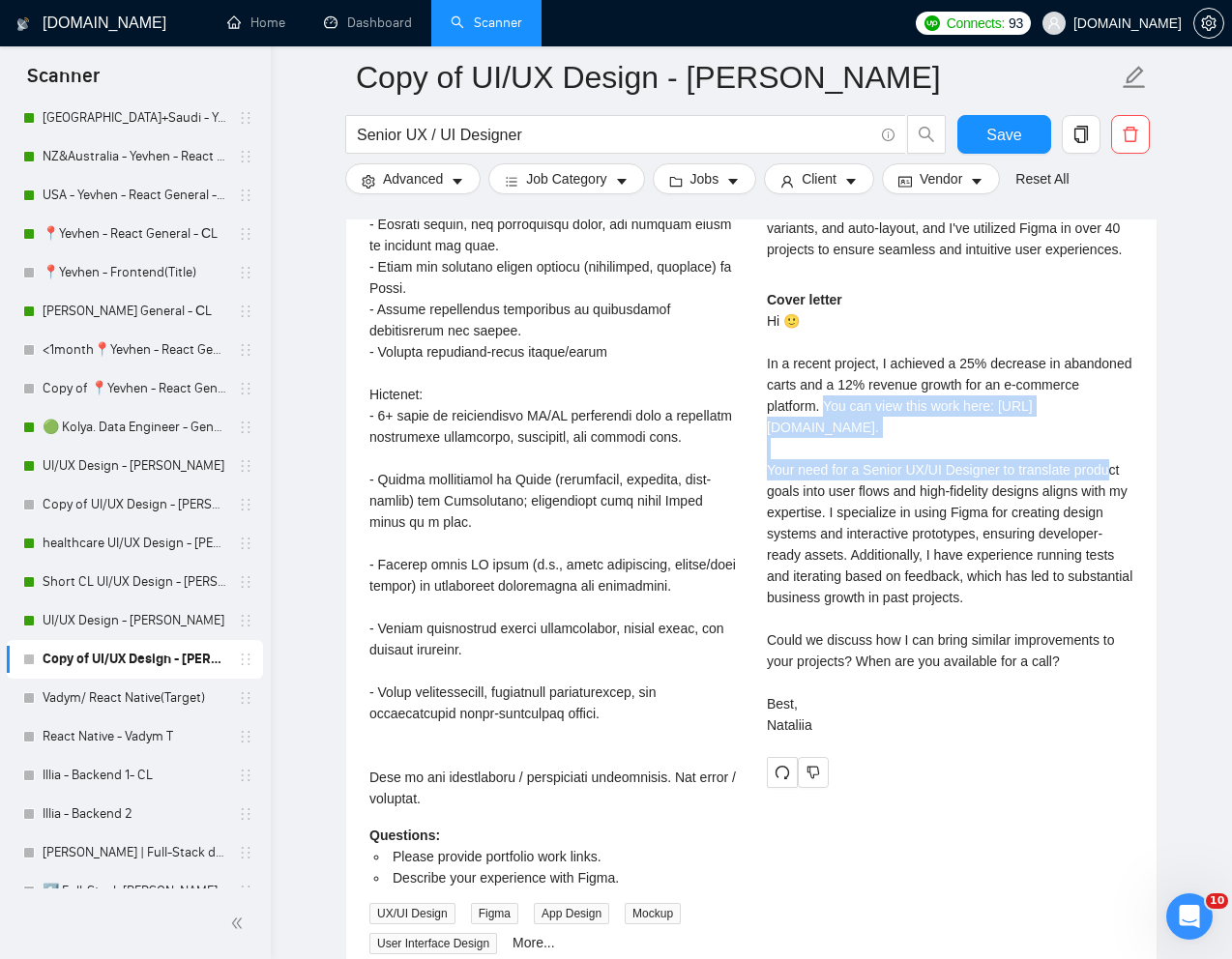
drag, startPoint x: 897, startPoint y: 535, endPoint x: 990, endPoint y: 570, distance: 99.4
click at [990, 570] on div "Cover letter Hi 🙂 In a recent project, I achieved a 25% decrease in abandoned c…" at bounding box center [949, 512] width 367 height 447
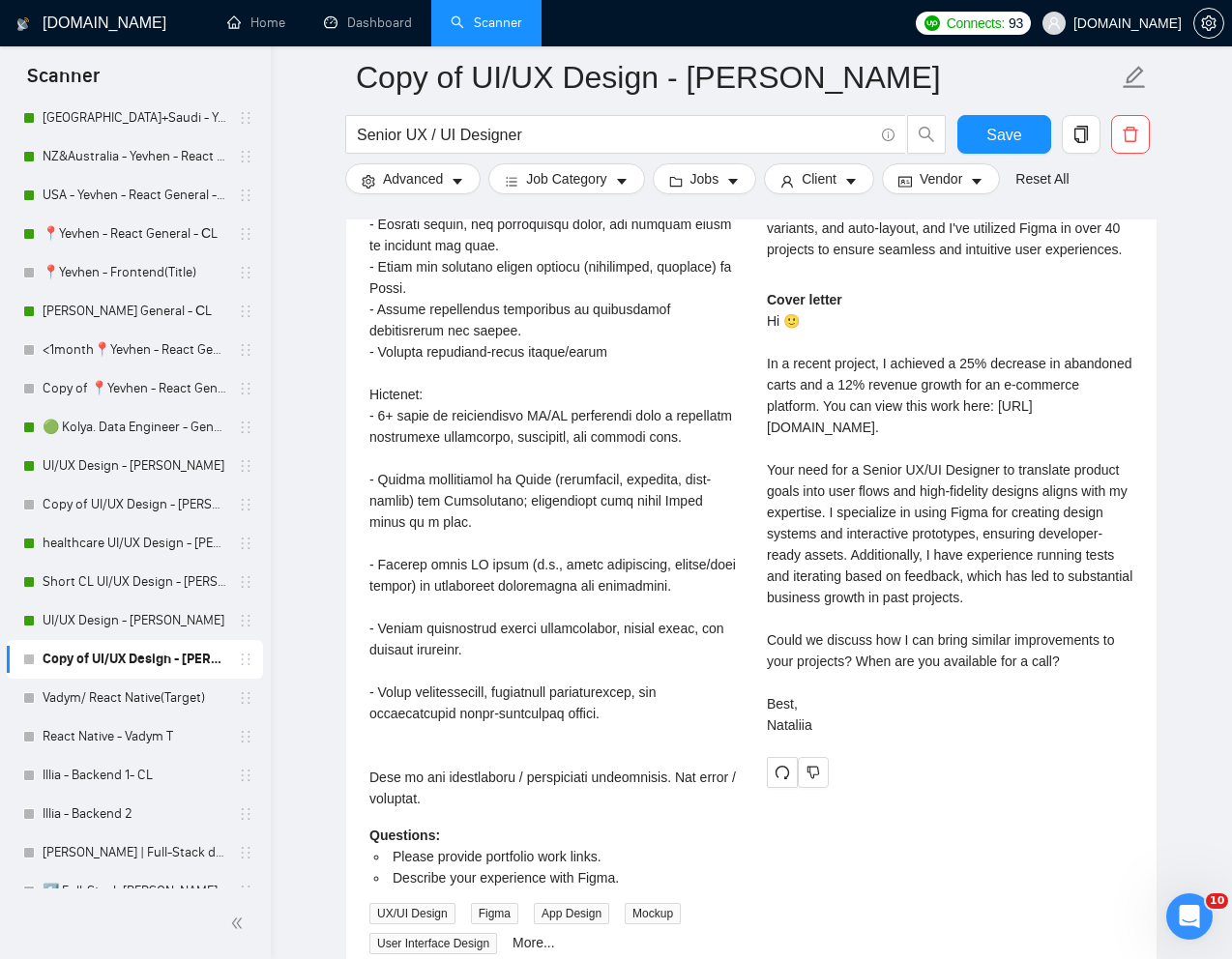
click at [949, 598] on div "Cover letter Hi 🙂 In a recent project, I achieved a 25% decrease in abandoned c…" at bounding box center [949, 512] width 367 height 447
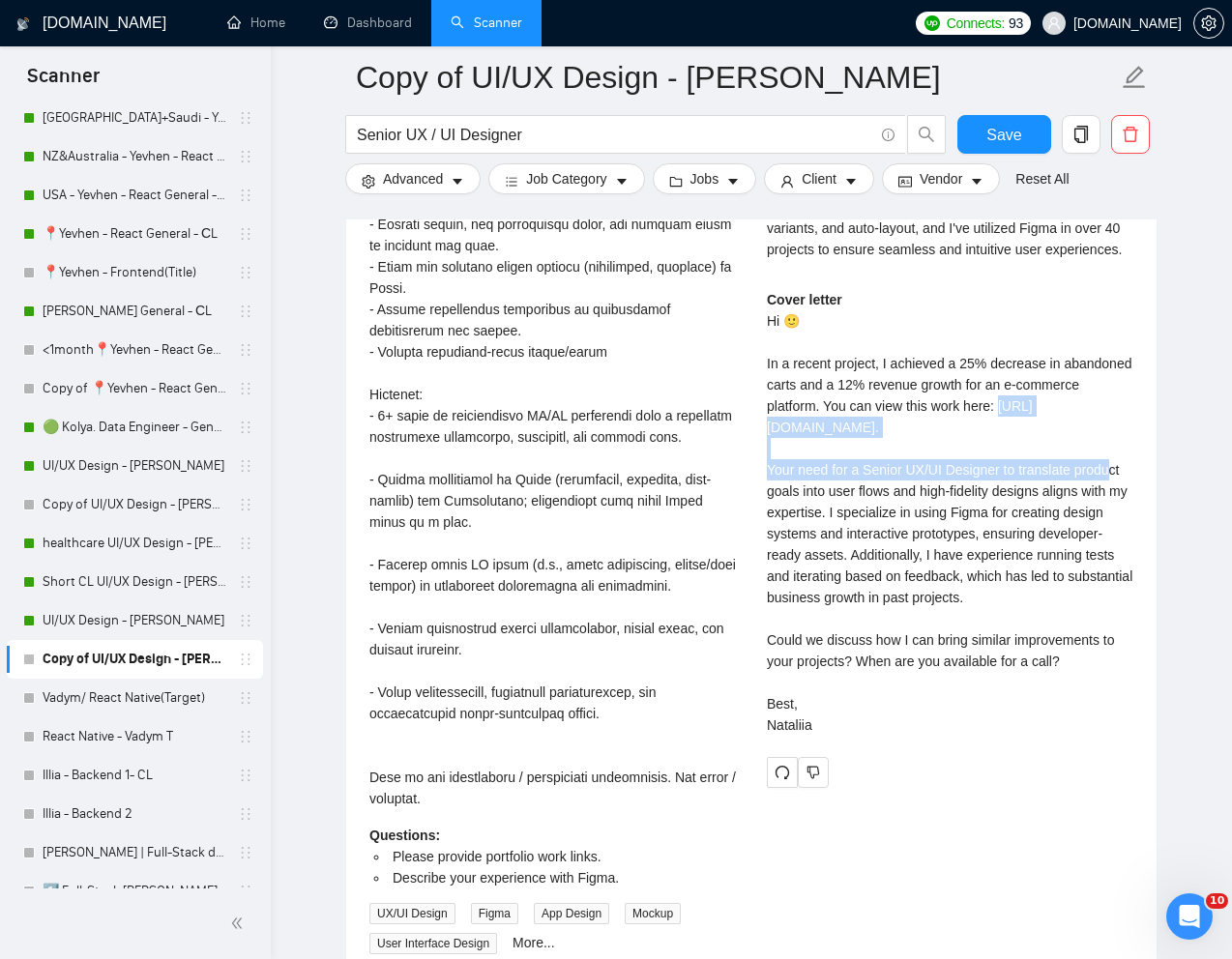
drag, startPoint x: 973, startPoint y: 582, endPoint x: 765, endPoint y: 562, distance: 209.0
click at [765, 562] on div "[PERSON_NAME] UI UX Designer Please provide portfolio work links. Sure! You can…" at bounding box center [949, 351] width 397 height 874
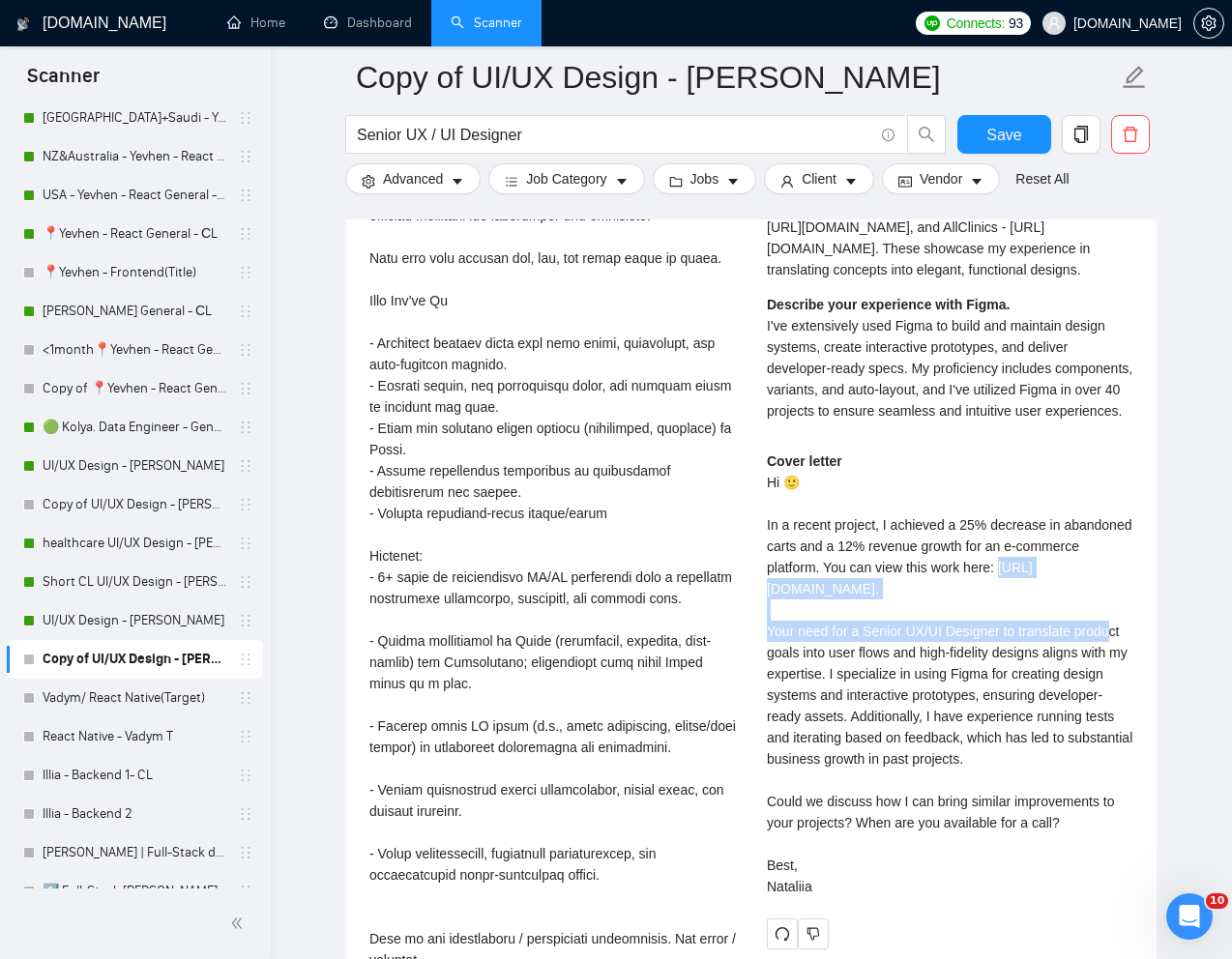
scroll to position [4117, 0]
click at [920, 705] on div "Cover letter Hi 🙂 In a recent project, I achieved a 25% decrease in abandoned c…" at bounding box center [949, 673] width 367 height 447
drag, startPoint x: 899, startPoint y: 695, endPoint x: 982, endPoint y: 737, distance: 93.0
click at [982, 737] on div "Cover letter Hi 🙂 In a recent project, I achieved a 25% decrease in abandoned c…" at bounding box center [949, 673] width 367 height 447
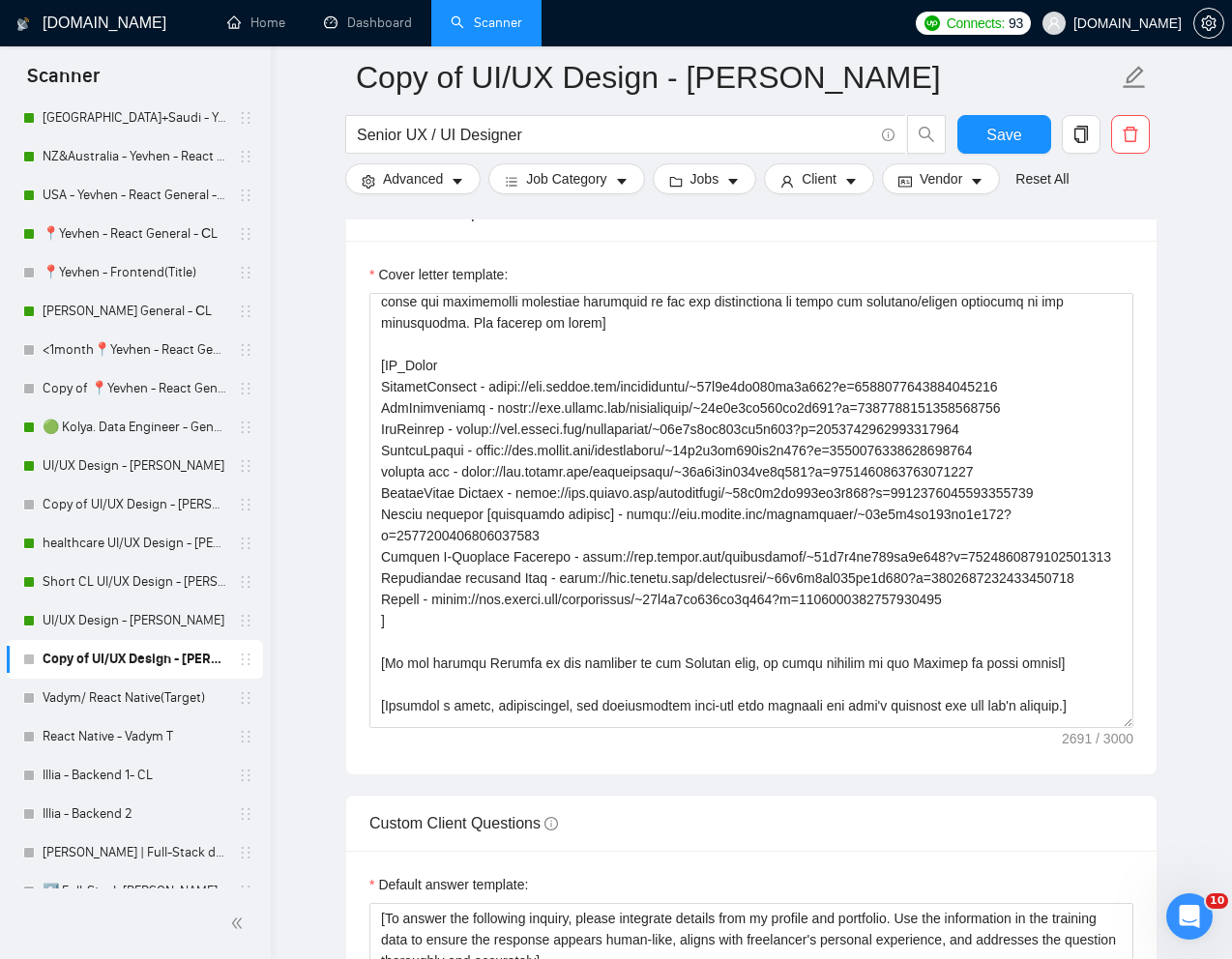
scroll to position [2180, 0]
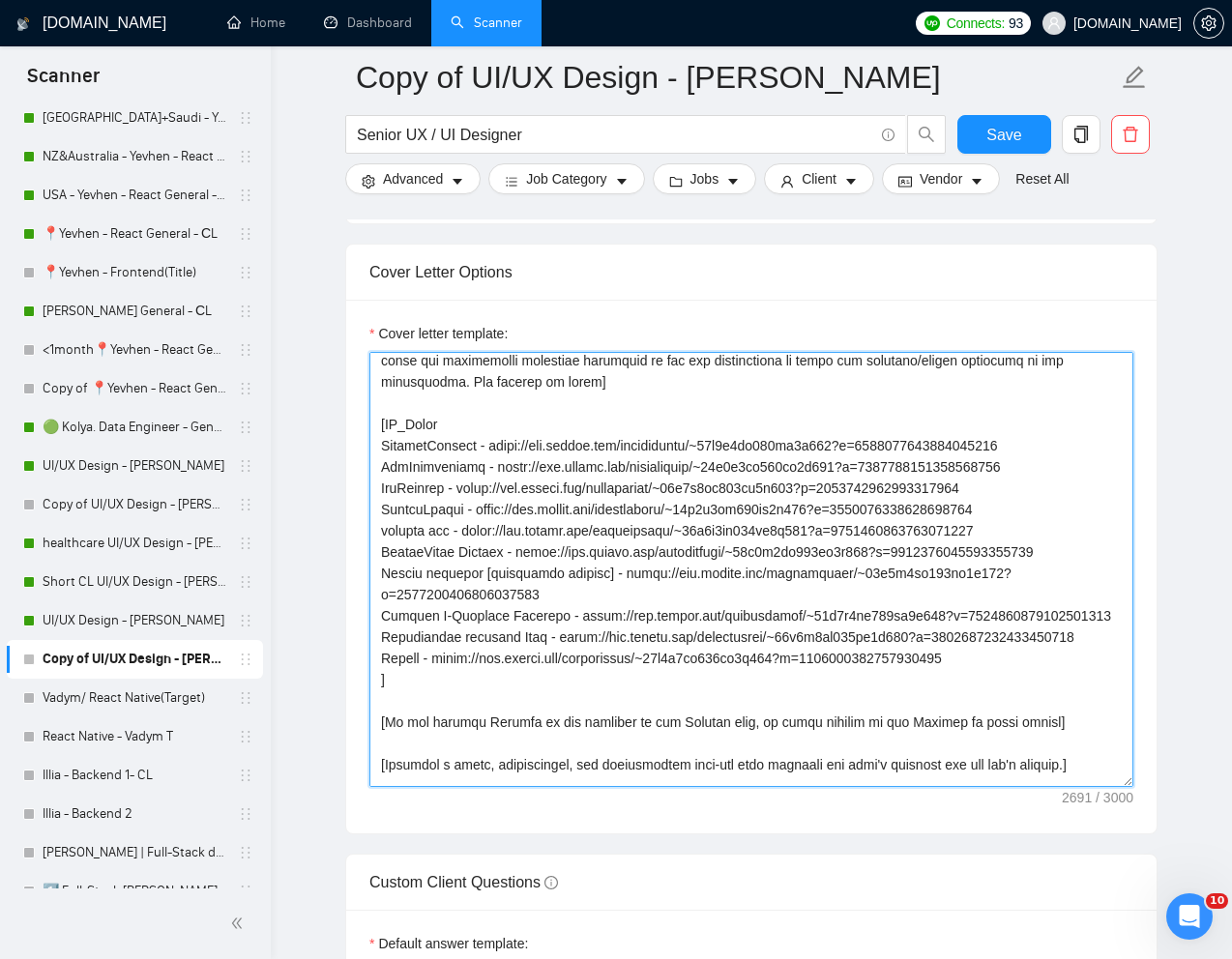
click at [1054, 447] on textarea "Cover letter template:" at bounding box center [751, 569] width 764 height 435
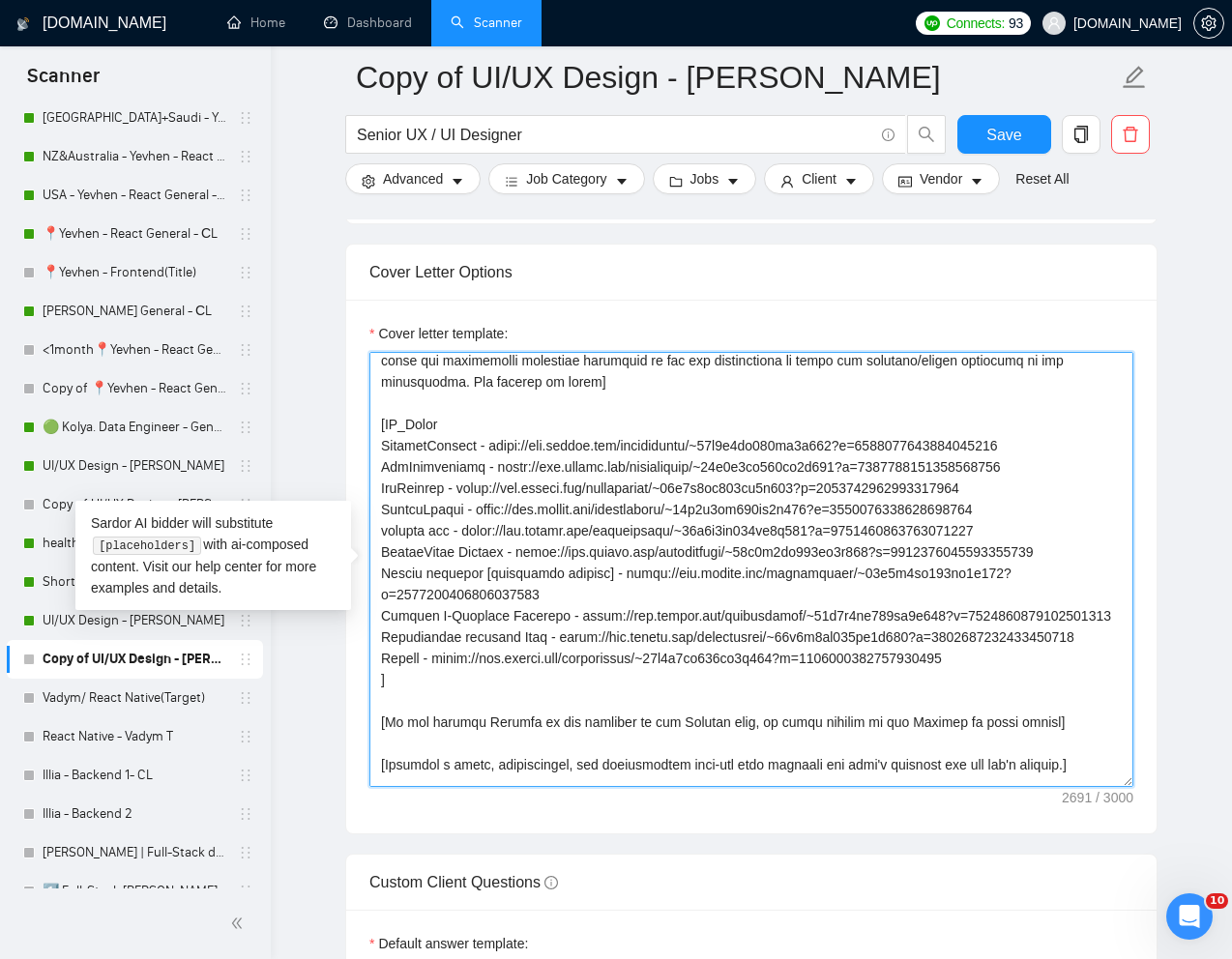
drag, startPoint x: 1062, startPoint y: 447, endPoint x: 495, endPoint y: 436, distance: 567.1
click at [495, 436] on textarea "Cover letter template:" at bounding box center [751, 569] width 764 height 435
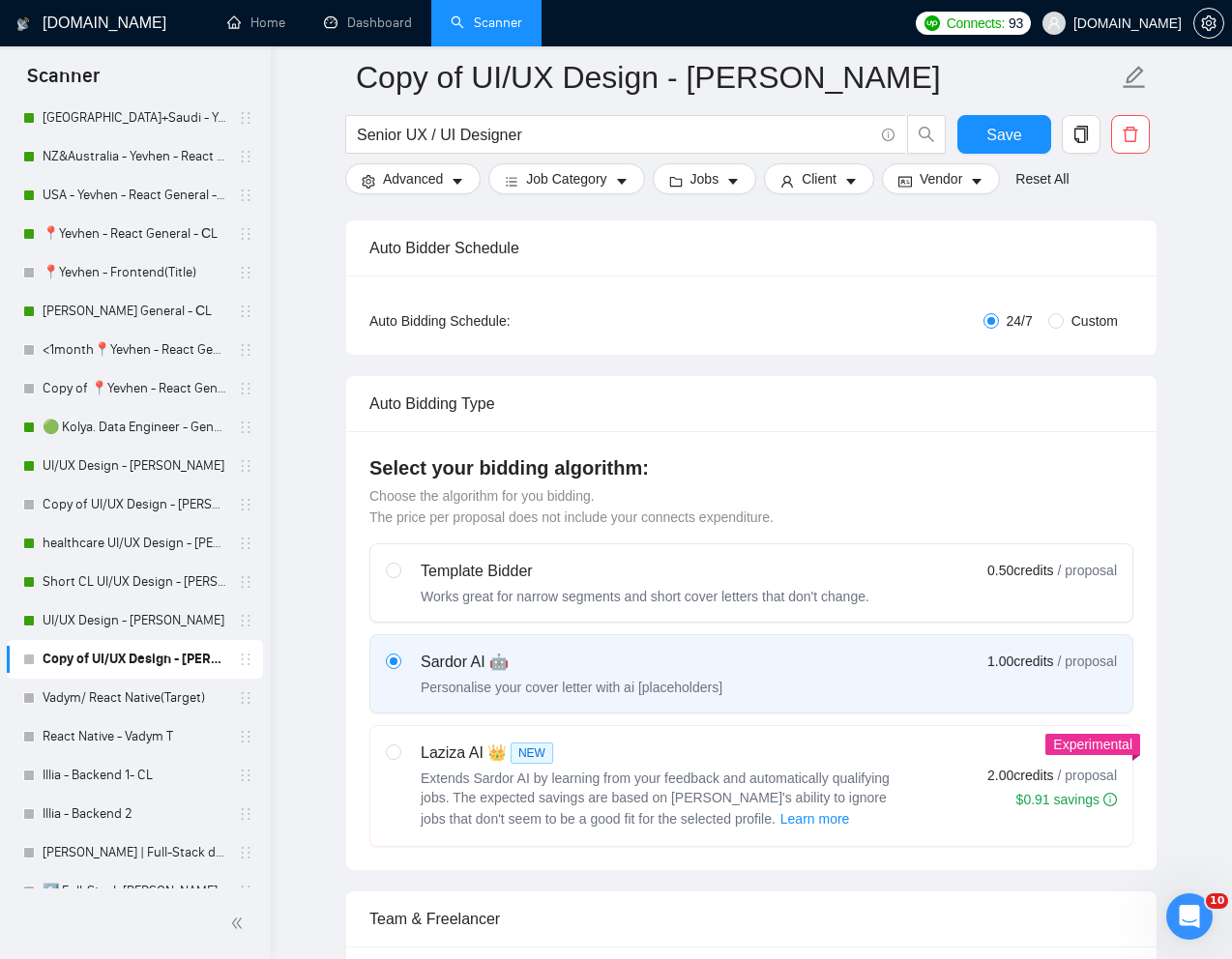
scroll to position [0, 0]
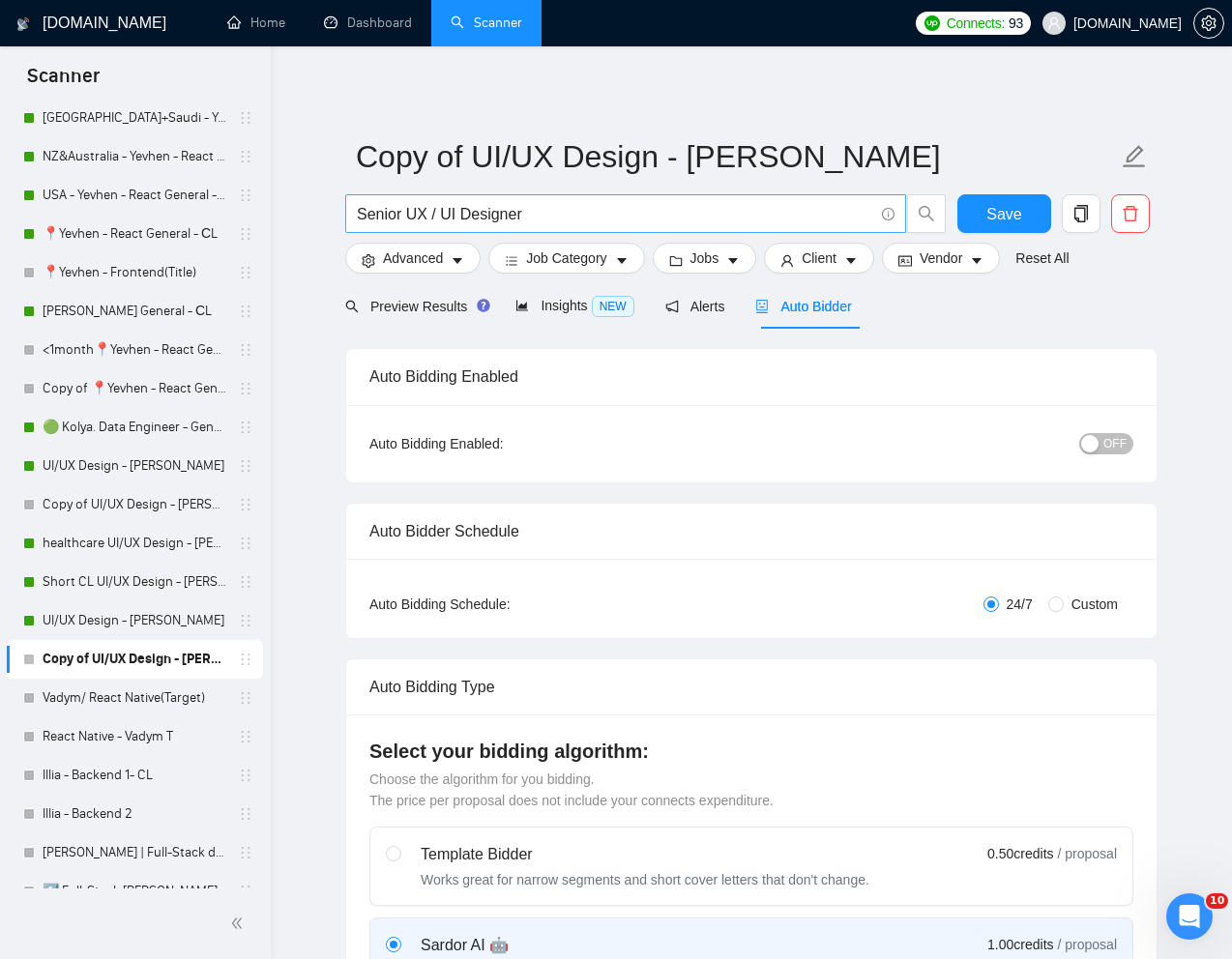
click at [430, 217] on input "Senior UX / UI Designer" at bounding box center [615, 214] width 516 height 24
paste input "UI/UX Designers Wanted for Fintech App"
type input "UI/UX Designers Wanted for Fintech App"
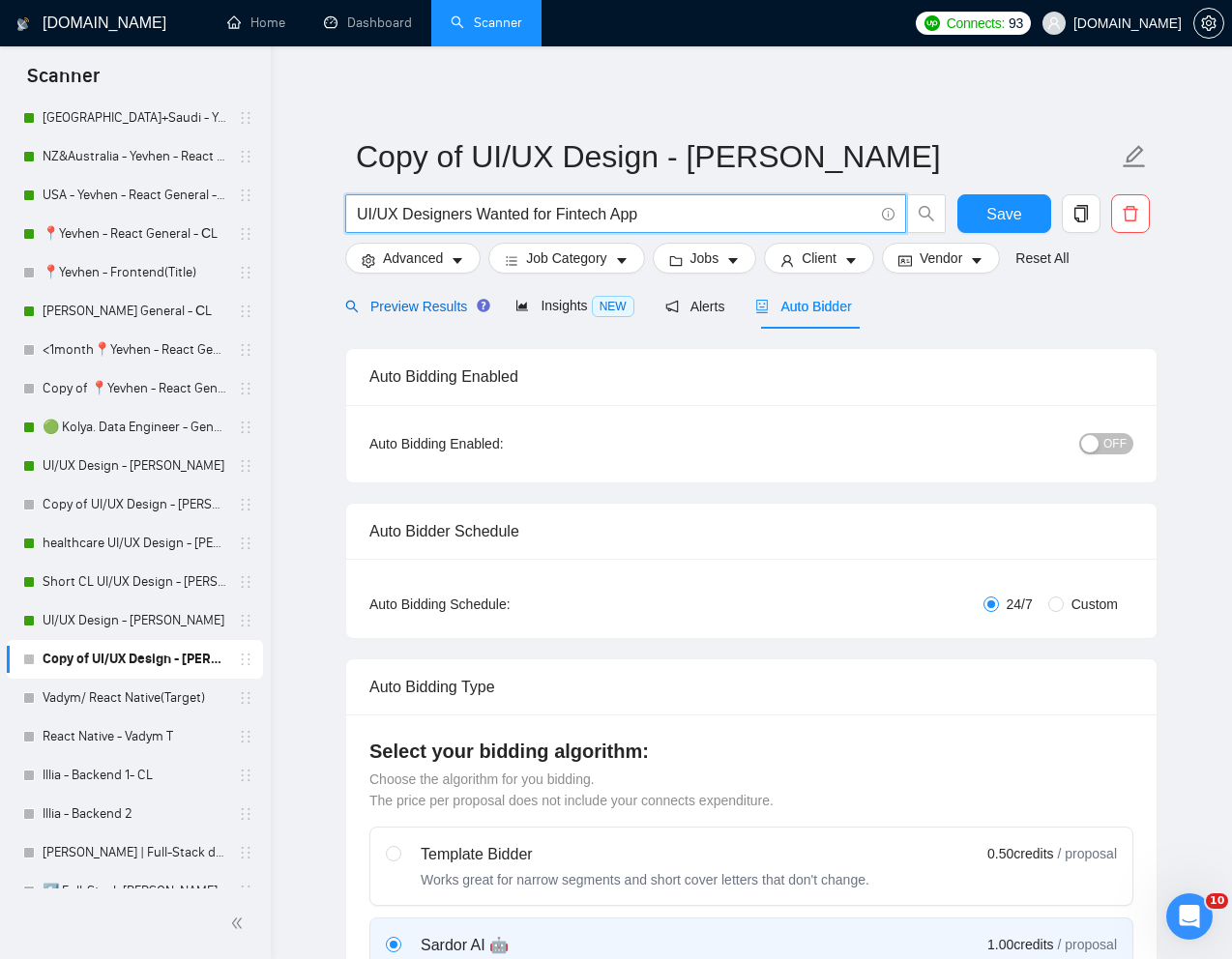
click at [413, 302] on span "Preview Results" at bounding box center [415, 307] width 139 height 16
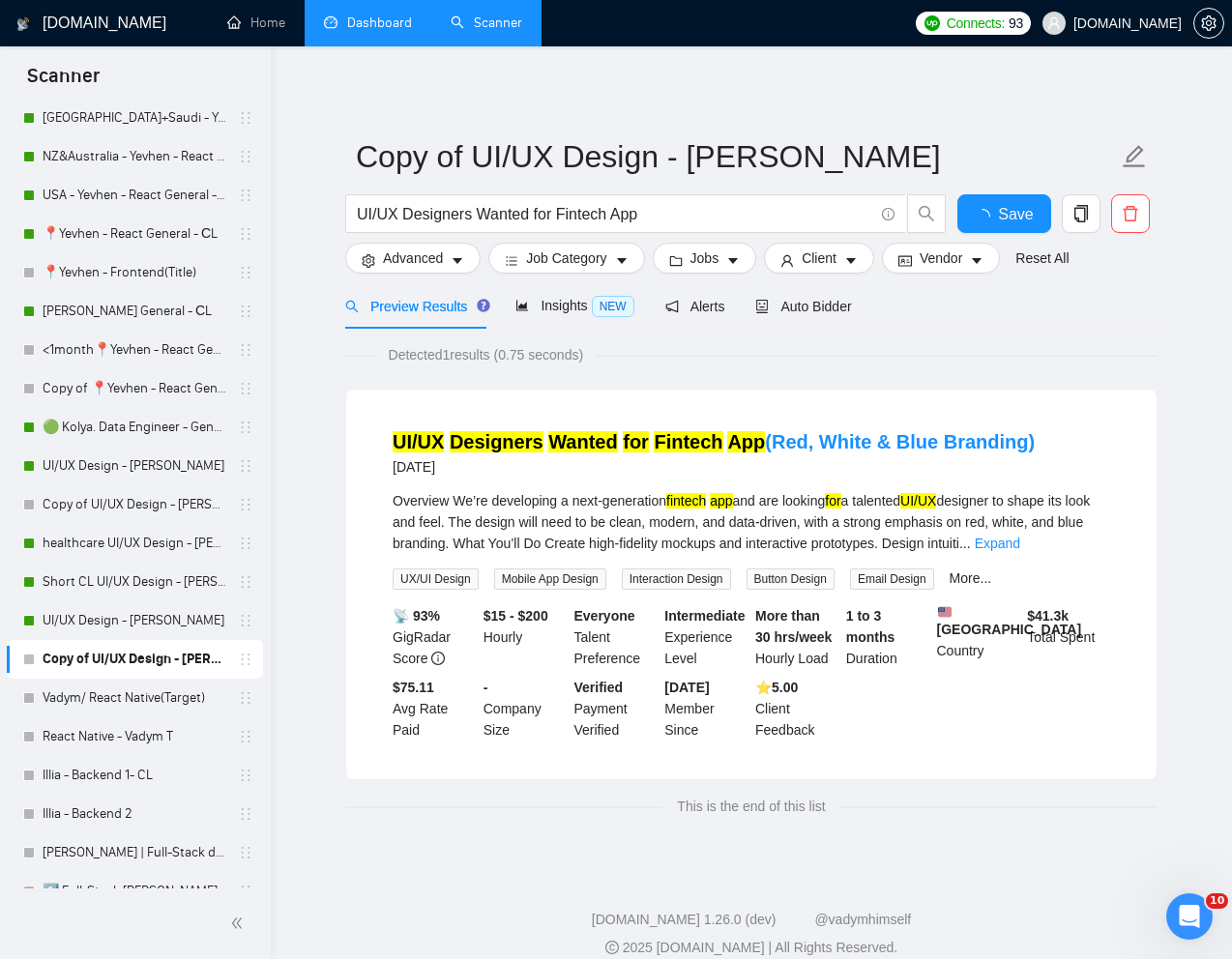
scroll to position [757, 0]
click at [796, 299] on span "Auto Bidder" at bounding box center [803, 307] width 96 height 16
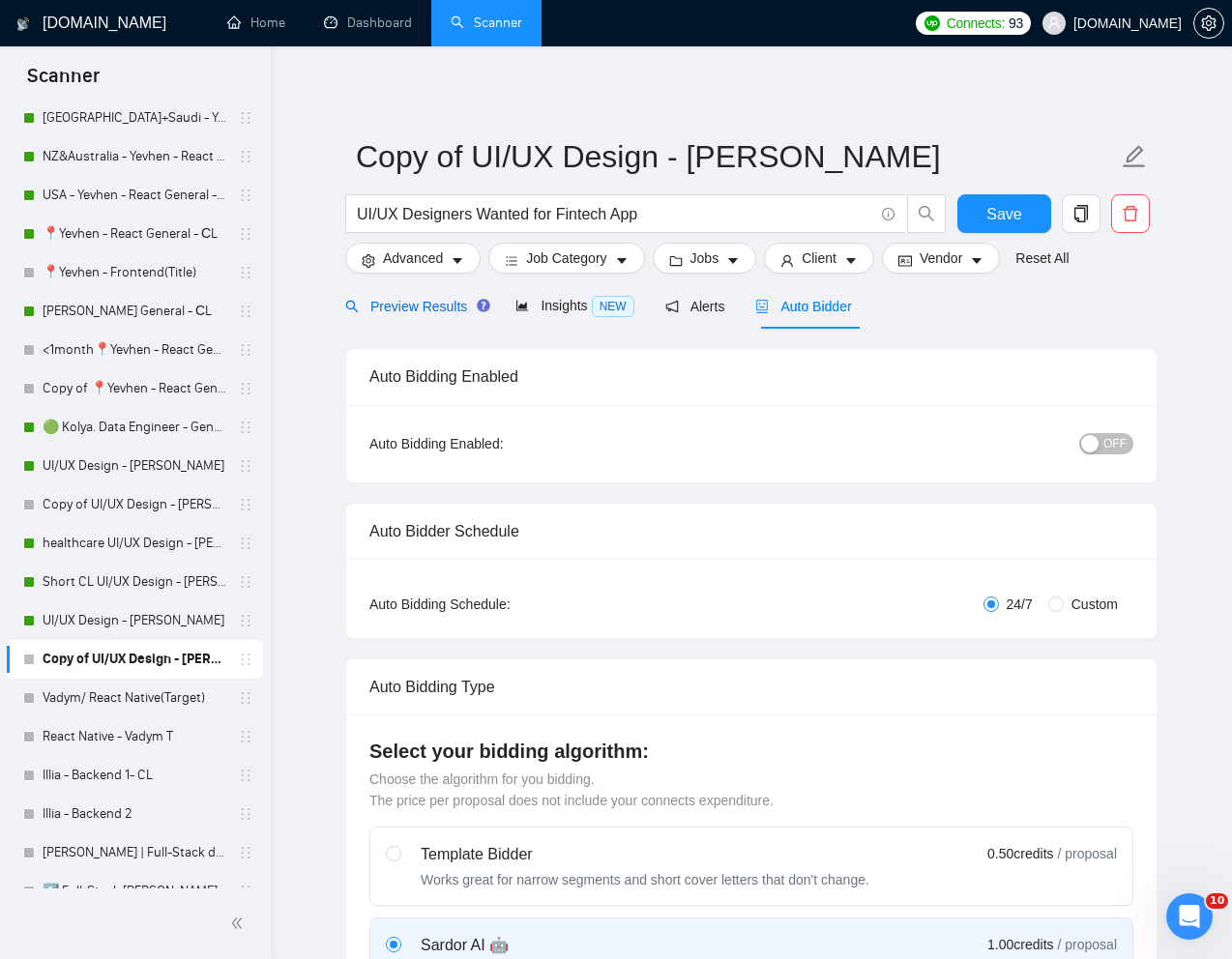
click at [399, 303] on span "Preview Results" at bounding box center [415, 307] width 139 height 16
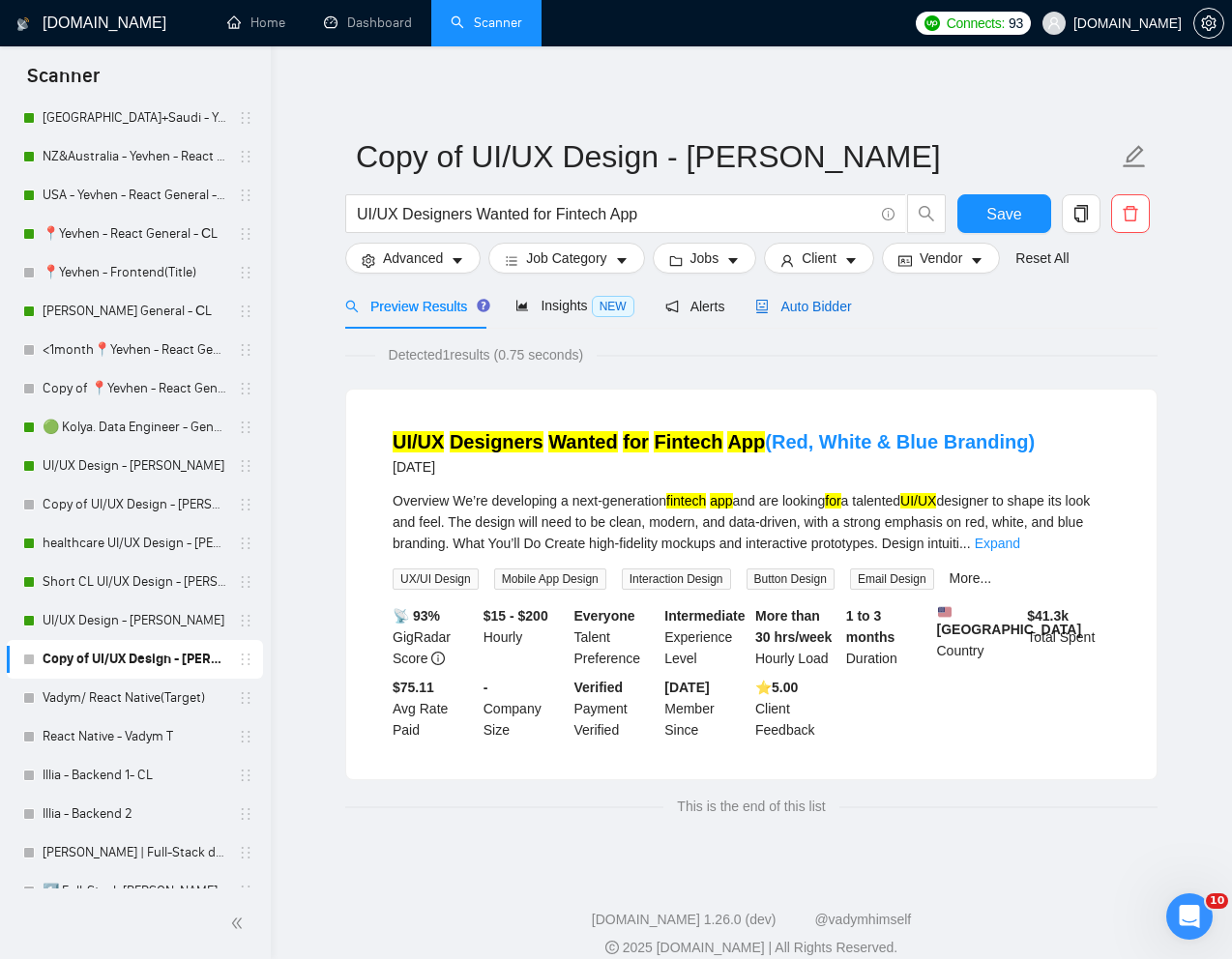
click at [822, 313] on span "Auto Bidder" at bounding box center [803, 307] width 96 height 16
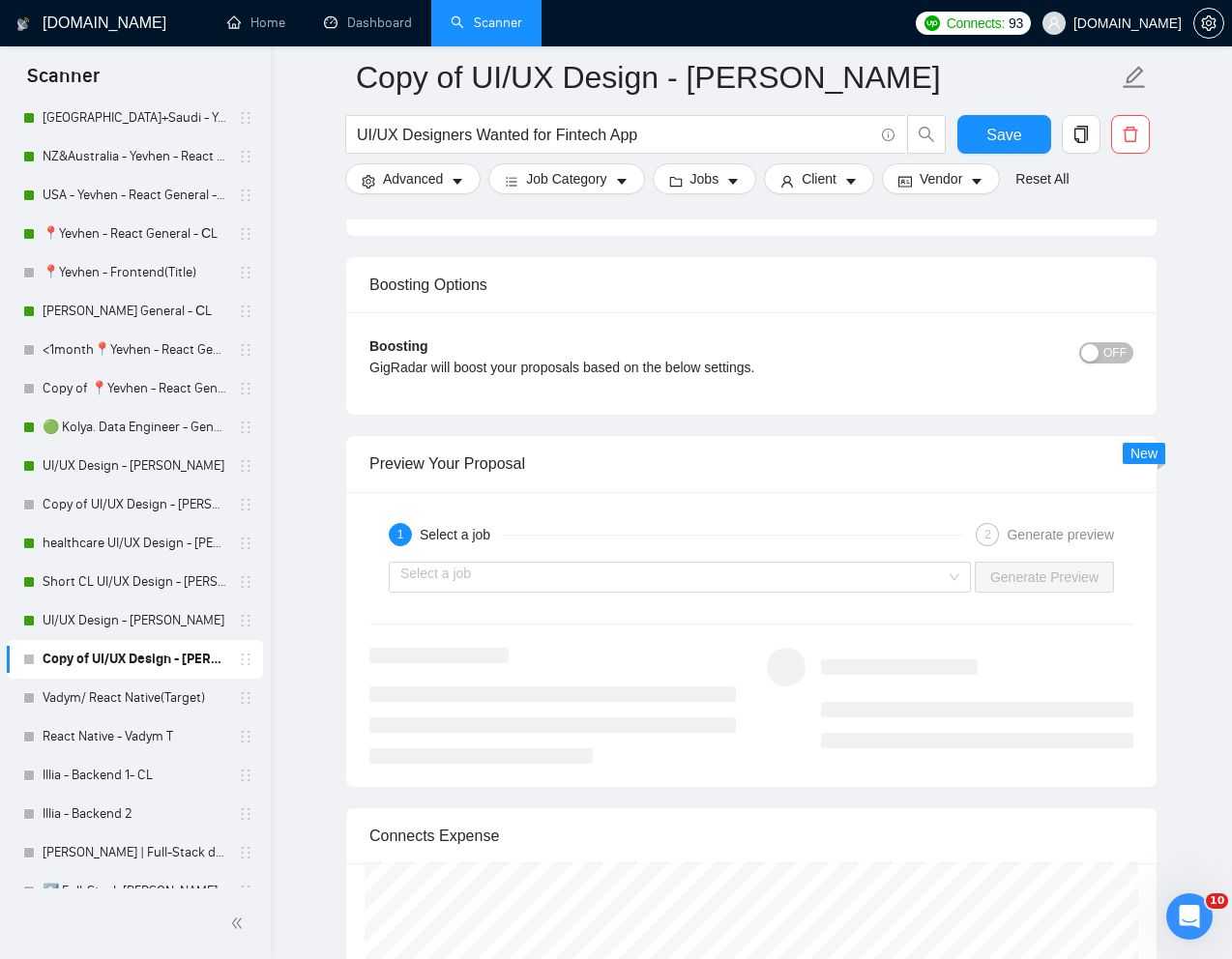
scroll to position [3601, 0]
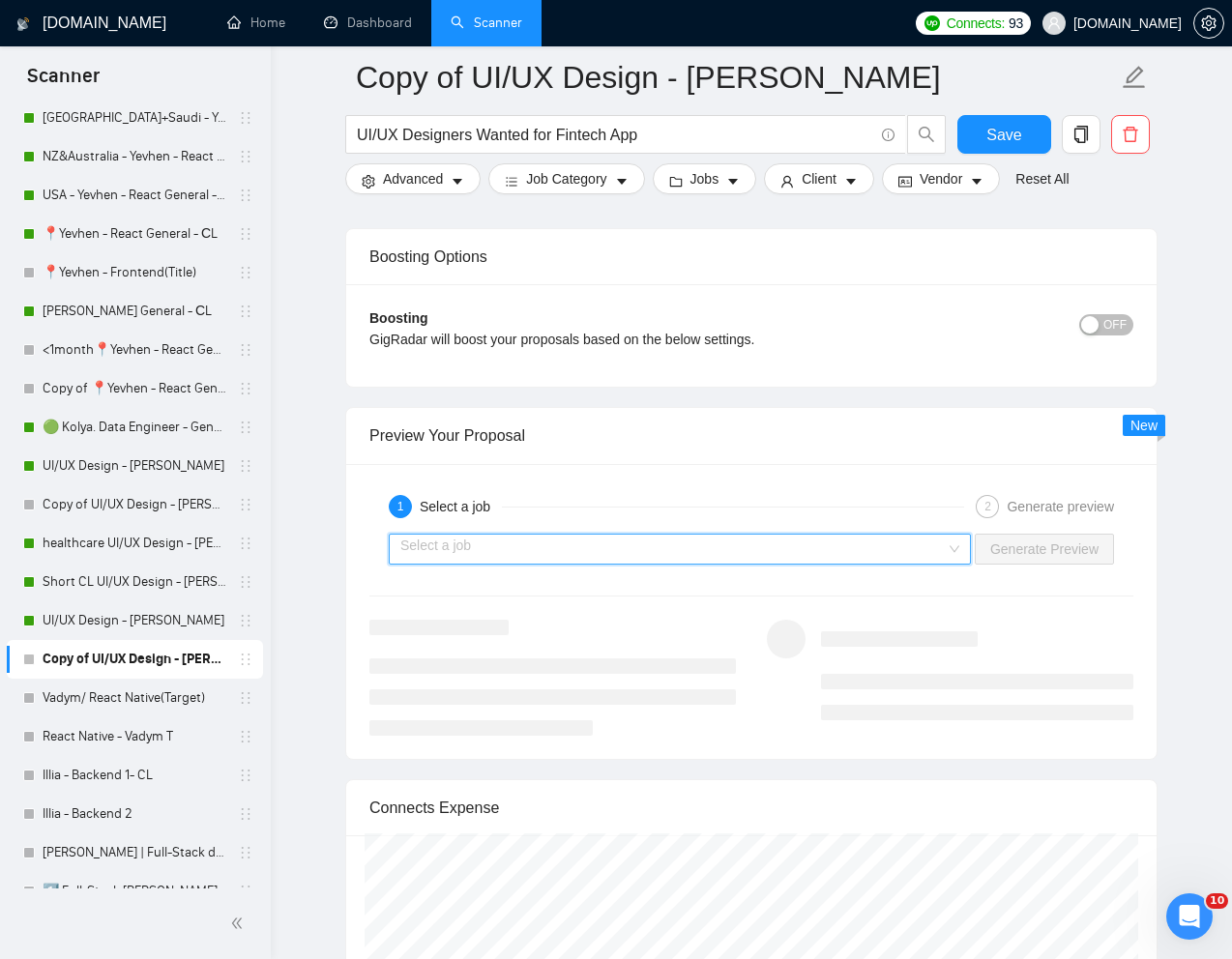
click at [789, 550] on input "search" at bounding box center [673, 549] width 546 height 29
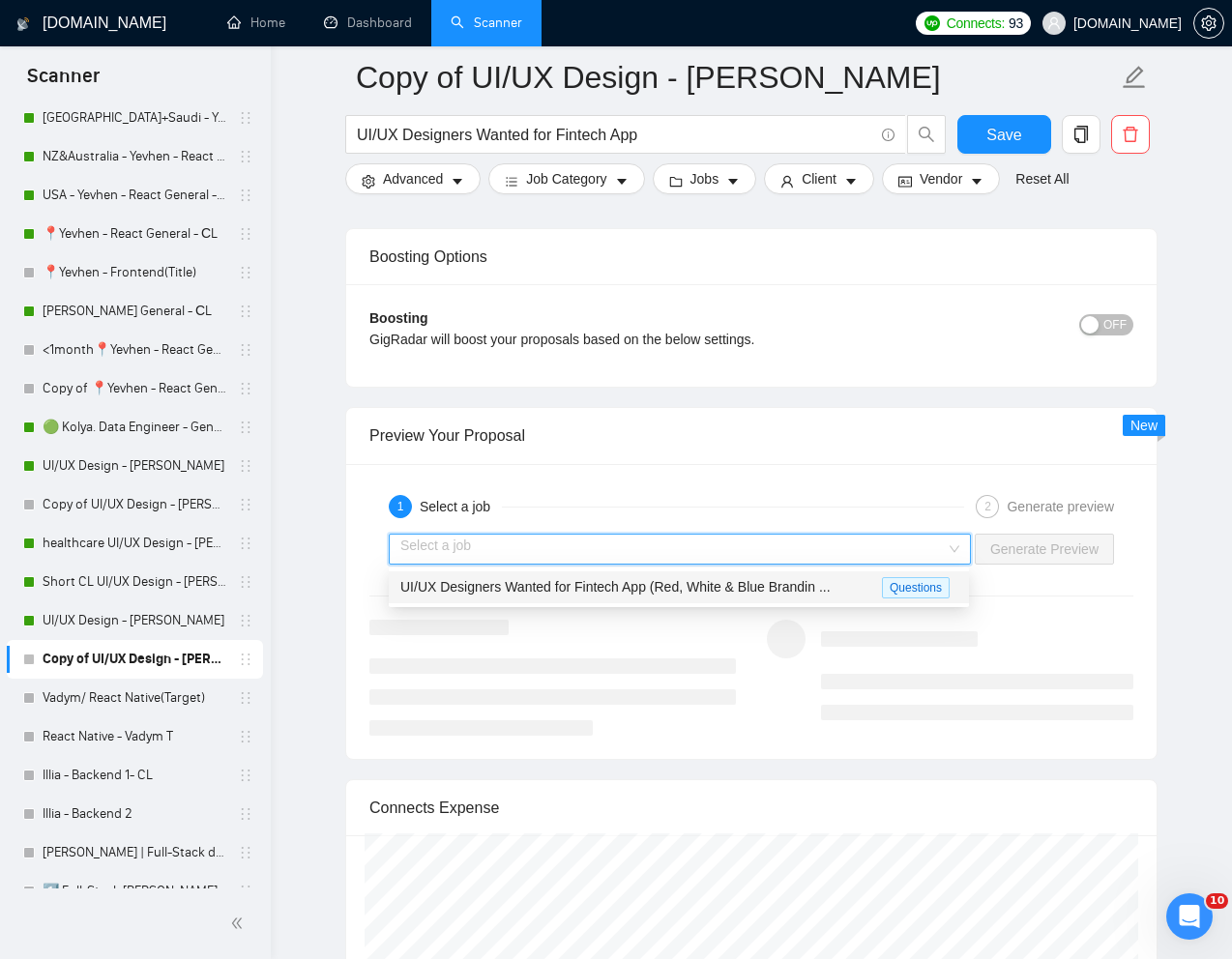
click at [614, 583] on span "UI/UX Designers Wanted for Fintech App (Red, White & Blue Brandin ..." at bounding box center [615, 587] width 430 height 16
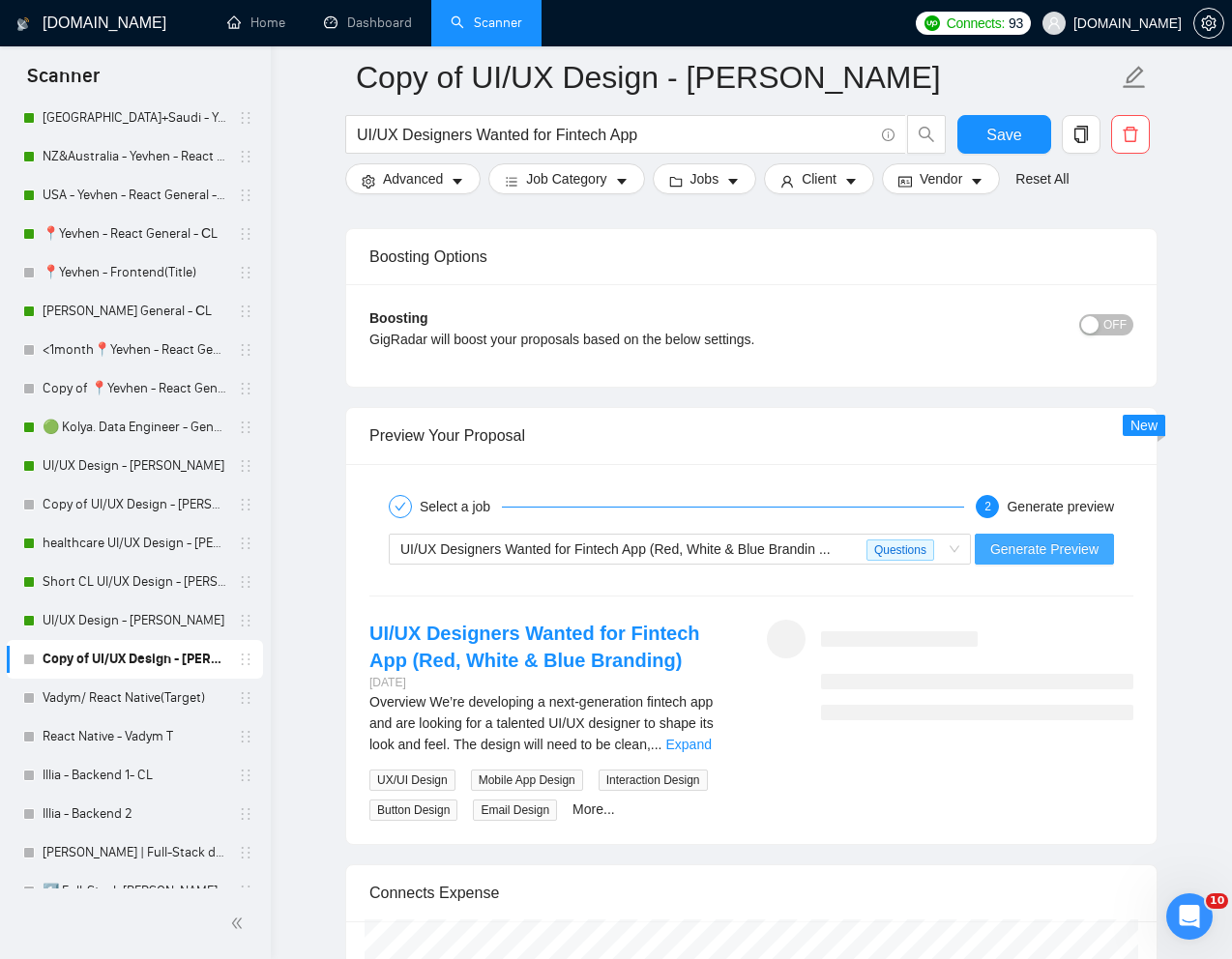
click at [1018, 555] on span "Generate Preview" at bounding box center [1044, 549] width 109 height 22
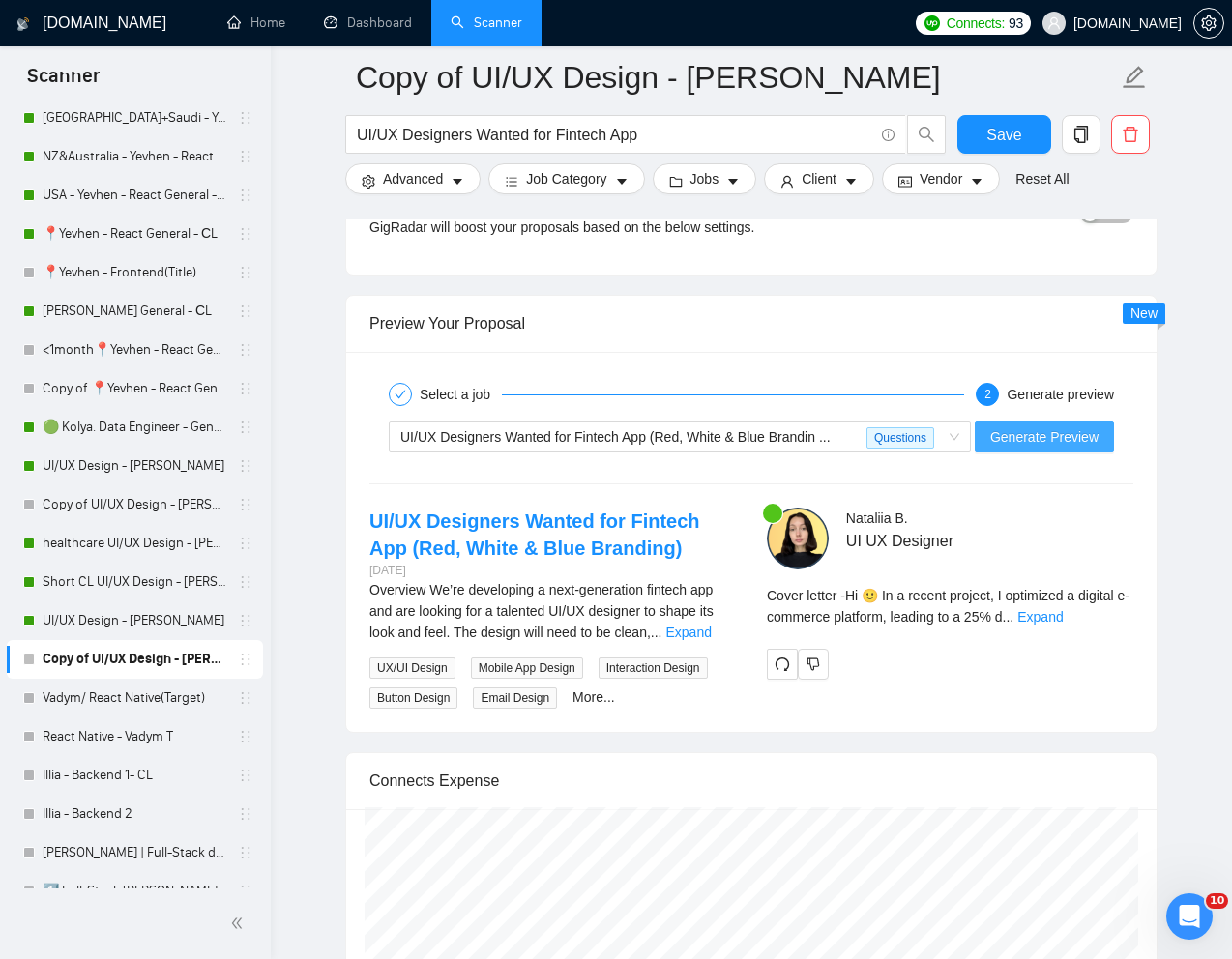
scroll to position [3926, 0]
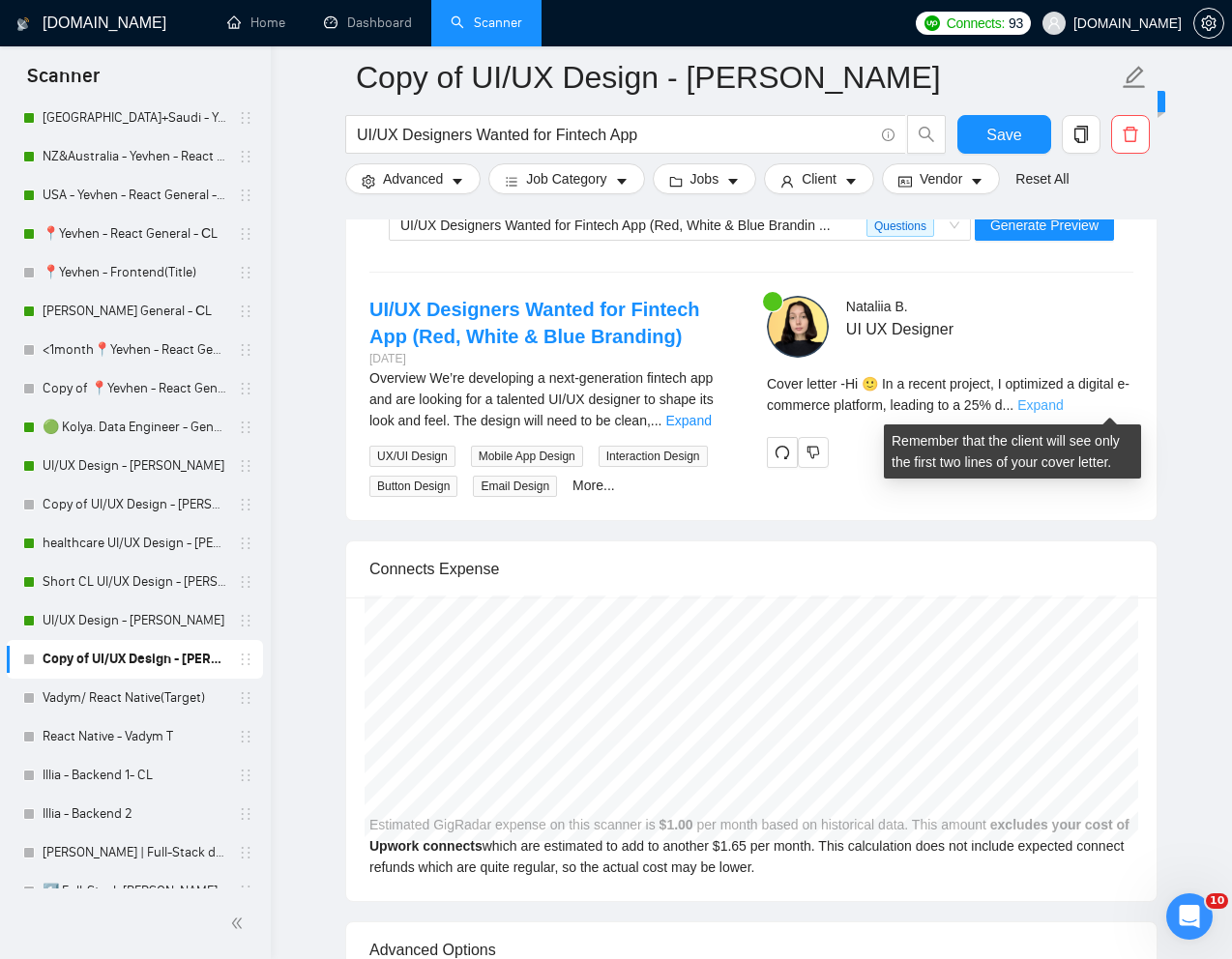
click at [1063, 402] on link "Expand" at bounding box center [1039, 405] width 45 height 16
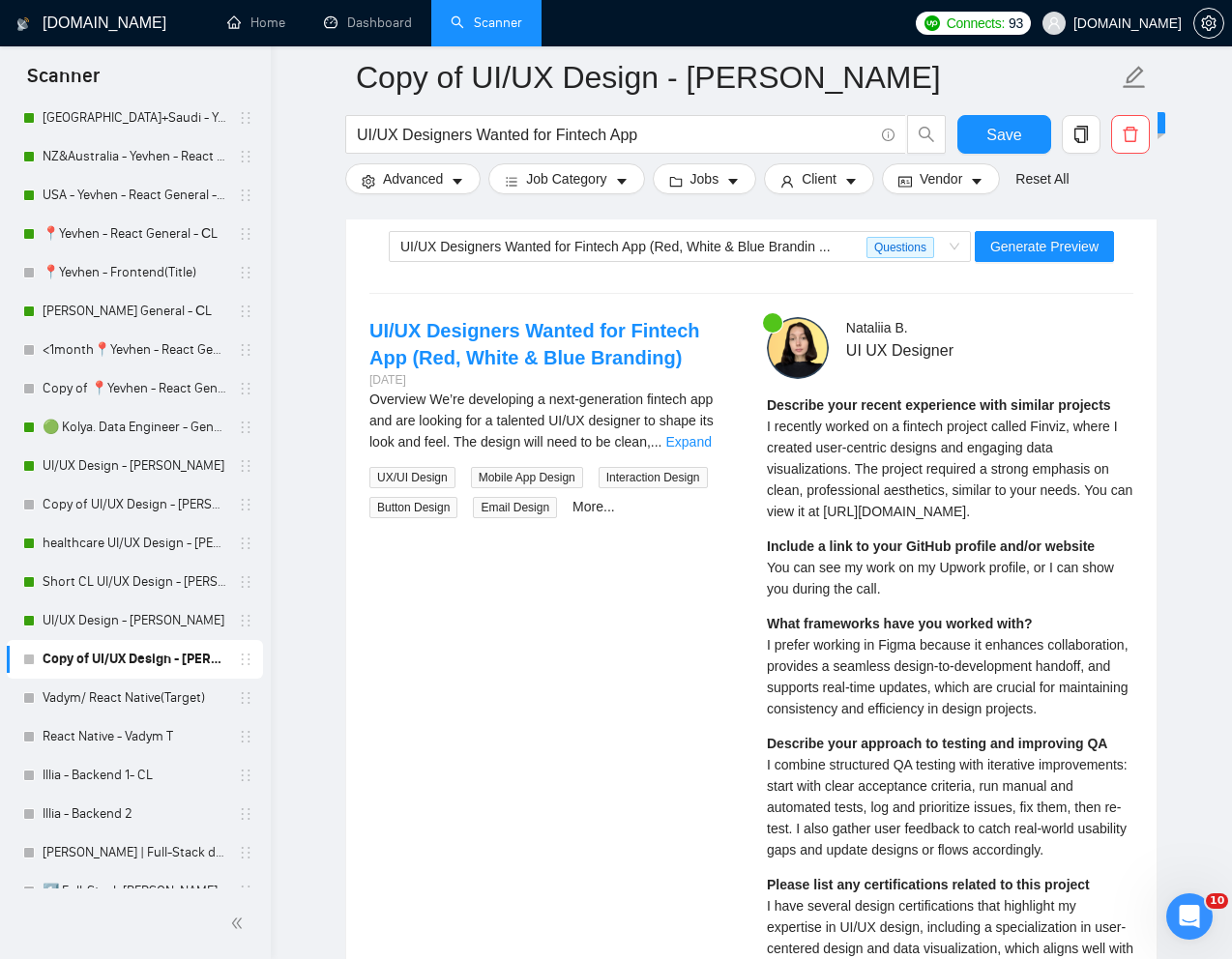
scroll to position [3902, 0]
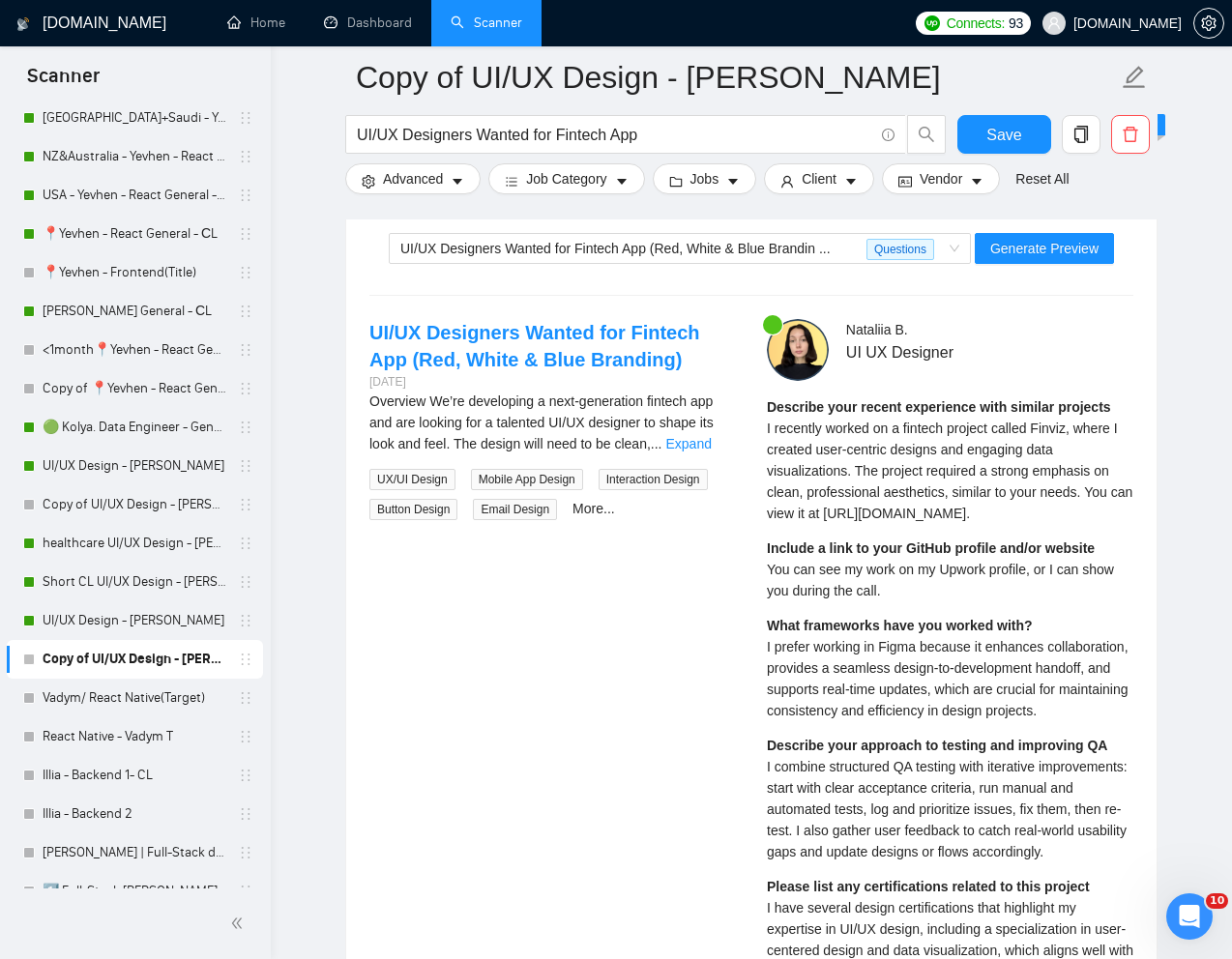
drag, startPoint x: 760, startPoint y: 423, endPoint x: 990, endPoint y: 554, distance: 264.7
click at [990, 554] on div "[PERSON_NAME] UI UX Designer Describe your recent experience with similar proje…" at bounding box center [949, 914] width 397 height 1191
drag, startPoint x: 764, startPoint y: 615, endPoint x: 911, endPoint y: 635, distance: 148.4
click at [911, 635] on div "[PERSON_NAME] UI UX Designer Describe your recent experience with similar proje…" at bounding box center [949, 914] width 397 height 1191
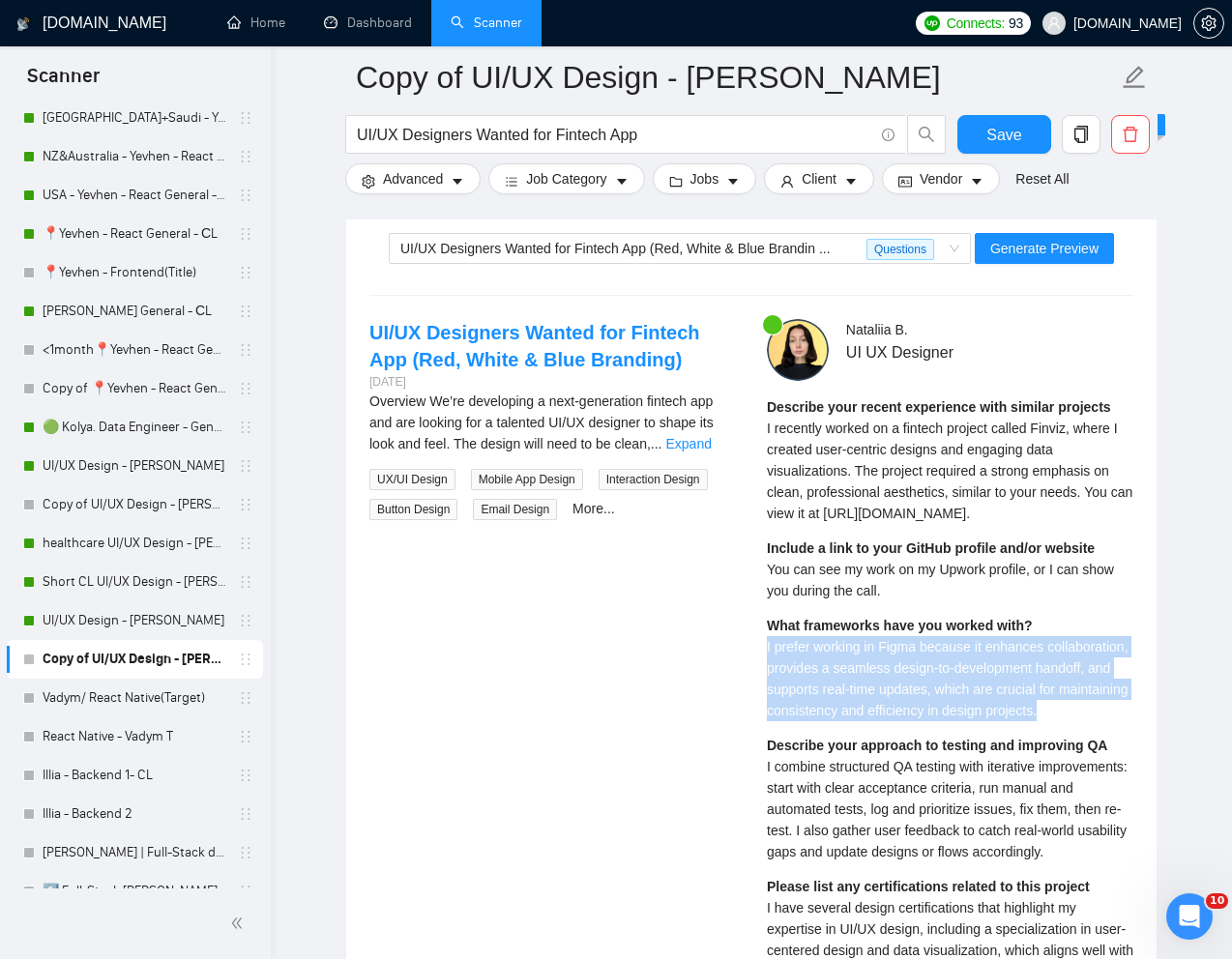
drag, startPoint x: 761, startPoint y: 689, endPoint x: 841, endPoint y: 769, distance: 113.1
click at [841, 769] on div "[PERSON_NAME] UI UX Designer Describe your recent experience with similar proje…" at bounding box center [949, 914] width 397 height 1191
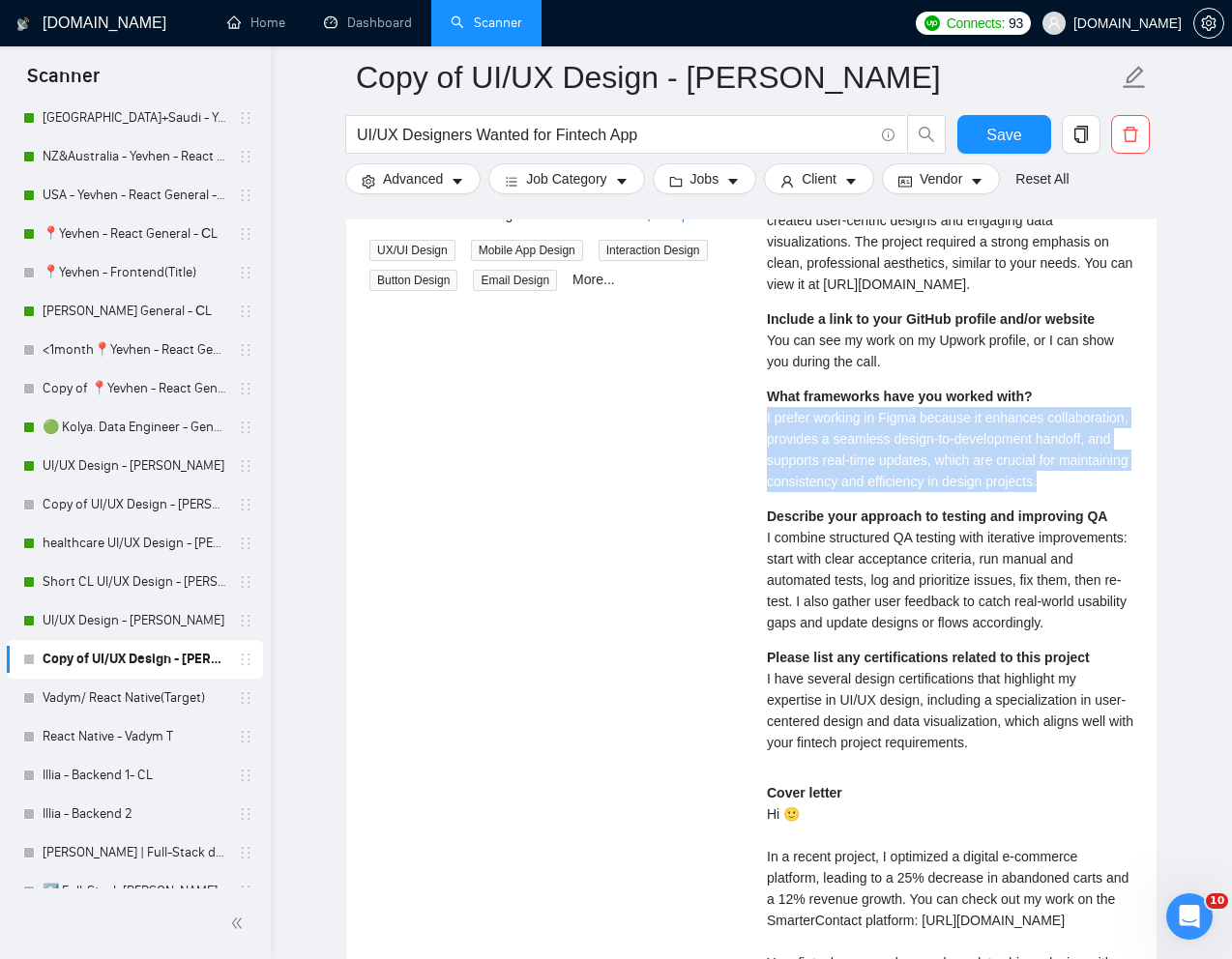
scroll to position [4162, 0]
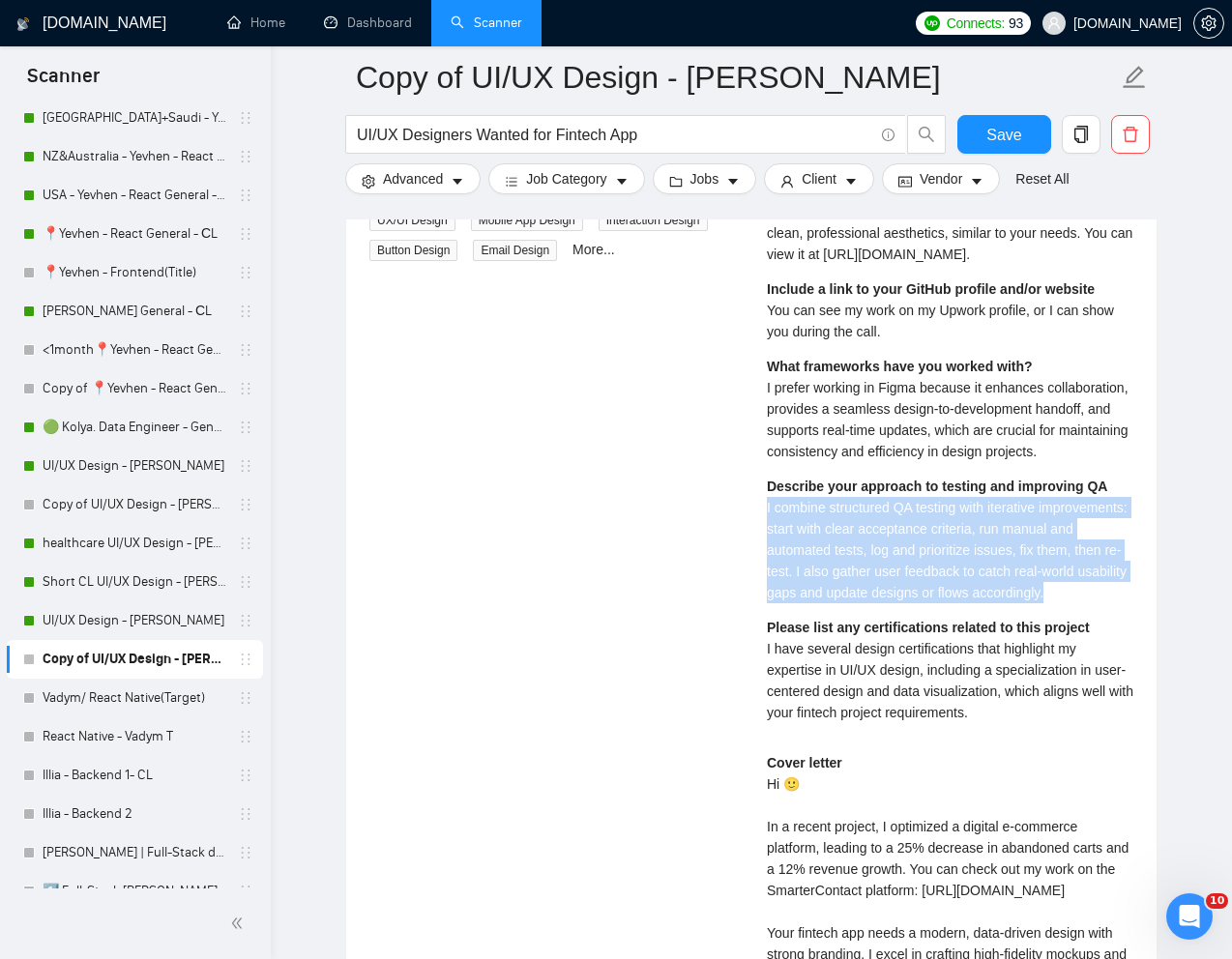
drag, startPoint x: 761, startPoint y: 574, endPoint x: 1014, endPoint y: 684, distance: 275.9
click at [1014, 684] on div "[PERSON_NAME] UI UX Designer Describe your recent experience with similar proje…" at bounding box center [949, 655] width 397 height 1191
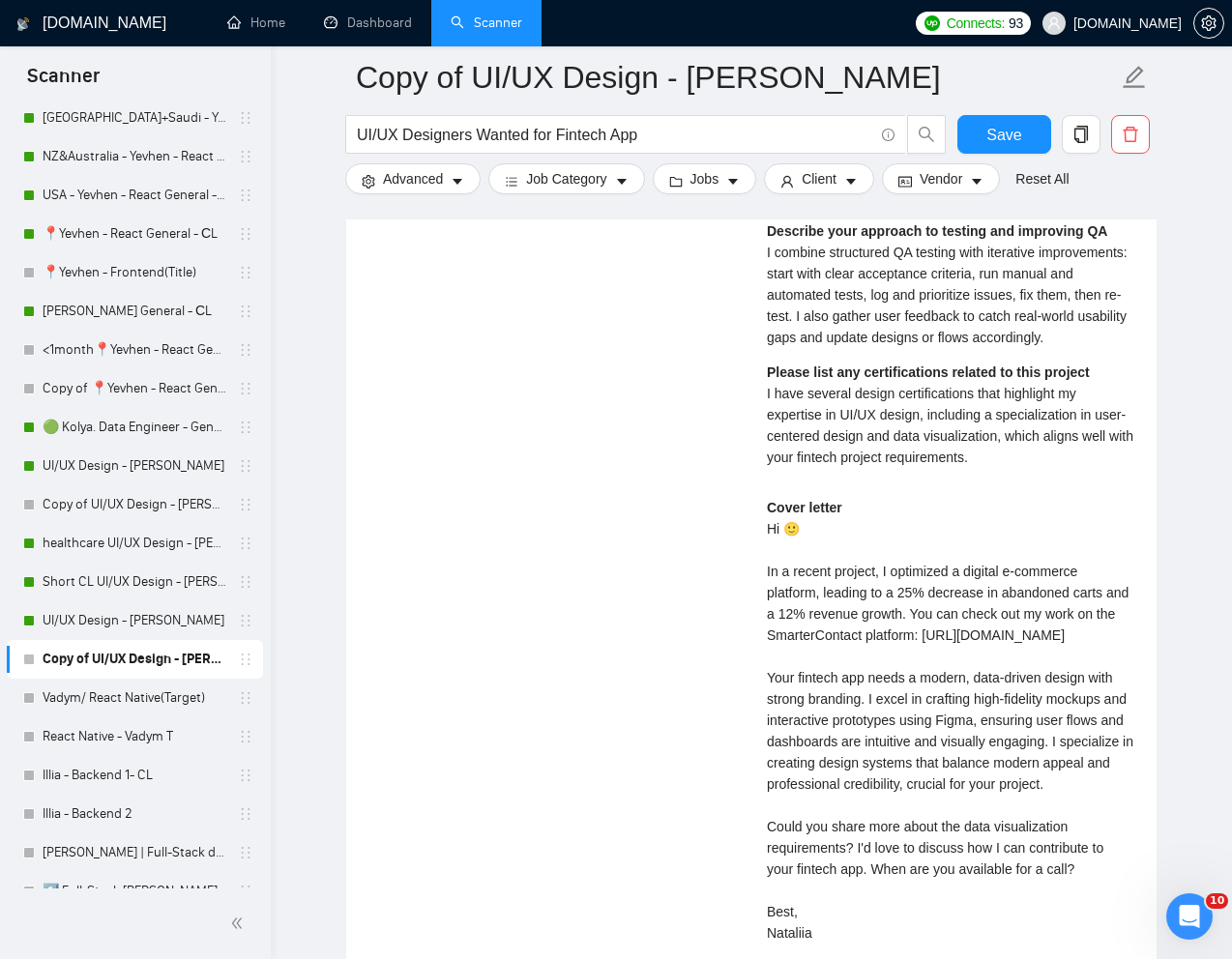
click at [799, 714] on div "Cover letter Hi 🙂 In a recent project, I optimized a digital e-commerce platfor…" at bounding box center [949, 719] width 367 height 447
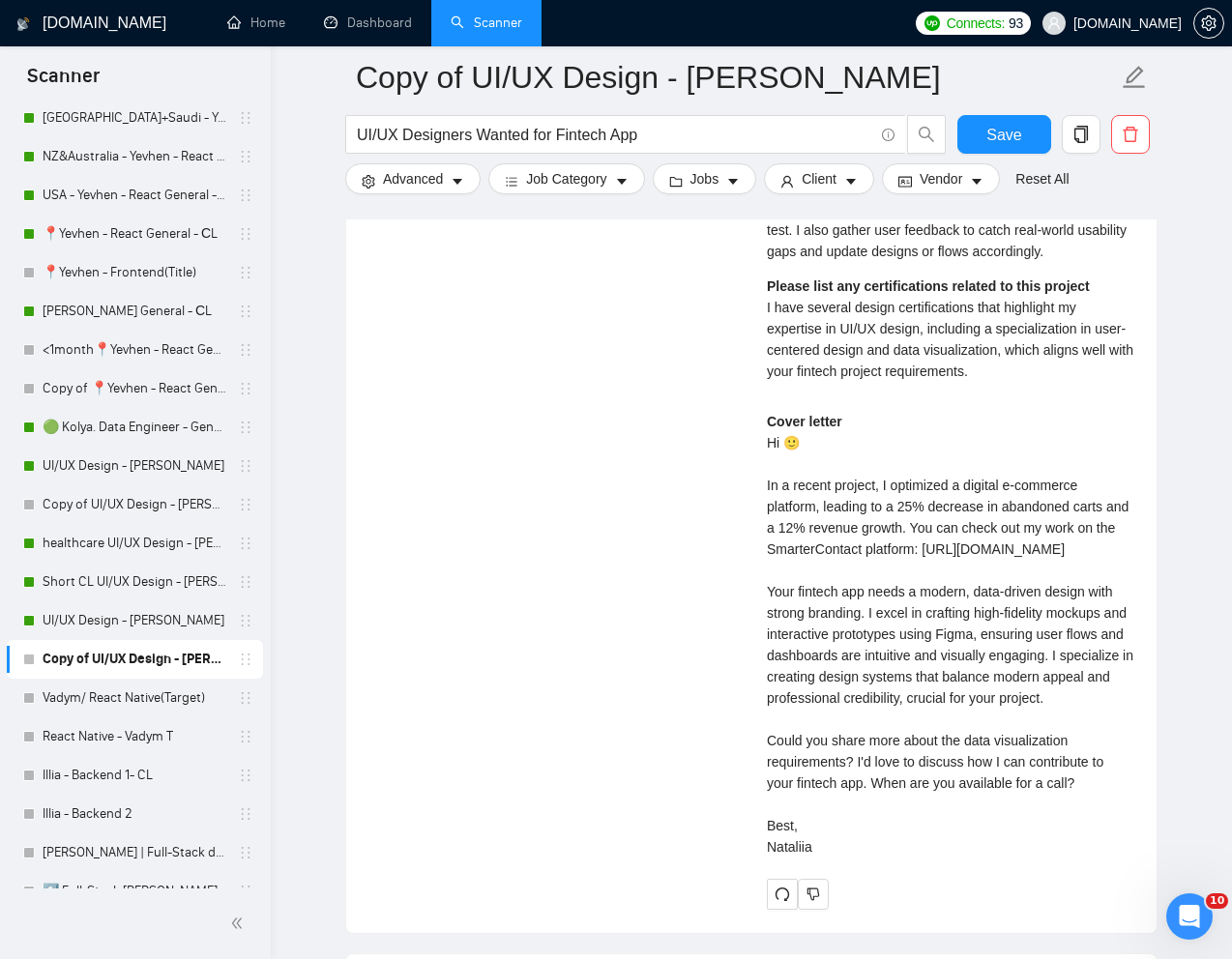
scroll to position [4557, 0]
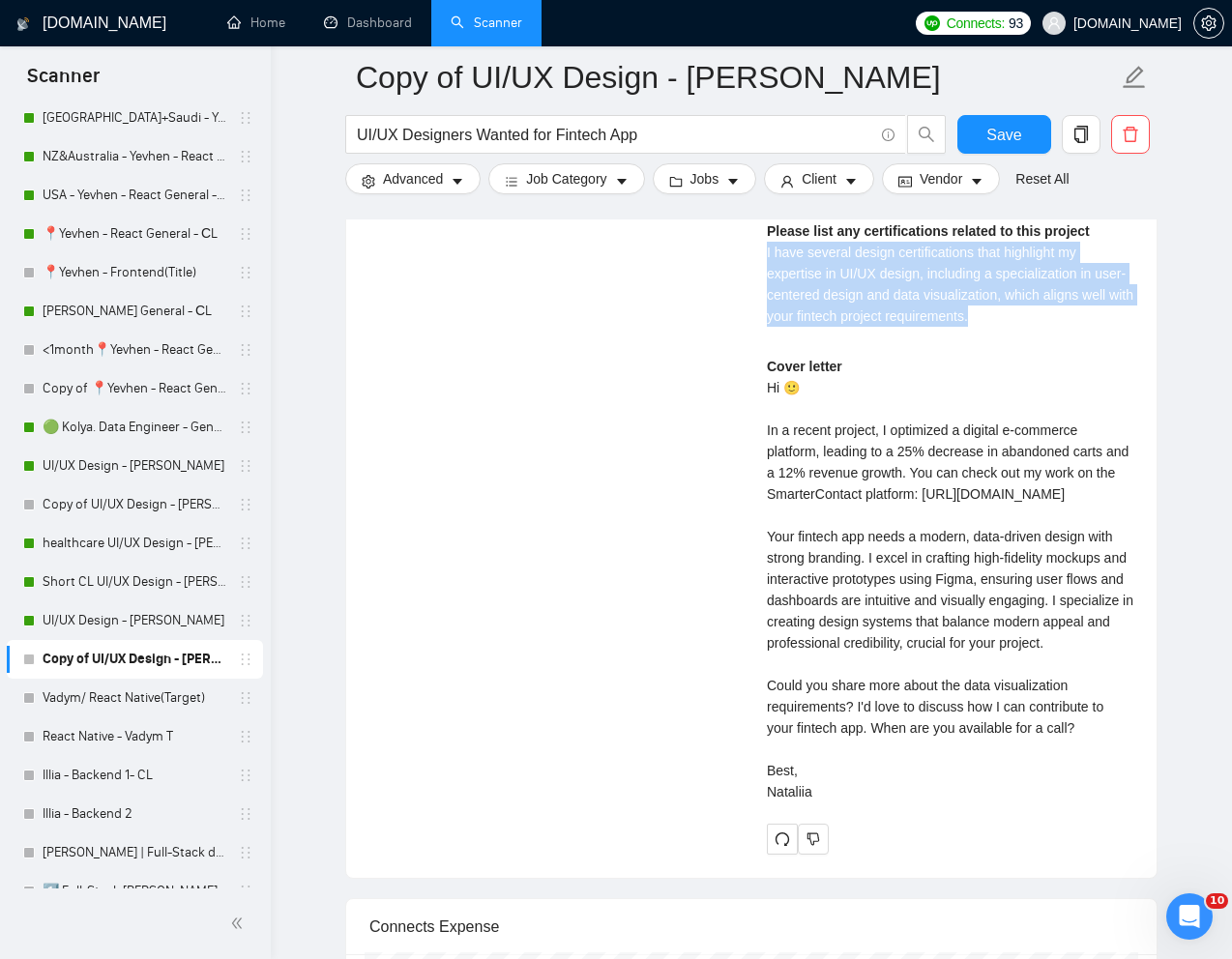
drag, startPoint x: 763, startPoint y: 337, endPoint x: 1034, endPoint y: 417, distance: 282.6
click at [1034, 416] on div "[PERSON_NAME] UI UX Designer Describe your recent experience with similar proje…" at bounding box center [949, 259] width 397 height 1191
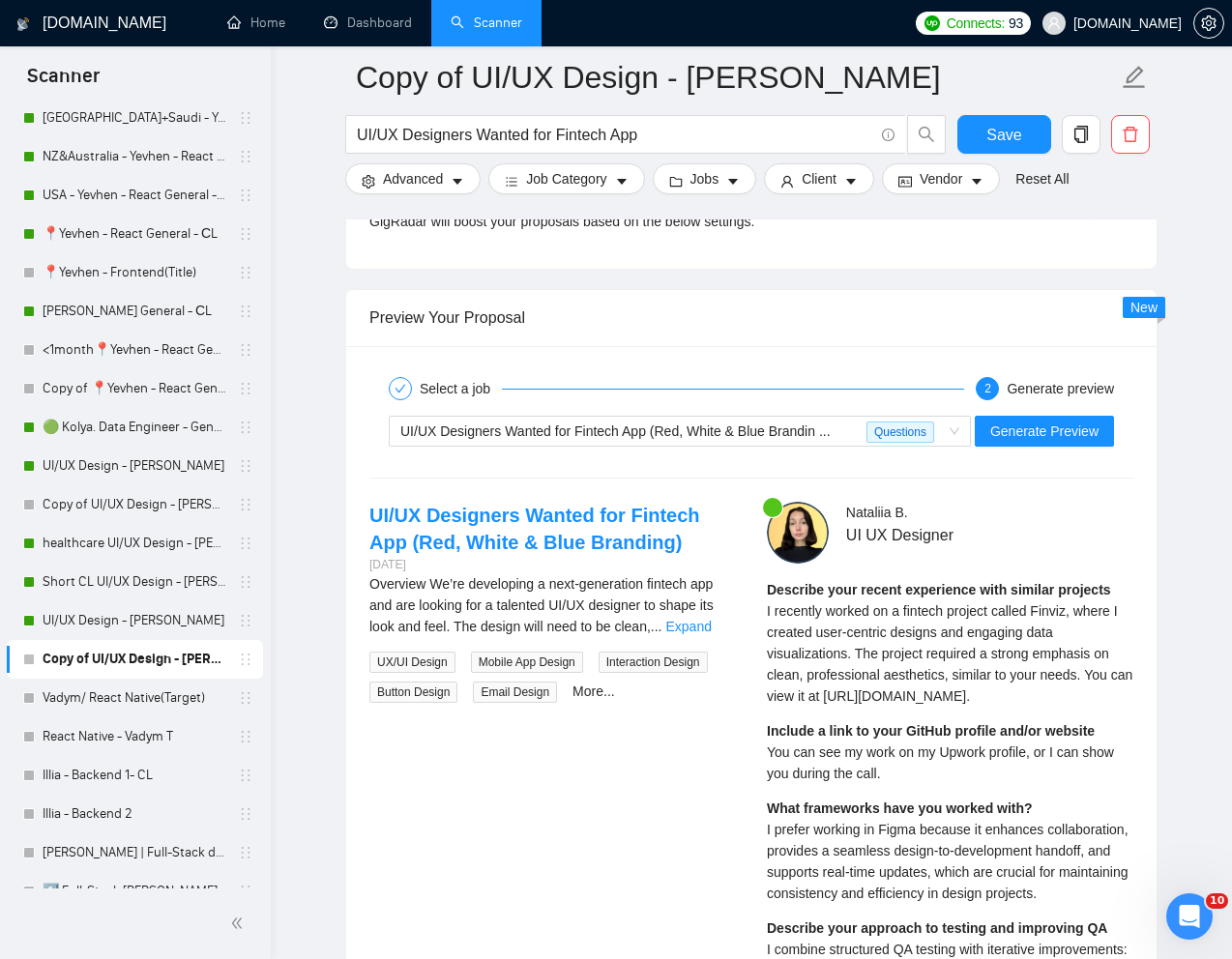
scroll to position [3677, 0]
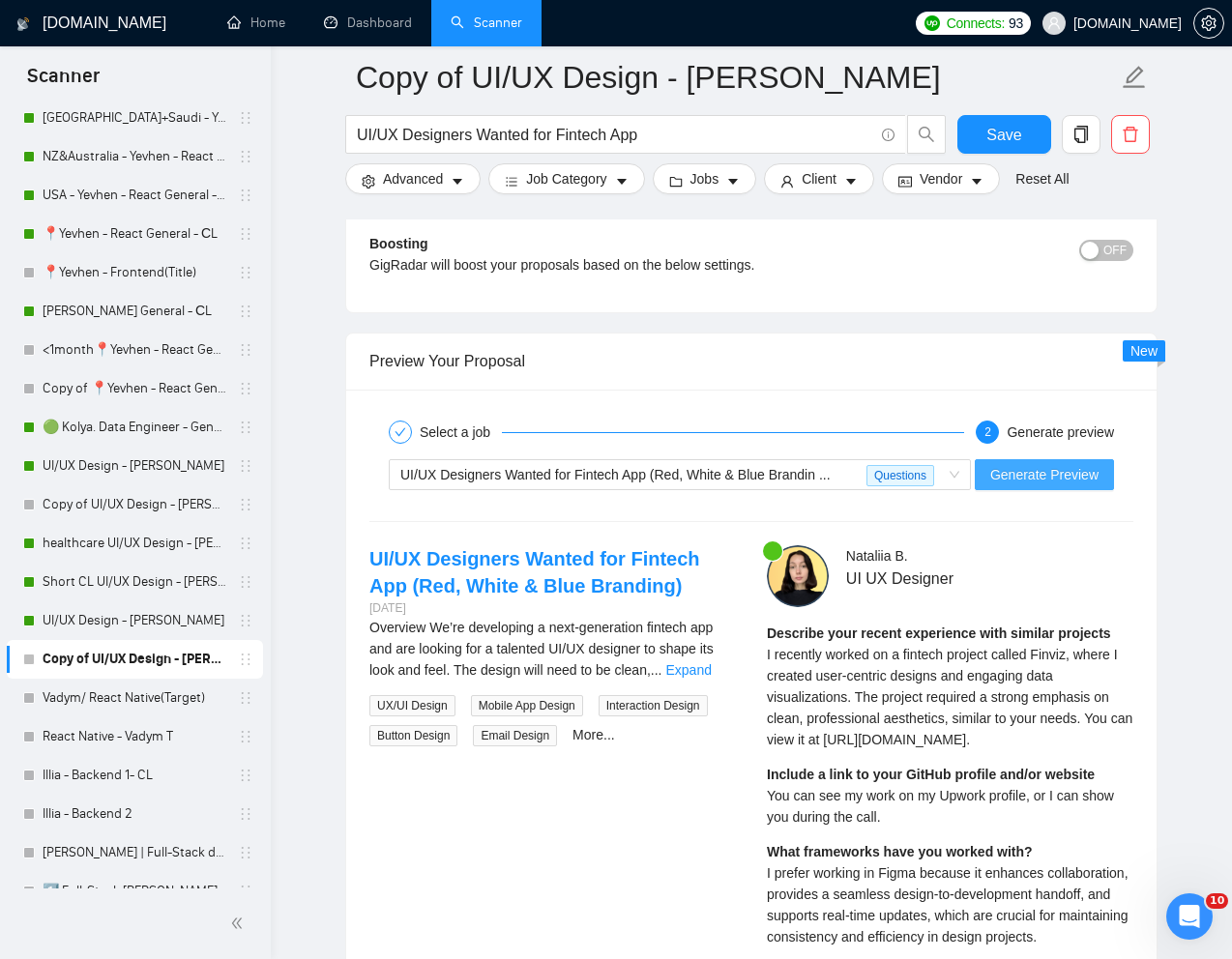
click at [1048, 478] on span "Generate Preview" at bounding box center [1044, 475] width 109 height 22
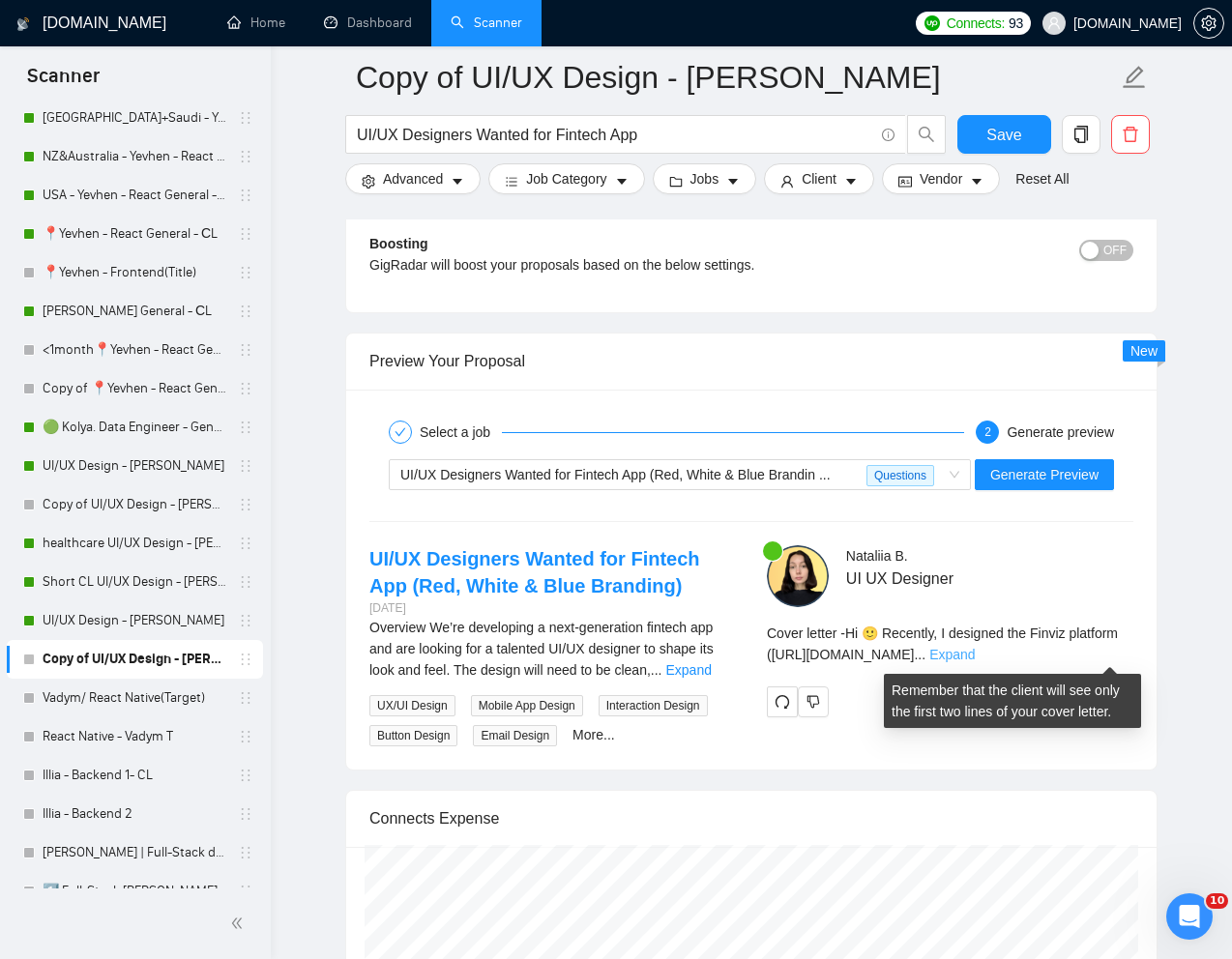
click at [975, 650] on link "Expand" at bounding box center [951, 655] width 45 height 16
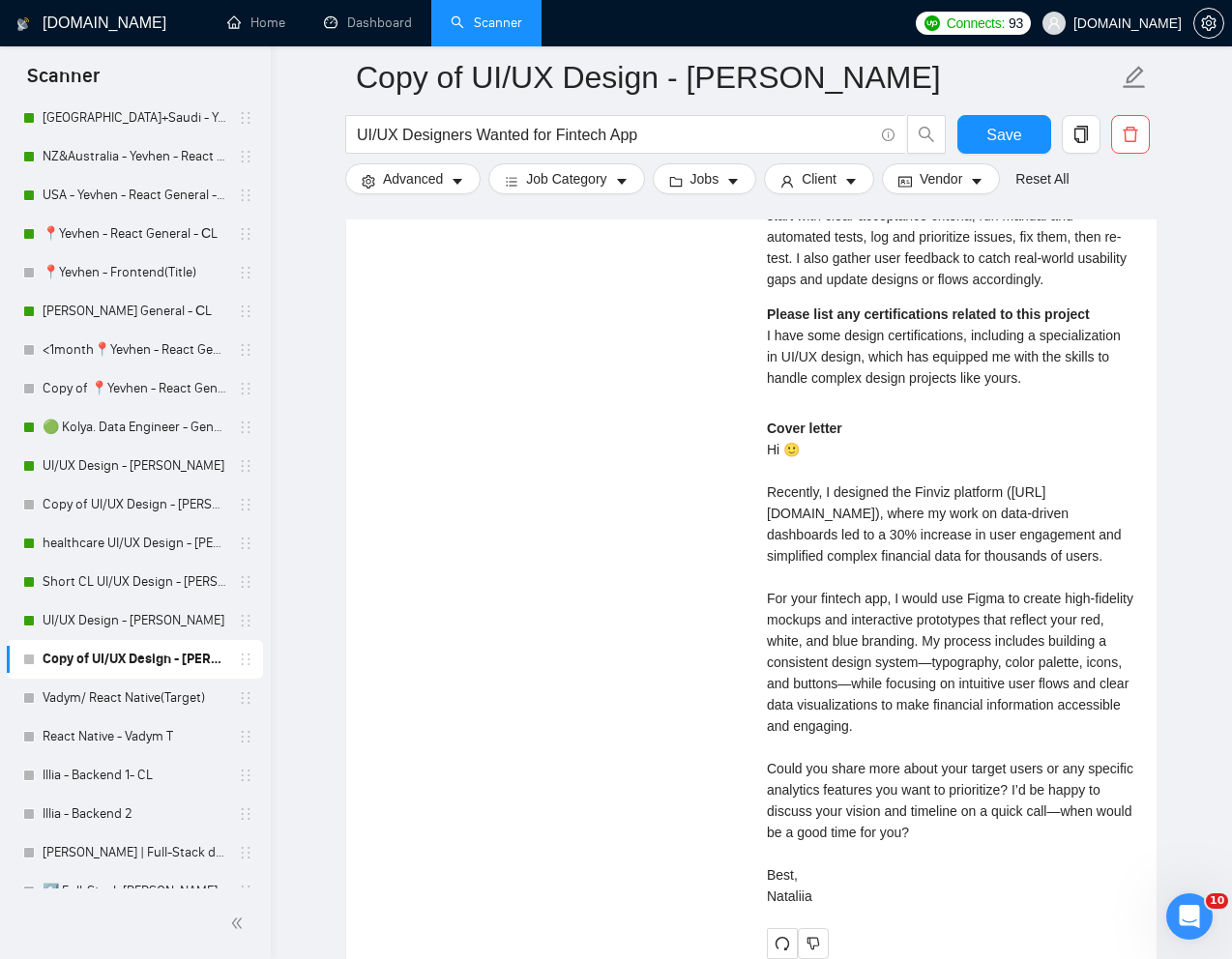
scroll to position [4446, 0]
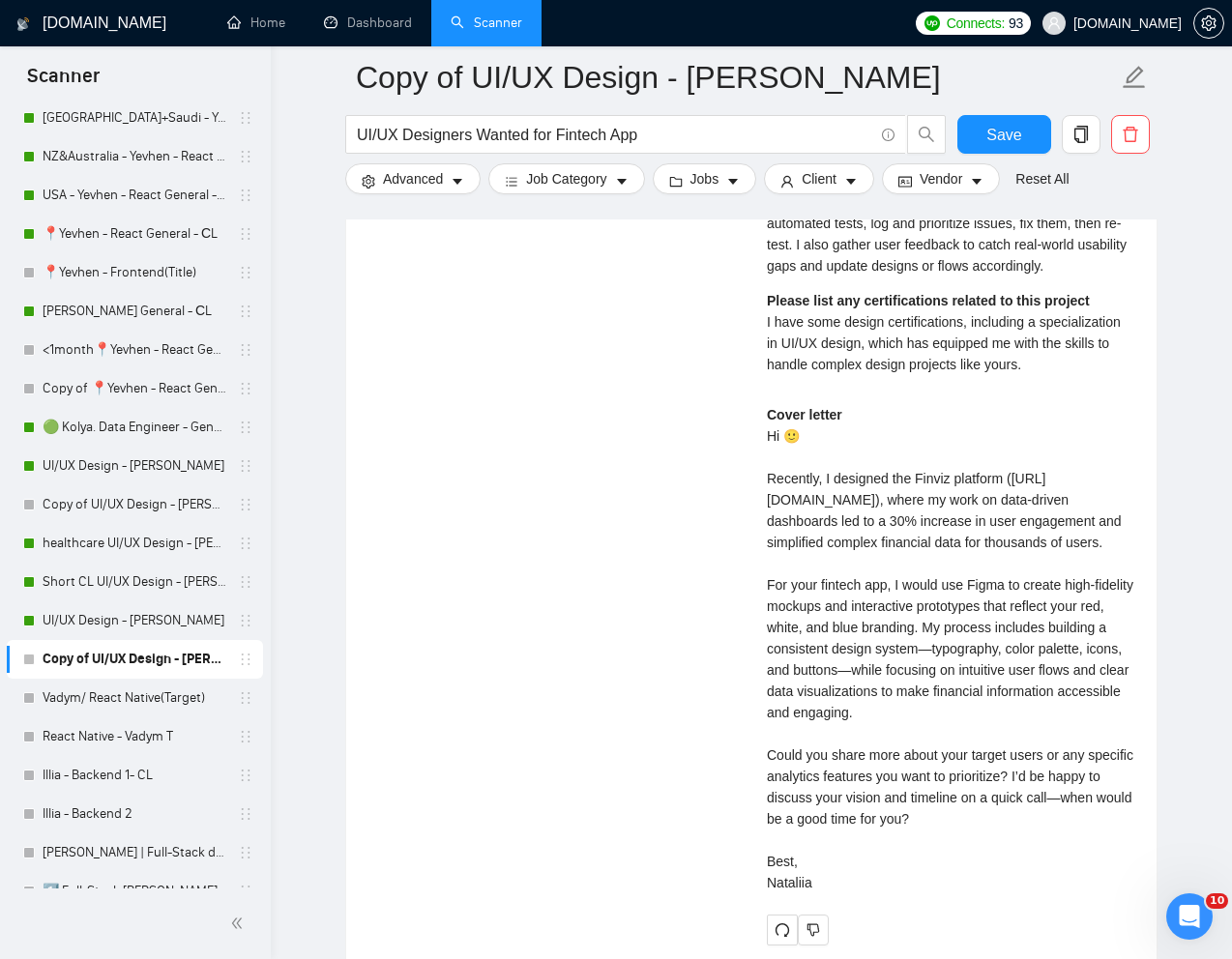
drag, startPoint x: 769, startPoint y: 543, endPoint x: 1001, endPoint y: 924, distance: 446.1
click at [1001, 894] on div "Cover letter Hi 🙂 Recently, I designed the Finviz platform ([URL][DOMAIN_NAME])…" at bounding box center [949, 648] width 367 height 489
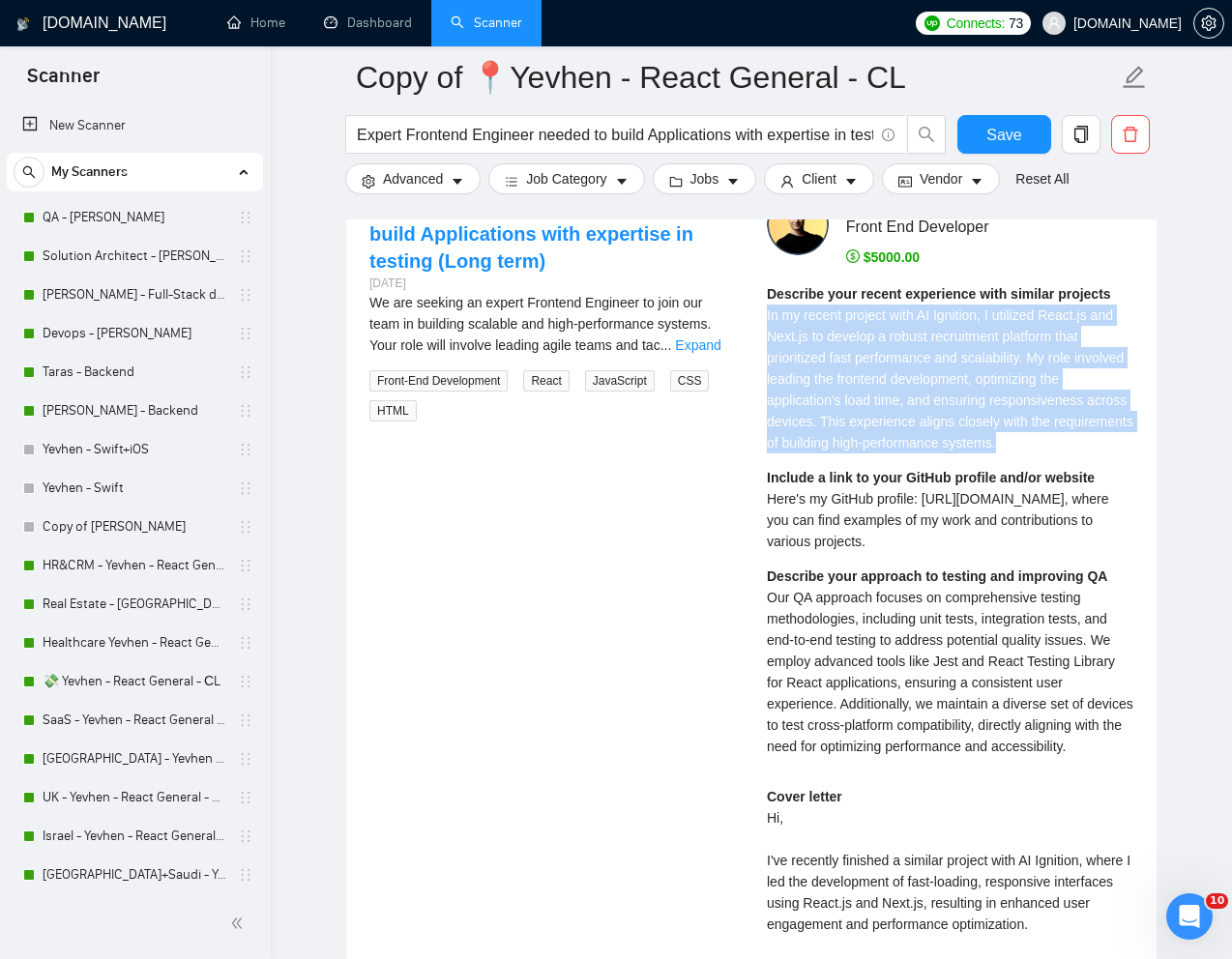
scroll to position [340, 0]
